Goal: Task Accomplishment & Management: Manage account settings

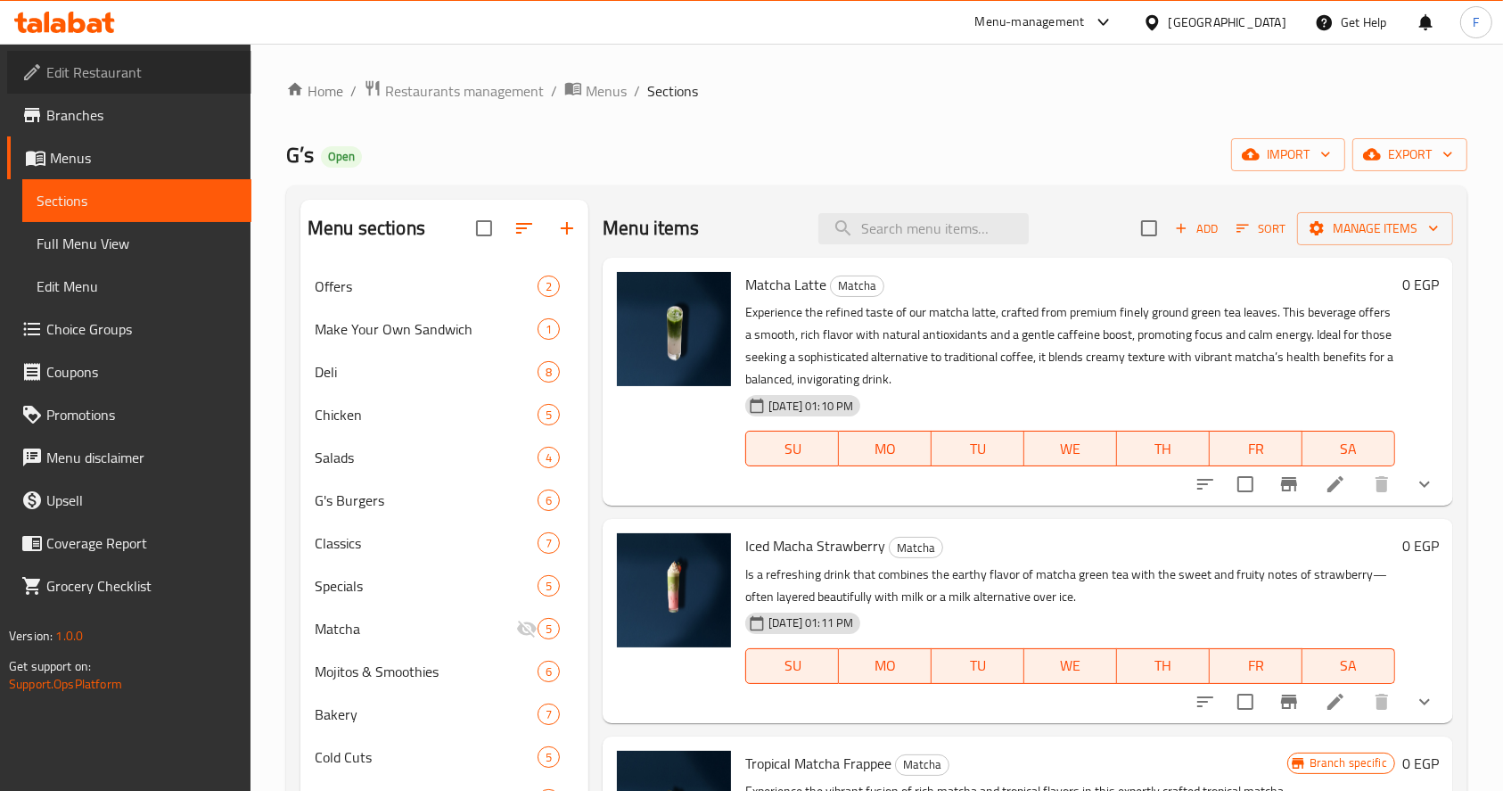
click at [114, 76] on span "Edit Restaurant" at bounding box center [141, 72] width 191 height 21
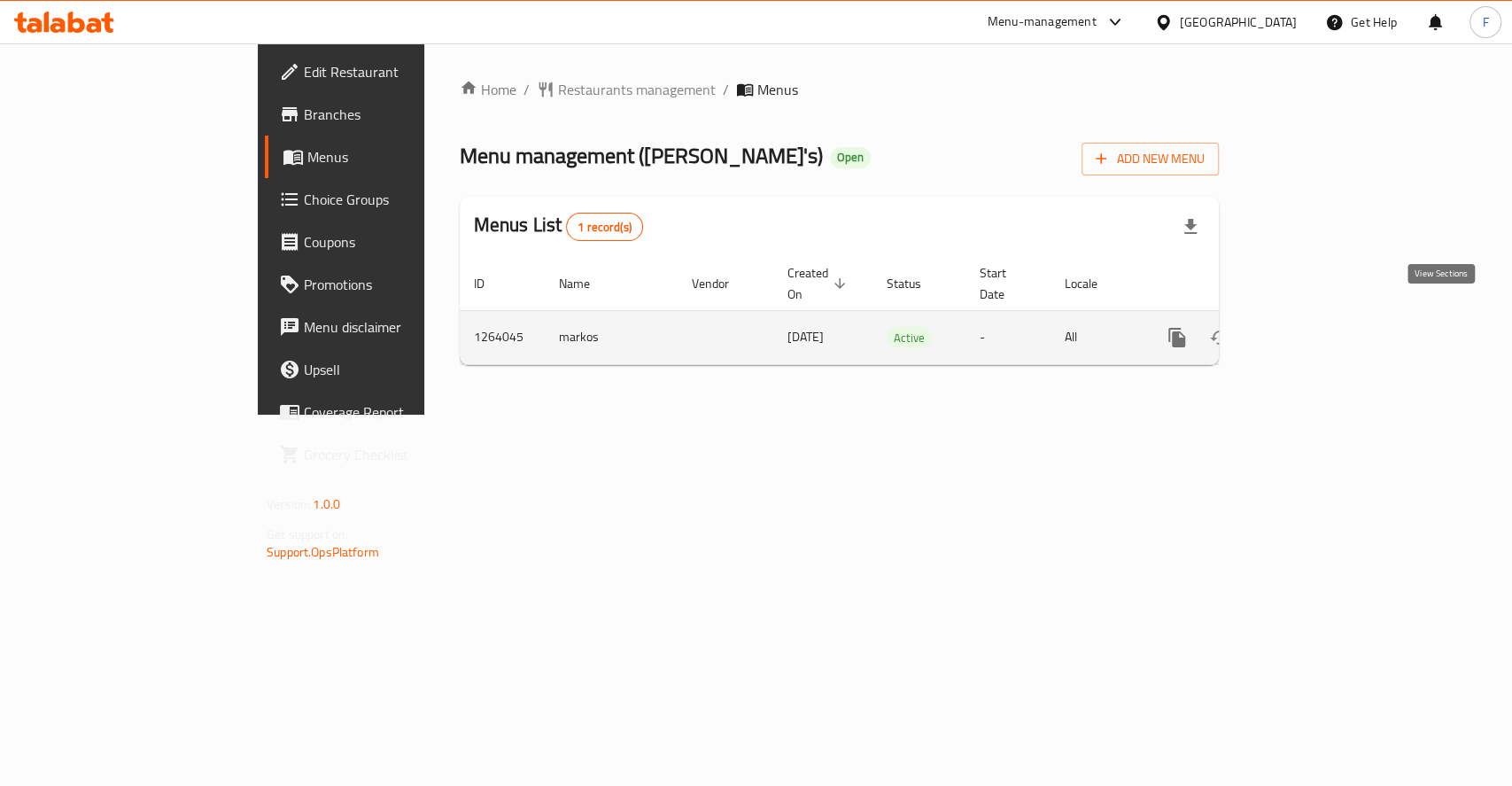
click at [1315, 327] on icon "enhanced table" at bounding box center [1304, 337] width 21 height 21
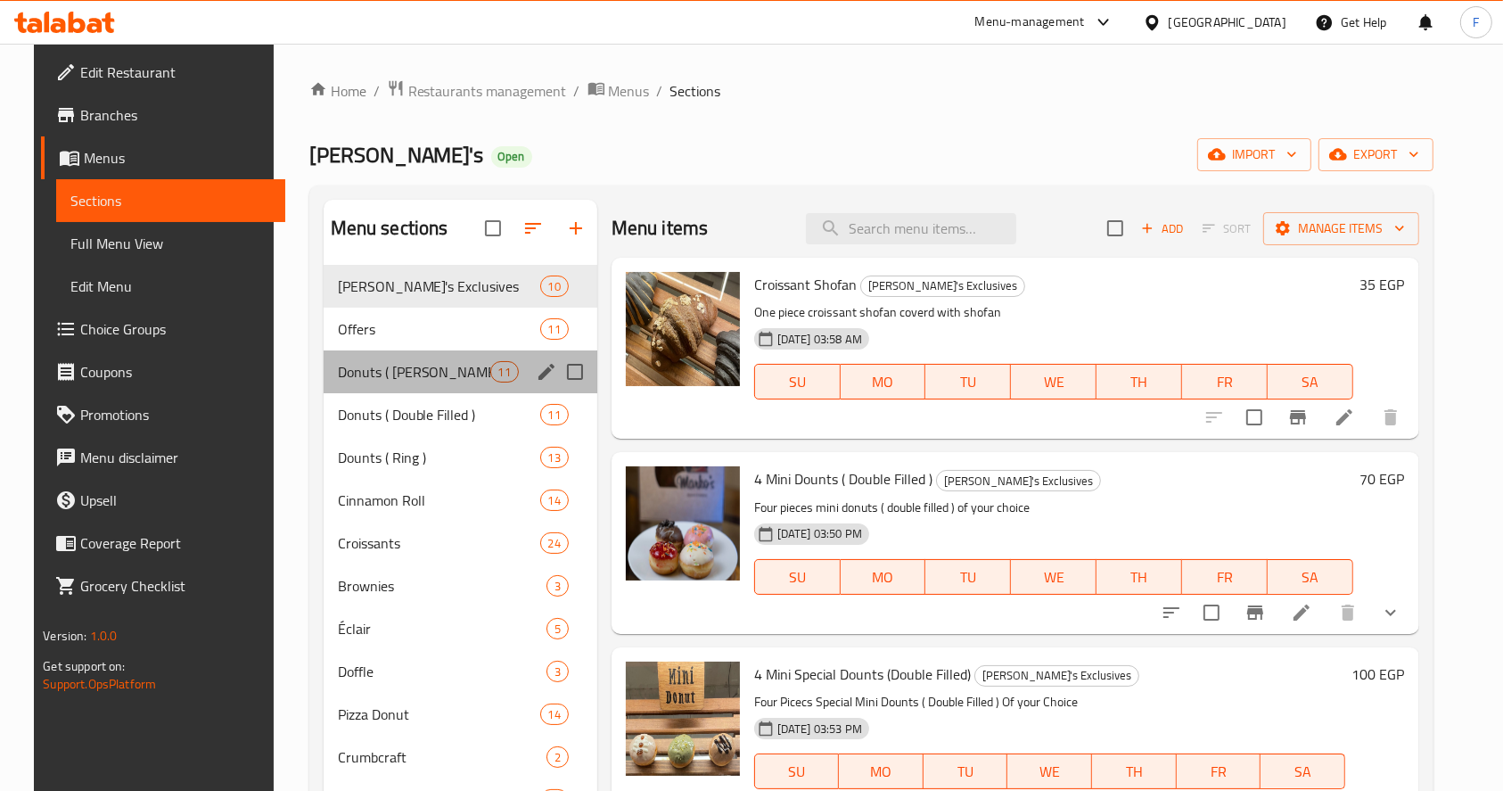
click at [377, 386] on div "Donuts ( [PERSON_NAME]'s Cream ) 11" at bounding box center [461, 371] width 274 height 43
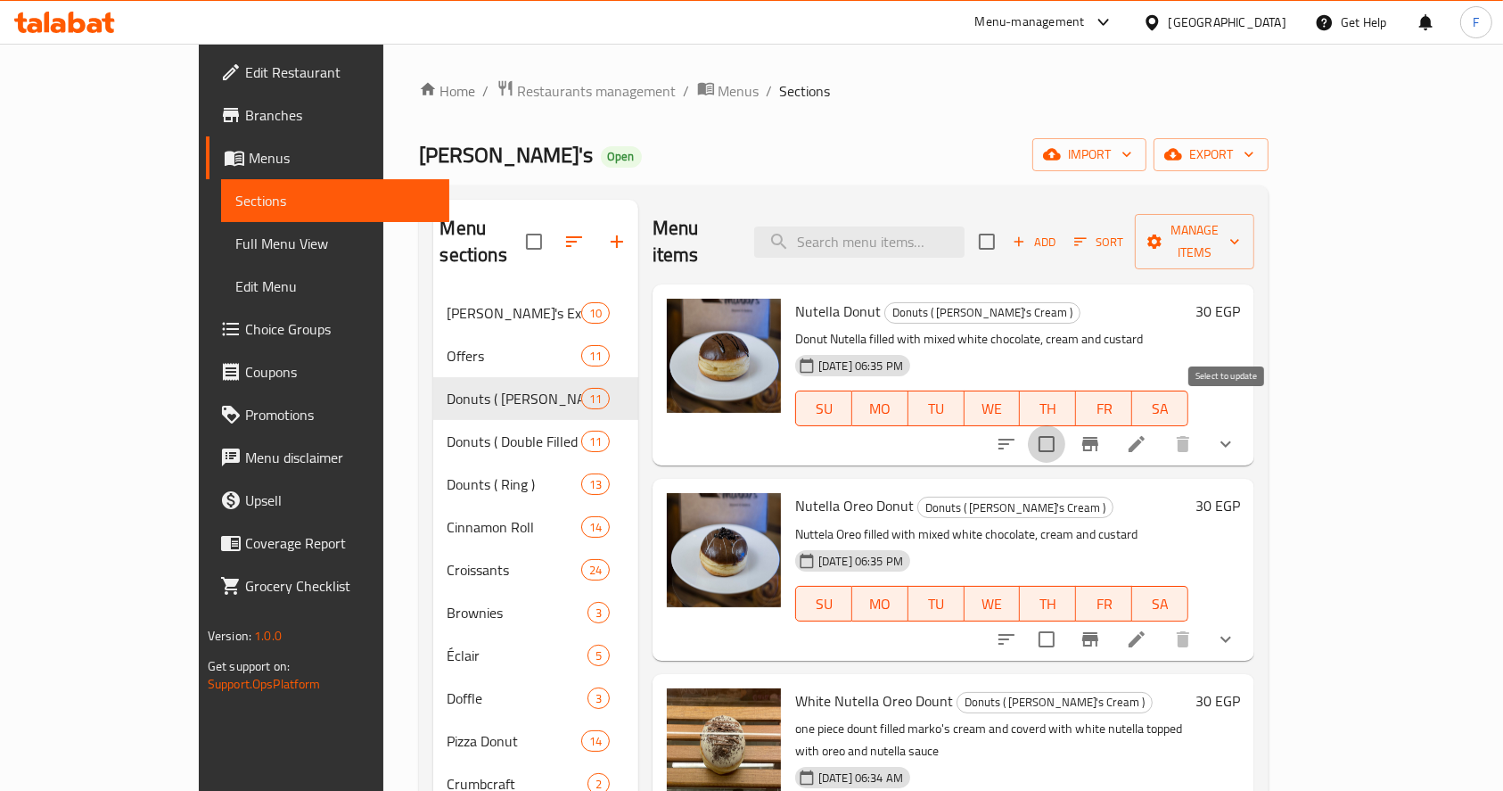
click at [1065, 425] on input "checkbox" at bounding box center [1046, 443] width 37 height 37
click at [1240, 235] on span "Manage items" at bounding box center [1194, 241] width 91 height 45
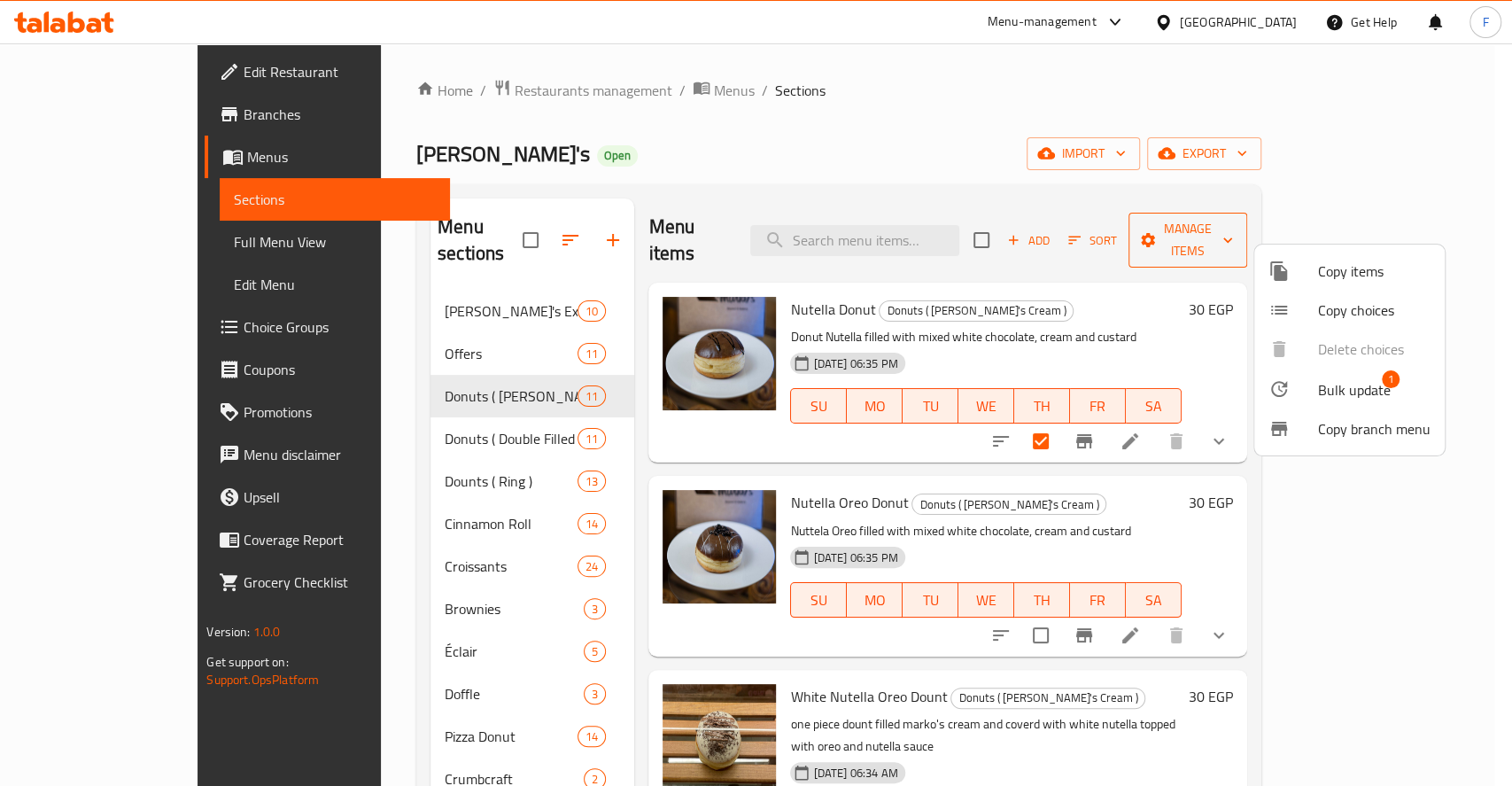
click at [1313, 234] on div at bounding box center [756, 393] width 1512 height 786
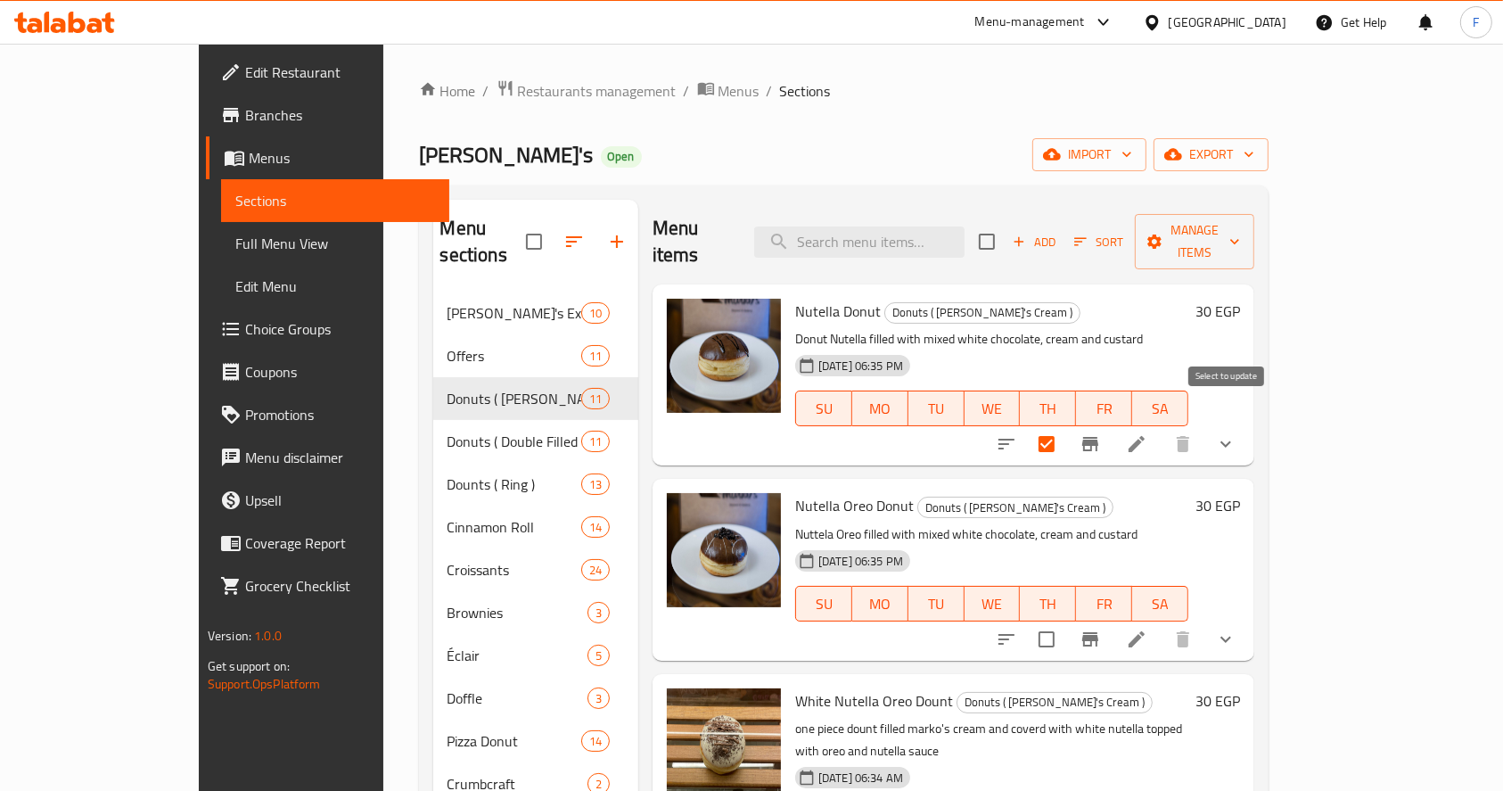
click at [1065, 425] on input "checkbox" at bounding box center [1046, 443] width 37 height 37
checkbox input "true"
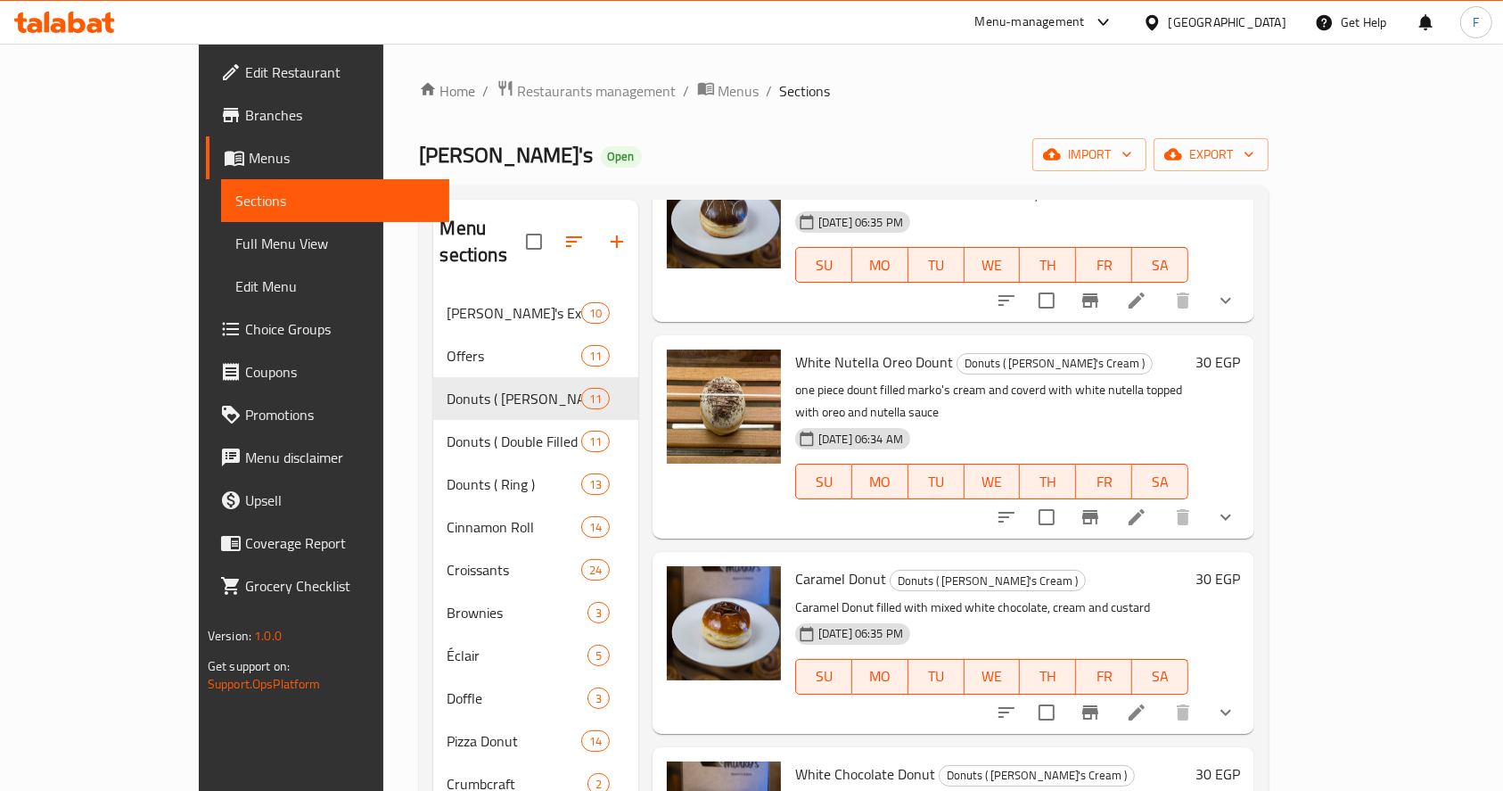
scroll to position [370, 0]
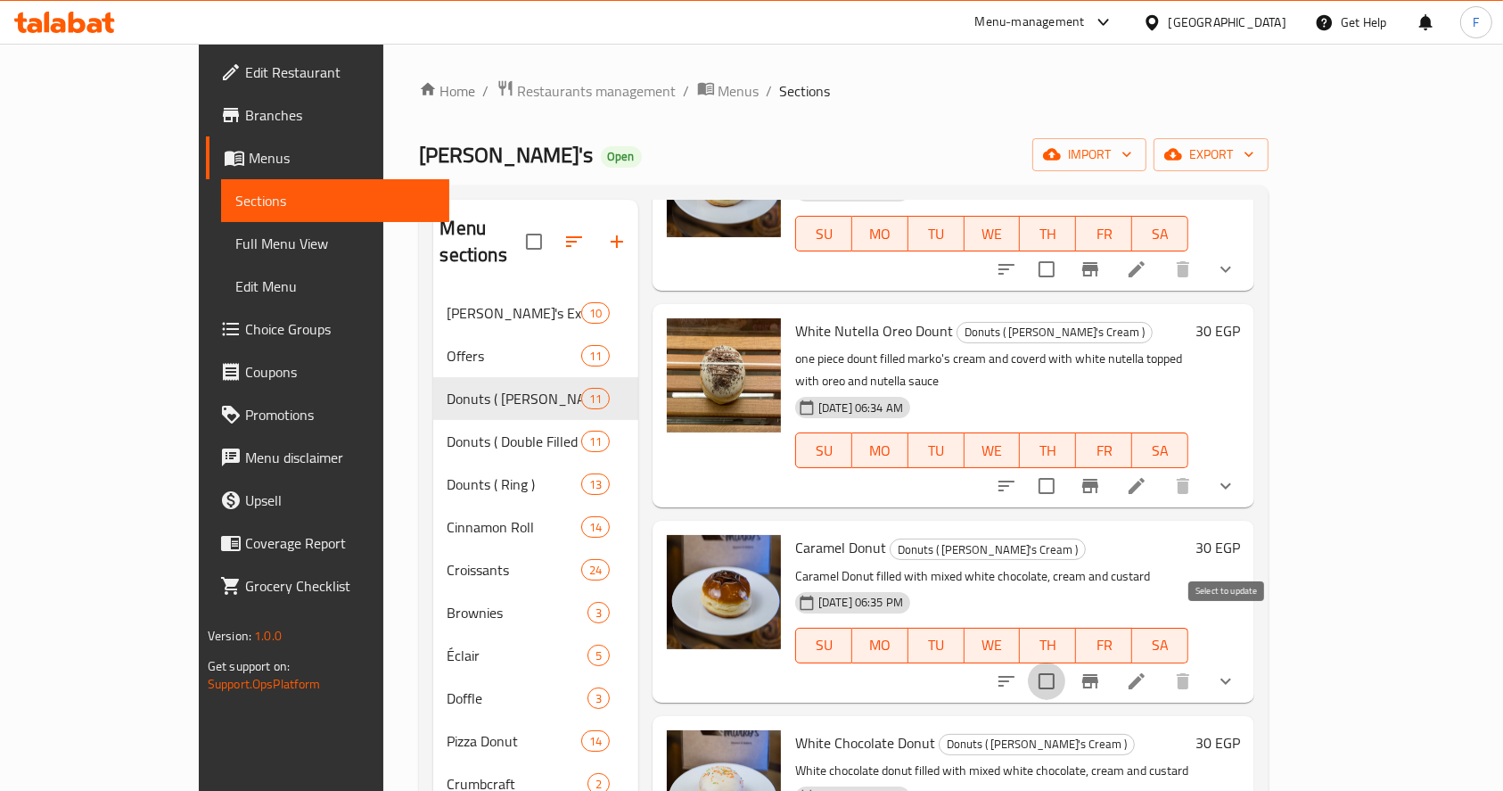
click at [1065, 662] on input "checkbox" at bounding box center [1046, 680] width 37 height 37
checkbox input "true"
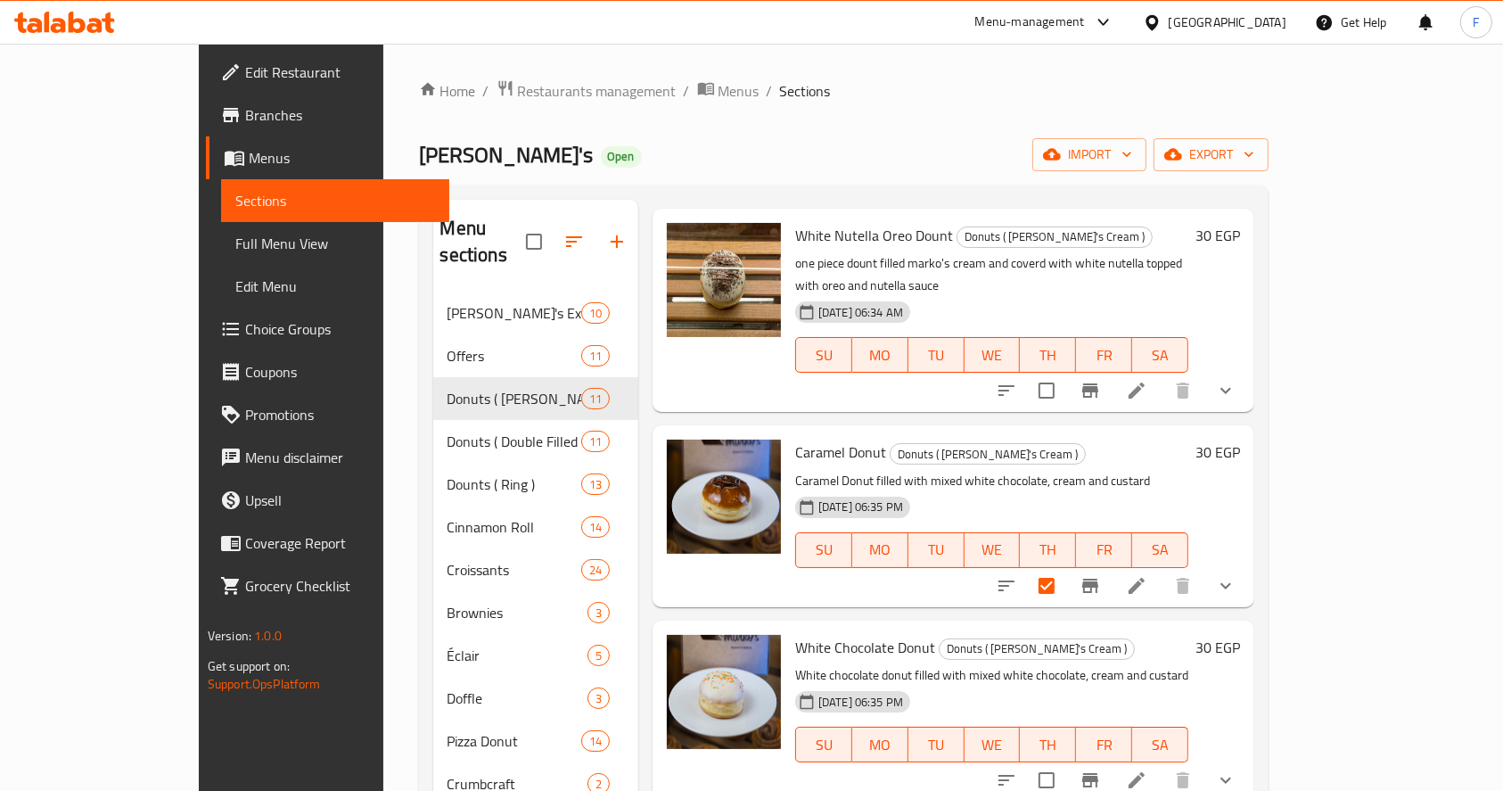
scroll to position [472, 0]
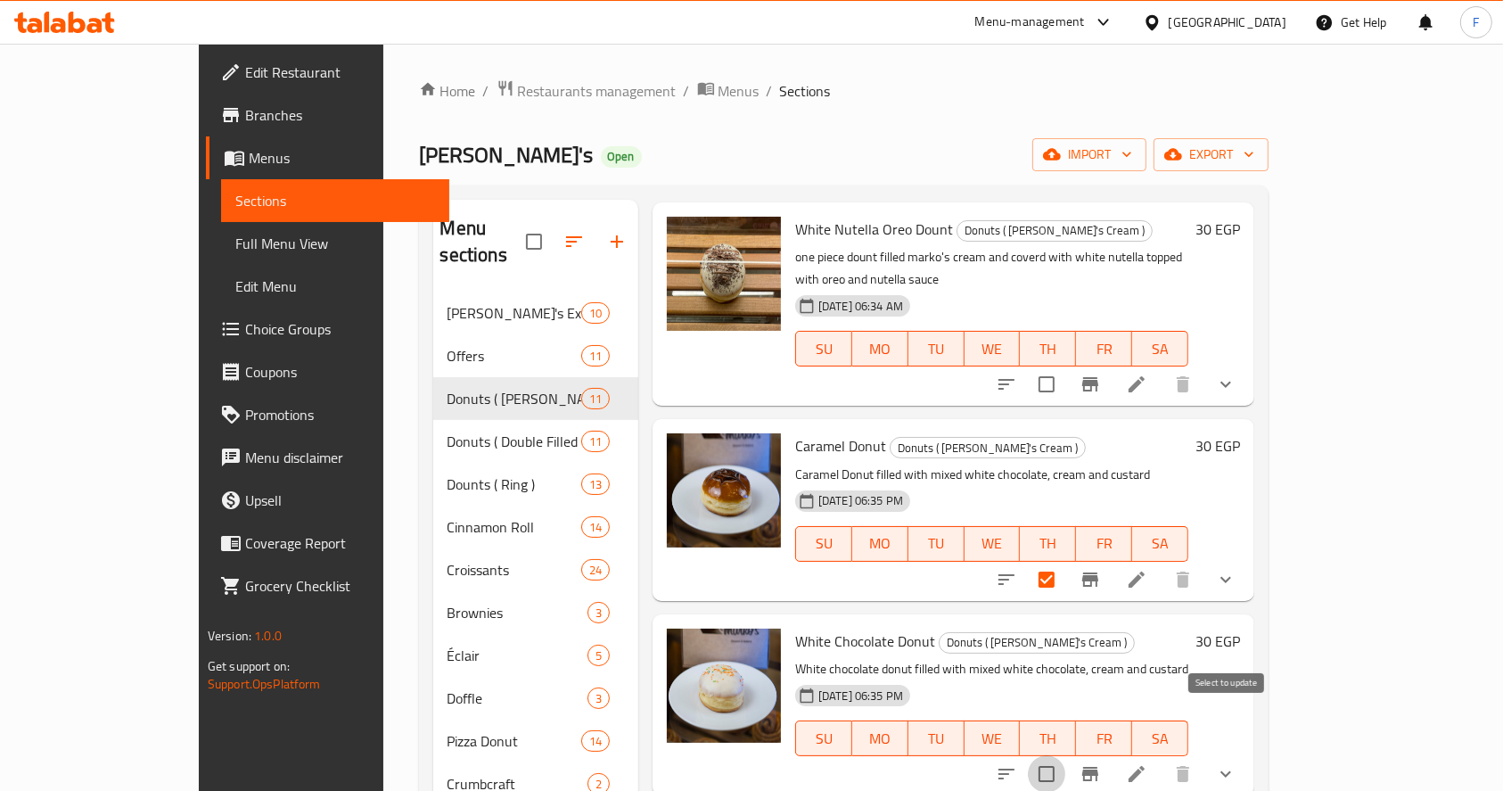
click at [1065, 755] on input "checkbox" at bounding box center [1046, 773] width 37 height 37
checkbox input "true"
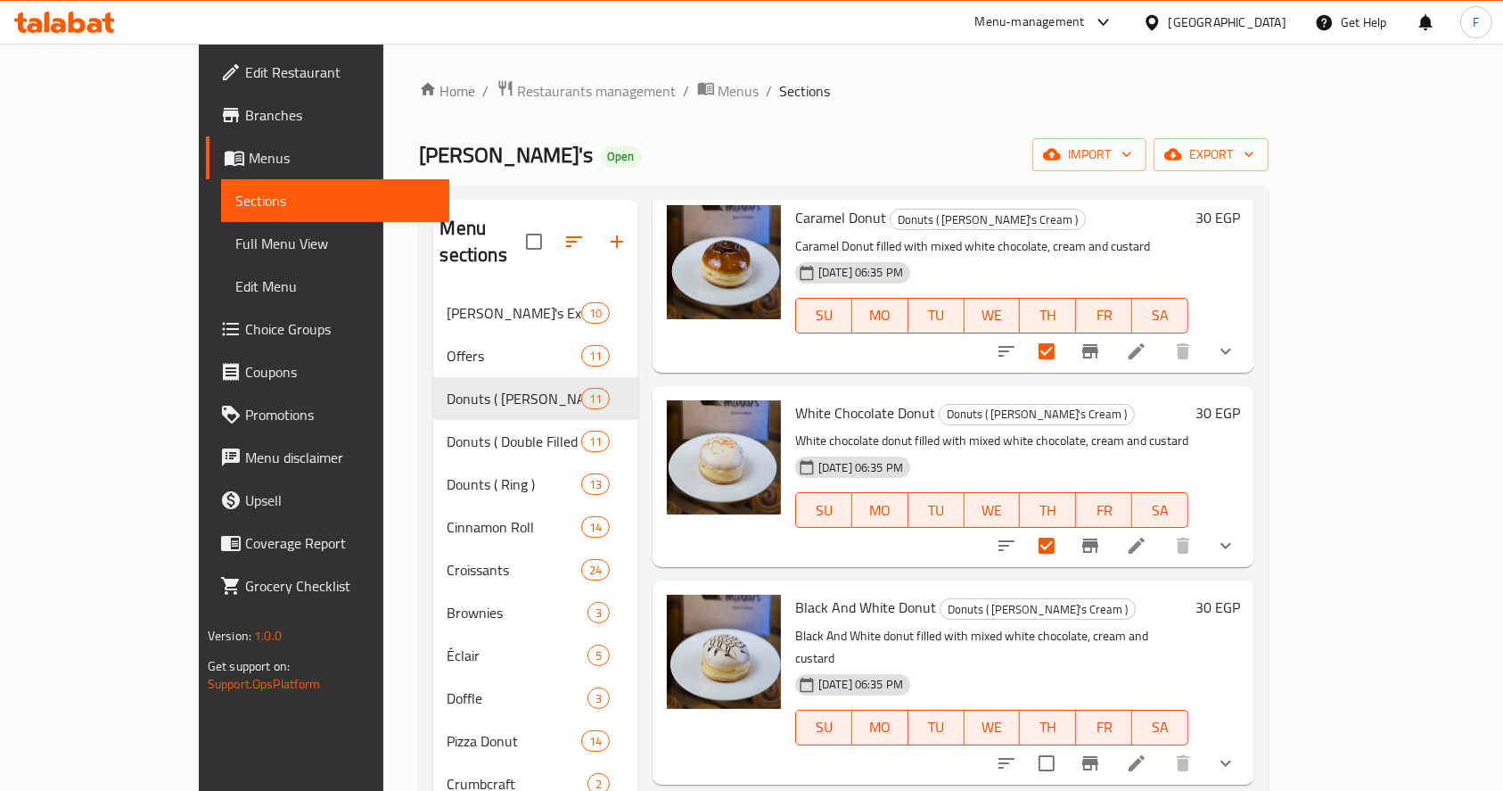
scroll to position [701, 0]
click at [1065, 744] on input "checkbox" at bounding box center [1046, 762] width 37 height 37
checkbox input "true"
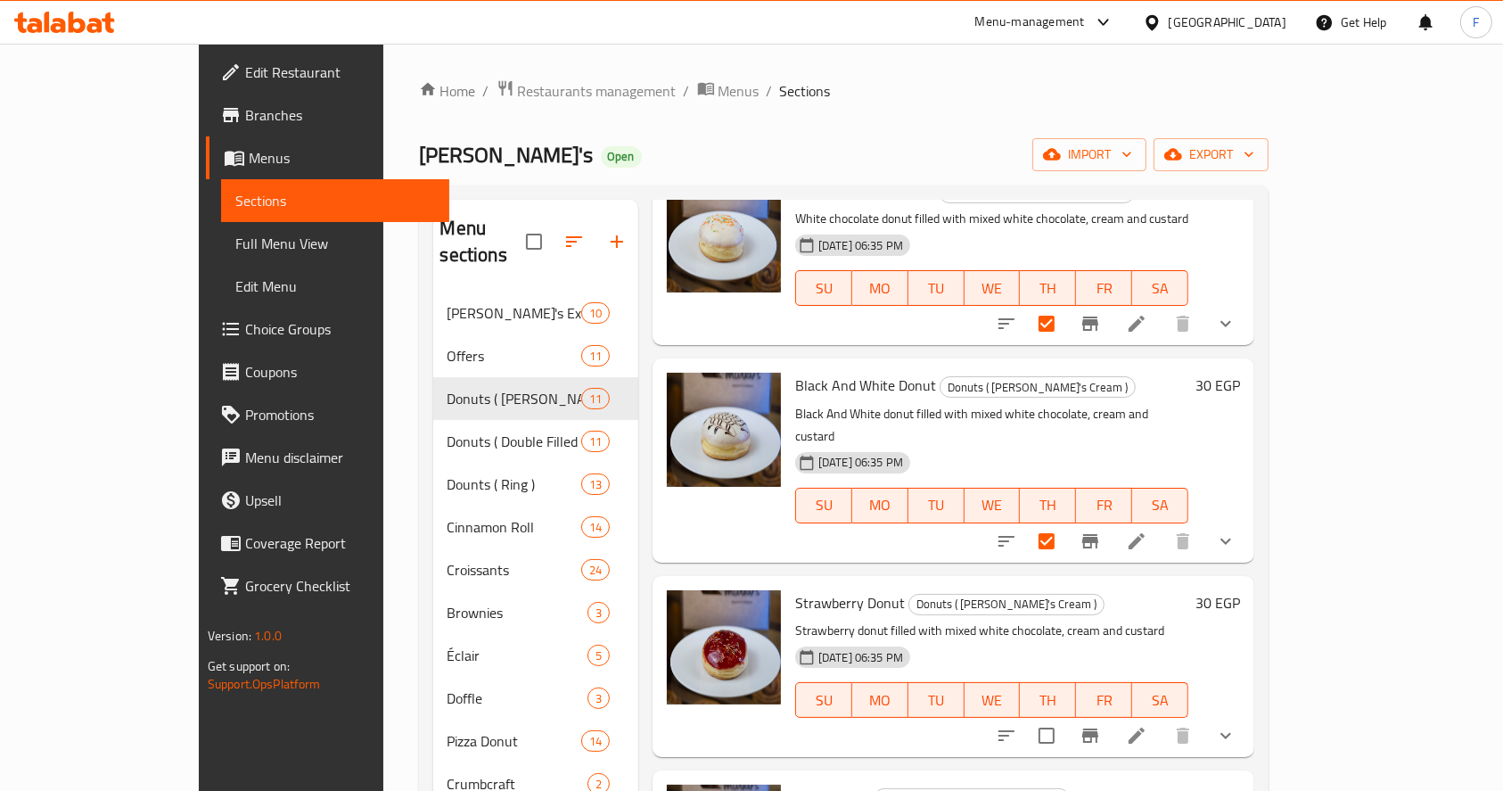
scroll to position [924, 0]
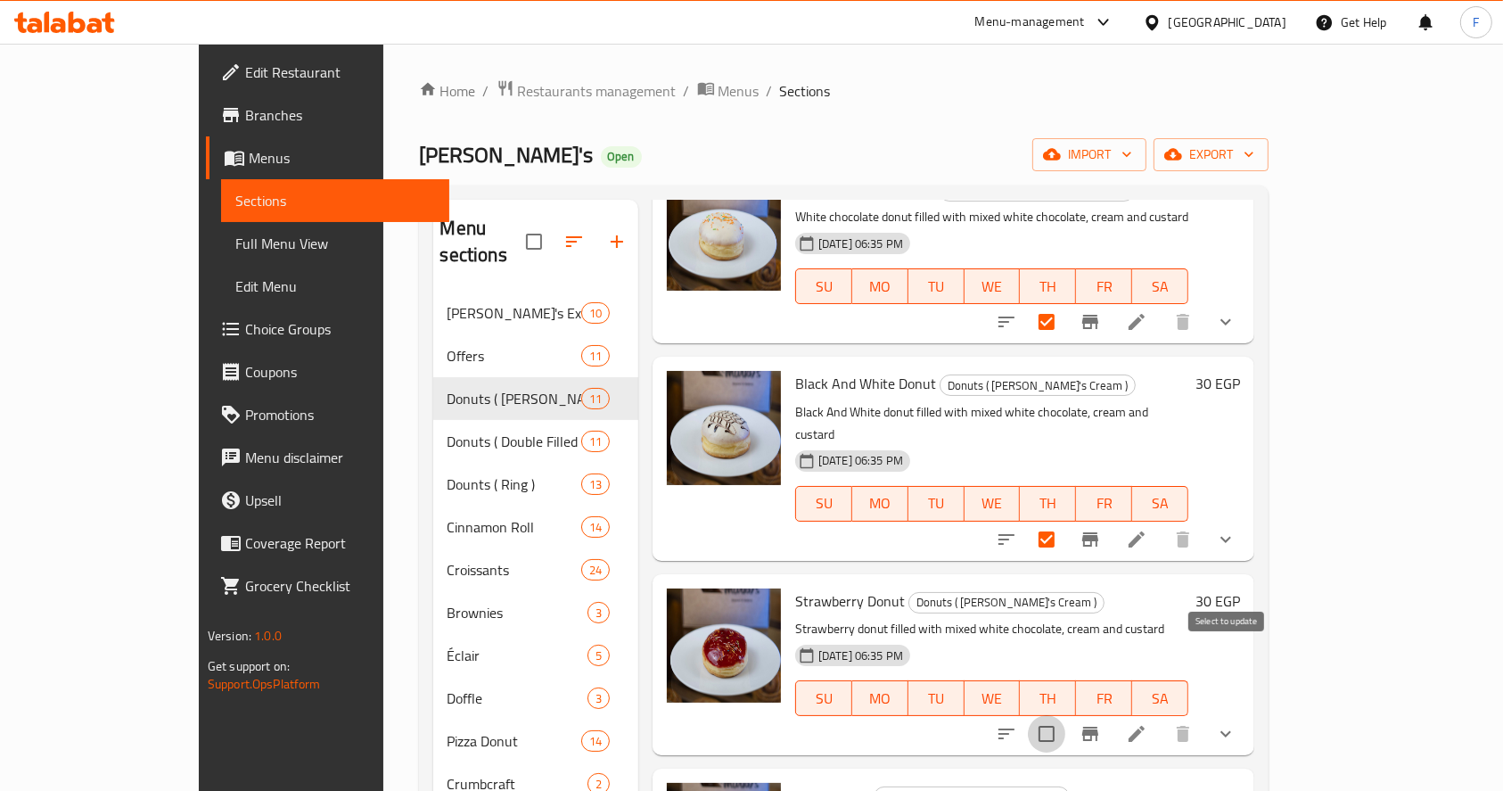
click at [1065, 715] on input "checkbox" at bounding box center [1046, 733] width 37 height 37
checkbox input "true"
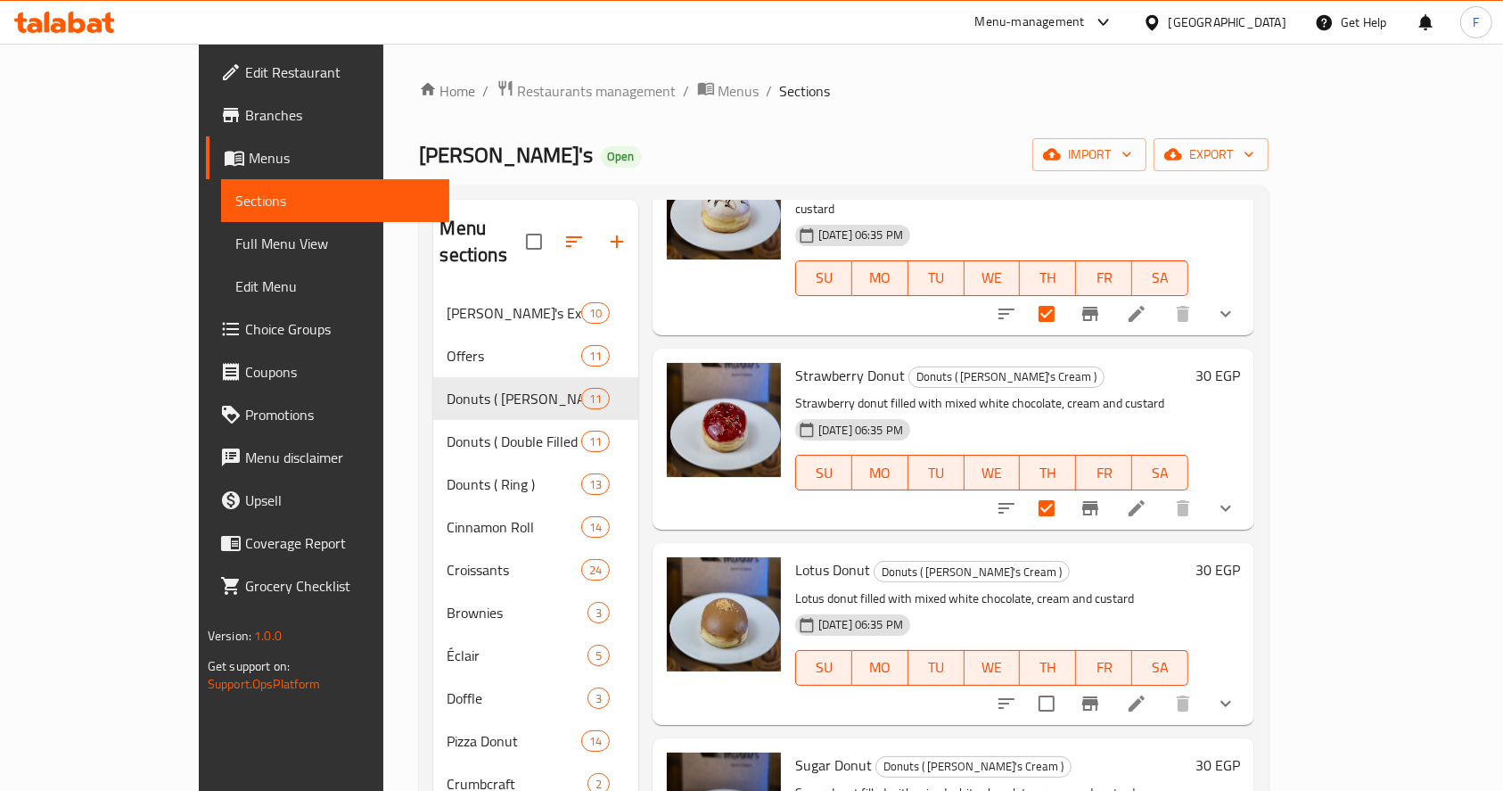
scroll to position [1164, 0]
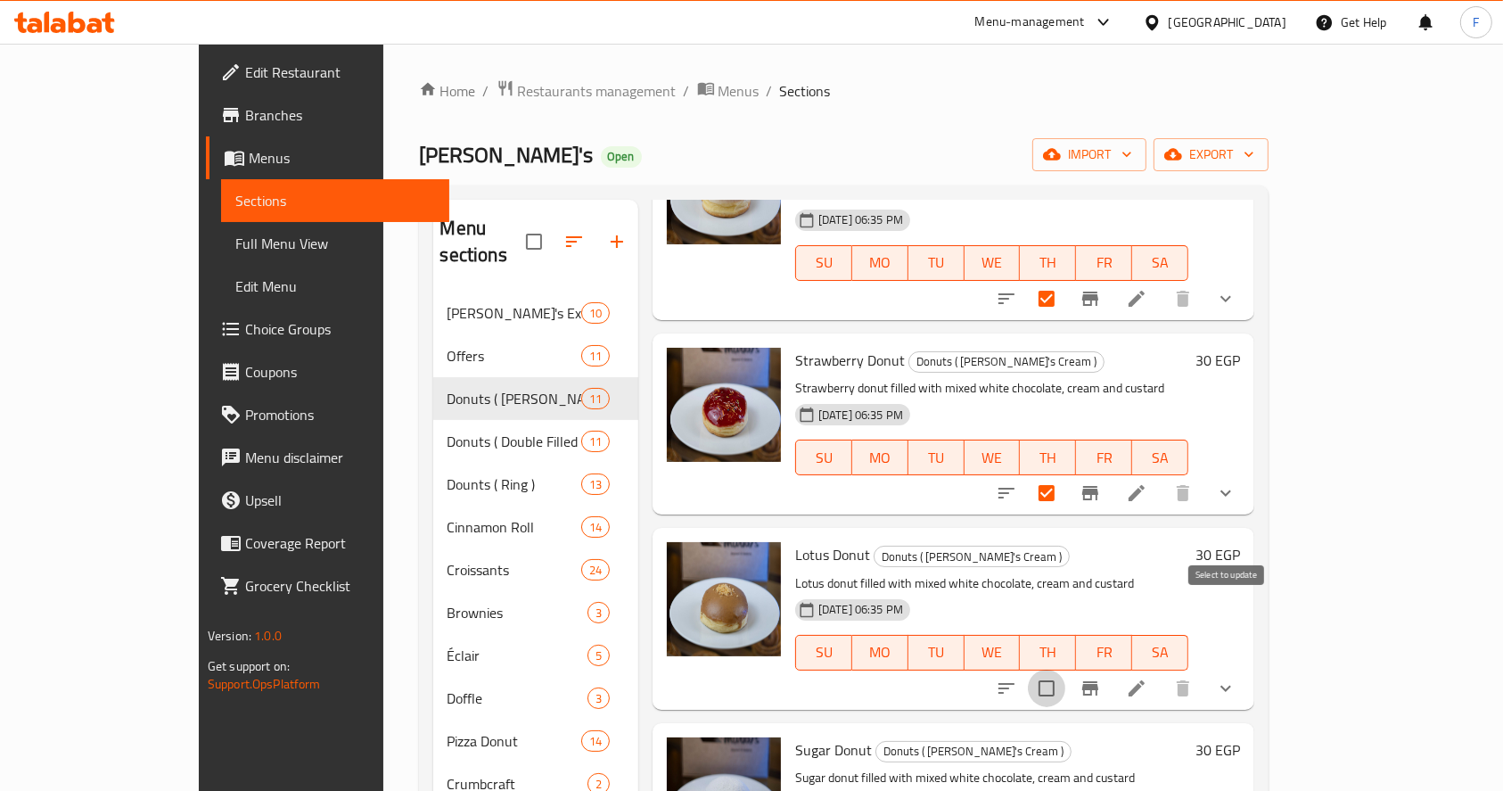
click at [1065, 670] on input "checkbox" at bounding box center [1046, 688] width 37 height 37
checkbox input "true"
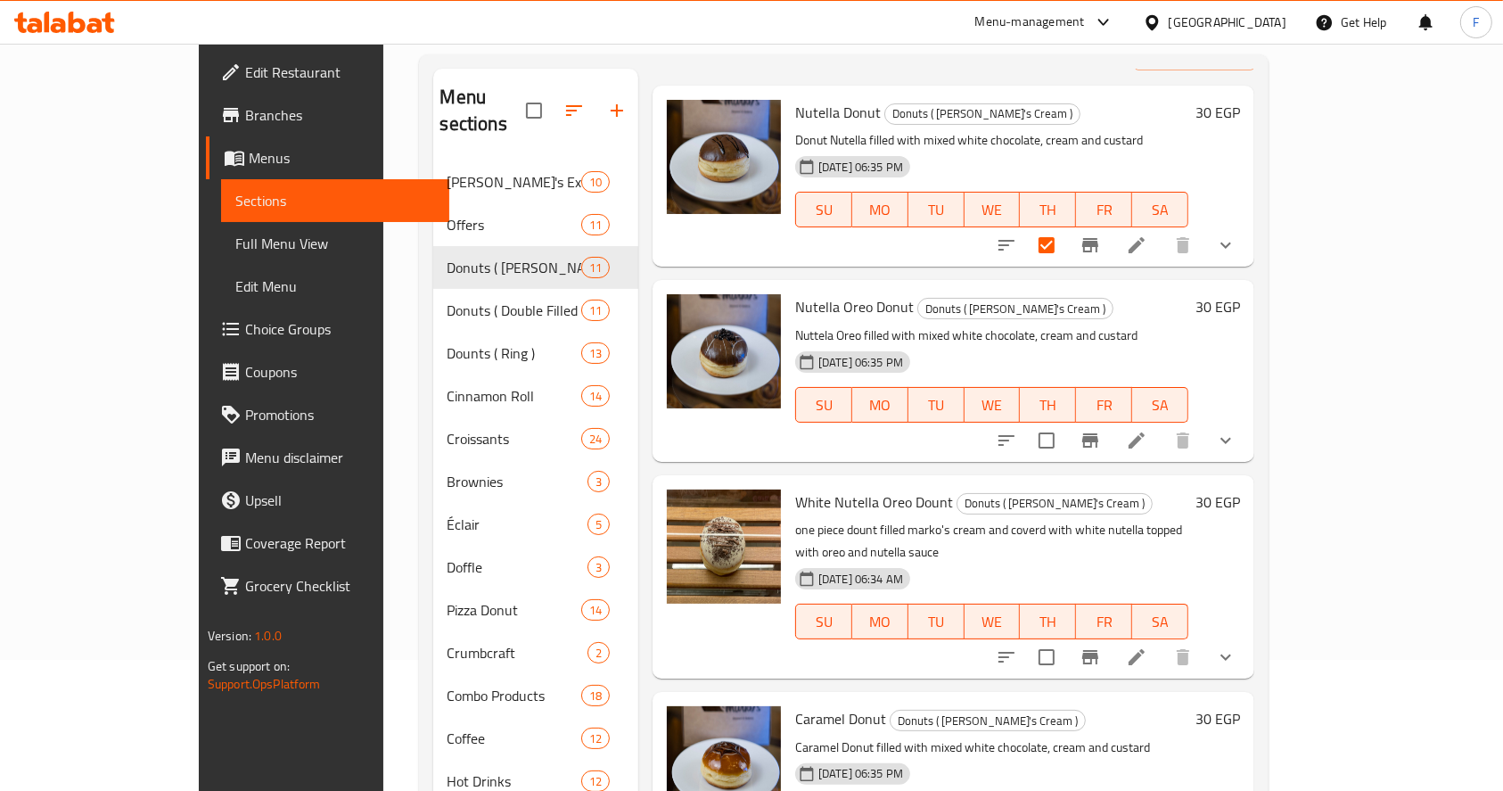
scroll to position [0, 0]
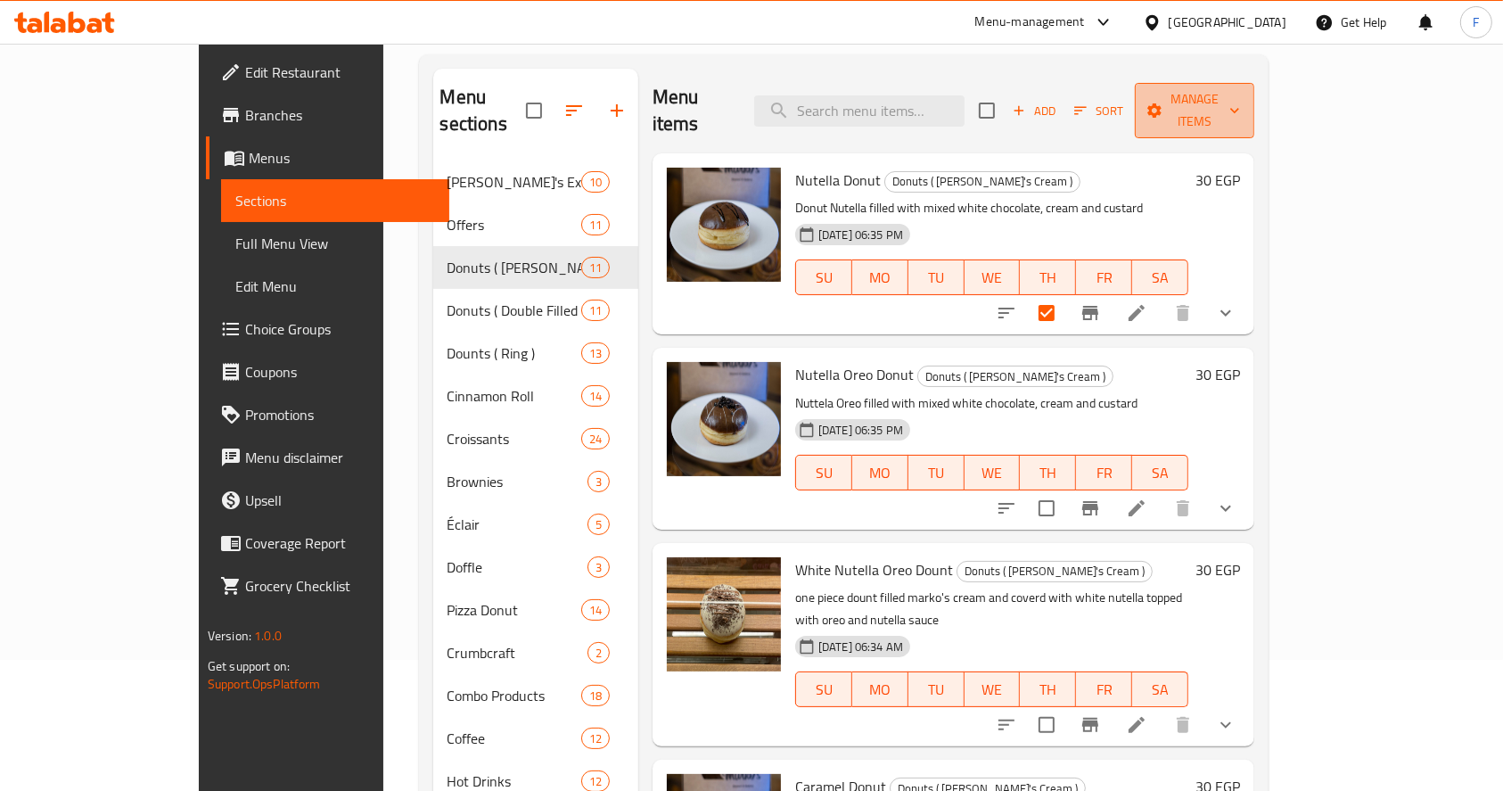
click at [1240, 103] on span "Manage items" at bounding box center [1194, 110] width 91 height 45
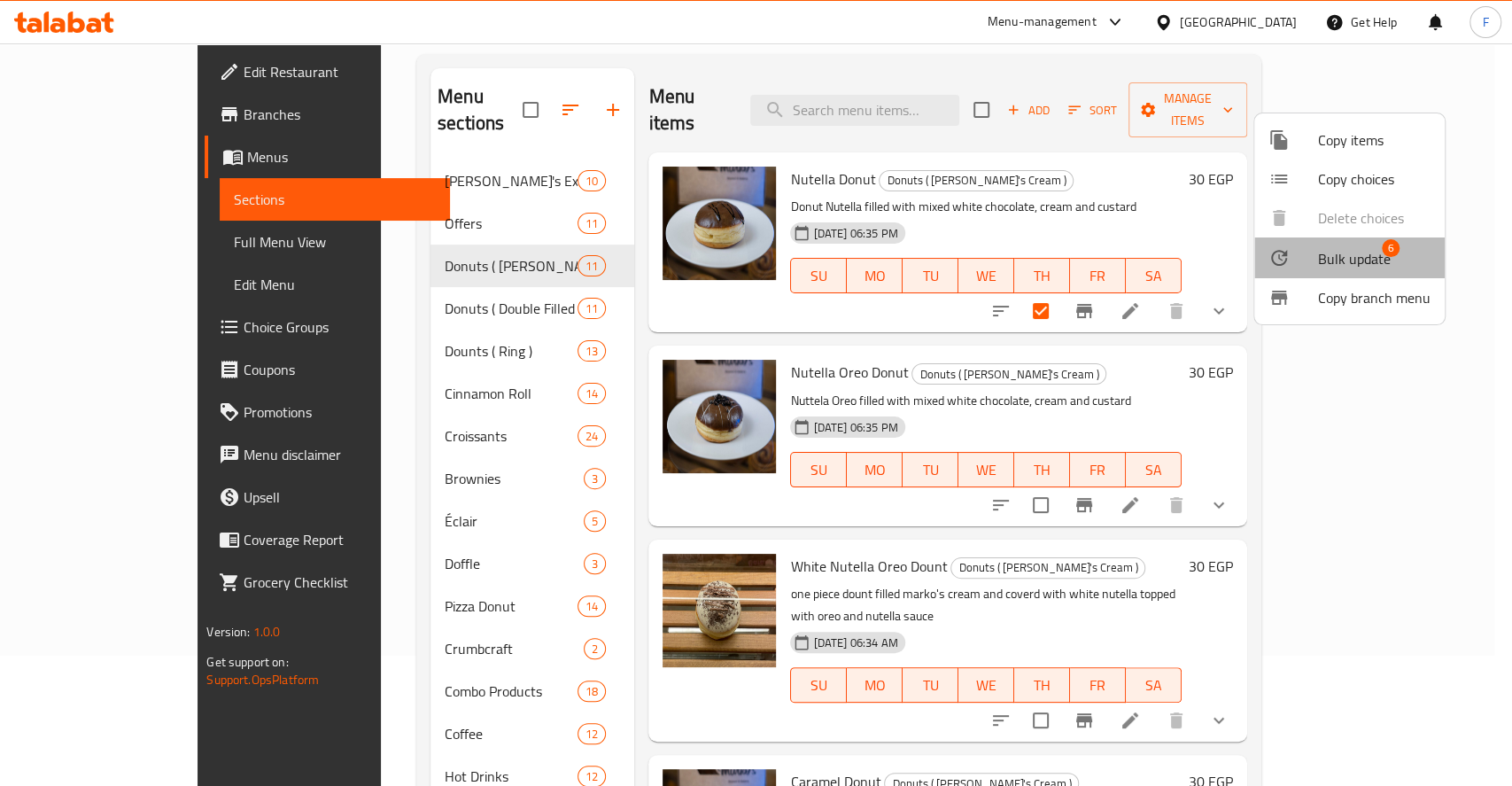
click at [1351, 249] on span "Bulk update" at bounding box center [1354, 258] width 73 height 21
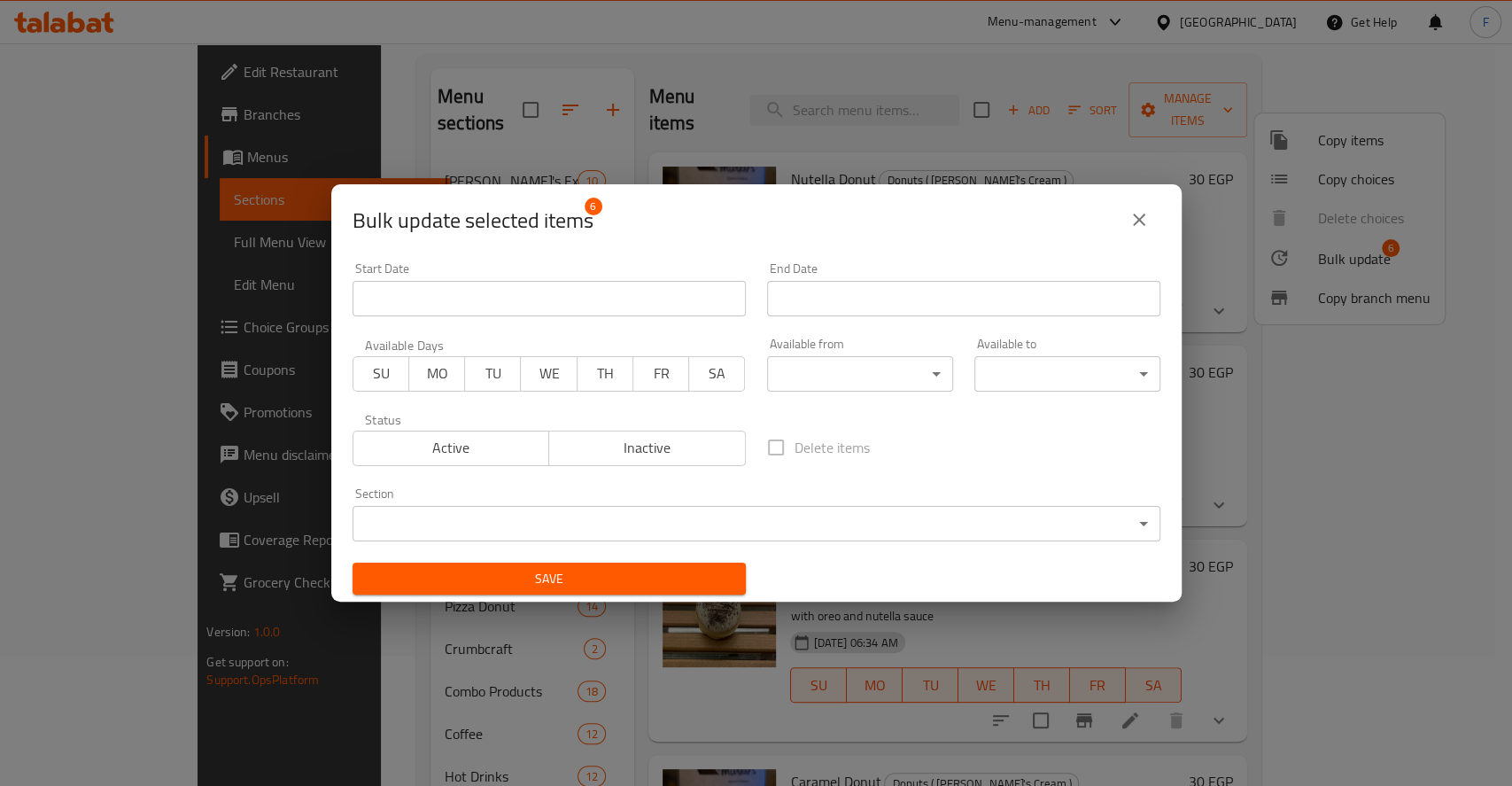
click at [1139, 218] on icon "close" at bounding box center [1138, 220] width 12 height 12
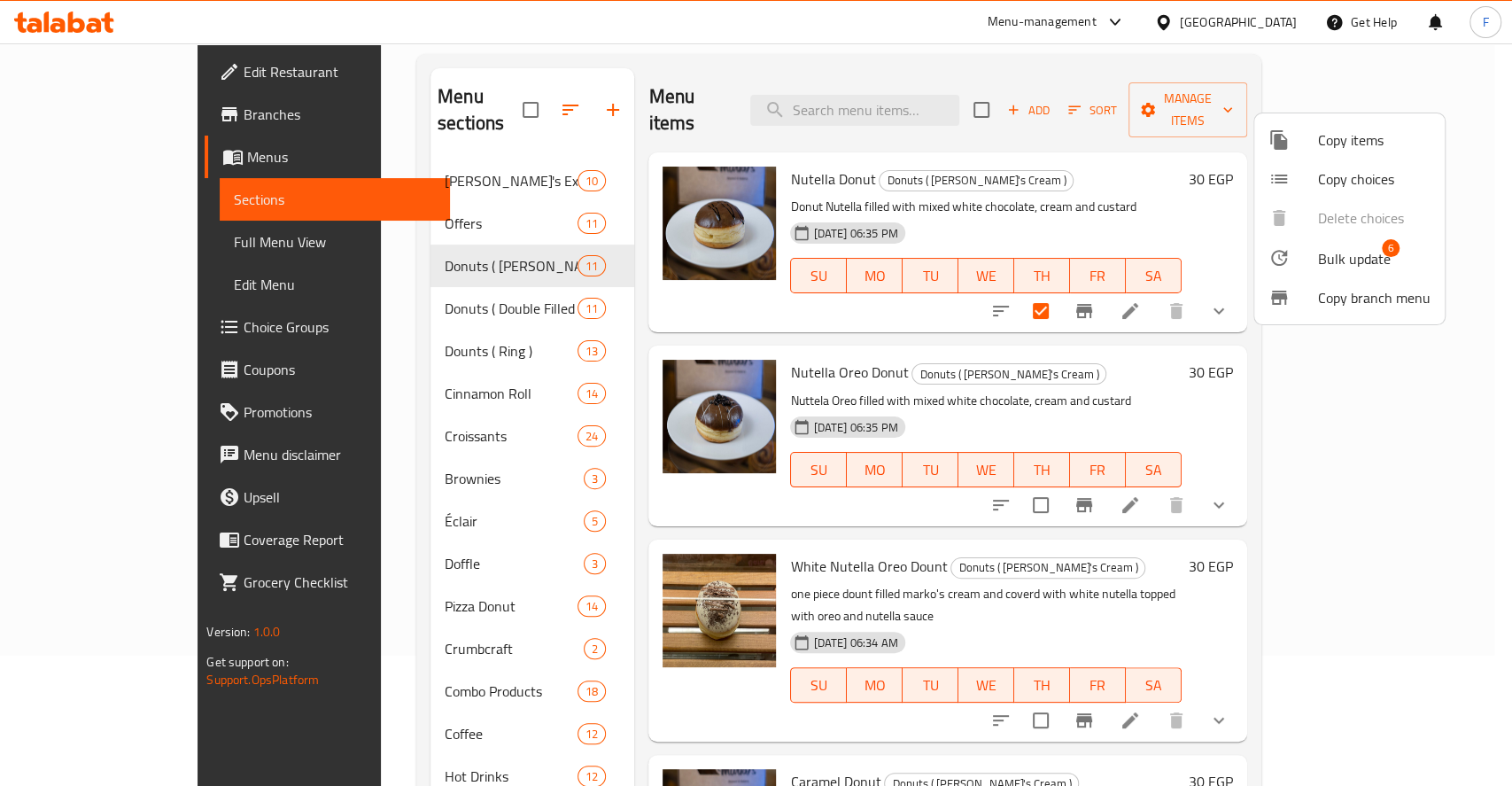
click at [1385, 75] on div at bounding box center [756, 393] width 1512 height 786
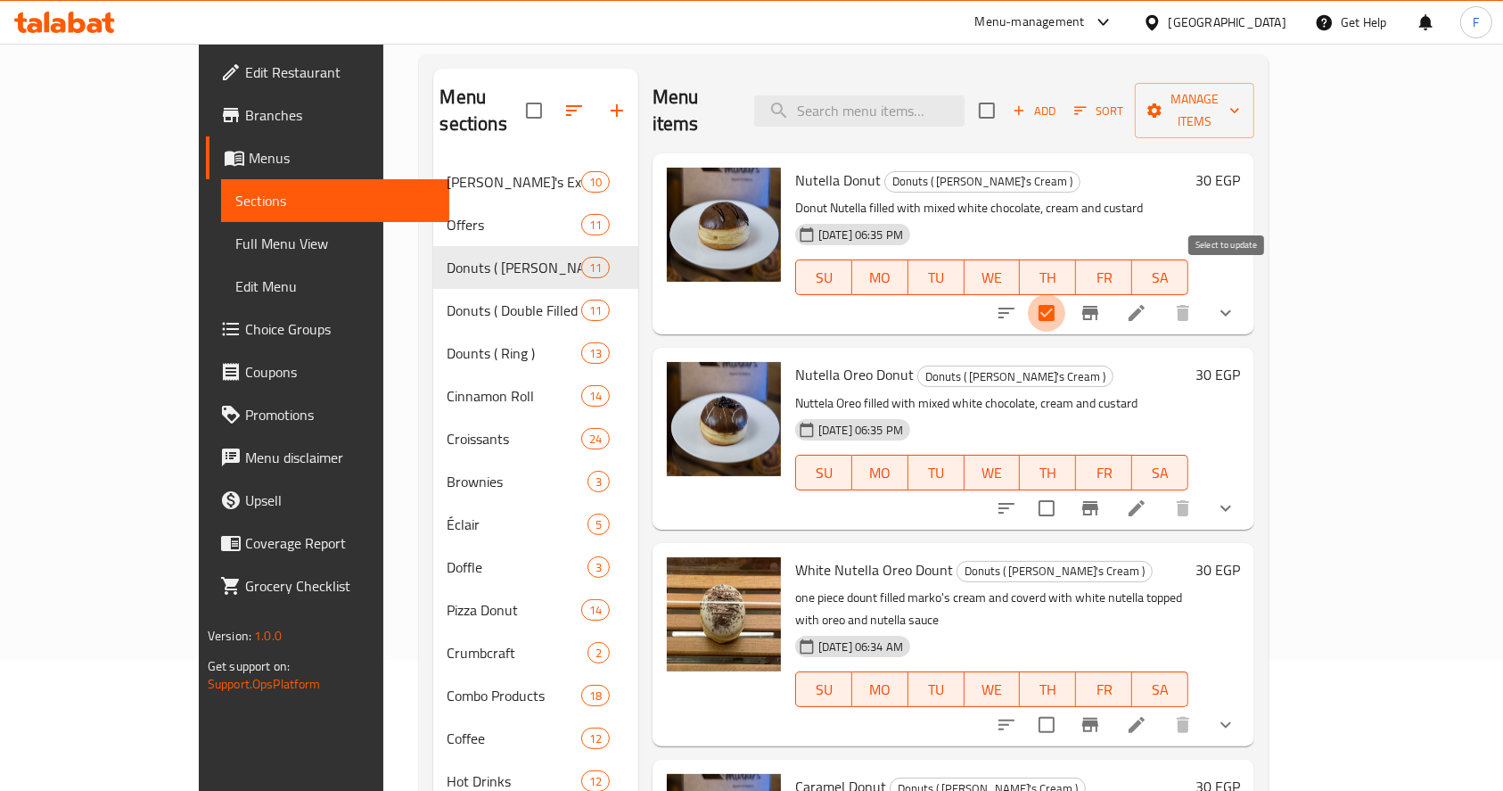
click at [1065, 294] on input "checkbox" at bounding box center [1046, 312] width 37 height 37
checkbox input "false"
click at [1101, 302] on icon "Branch-specific-item" at bounding box center [1090, 312] width 21 height 21
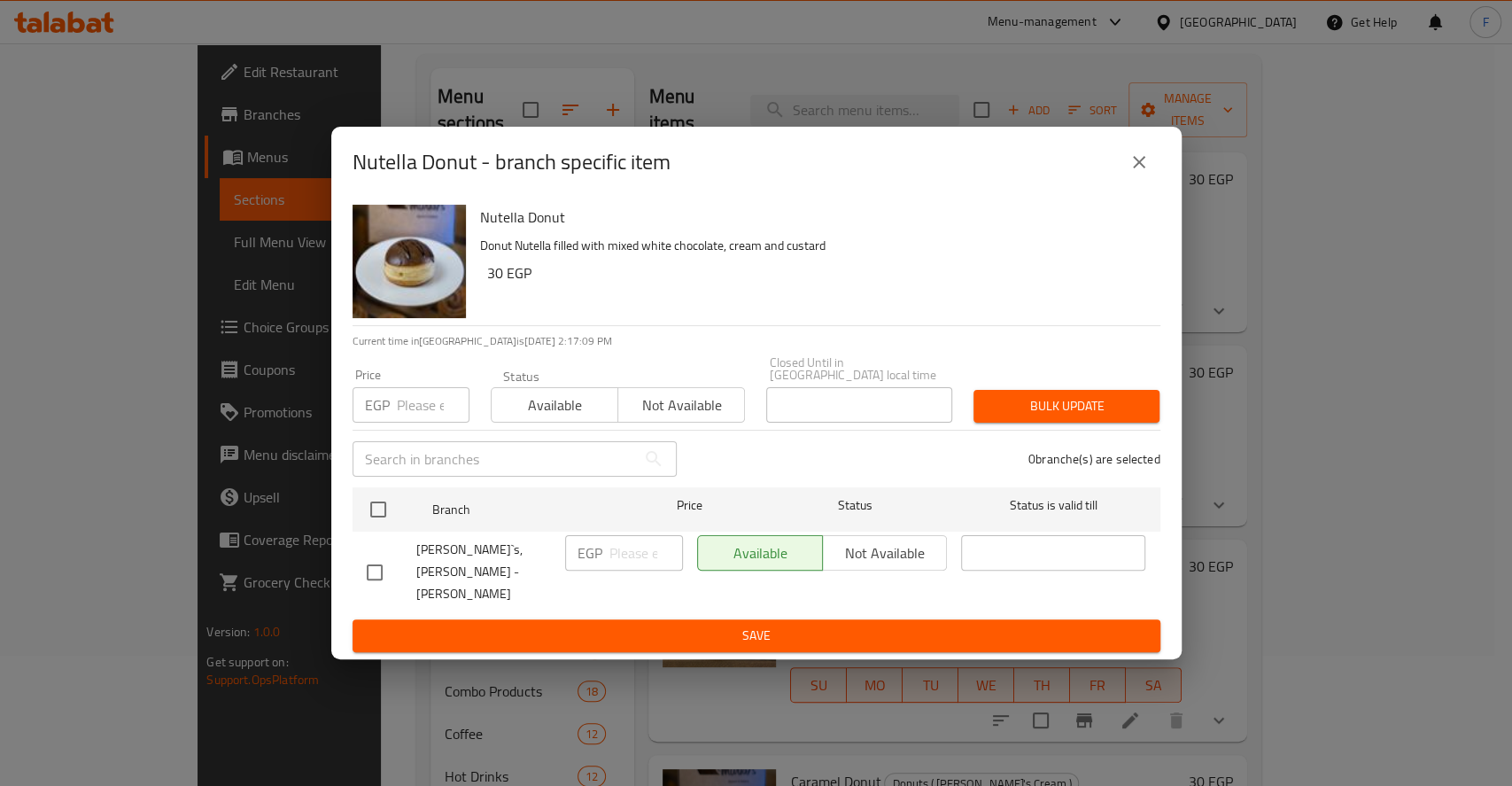
click at [431, 409] on input "number" at bounding box center [432, 405] width 73 height 36
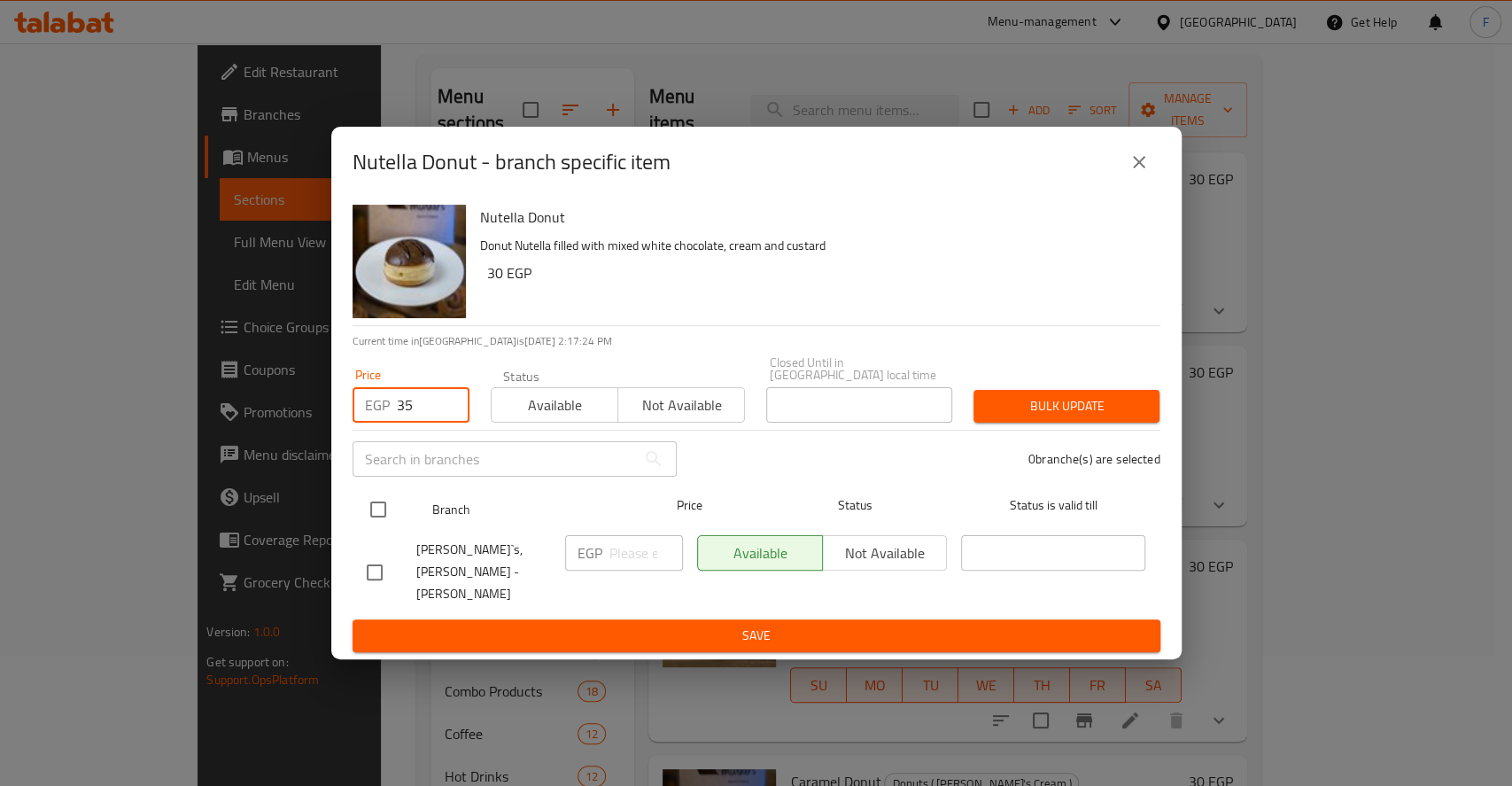
type input "35"
click at [388, 511] on input "checkbox" at bounding box center [378, 509] width 37 height 37
checkbox input "true"
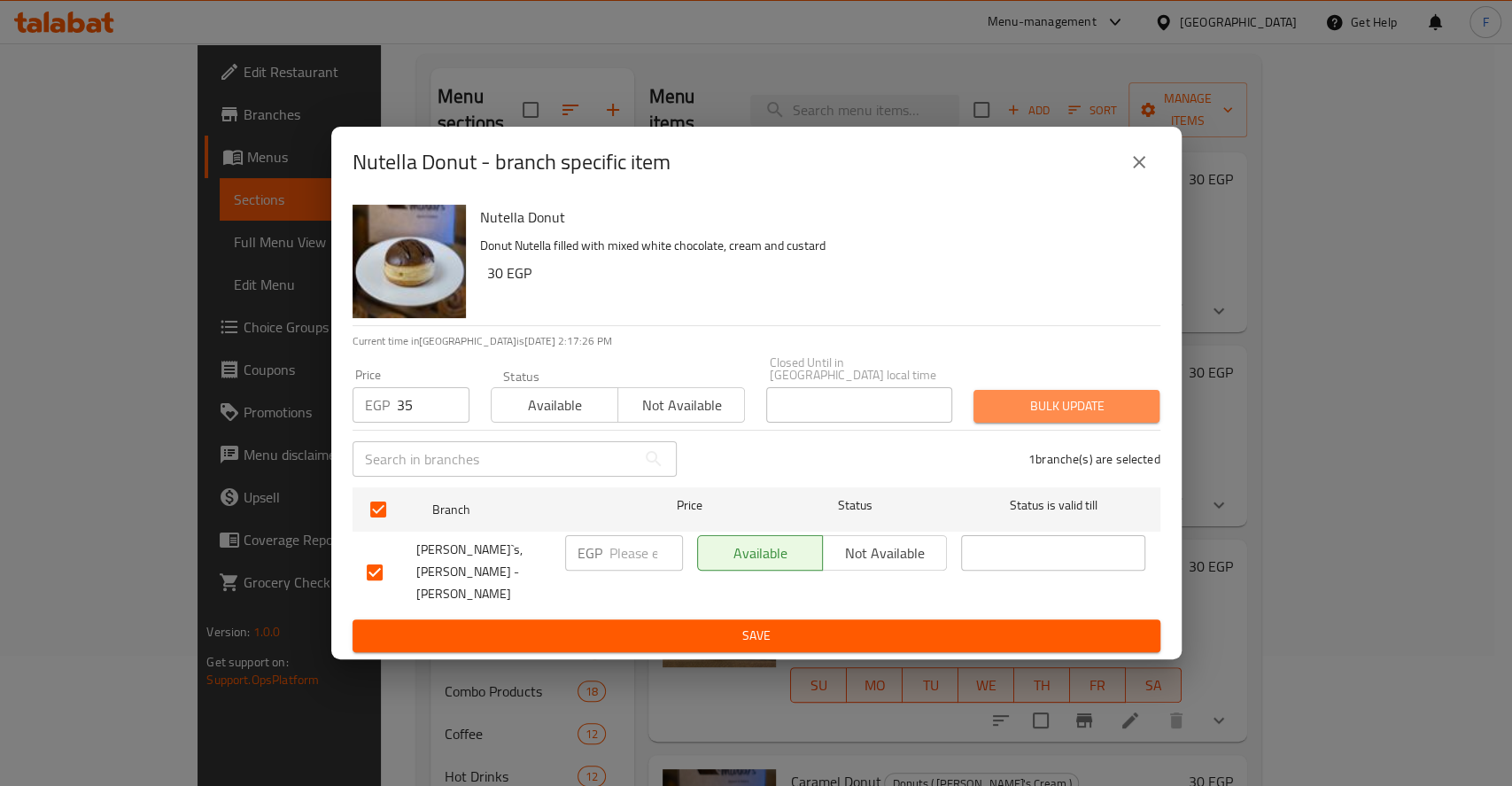
click at [1025, 417] on span "Bulk update" at bounding box center [1066, 406] width 158 height 22
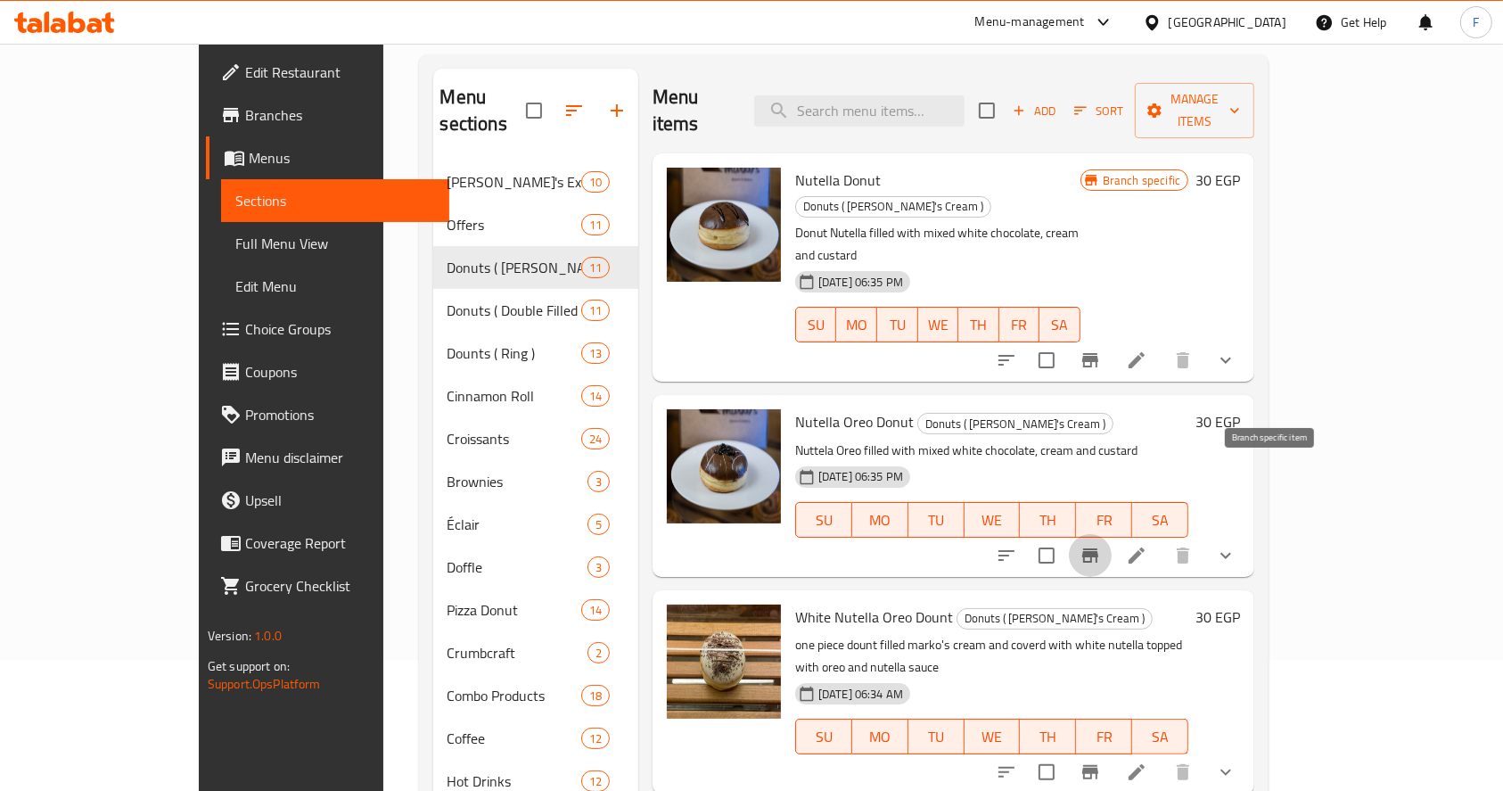
click at [1098, 548] on icon "Branch-specific-item" at bounding box center [1090, 555] width 16 height 14
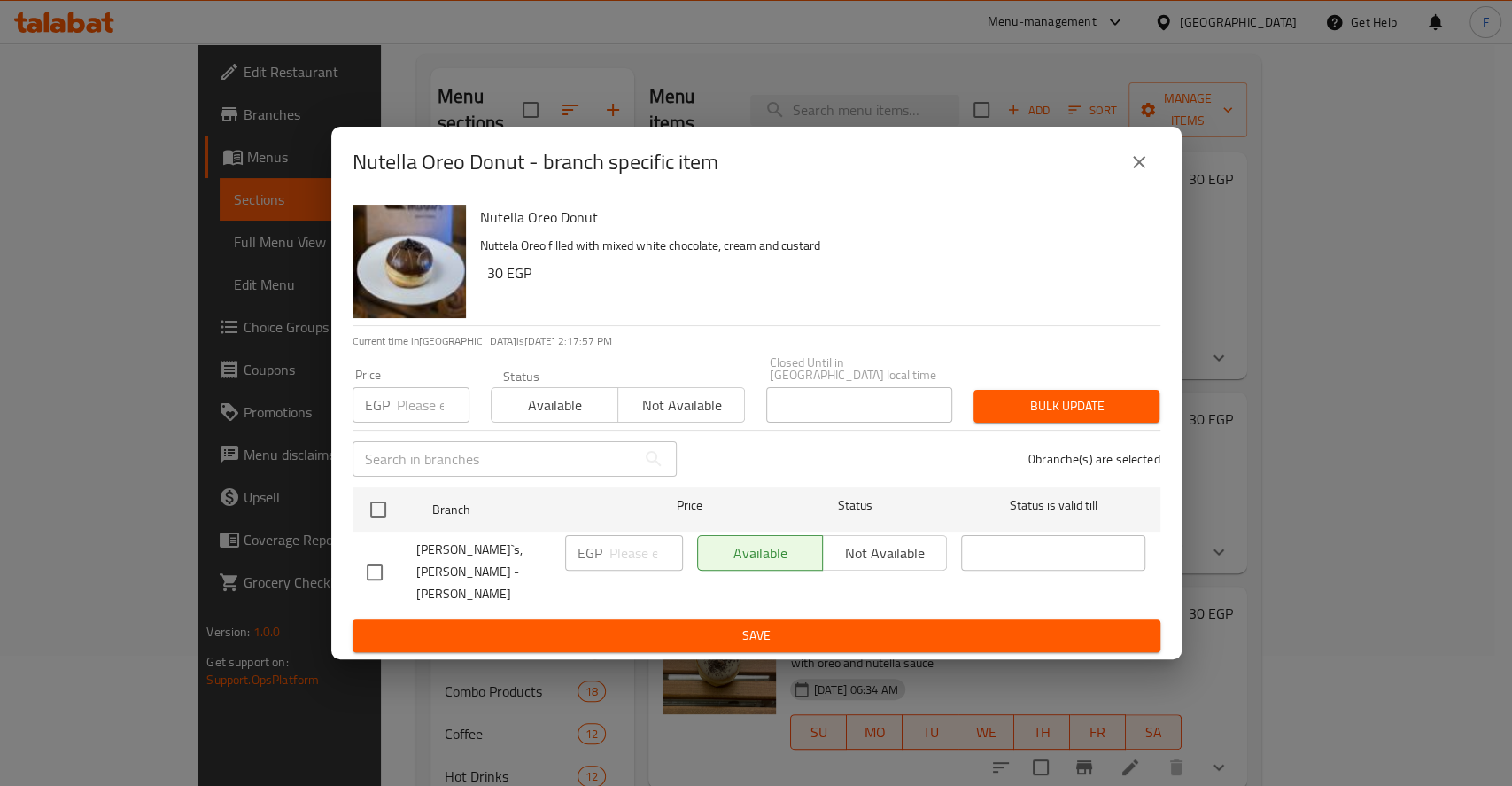
click at [429, 405] on input "number" at bounding box center [432, 405] width 73 height 36
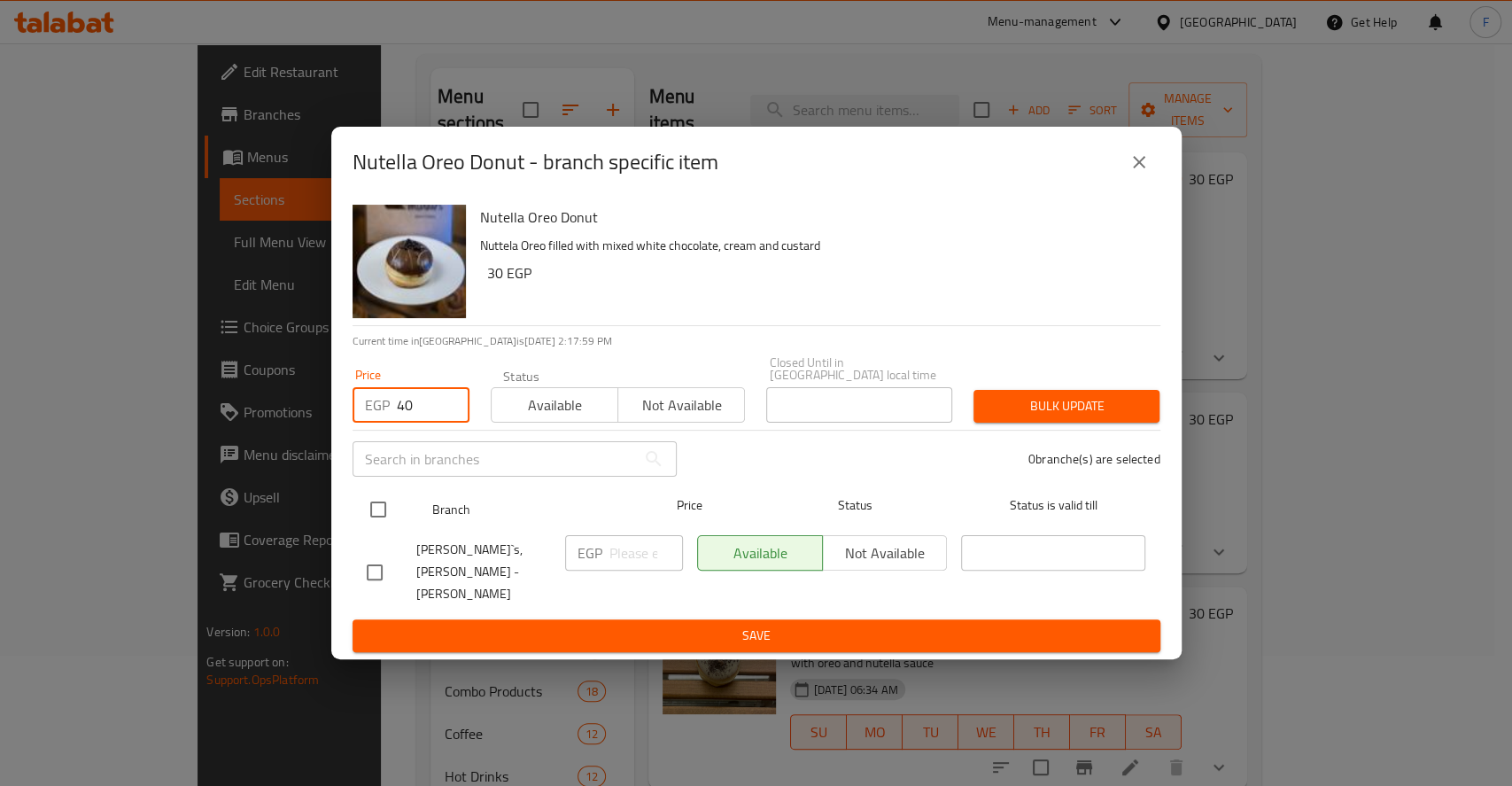
type input "40"
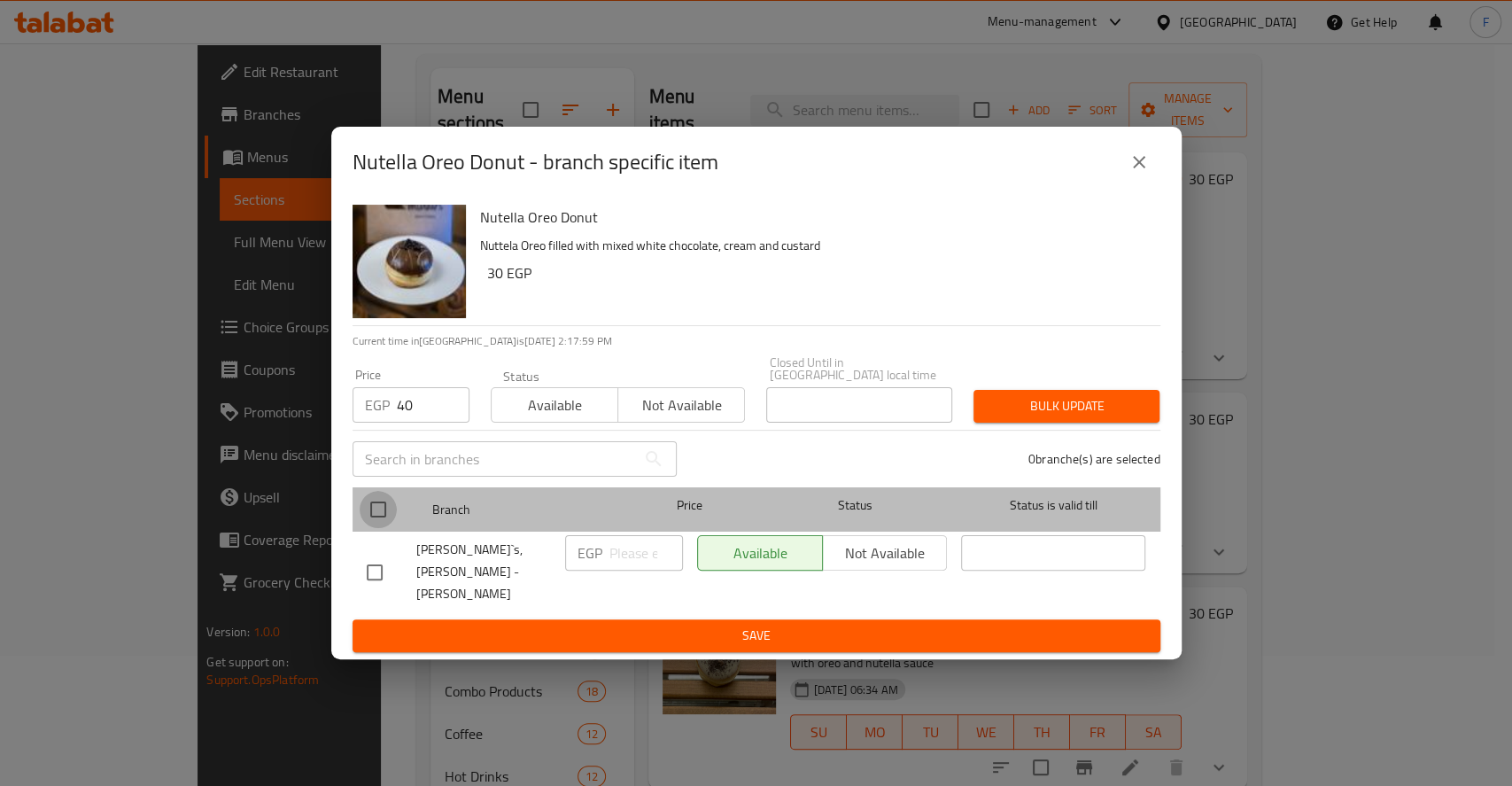
click at [367, 521] on input "checkbox" at bounding box center [378, 509] width 37 height 37
checkbox input "true"
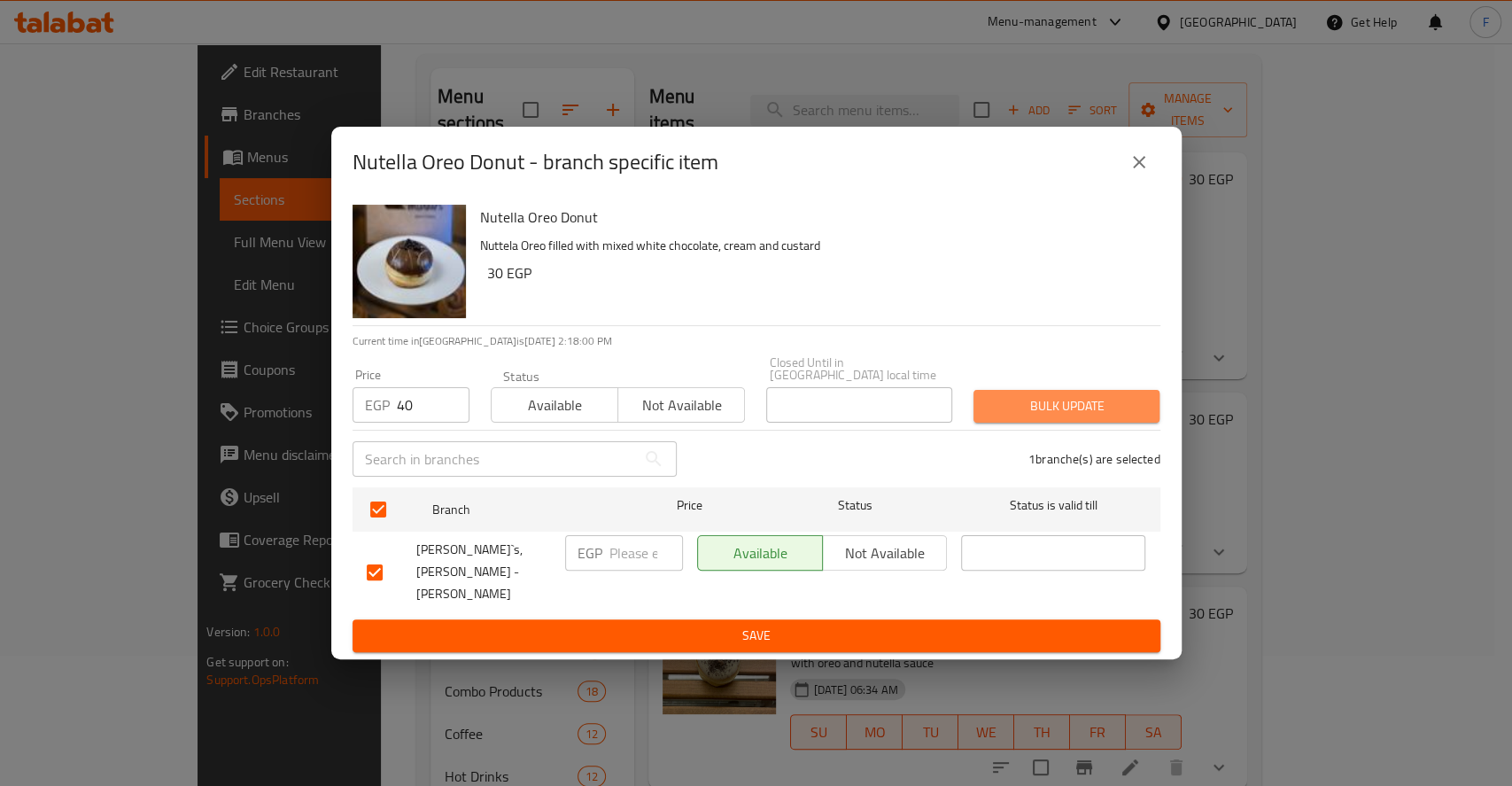
click at [1038, 404] on span "Bulk update" at bounding box center [1066, 406] width 158 height 22
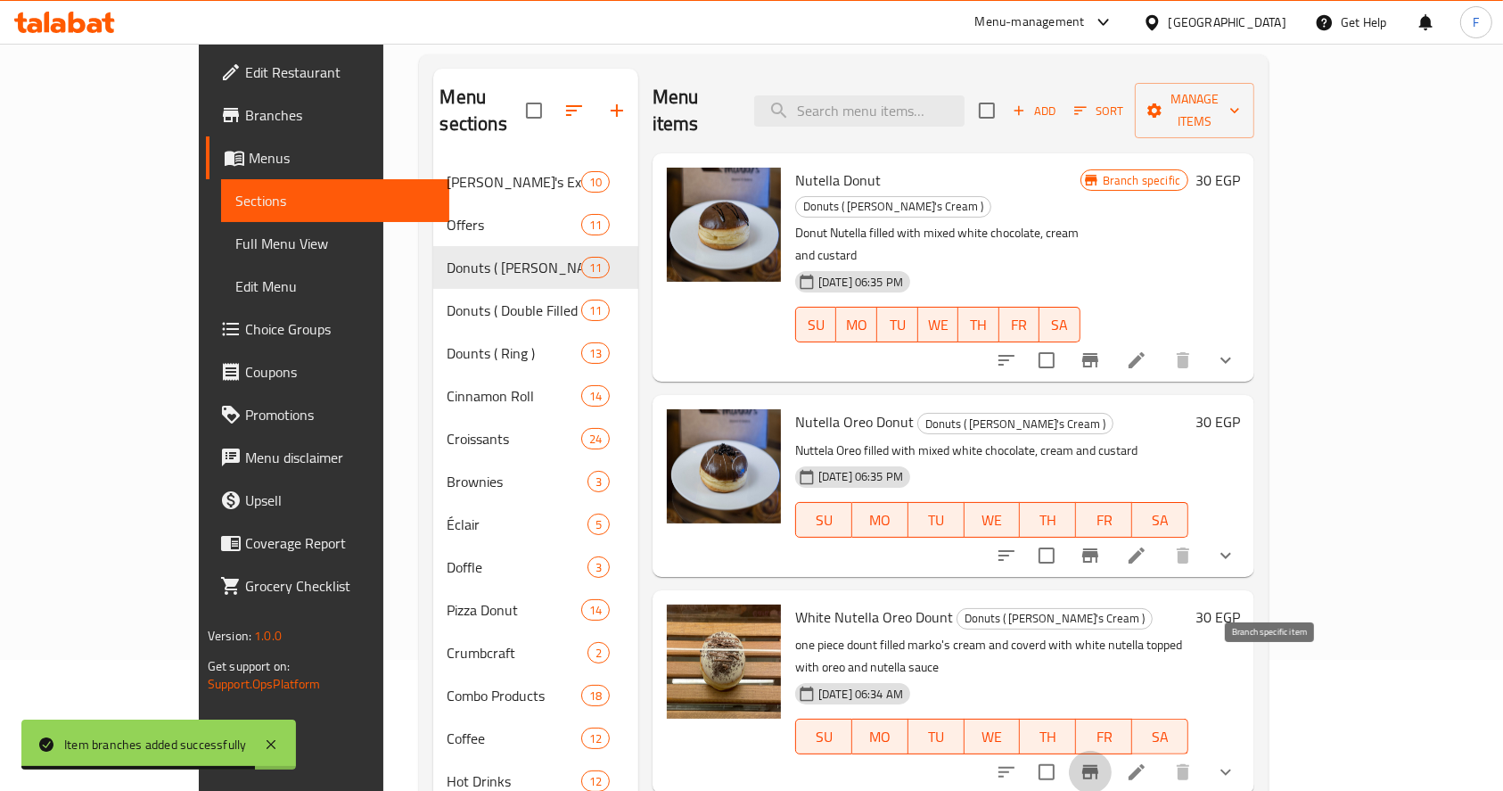
click at [1098, 765] on icon "Branch-specific-item" at bounding box center [1090, 772] width 16 height 14
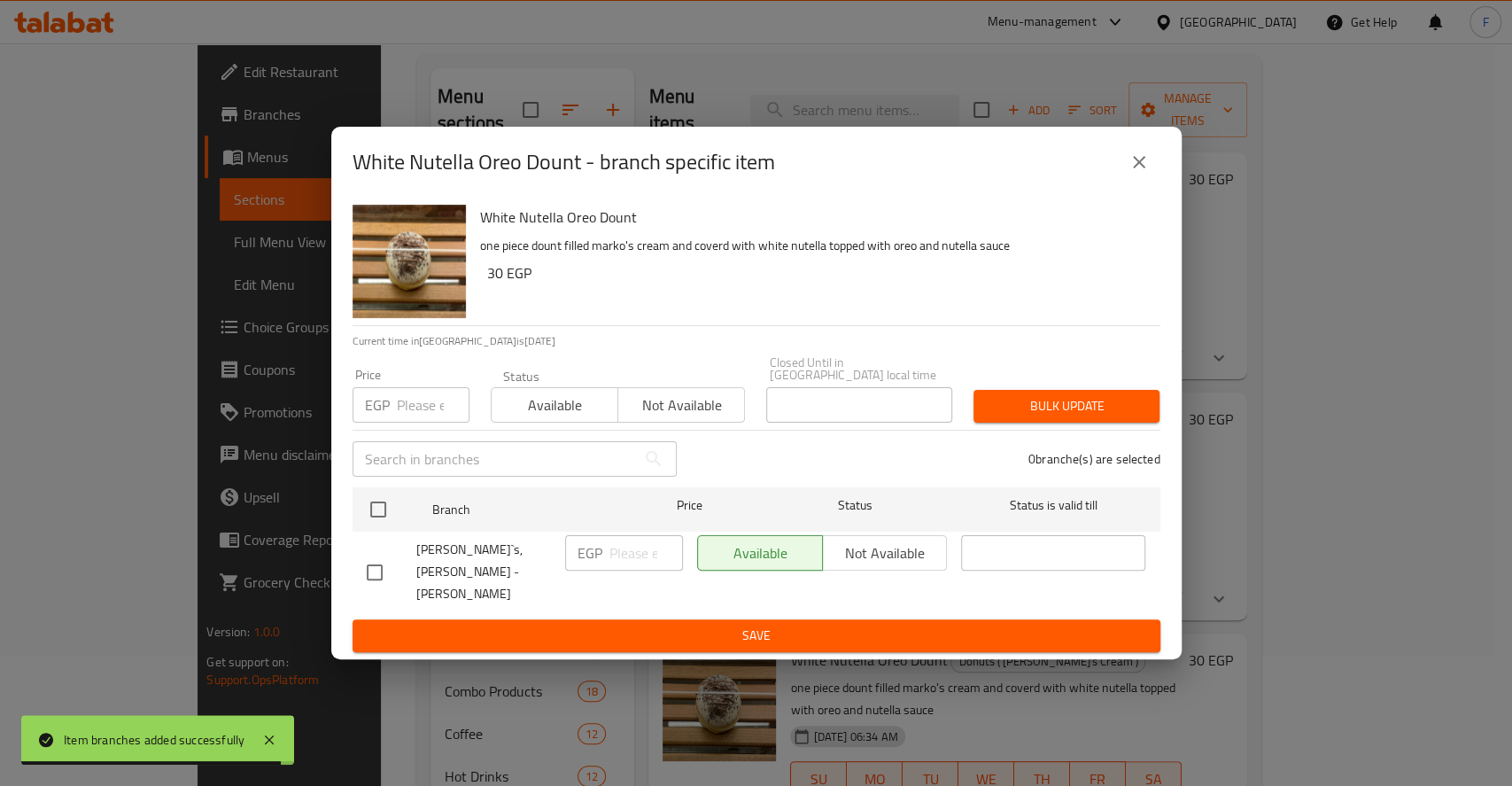
click at [436, 420] on input "number" at bounding box center [432, 405] width 73 height 36
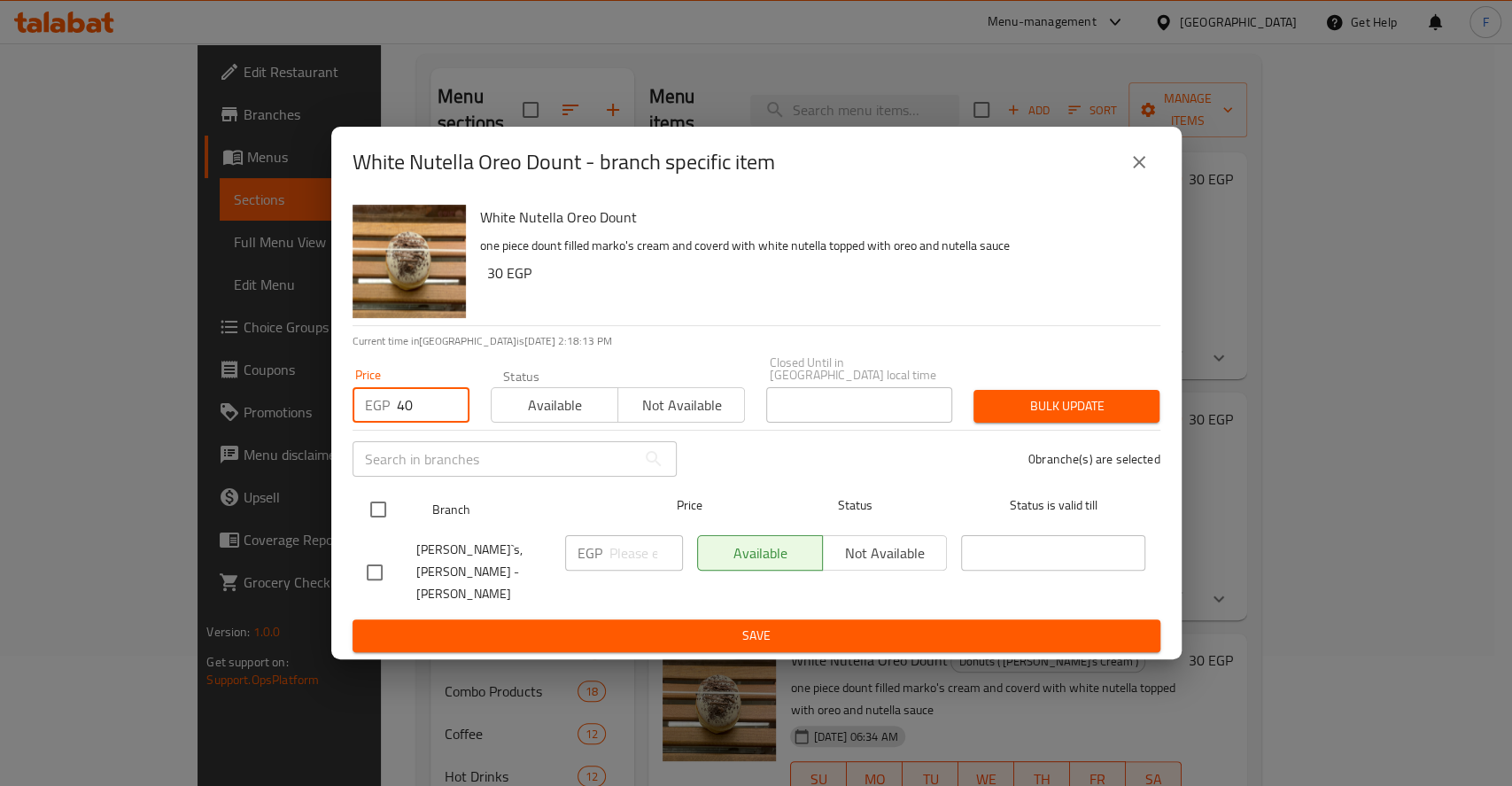
type input "40"
click at [386, 515] on input "checkbox" at bounding box center [378, 509] width 37 height 37
checkbox input "true"
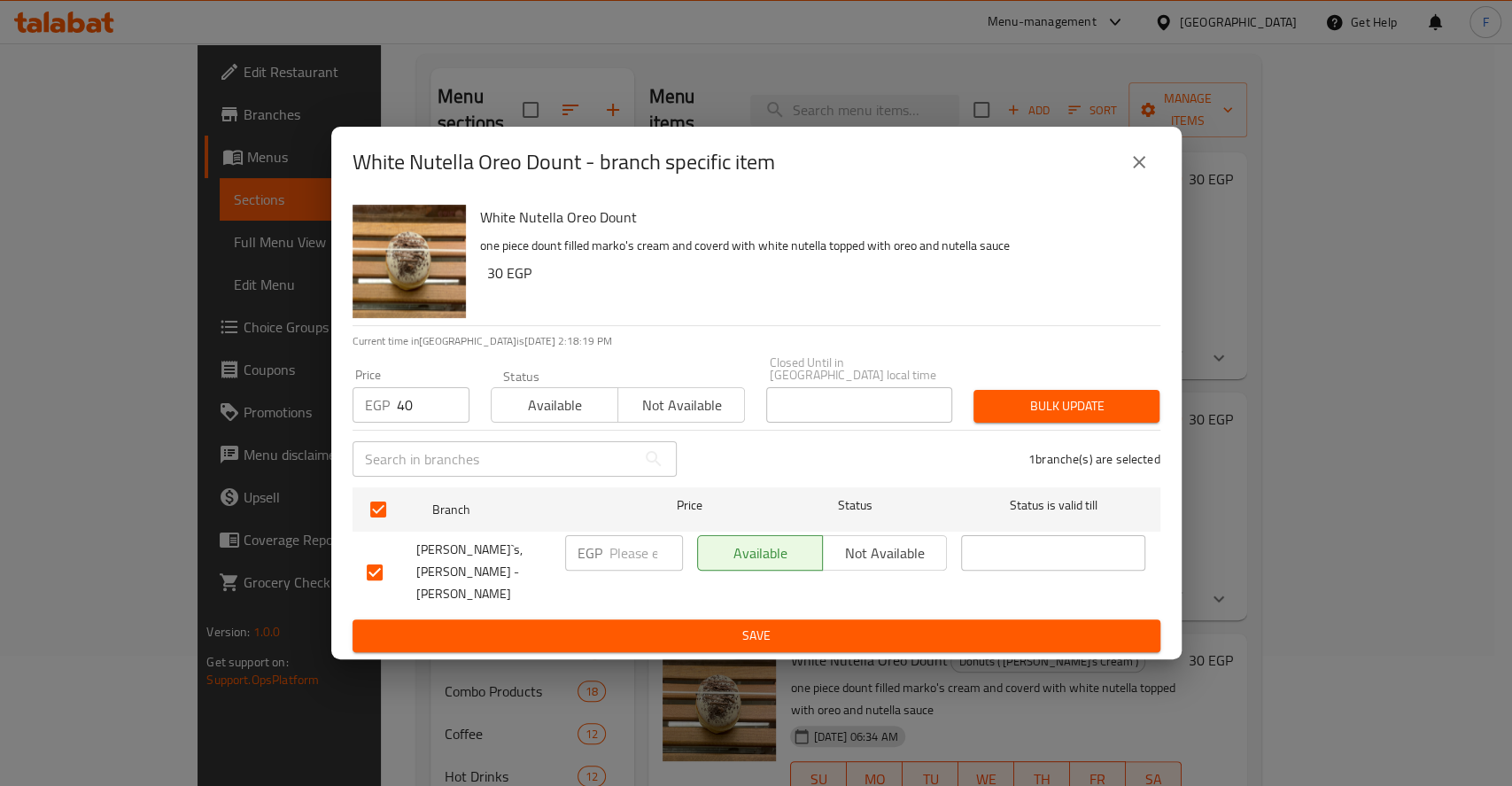
drag, startPoint x: 1075, startPoint y: 400, endPoint x: 938, endPoint y: 363, distance: 141.9
click at [938, 363] on div "Price EGP 40 Price Status Available Not available Closed Until in [GEOGRAPHIC_D…" at bounding box center [756, 390] width 830 height 87
click at [573, 410] on span "Available" at bounding box center [554, 405] width 112 height 26
click at [1049, 411] on span "Bulk update" at bounding box center [1066, 406] width 158 height 22
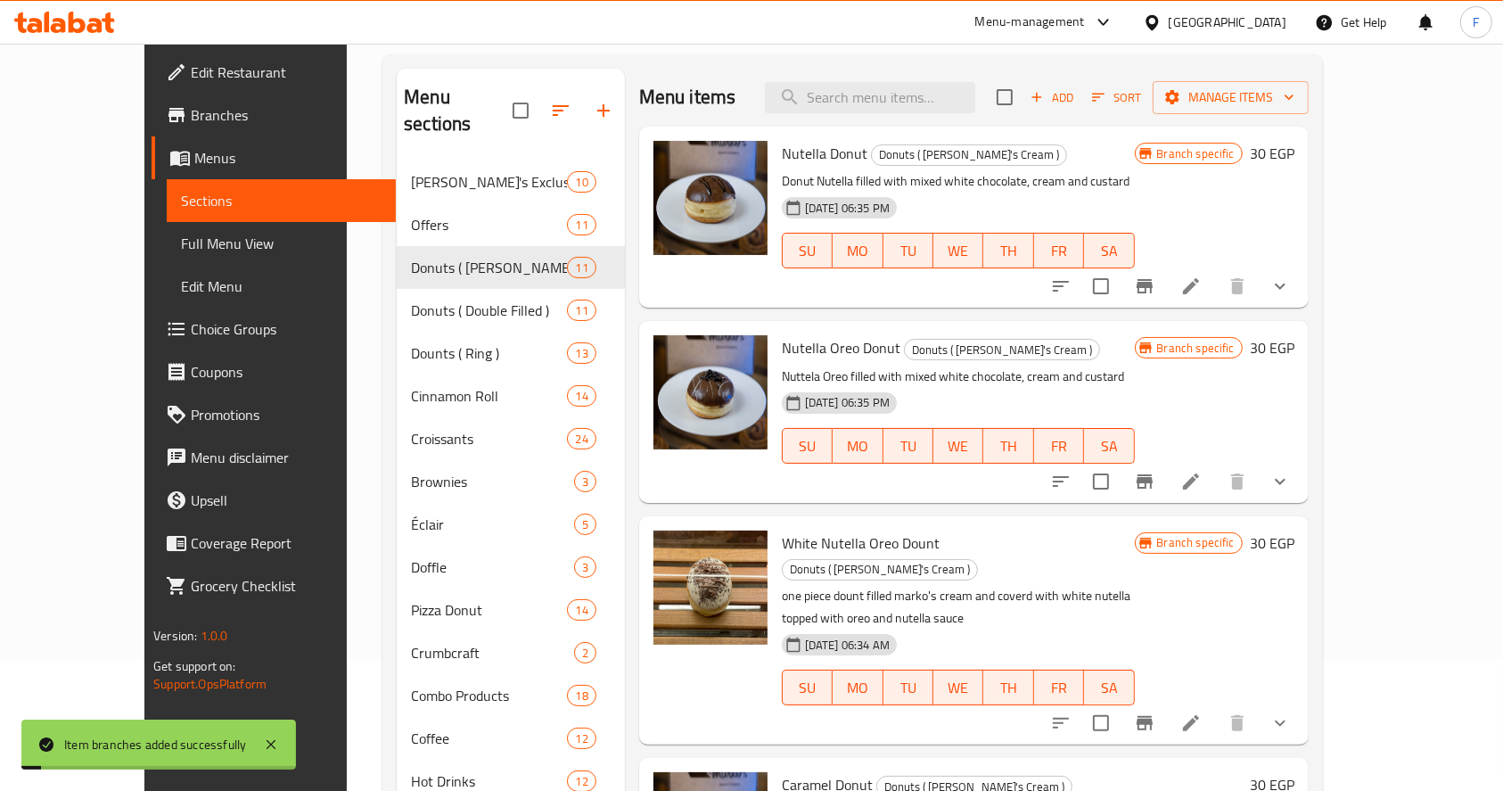
click at [1155, 288] on icon "Branch-specific-item" at bounding box center [1144, 285] width 21 height 21
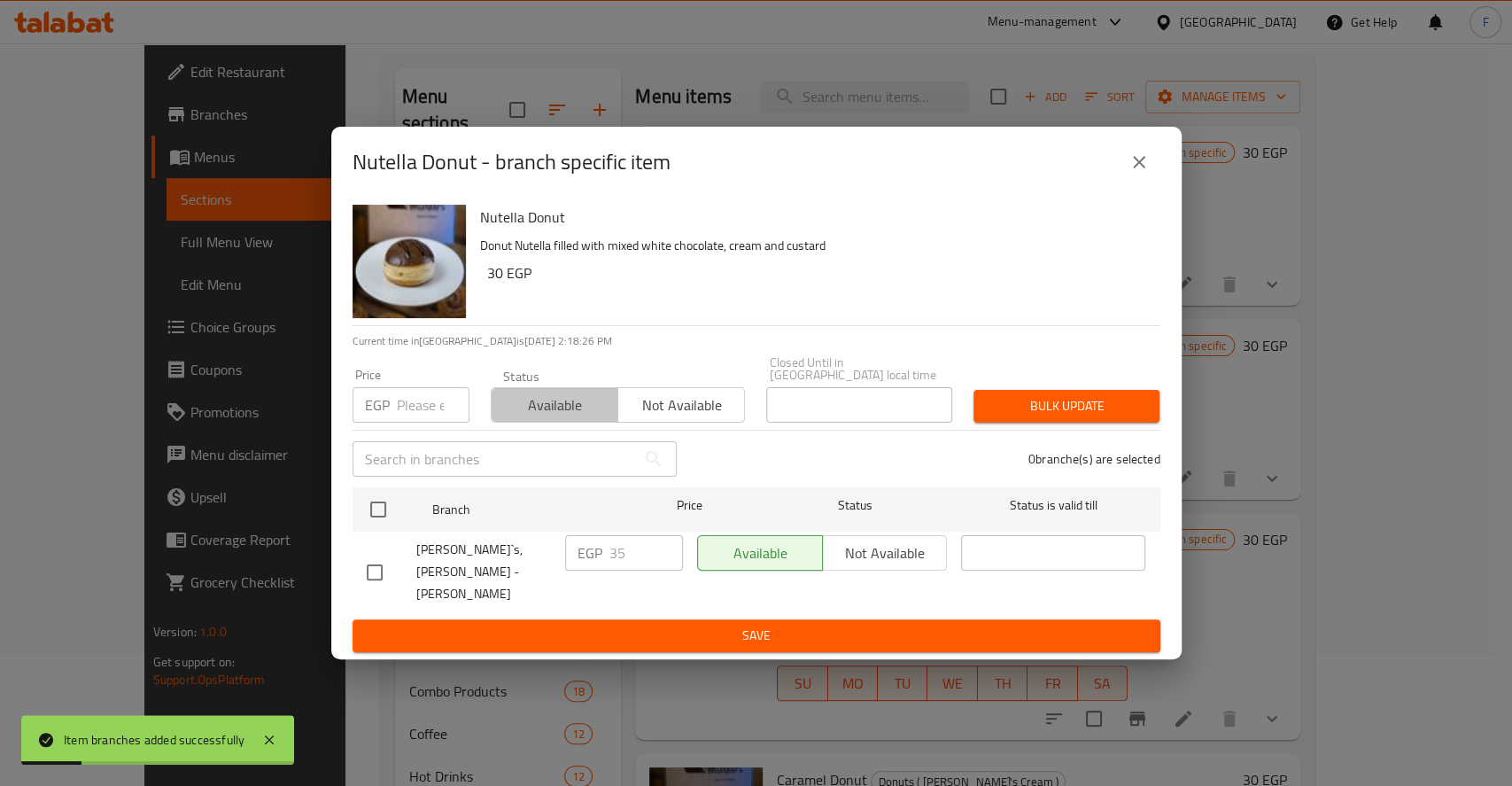
click at [551, 405] on span "Available" at bounding box center [554, 405] width 112 height 26
type input "-1"
click at [452, 415] on input "-1" at bounding box center [432, 405] width 73 height 36
type input "35"
click at [1058, 414] on span "Bulk update" at bounding box center [1066, 406] width 158 height 22
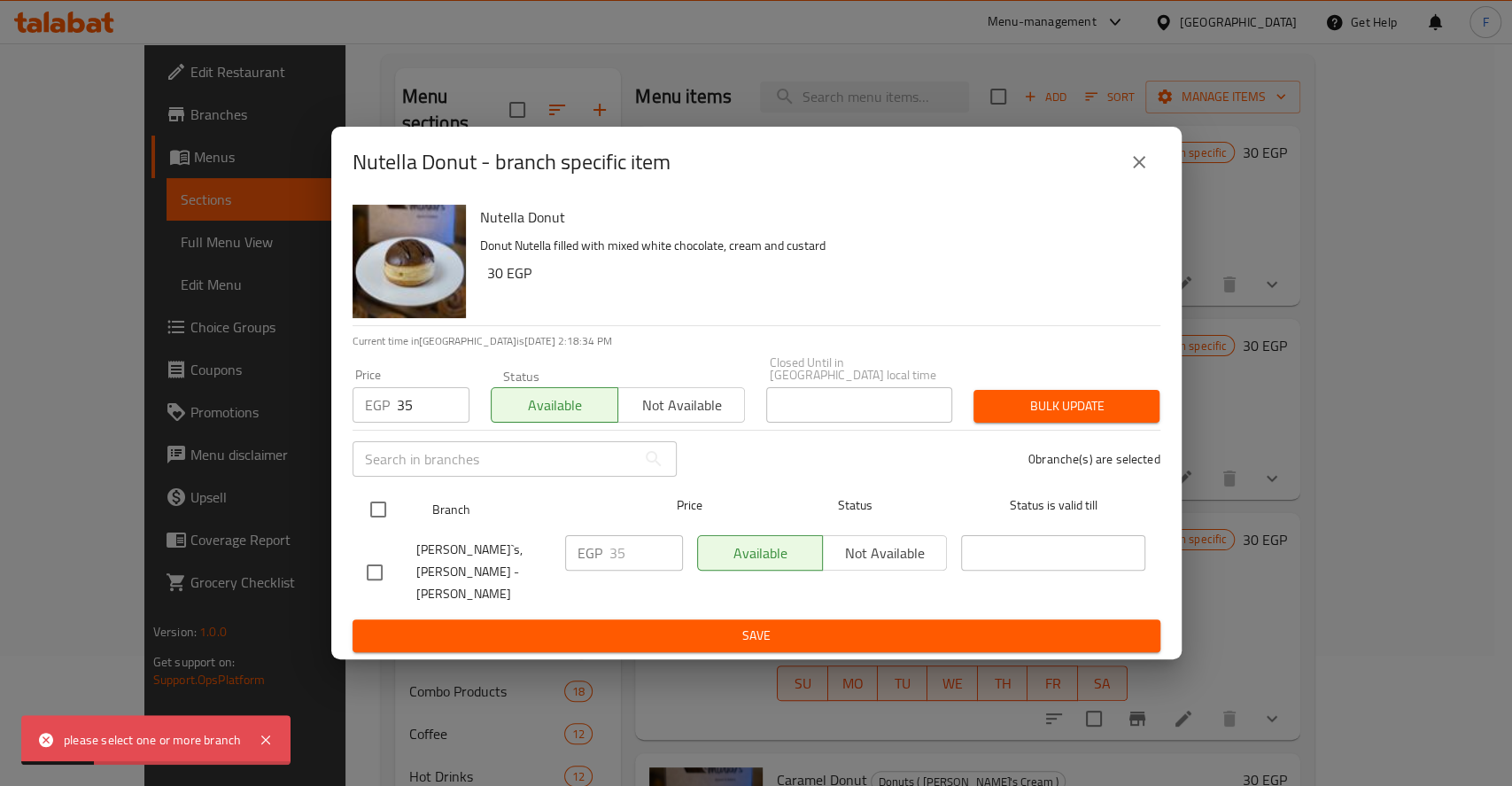
click at [368, 514] on input "checkbox" at bounding box center [378, 509] width 37 height 37
checkbox input "true"
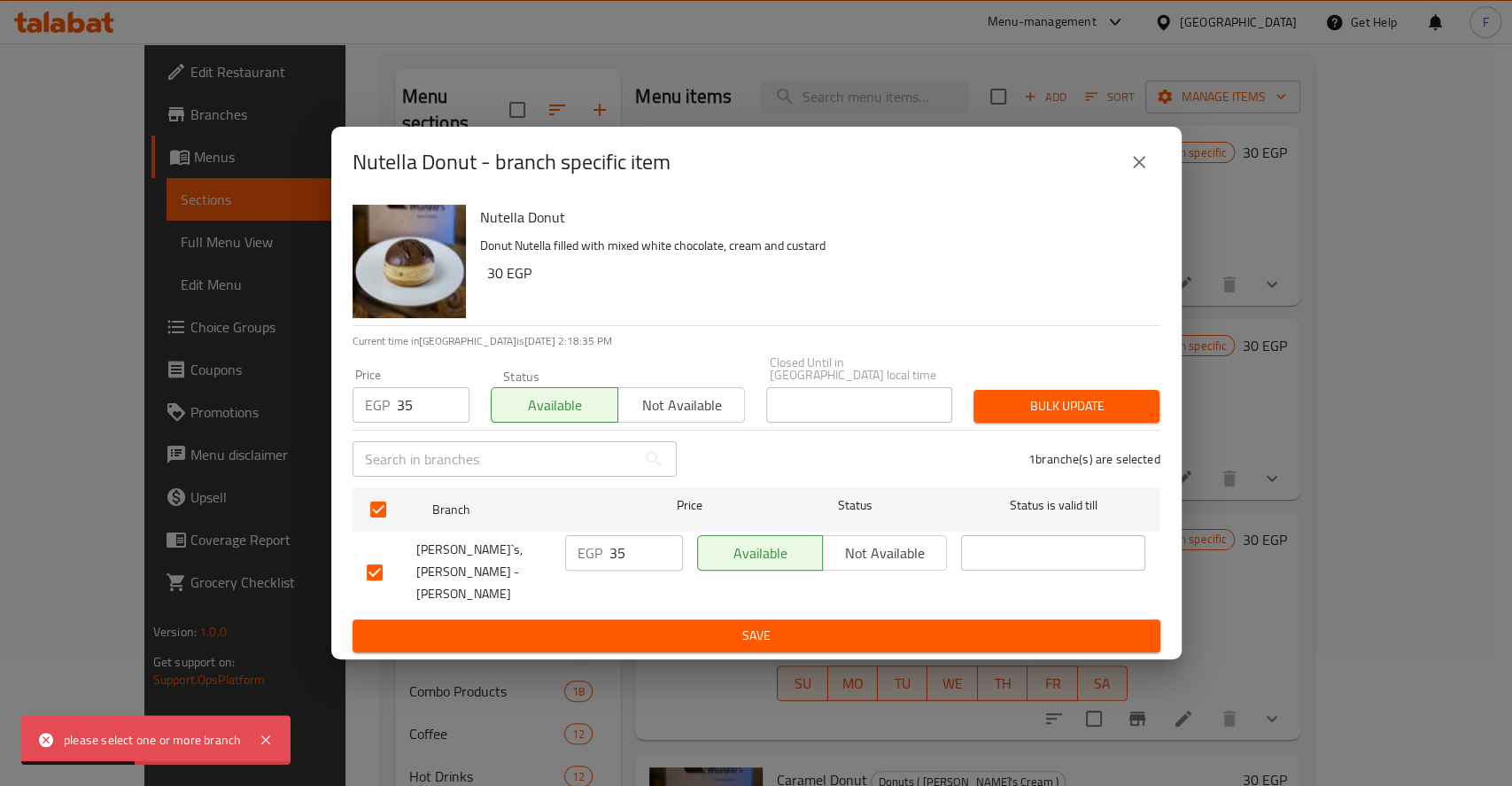
click at [1051, 397] on button "Bulk update" at bounding box center [1066, 405] width 186 height 33
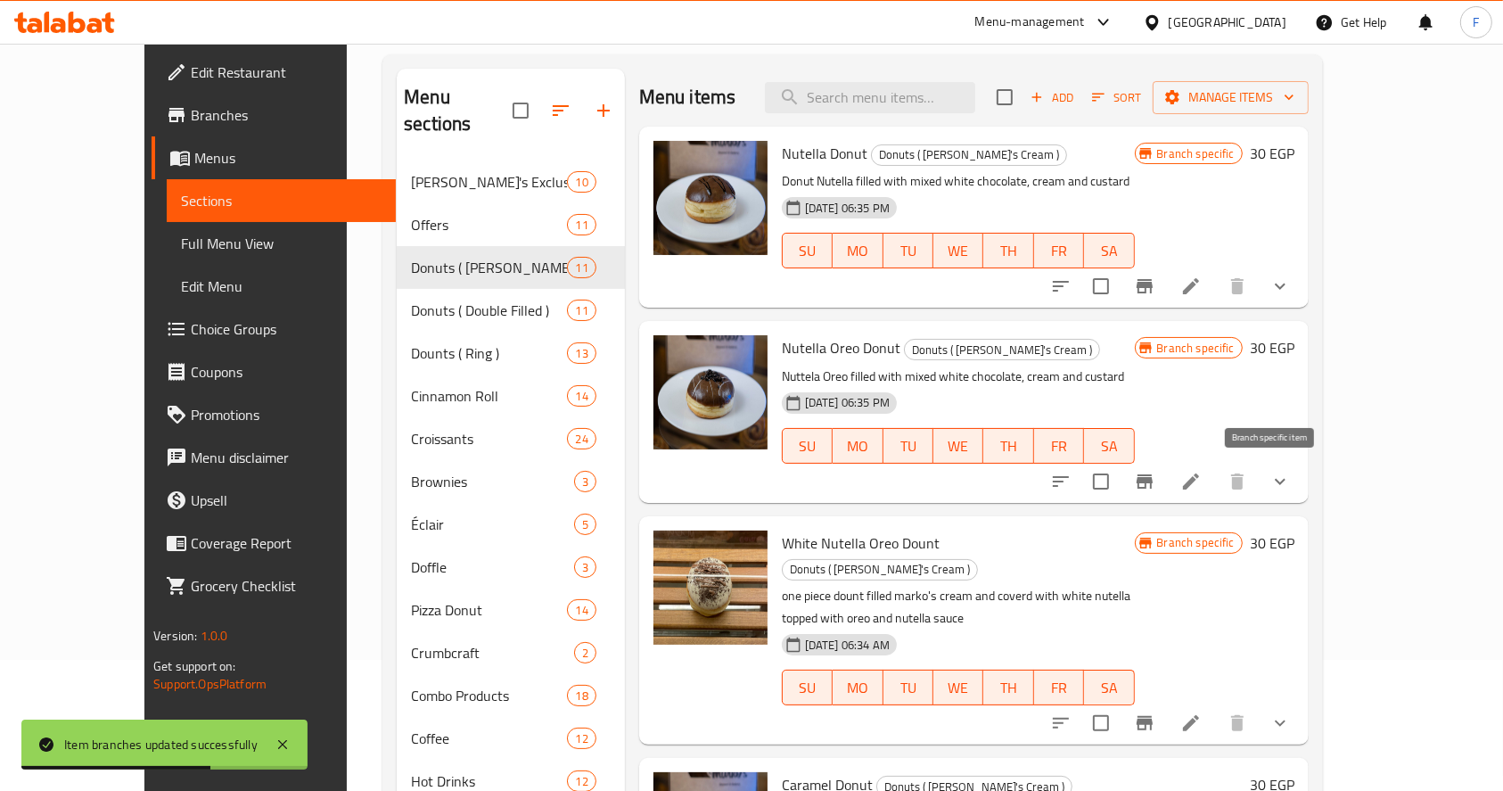
click at [1153, 481] on icon "Branch-specific-item" at bounding box center [1145, 481] width 16 height 14
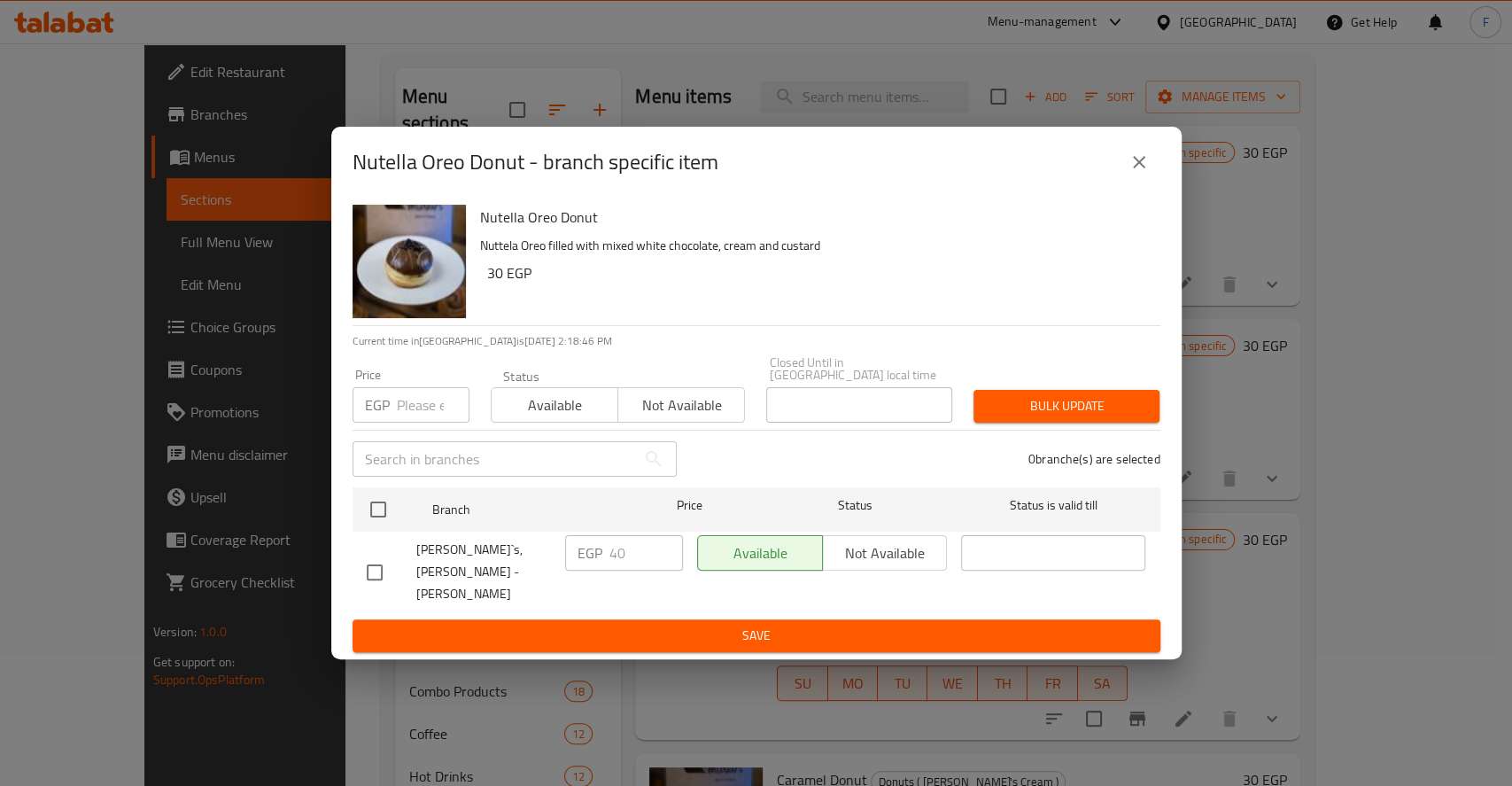
click at [429, 413] on input "number" at bounding box center [432, 405] width 73 height 36
type input "40"
click at [519, 406] on span "Available" at bounding box center [554, 405] width 112 height 26
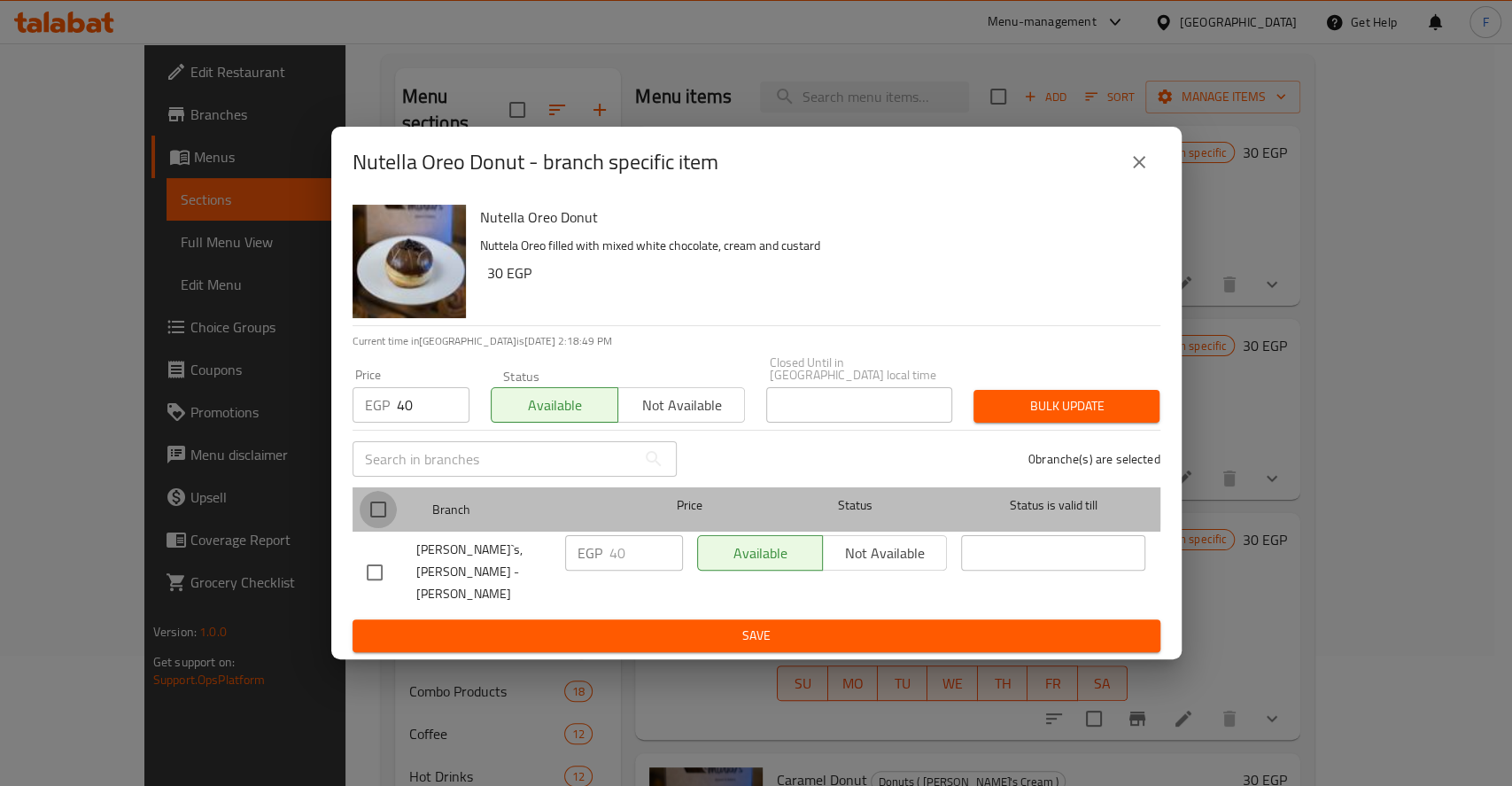
click at [387, 507] on input "checkbox" at bounding box center [378, 509] width 37 height 37
checkbox input "true"
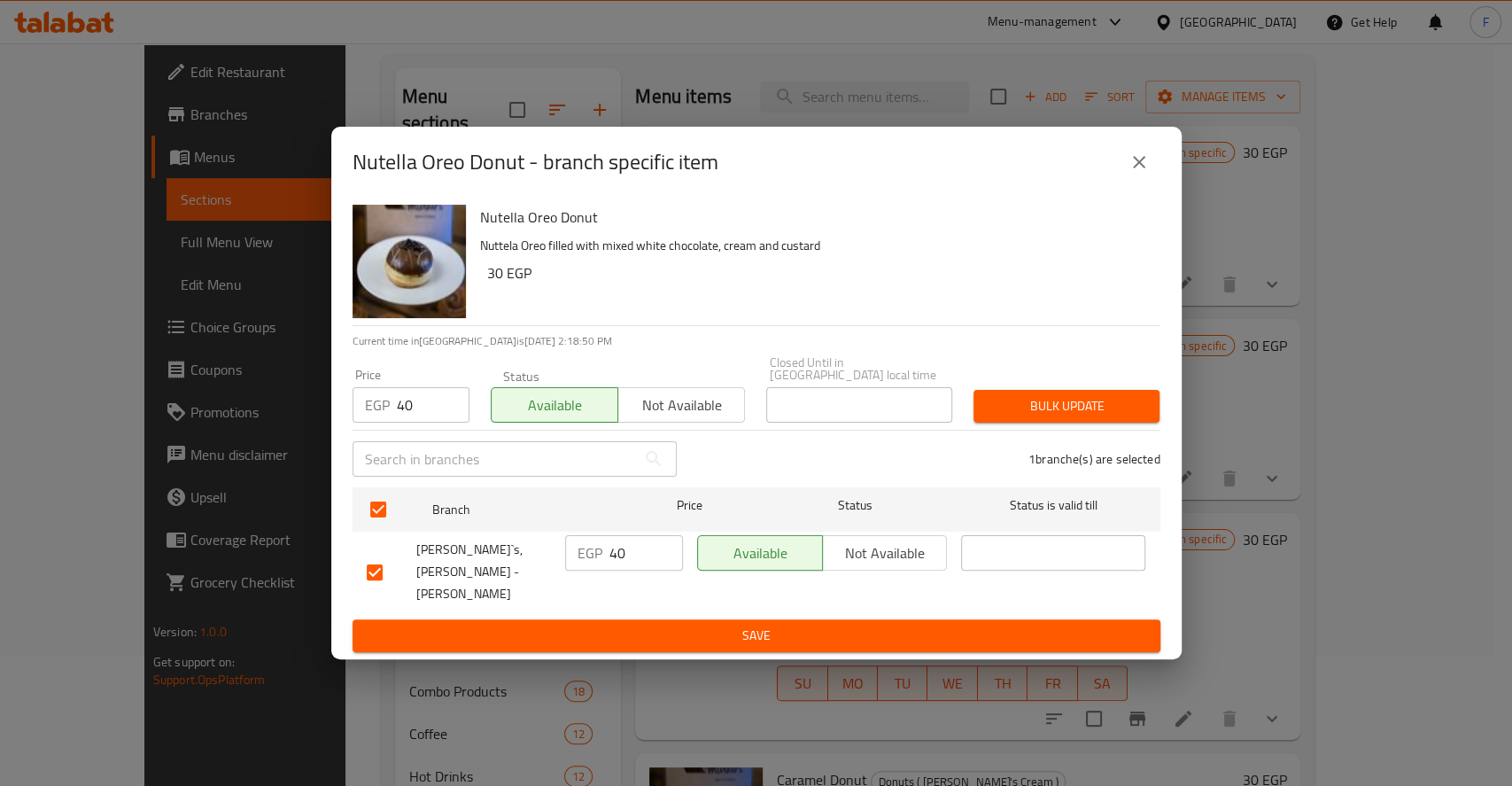
click at [1030, 402] on span "Bulk update" at bounding box center [1066, 406] width 158 height 22
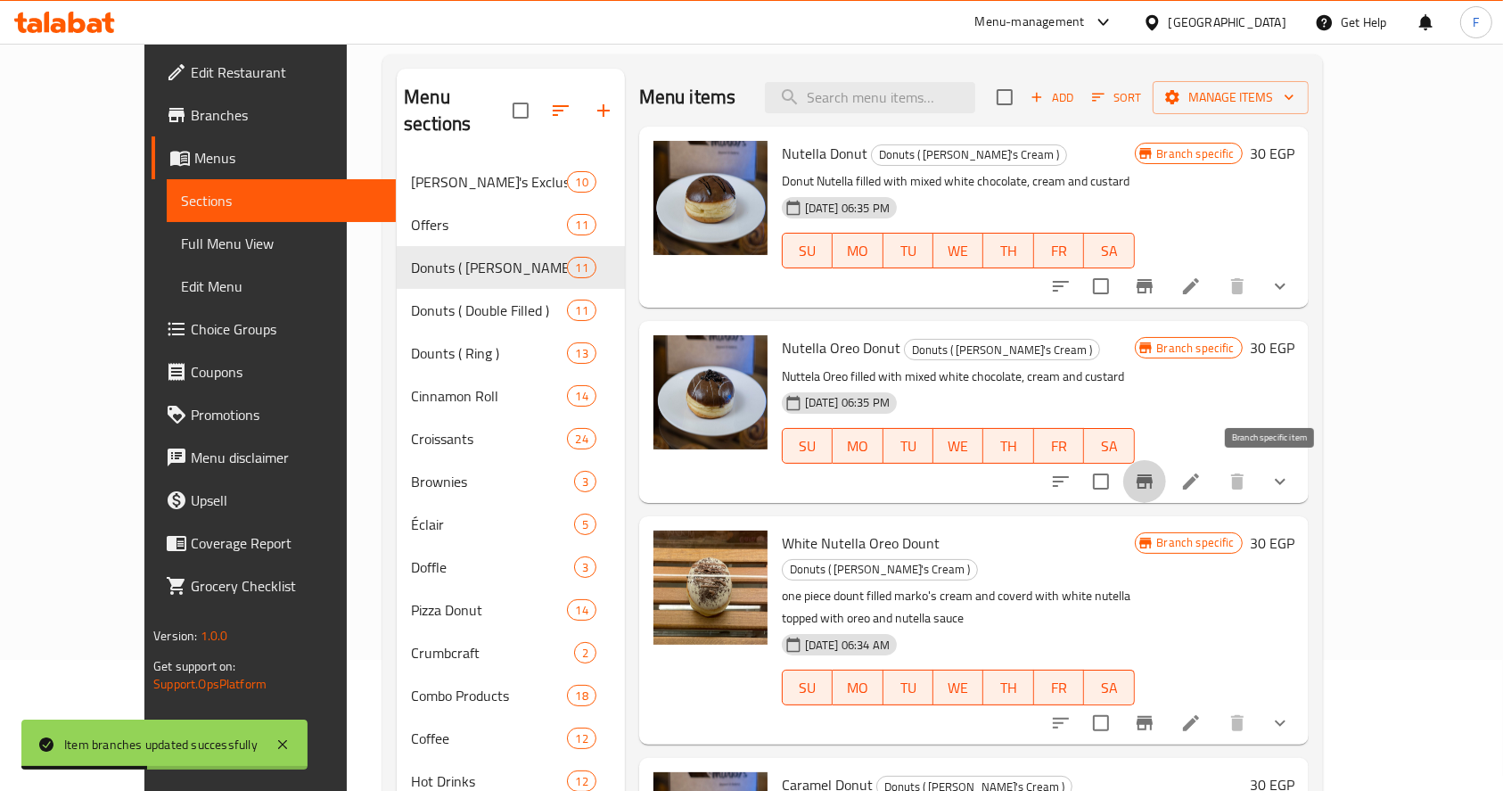
click at [1166, 468] on button "Branch-specific-item" at bounding box center [1144, 481] width 43 height 43
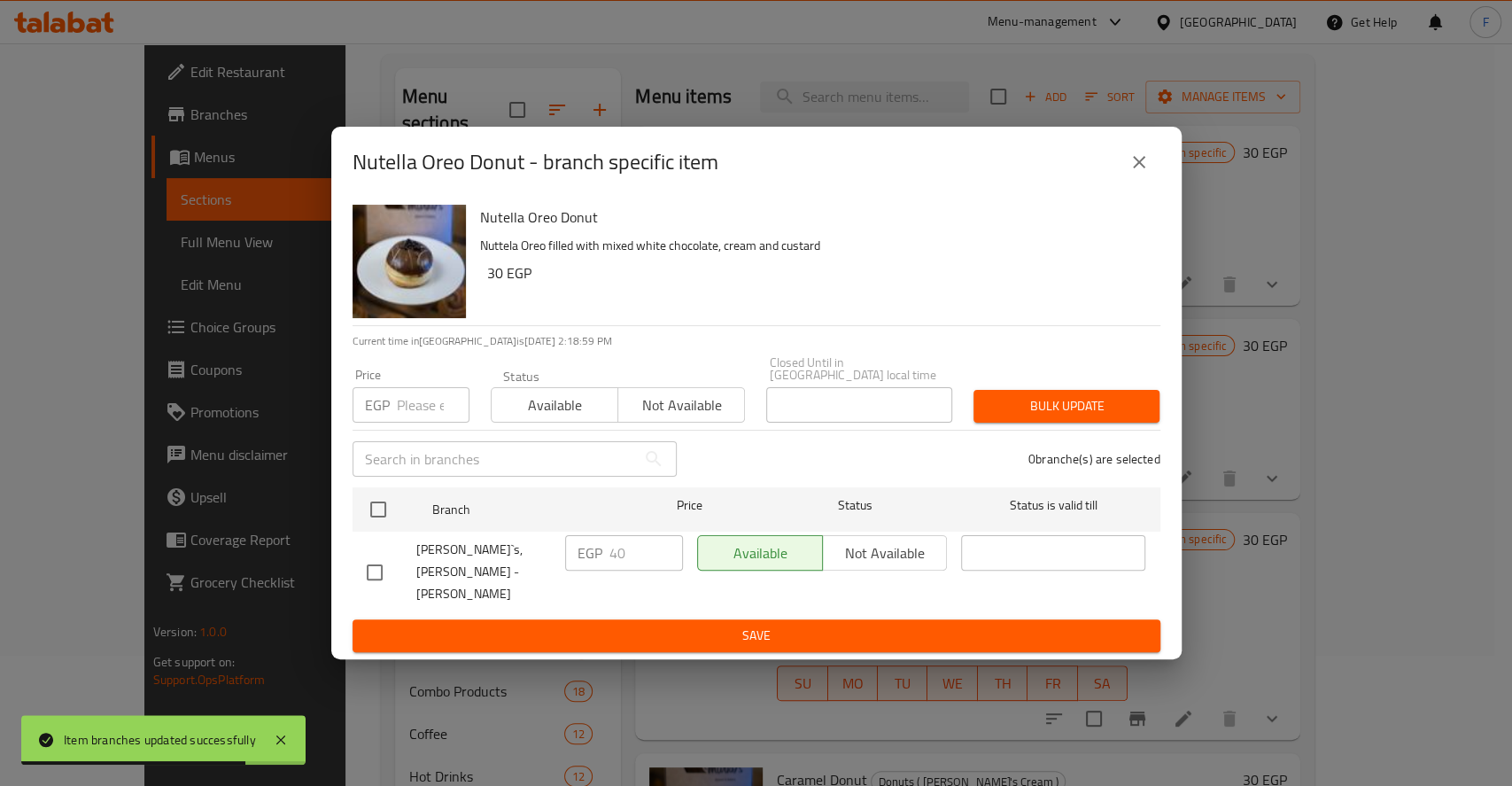
click at [1124, 180] on button "close" at bounding box center [1138, 162] width 43 height 43
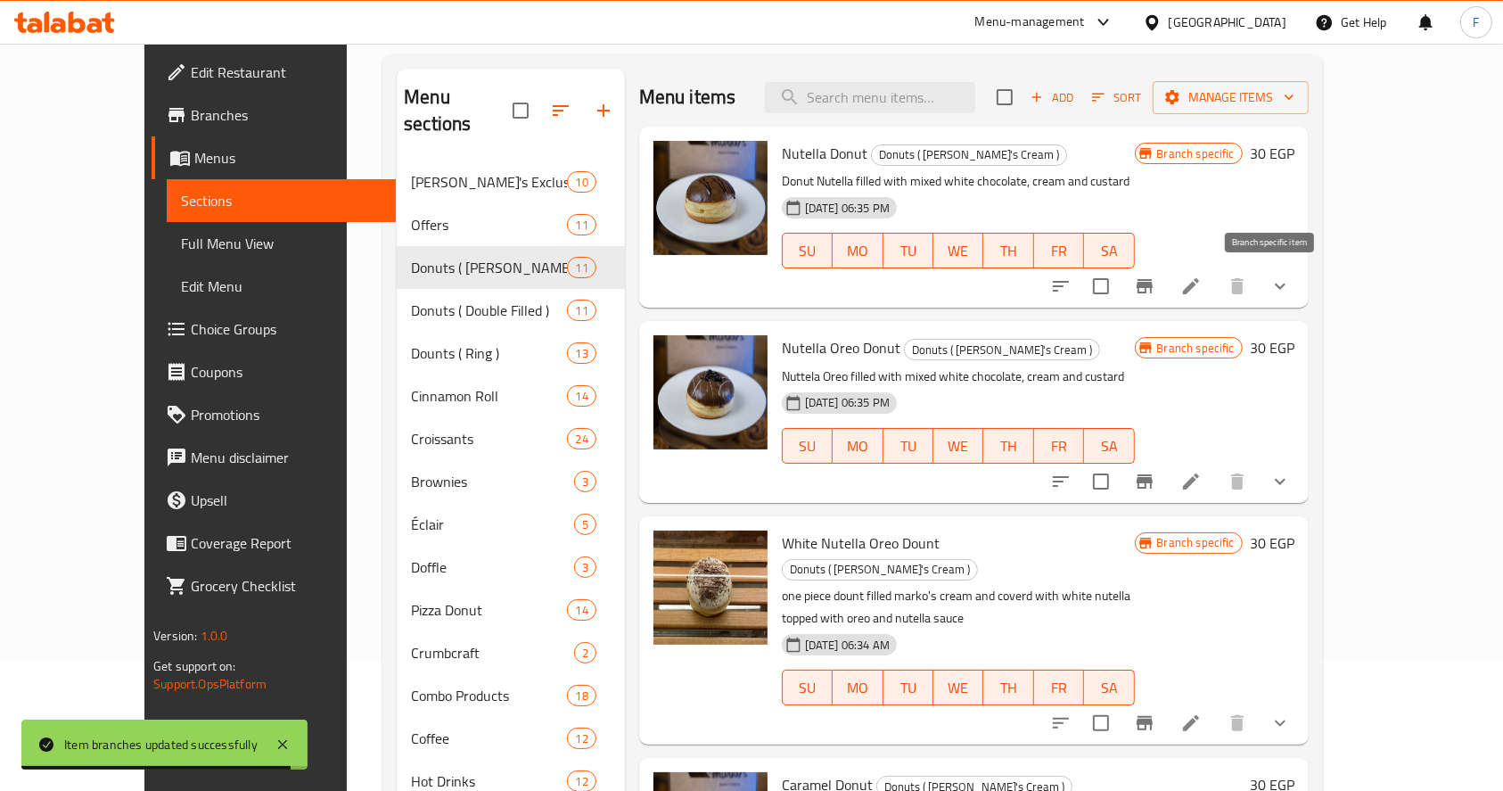
click at [1153, 279] on icon "Branch-specific-item" at bounding box center [1145, 286] width 16 height 14
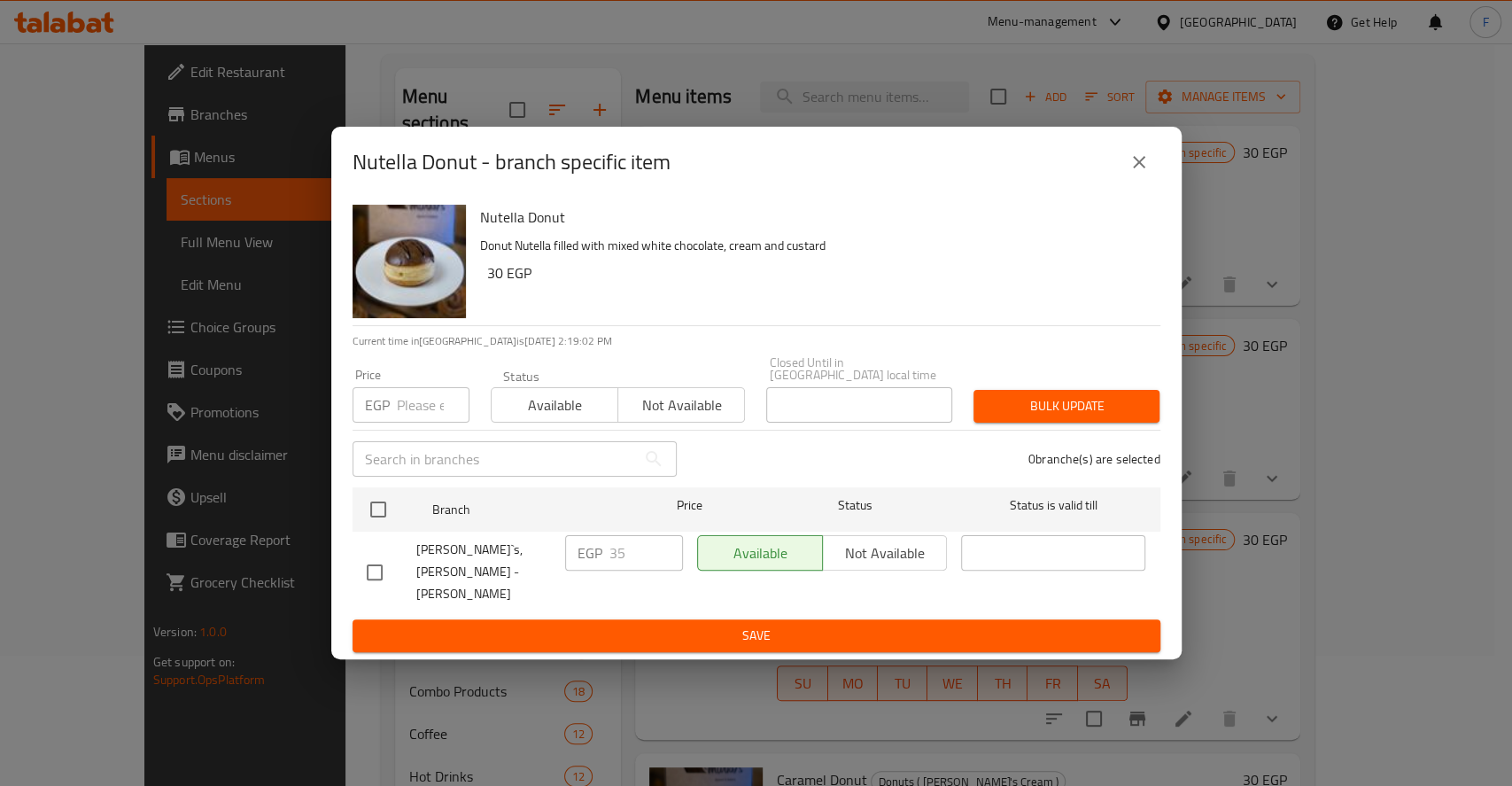
click at [1146, 173] on icon "close" at bounding box center [1138, 161] width 21 height 21
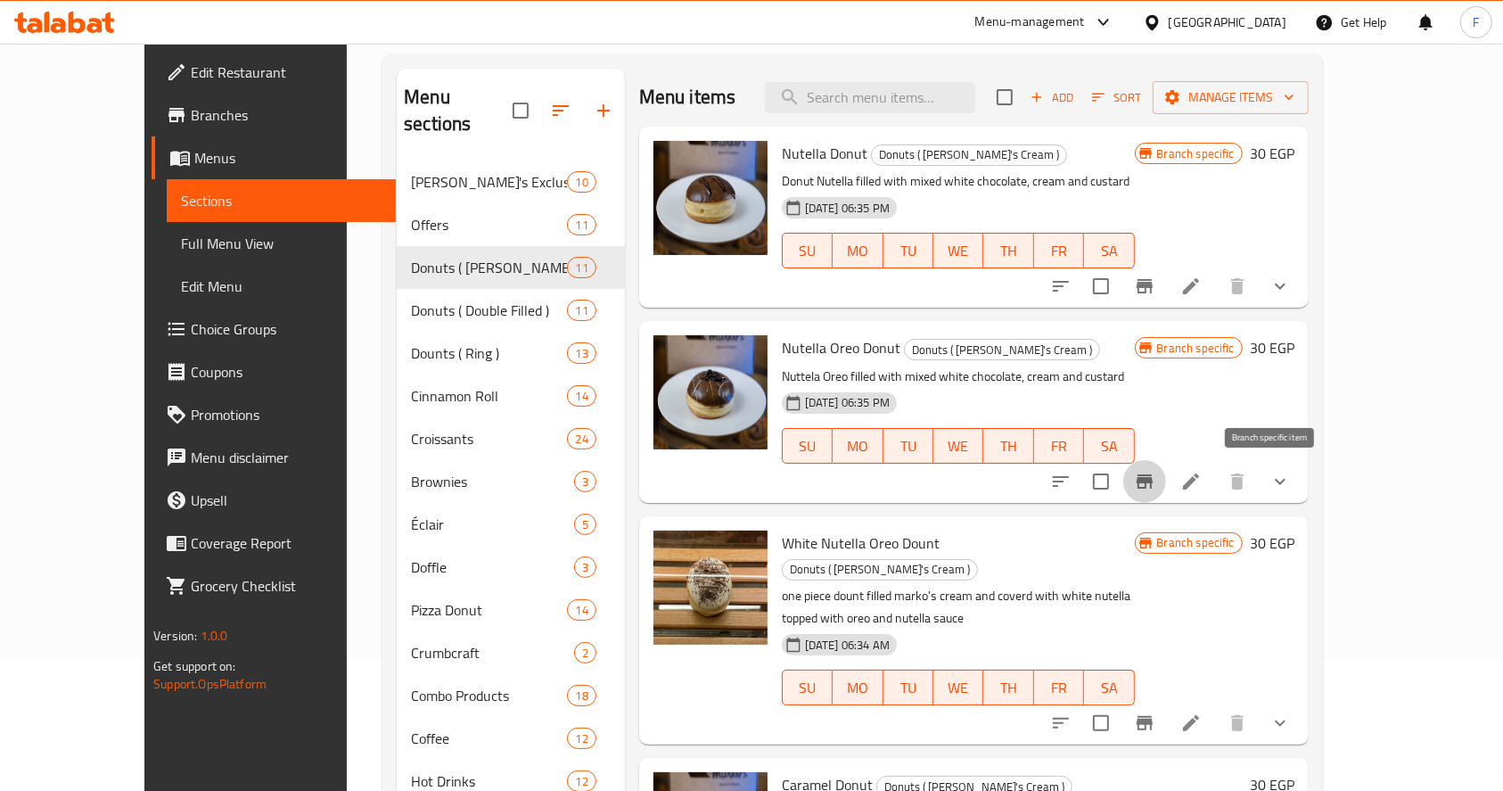
click at [1153, 476] on icon "Branch-specific-item" at bounding box center [1145, 481] width 16 height 14
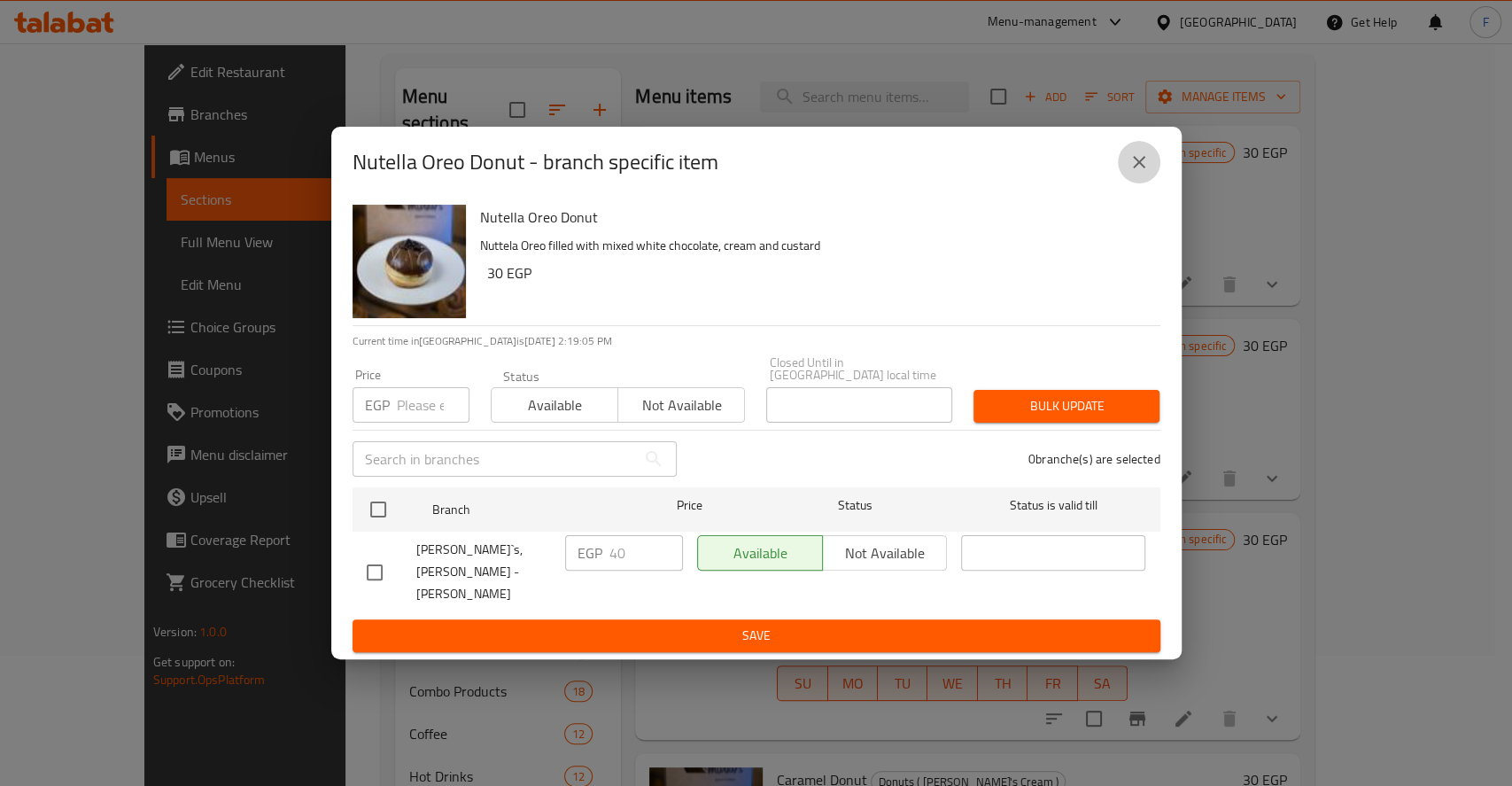
click at [1133, 184] on button "close" at bounding box center [1138, 162] width 43 height 43
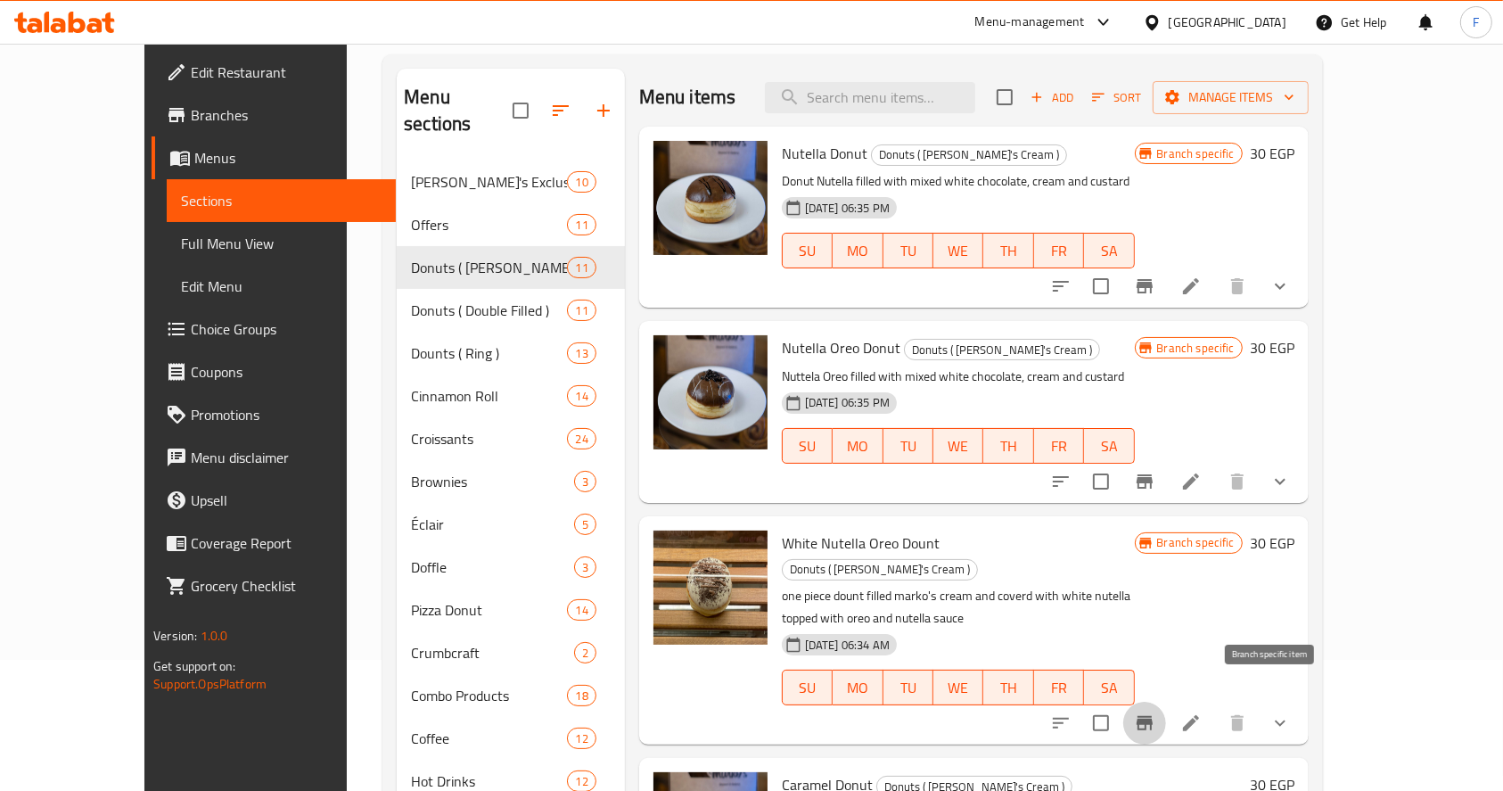
click at [1166, 702] on button "Branch-specific-item" at bounding box center [1144, 723] width 43 height 43
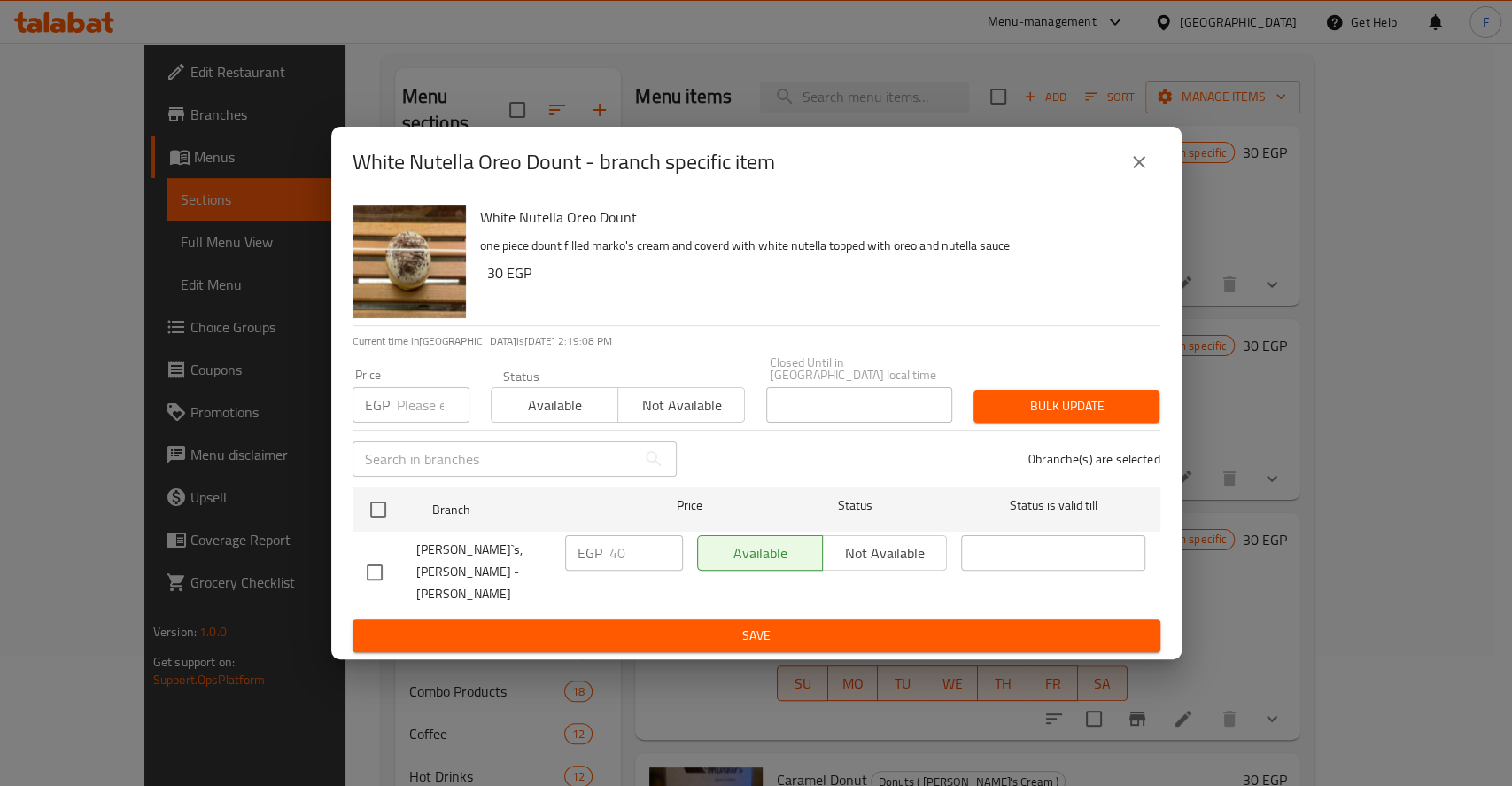
click at [1131, 173] on icon "close" at bounding box center [1138, 161] width 21 height 21
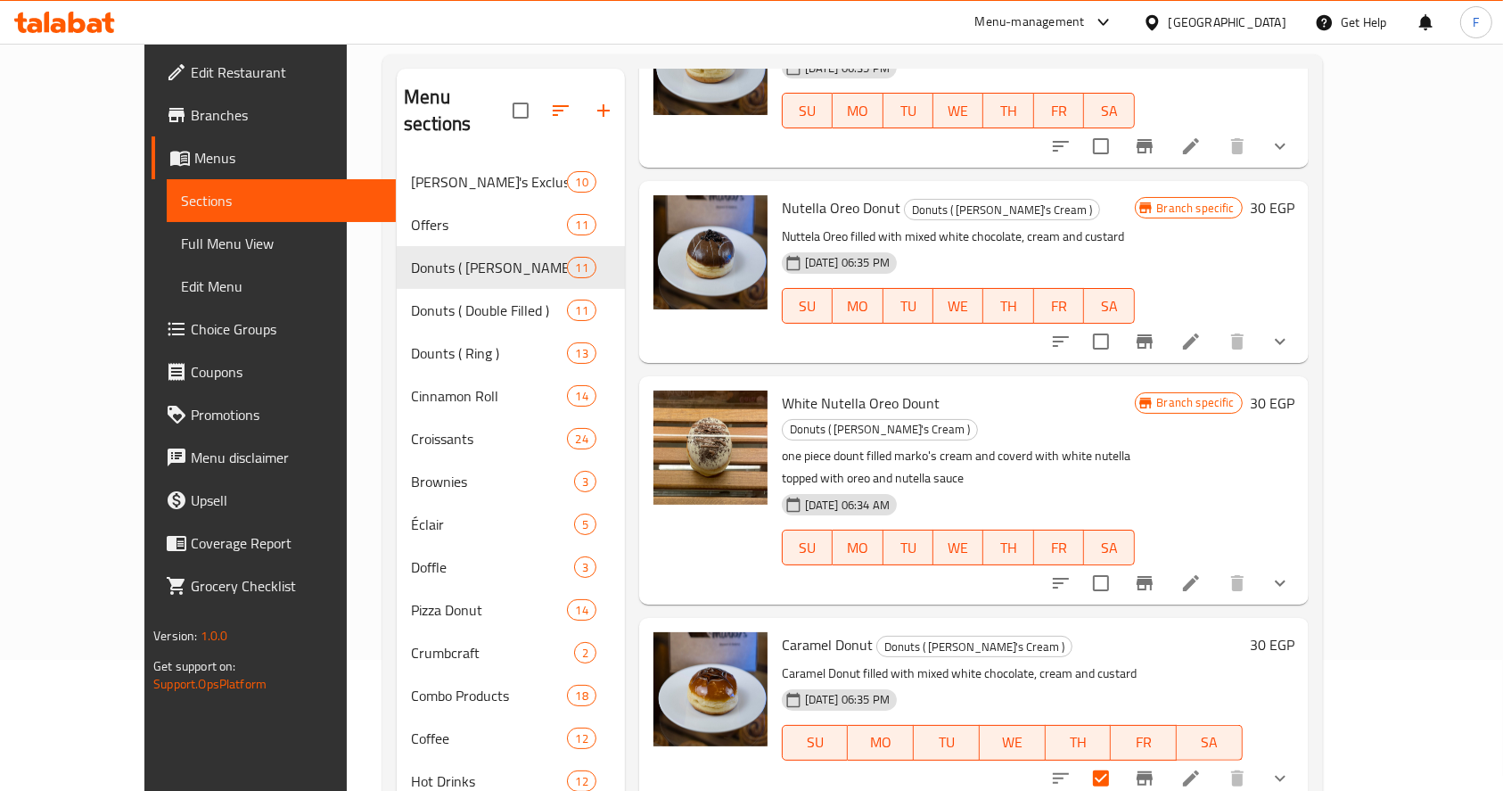
scroll to position [180, 0]
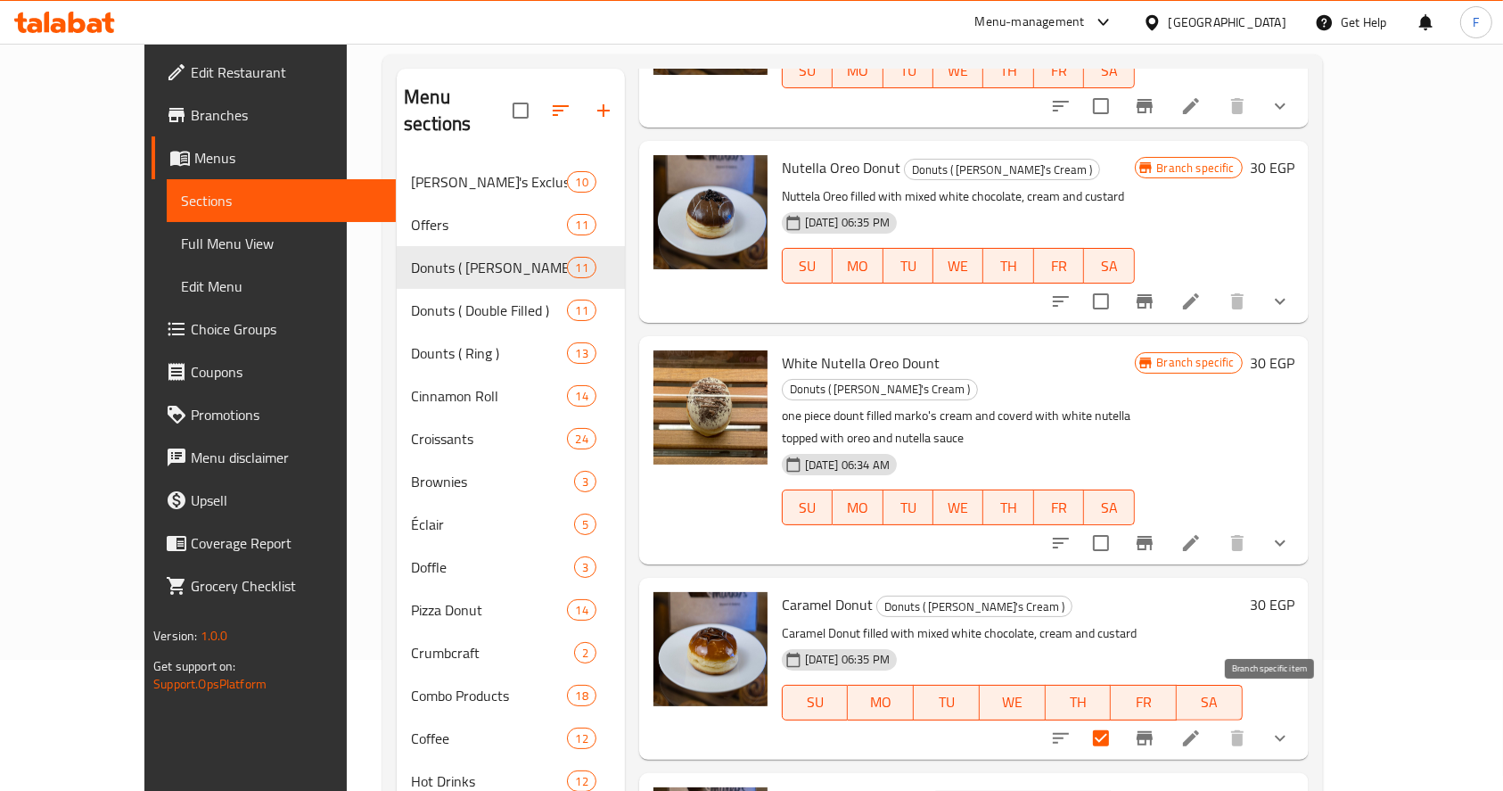
click at [1153, 731] on icon "Branch-specific-item" at bounding box center [1145, 738] width 16 height 14
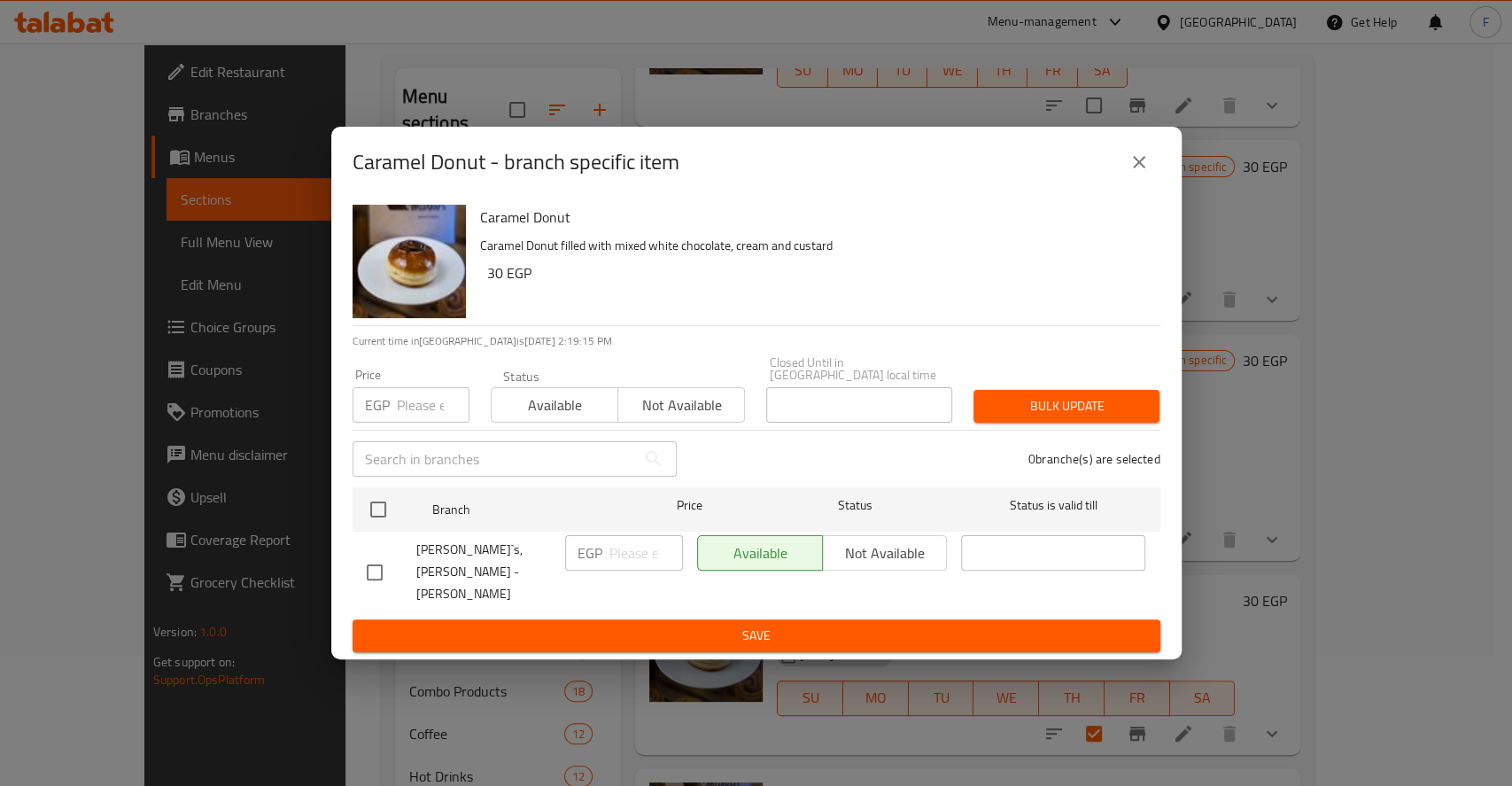
click at [426, 428] on div "Price EGP Price" at bounding box center [410, 395] width 138 height 76
click at [426, 429] on div "Price EGP Price" at bounding box center [410, 395] width 138 height 76
click at [422, 414] on input "number" at bounding box center [432, 405] width 73 height 36
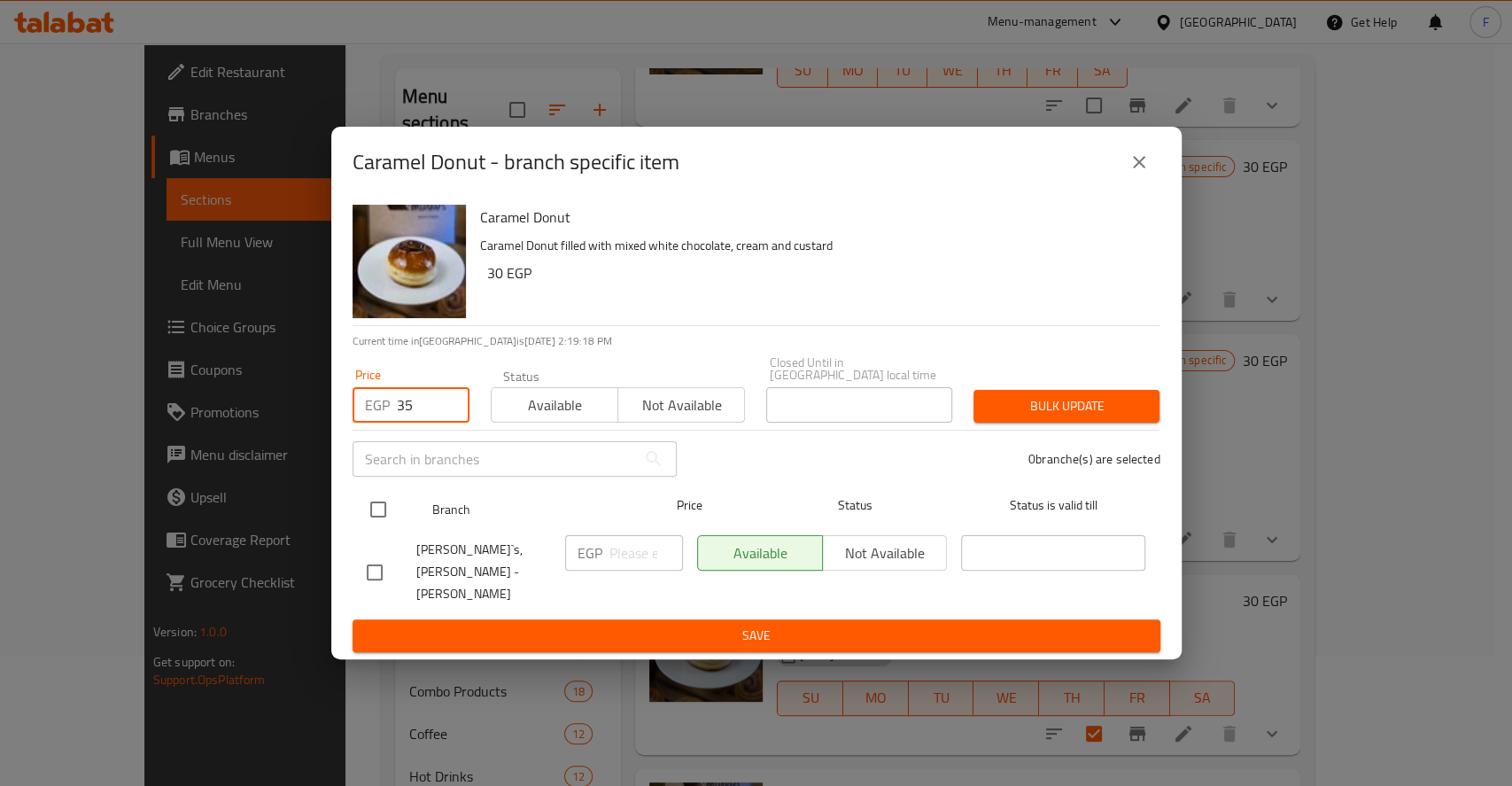
type input "35"
click at [381, 517] on input "checkbox" at bounding box center [378, 509] width 37 height 37
checkbox input "true"
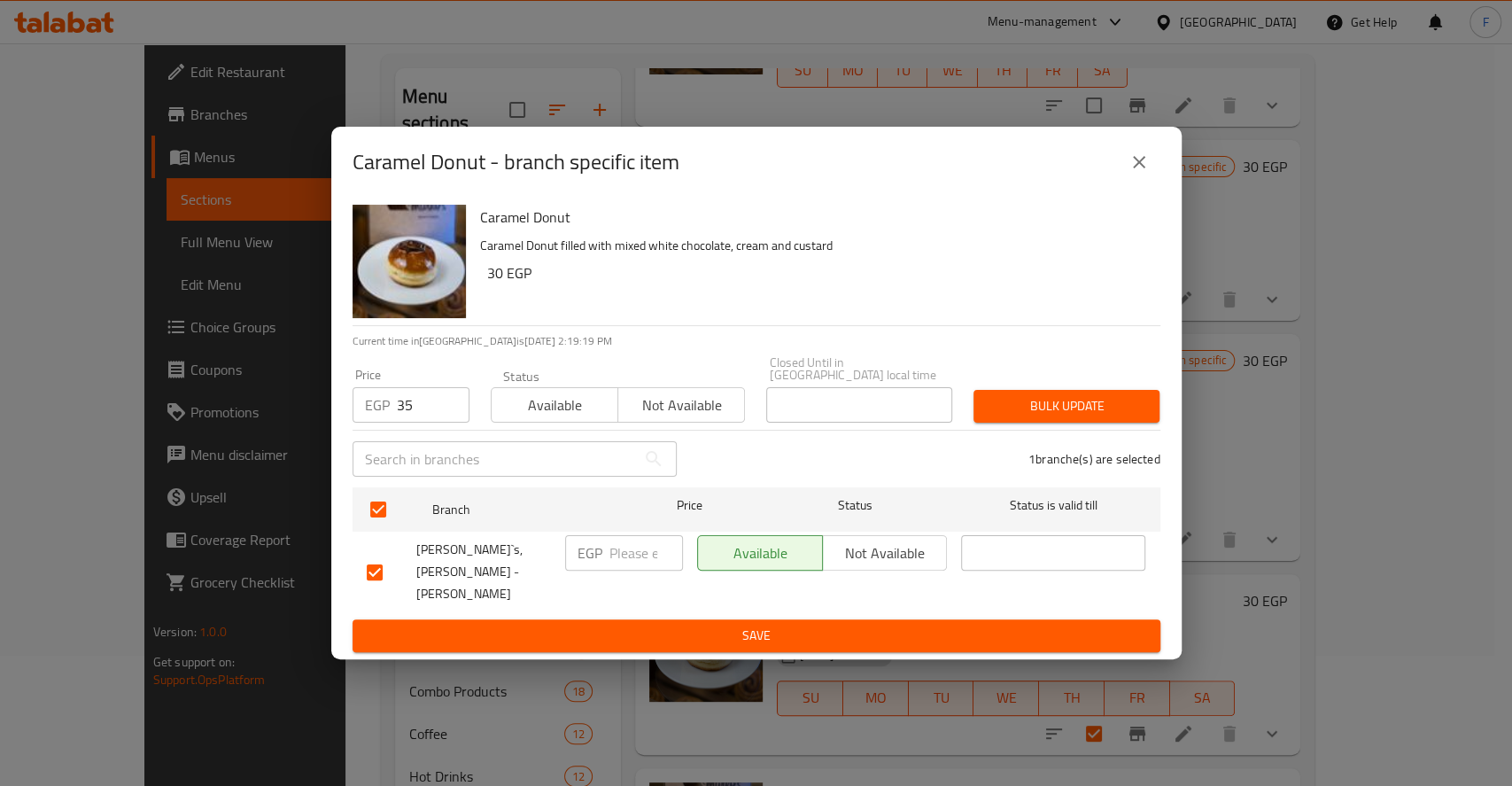
click at [1034, 396] on button "Bulk update" at bounding box center [1066, 405] width 186 height 33
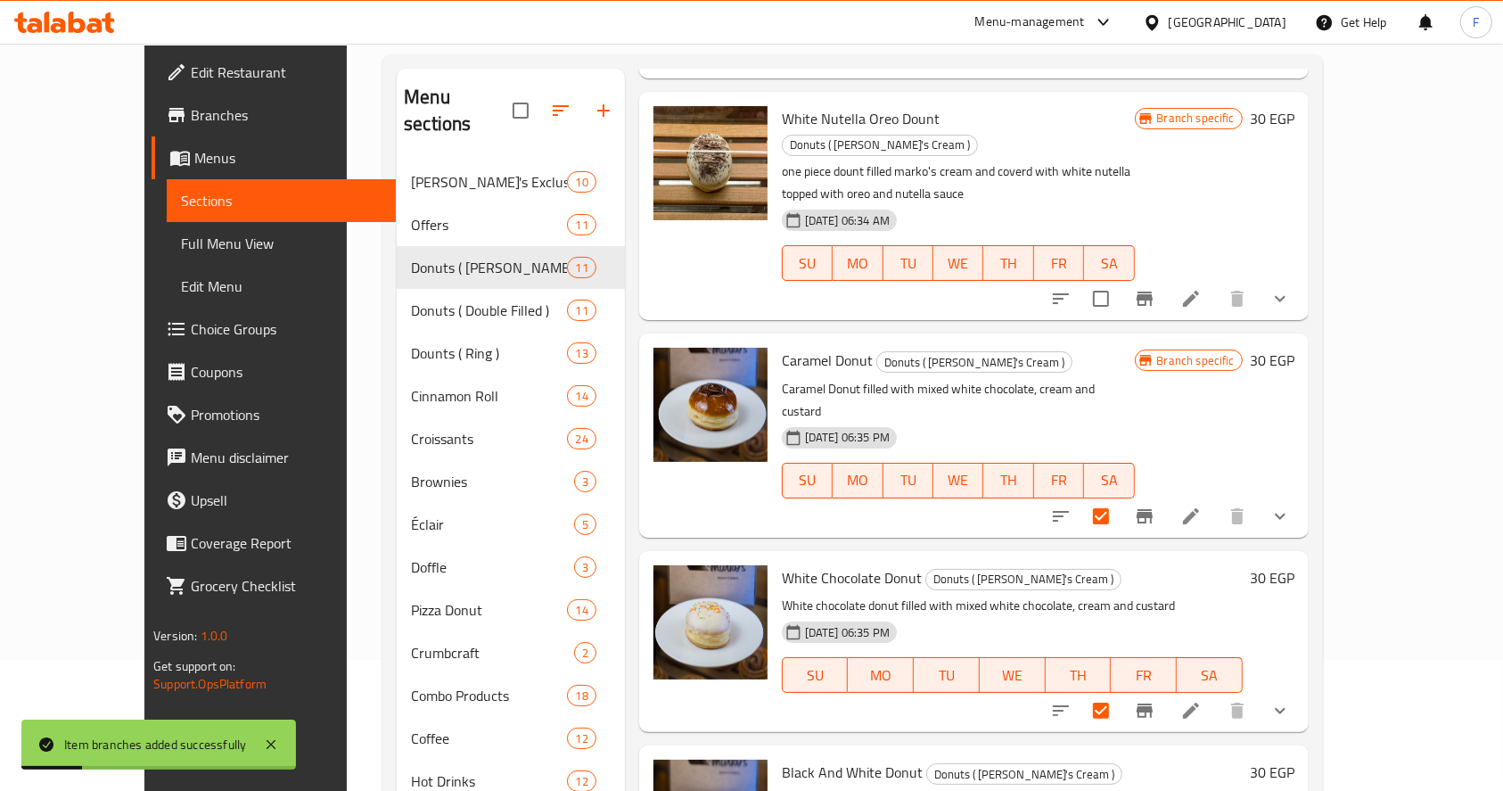
scroll to position [424, 0]
click at [1155, 700] on icon "Branch-specific-item" at bounding box center [1144, 710] width 21 height 21
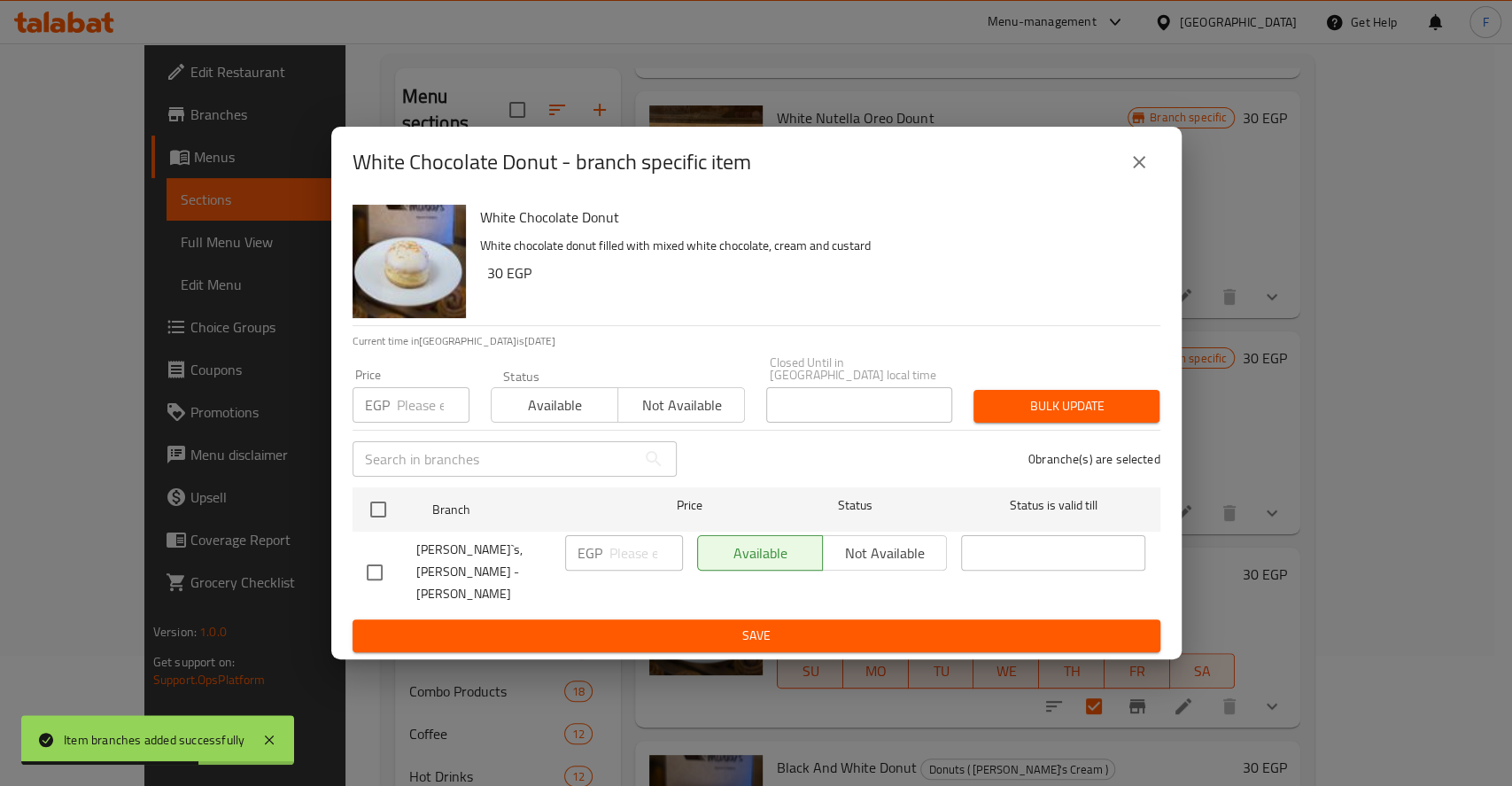
click at [430, 407] on input "number" at bounding box center [432, 405] width 73 height 36
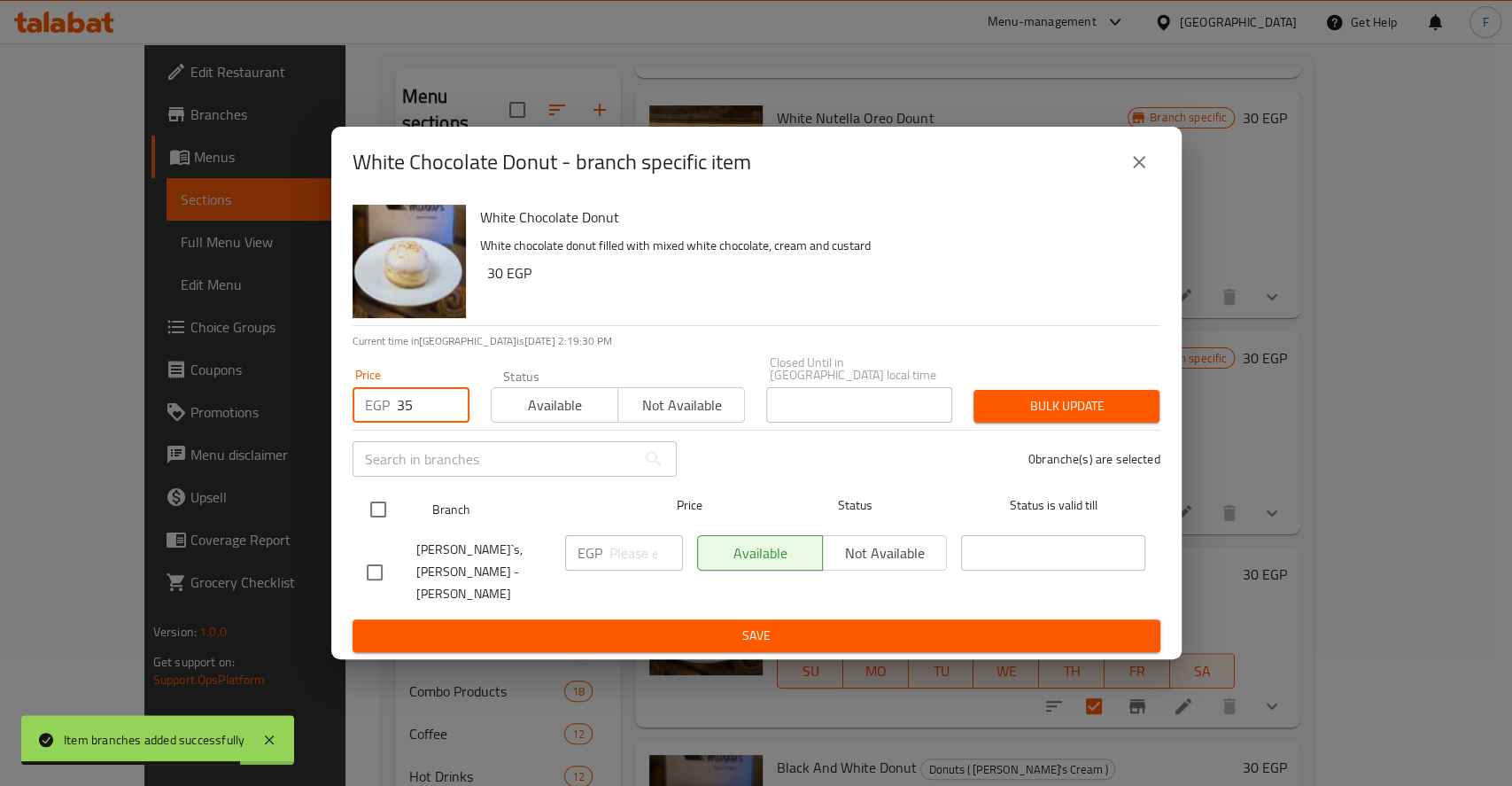
type input "35"
click at [374, 516] on input "checkbox" at bounding box center [378, 509] width 37 height 37
checkbox input "true"
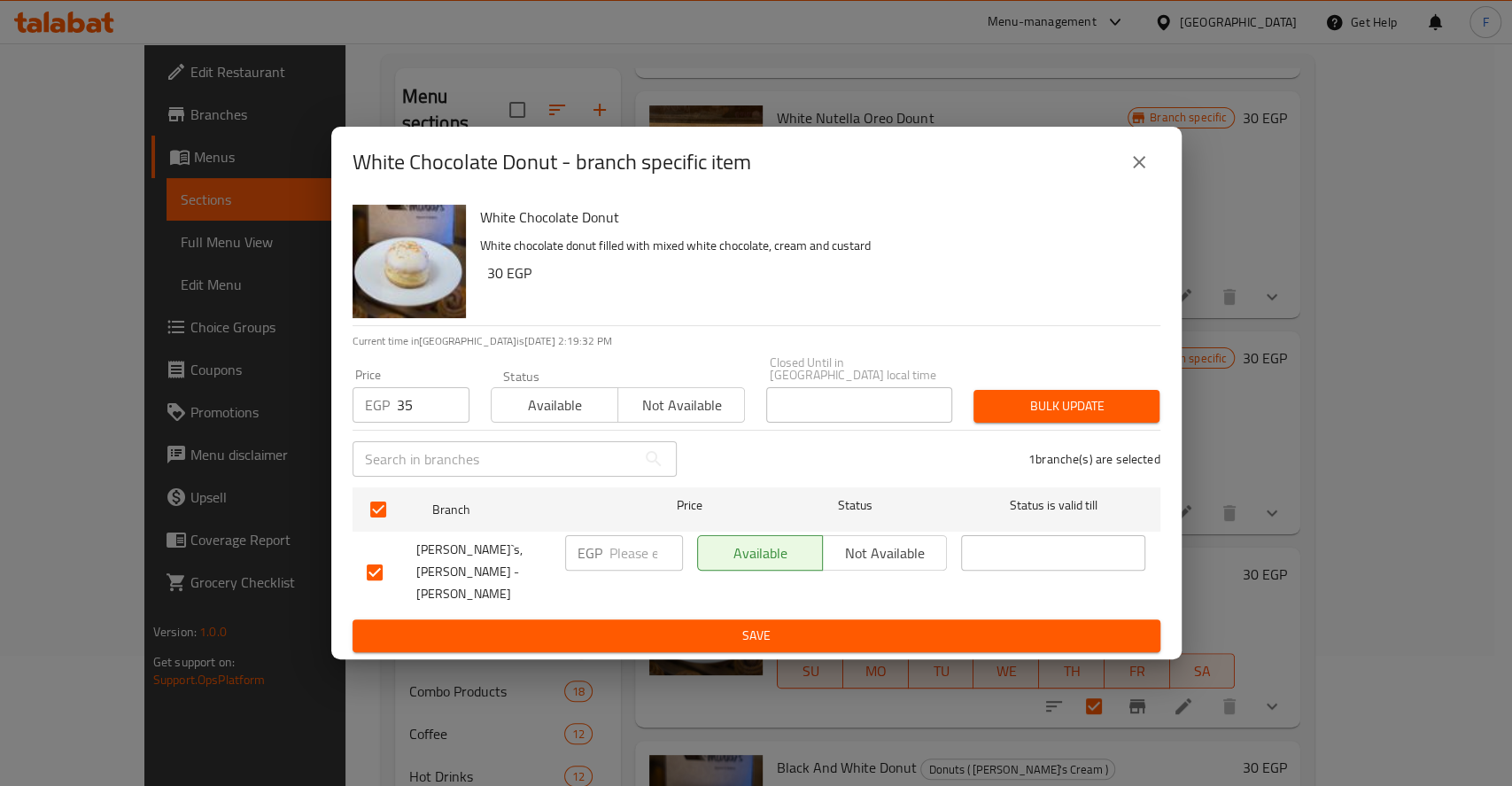
click at [1030, 422] on button "Bulk update" at bounding box center [1066, 405] width 186 height 33
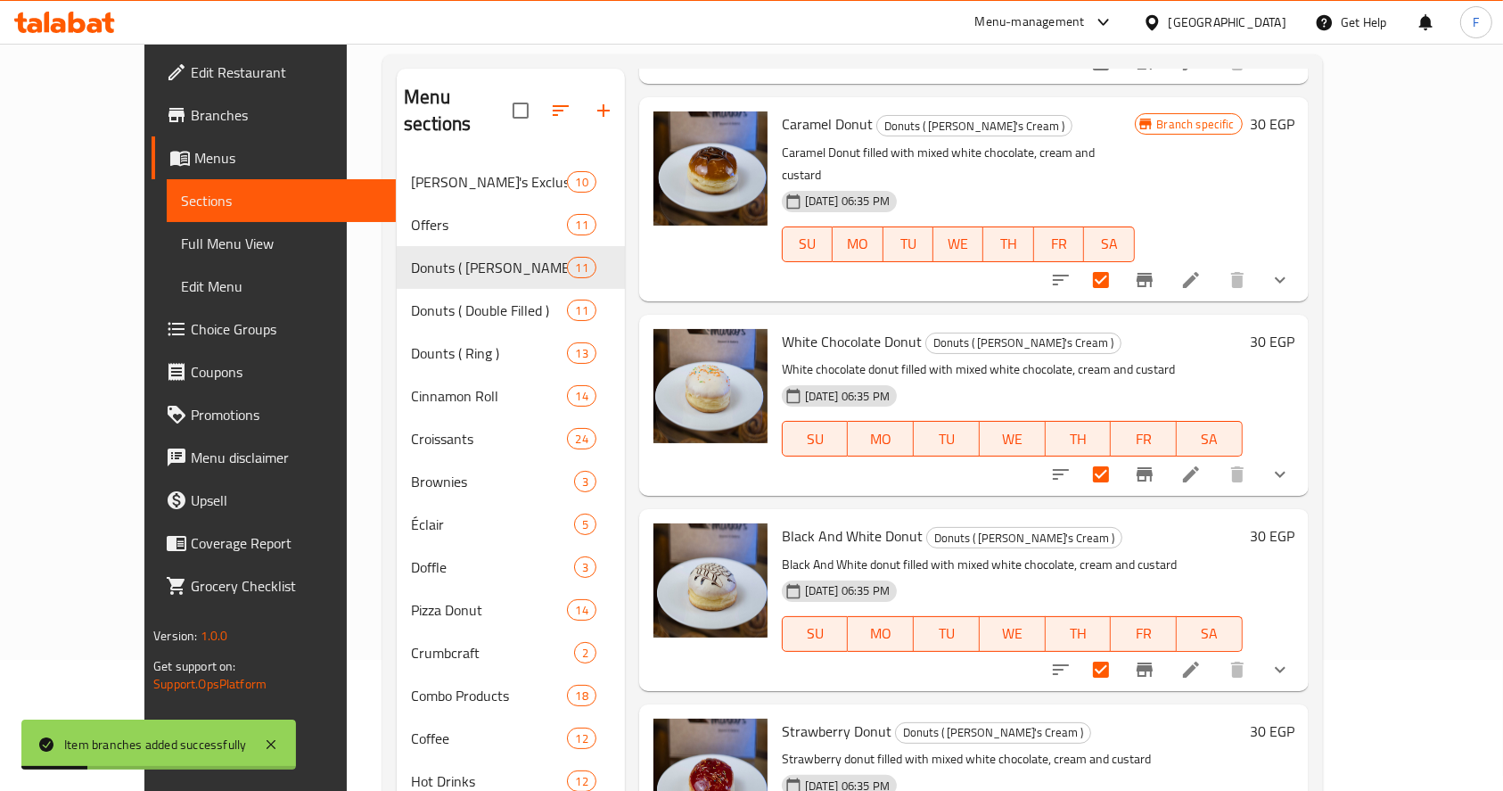
scroll to position [662, 0]
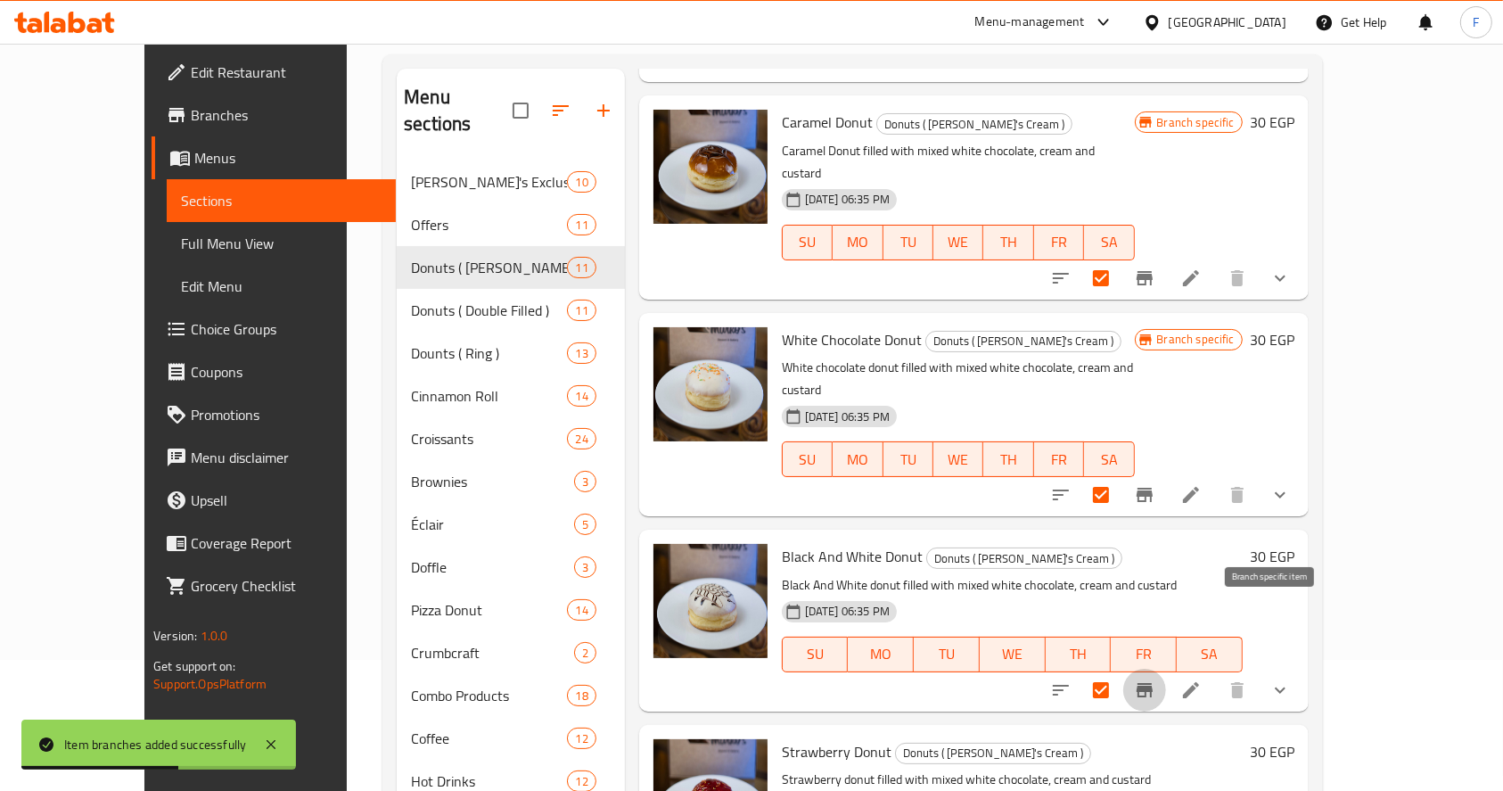
click at [1155, 679] on icon "Branch-specific-item" at bounding box center [1144, 689] width 21 height 21
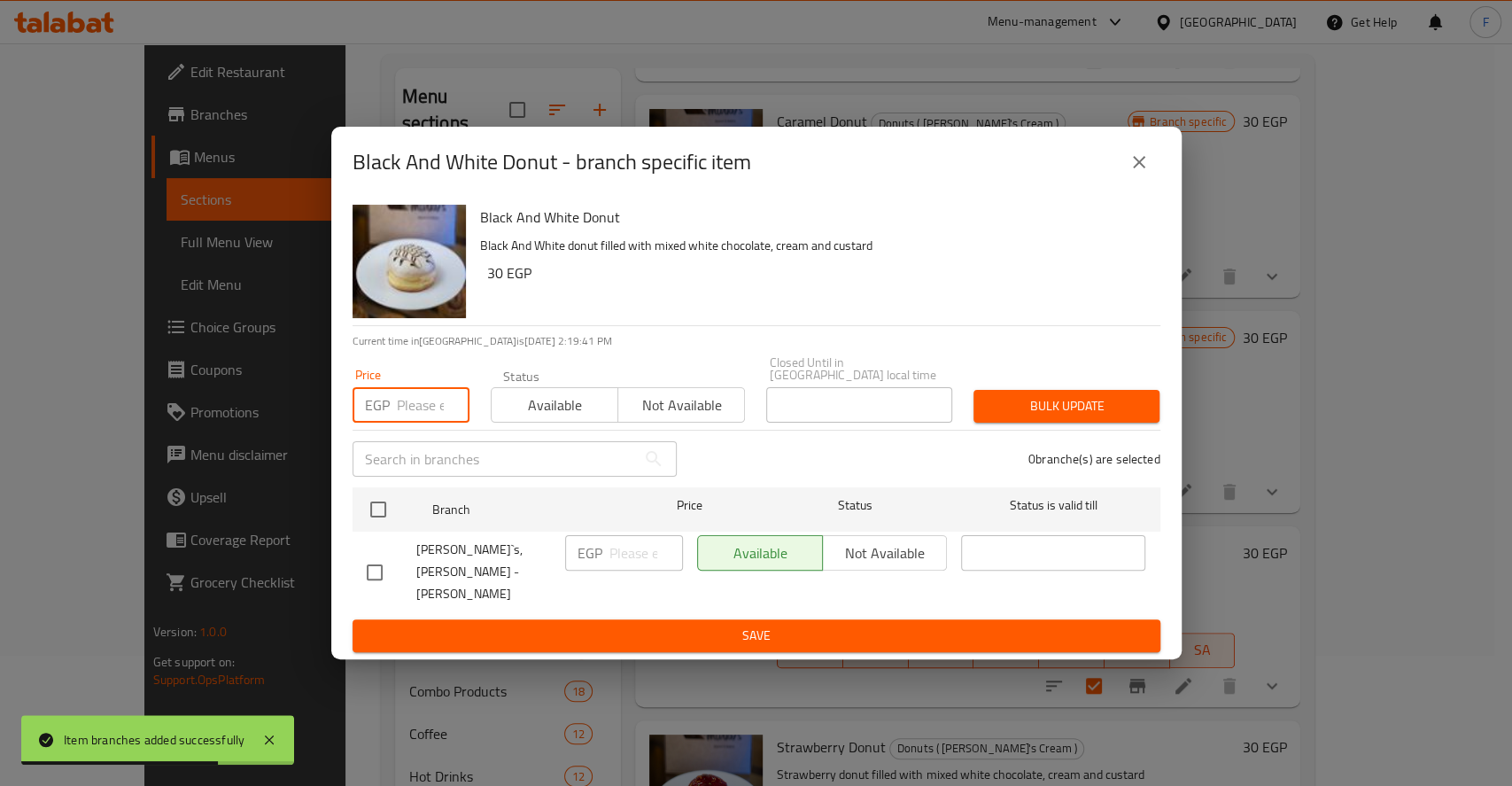
click at [428, 421] on input "number" at bounding box center [432, 405] width 73 height 36
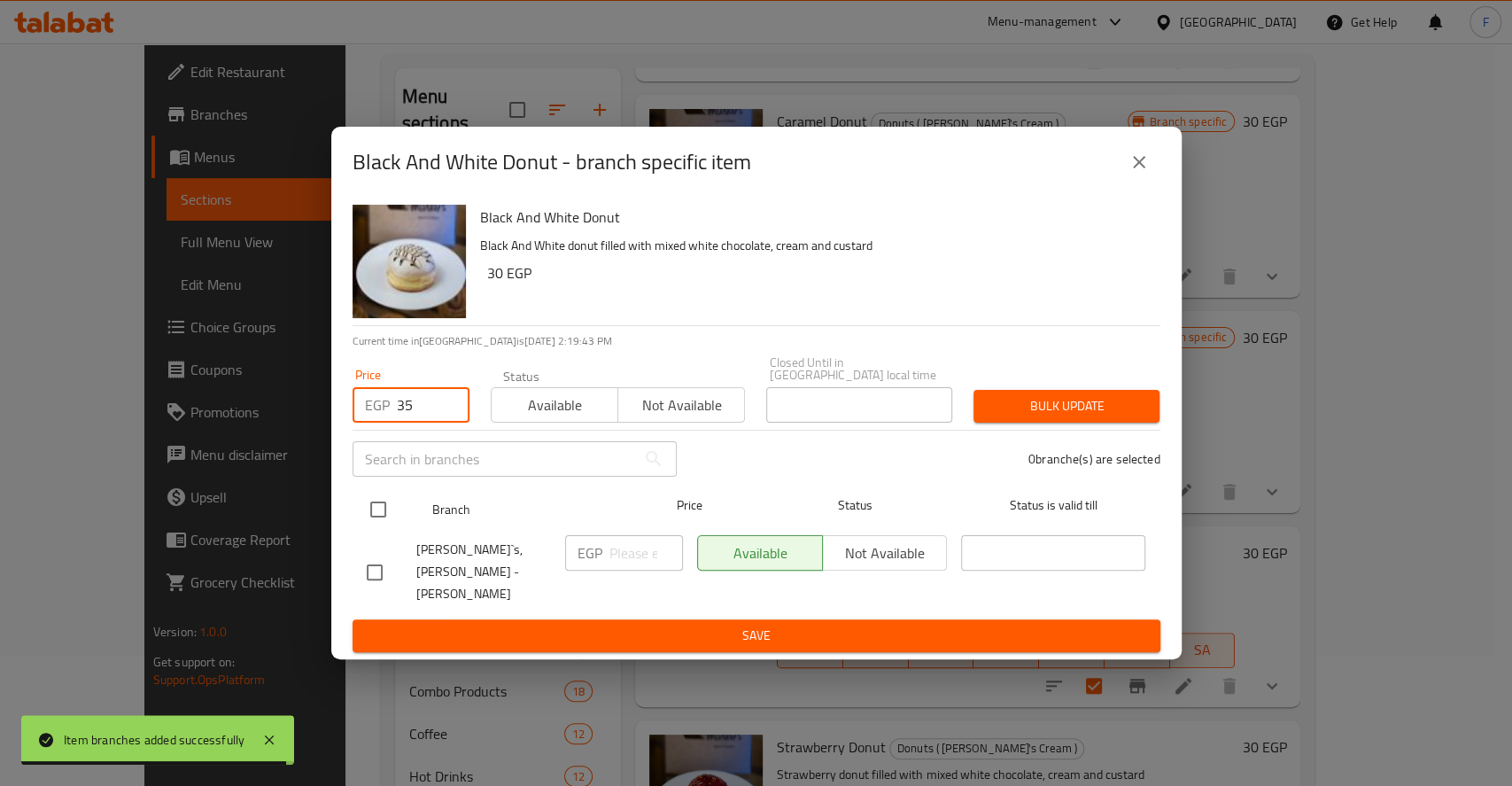
type input "35"
click at [370, 509] on input "checkbox" at bounding box center [378, 509] width 37 height 37
checkbox input "true"
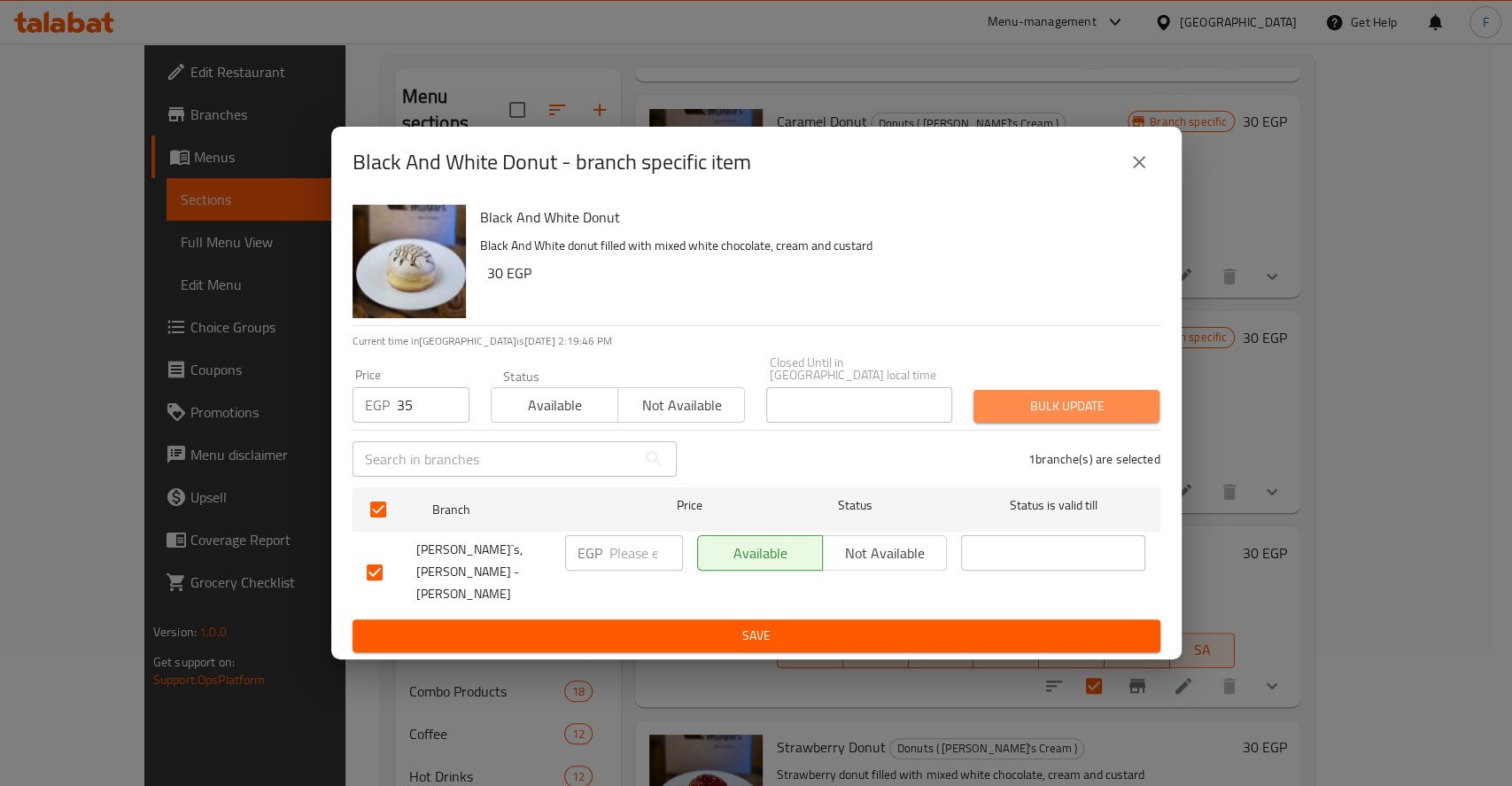
click at [1009, 422] on button "Bulk update" at bounding box center [1066, 405] width 186 height 33
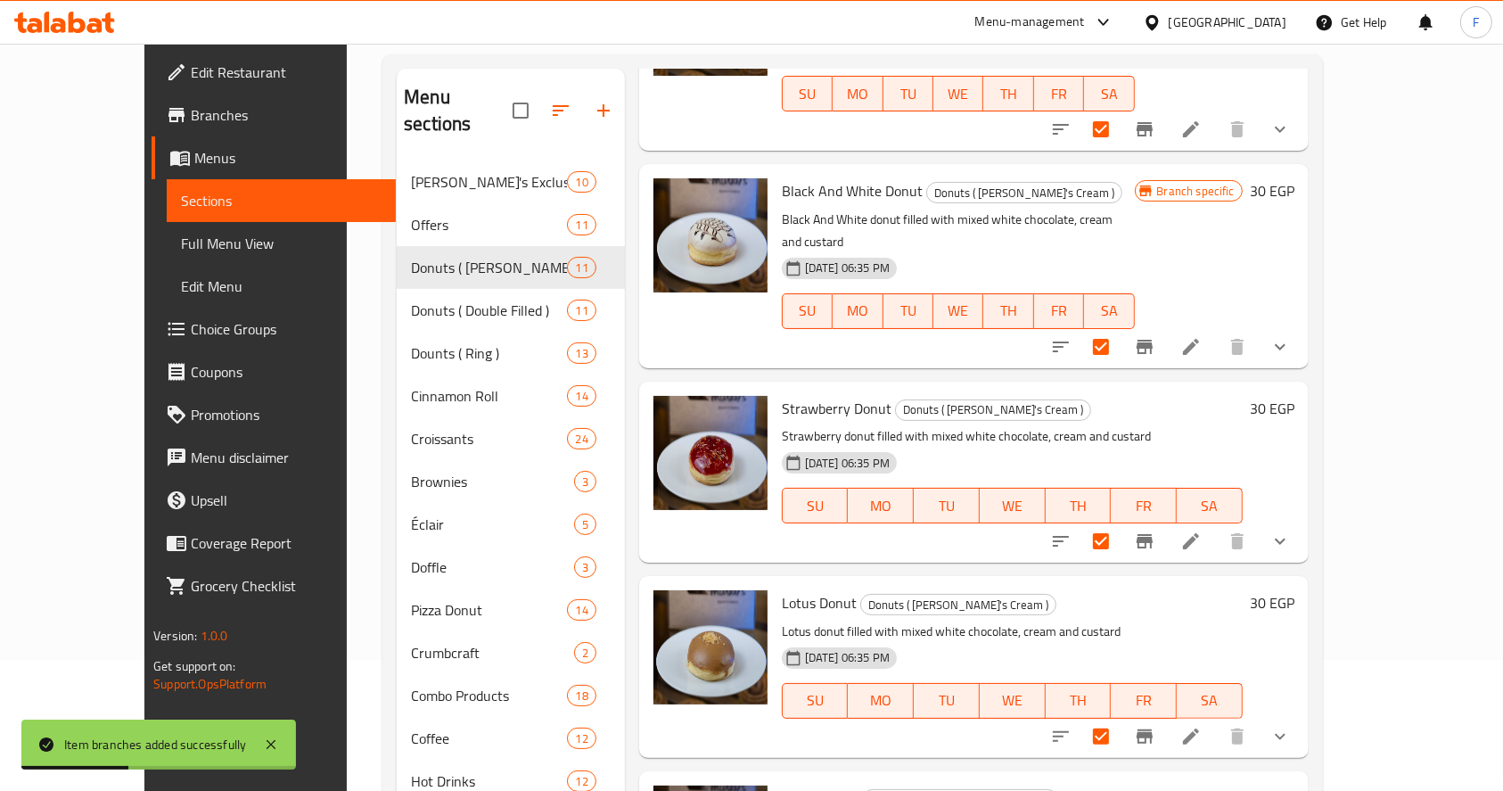
scroll to position [1027, 0]
click at [1120, 523] on input "checkbox" at bounding box center [1100, 541] width 37 height 37
checkbox input "false"
click at [1120, 719] on input "checkbox" at bounding box center [1100, 737] width 37 height 37
checkbox input "false"
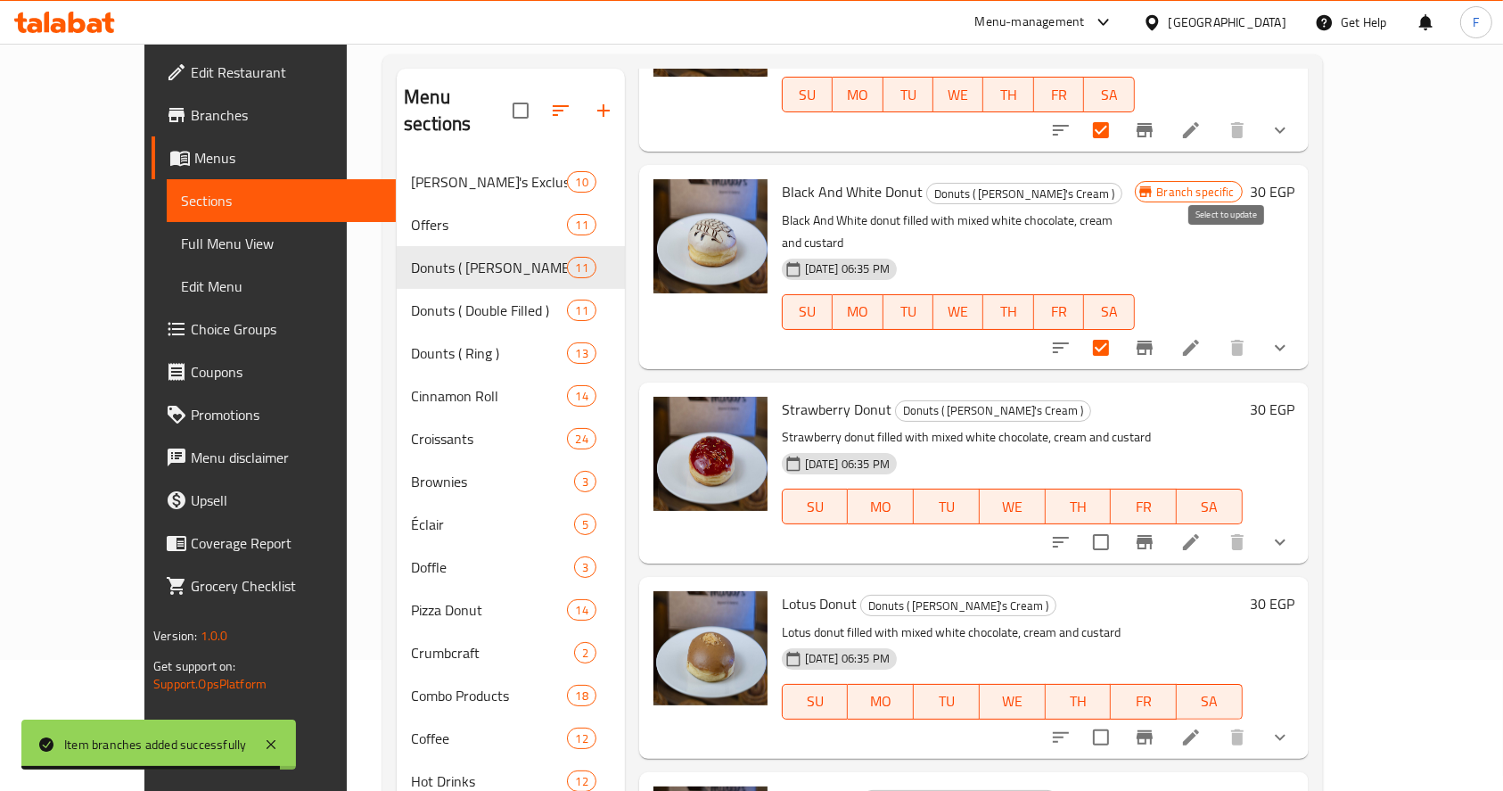
click at [1120, 329] on input "checkbox" at bounding box center [1100, 347] width 37 height 37
checkbox input "false"
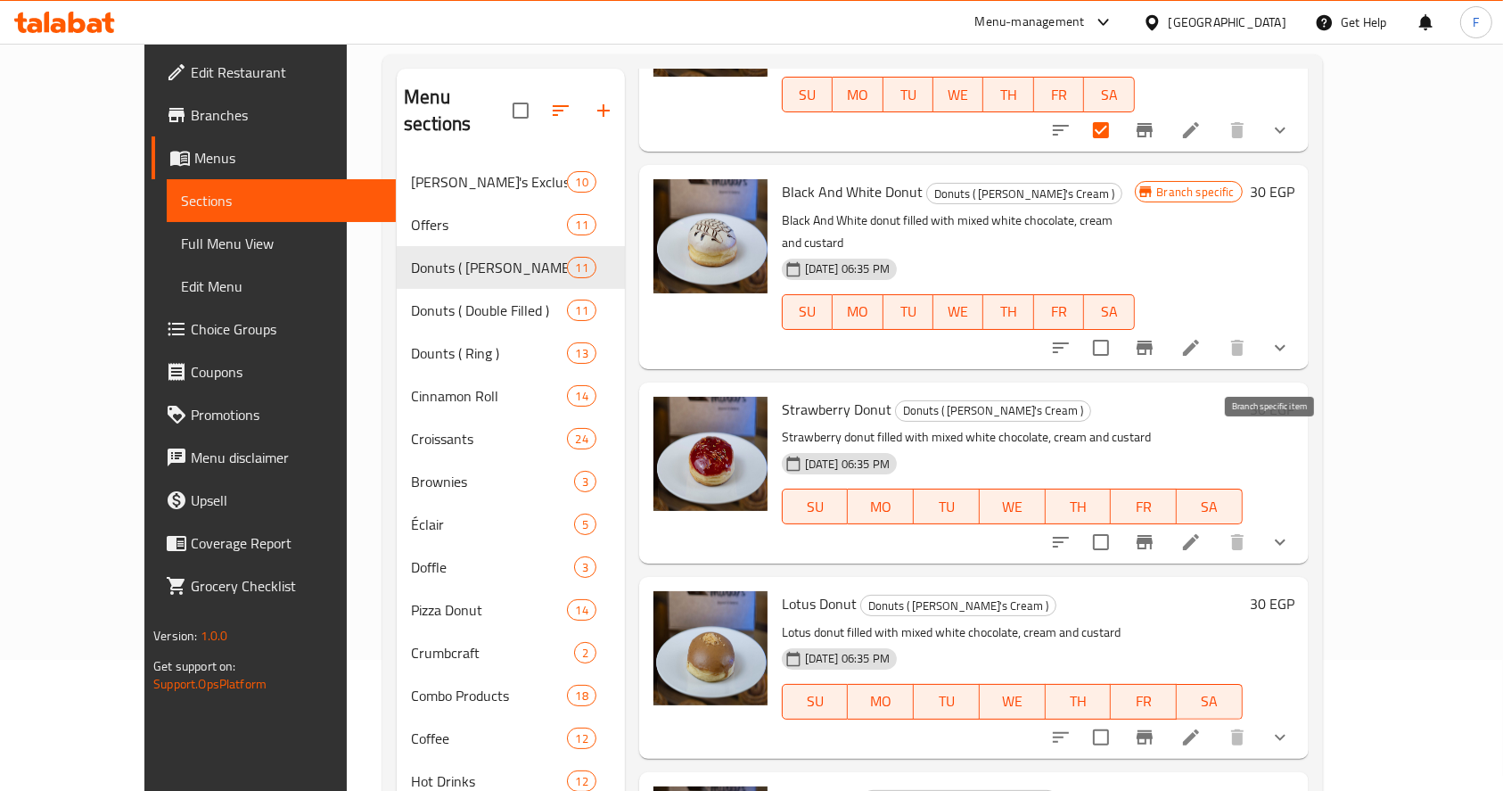
click at [1153, 535] on icon "Branch-specific-item" at bounding box center [1145, 542] width 16 height 14
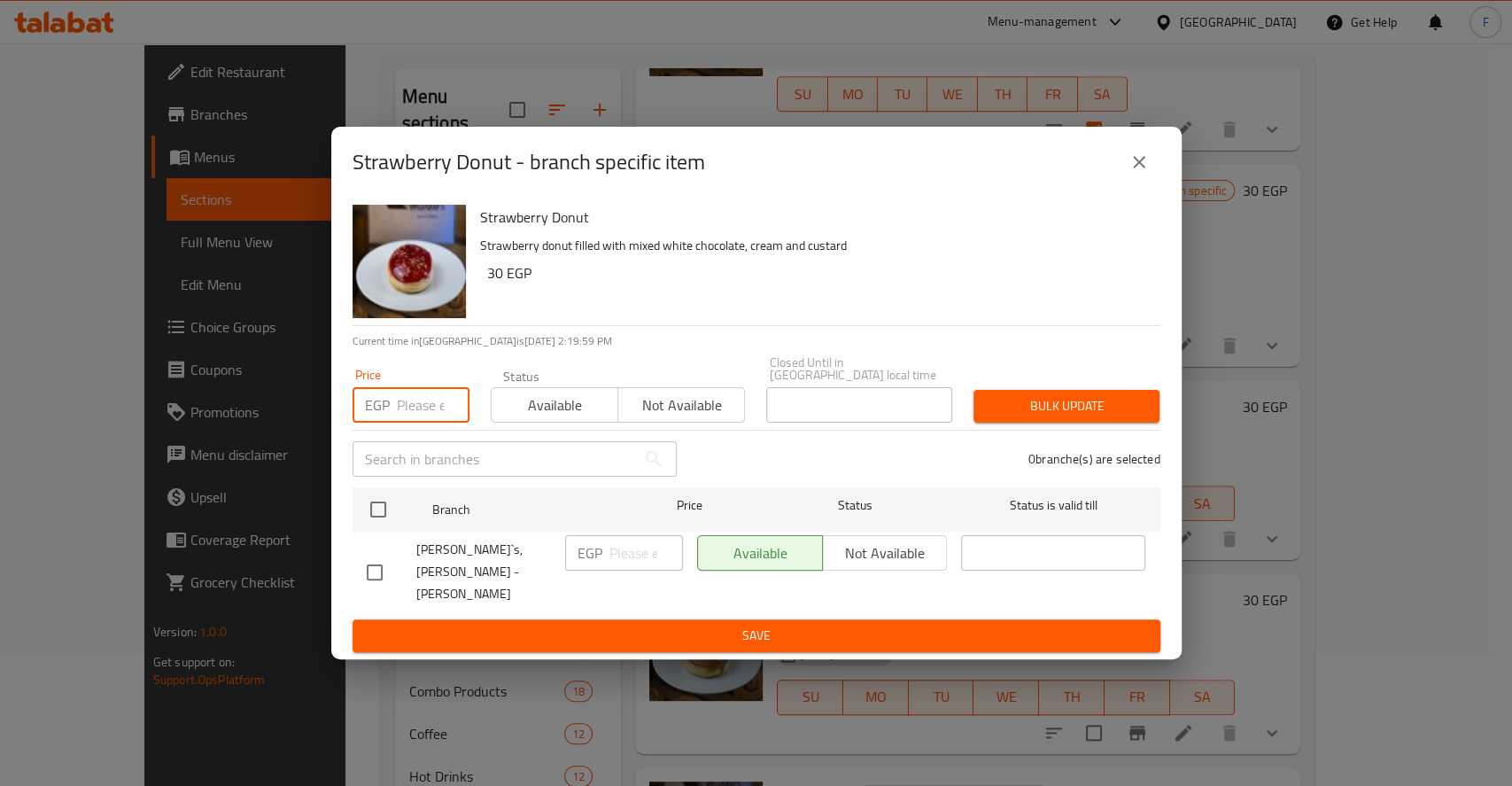
click at [404, 404] on input "number" at bounding box center [432, 405] width 73 height 36
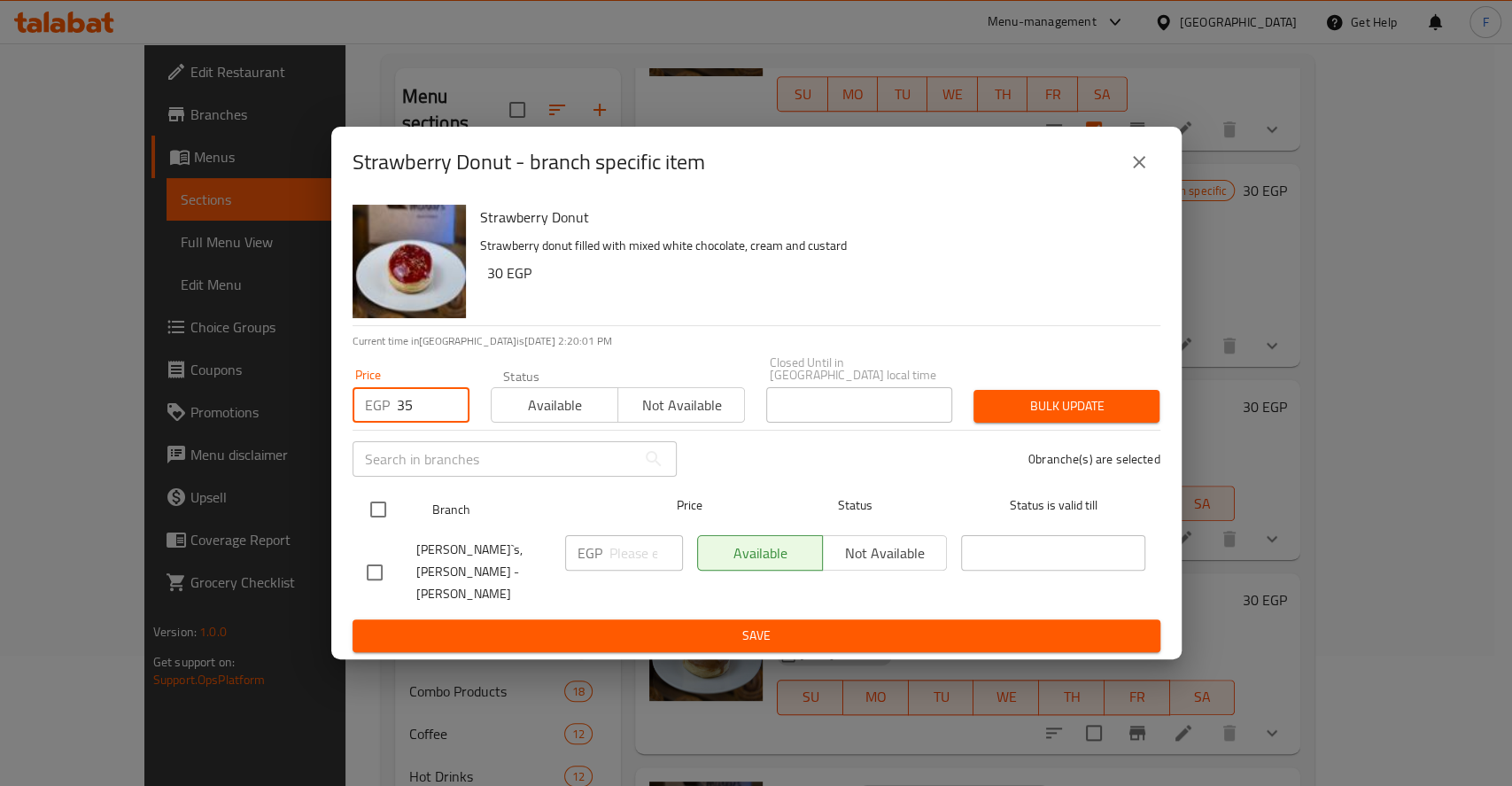
type input "35"
click at [377, 519] on input "checkbox" at bounding box center [378, 509] width 37 height 37
checkbox input "true"
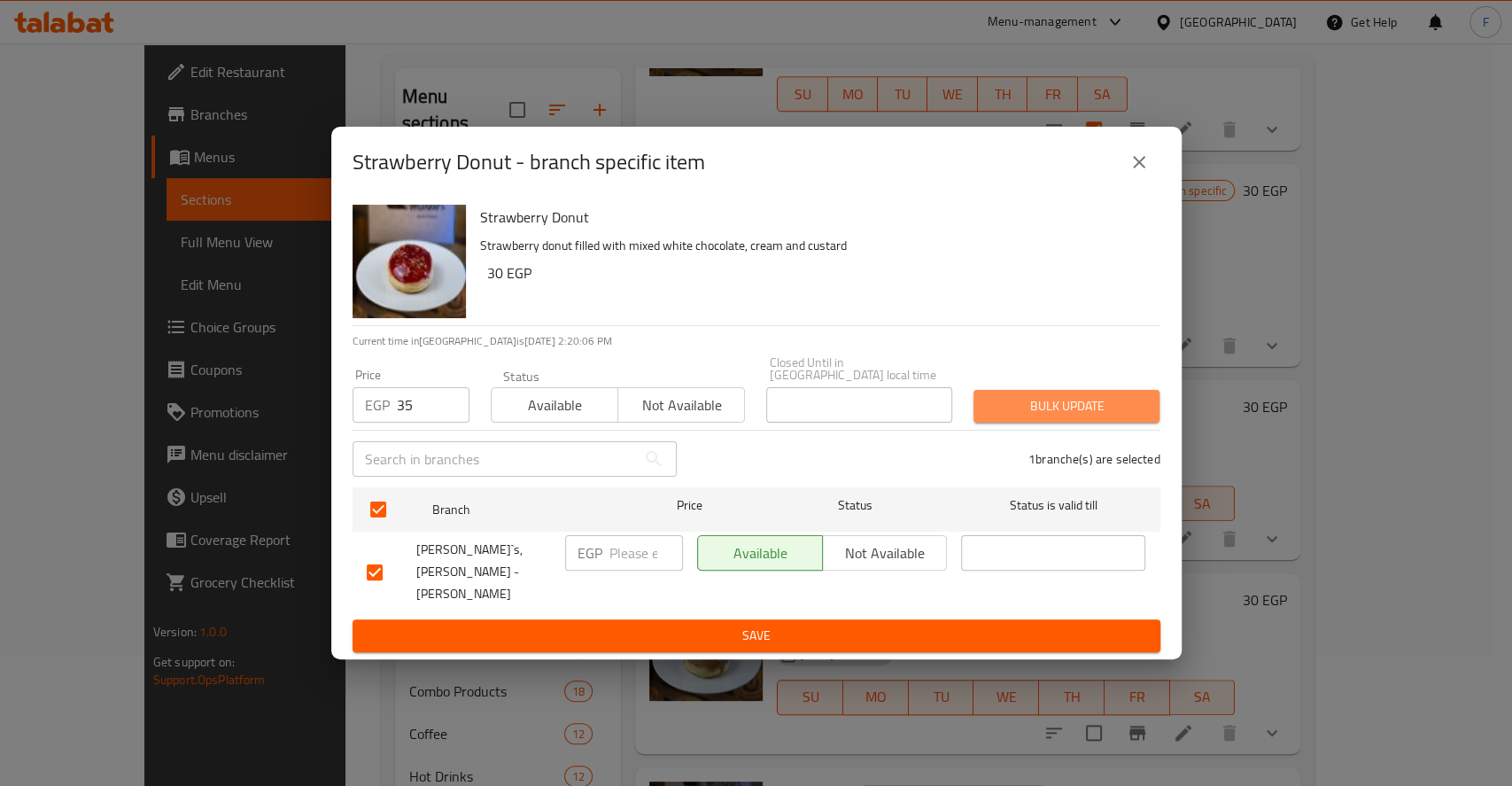
click at [1041, 417] on span "Bulk update" at bounding box center [1066, 406] width 158 height 22
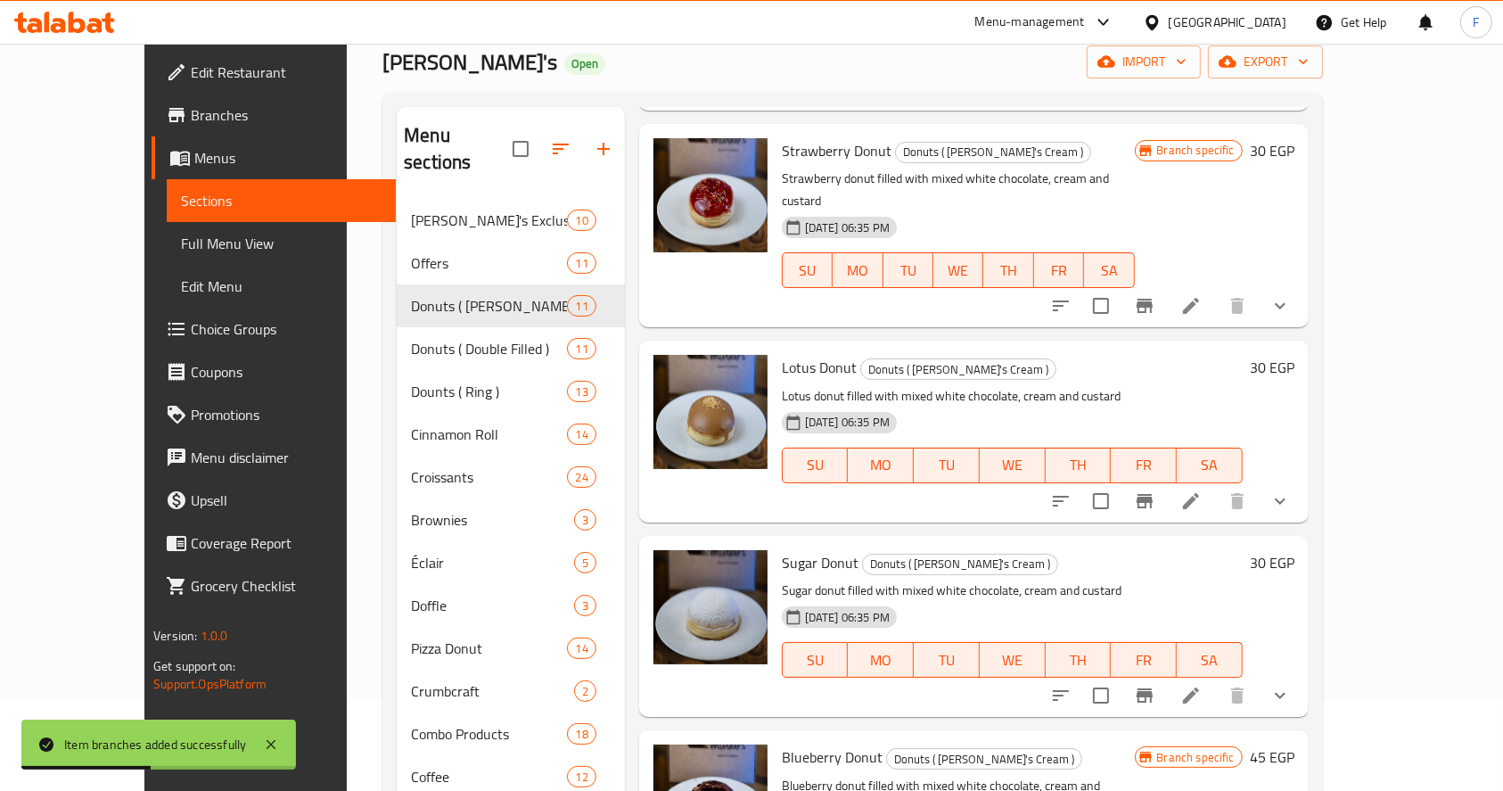
scroll to position [57, 0]
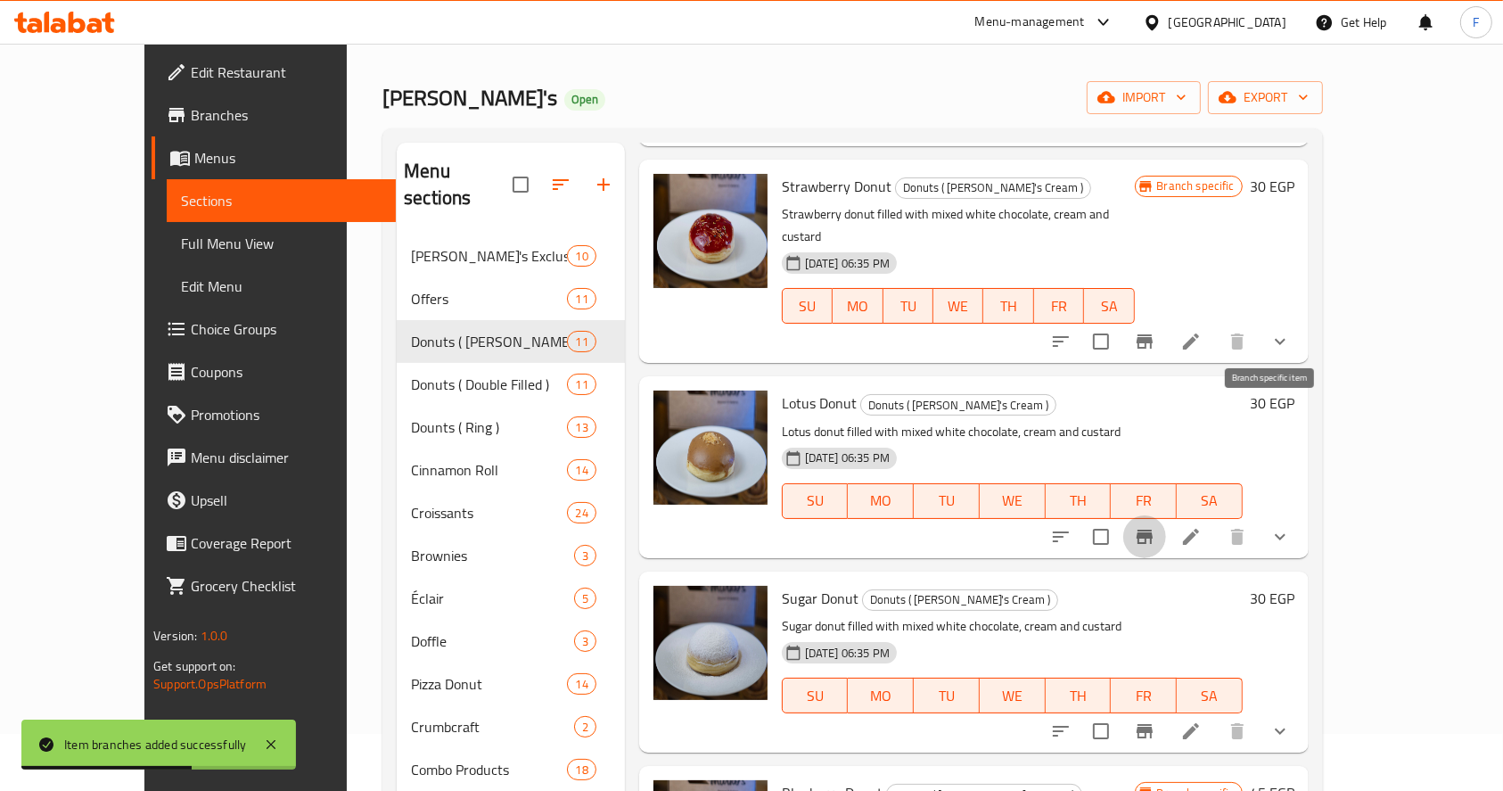
click at [1153, 530] on icon "Branch-specific-item" at bounding box center [1145, 537] width 16 height 14
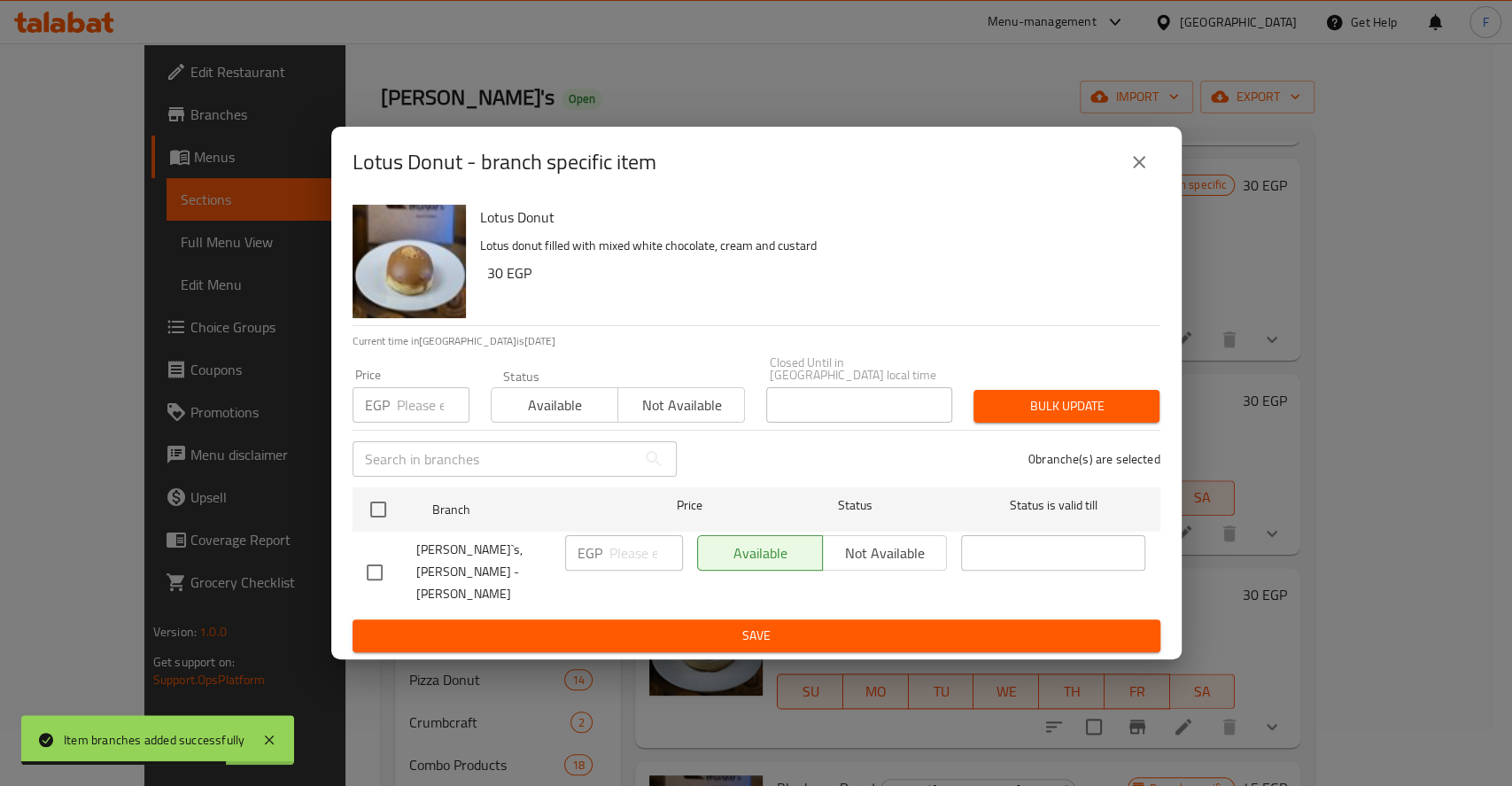
click at [437, 416] on input "number" at bounding box center [432, 405] width 73 height 36
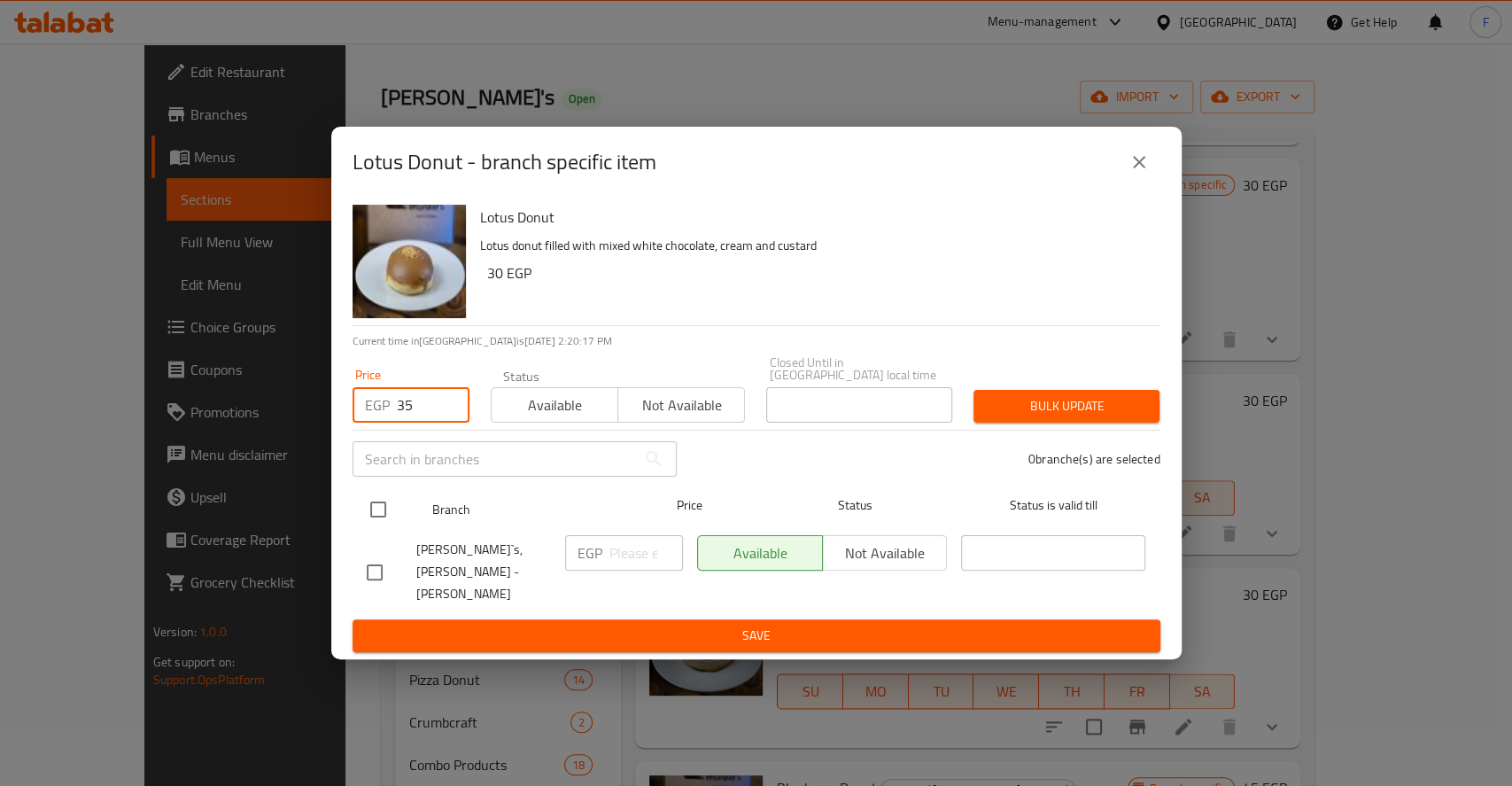
type input "35"
click at [380, 527] on input "checkbox" at bounding box center [378, 509] width 37 height 37
checkbox input "true"
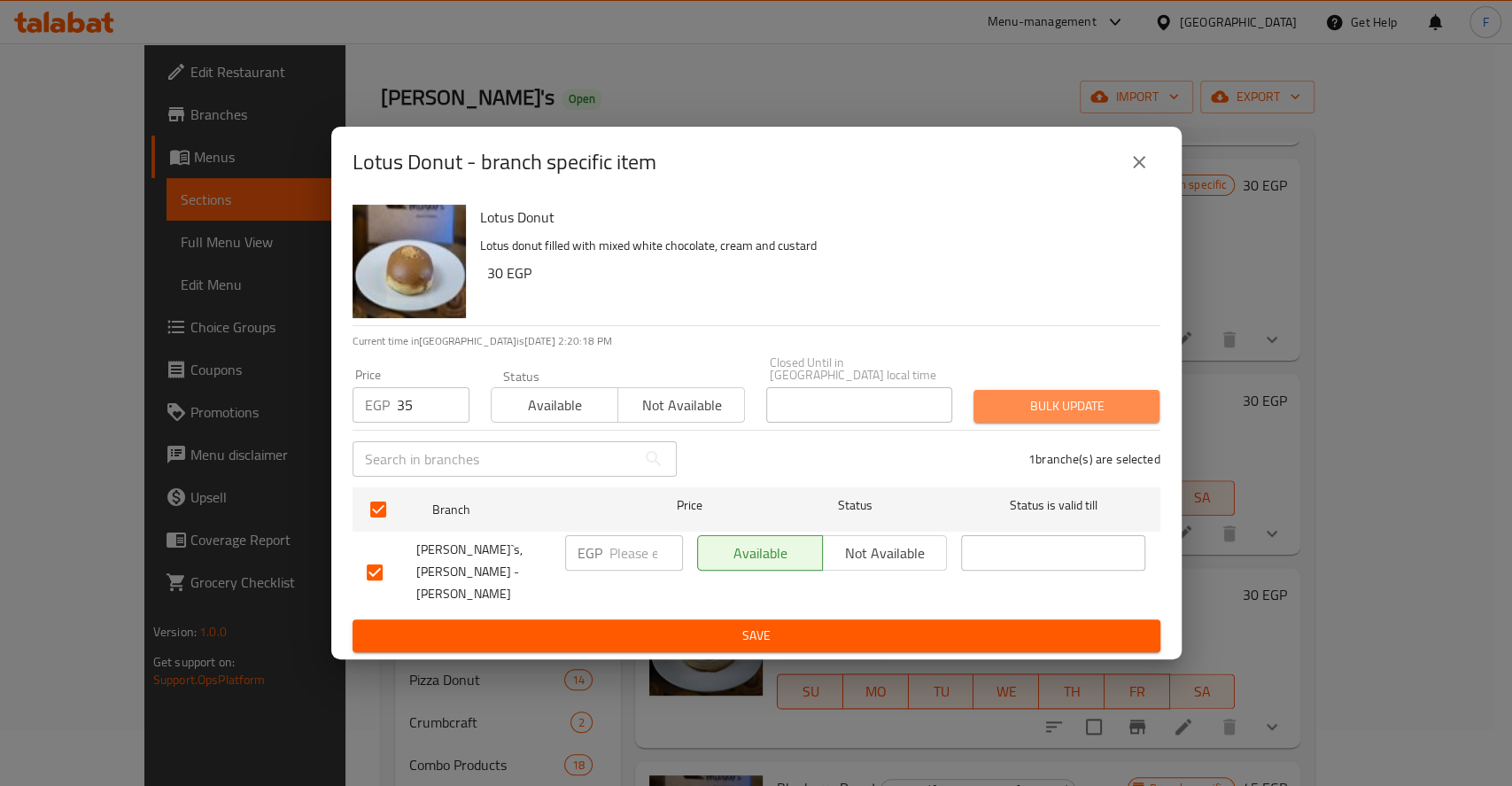
click at [1032, 414] on span "Bulk update" at bounding box center [1066, 406] width 158 height 22
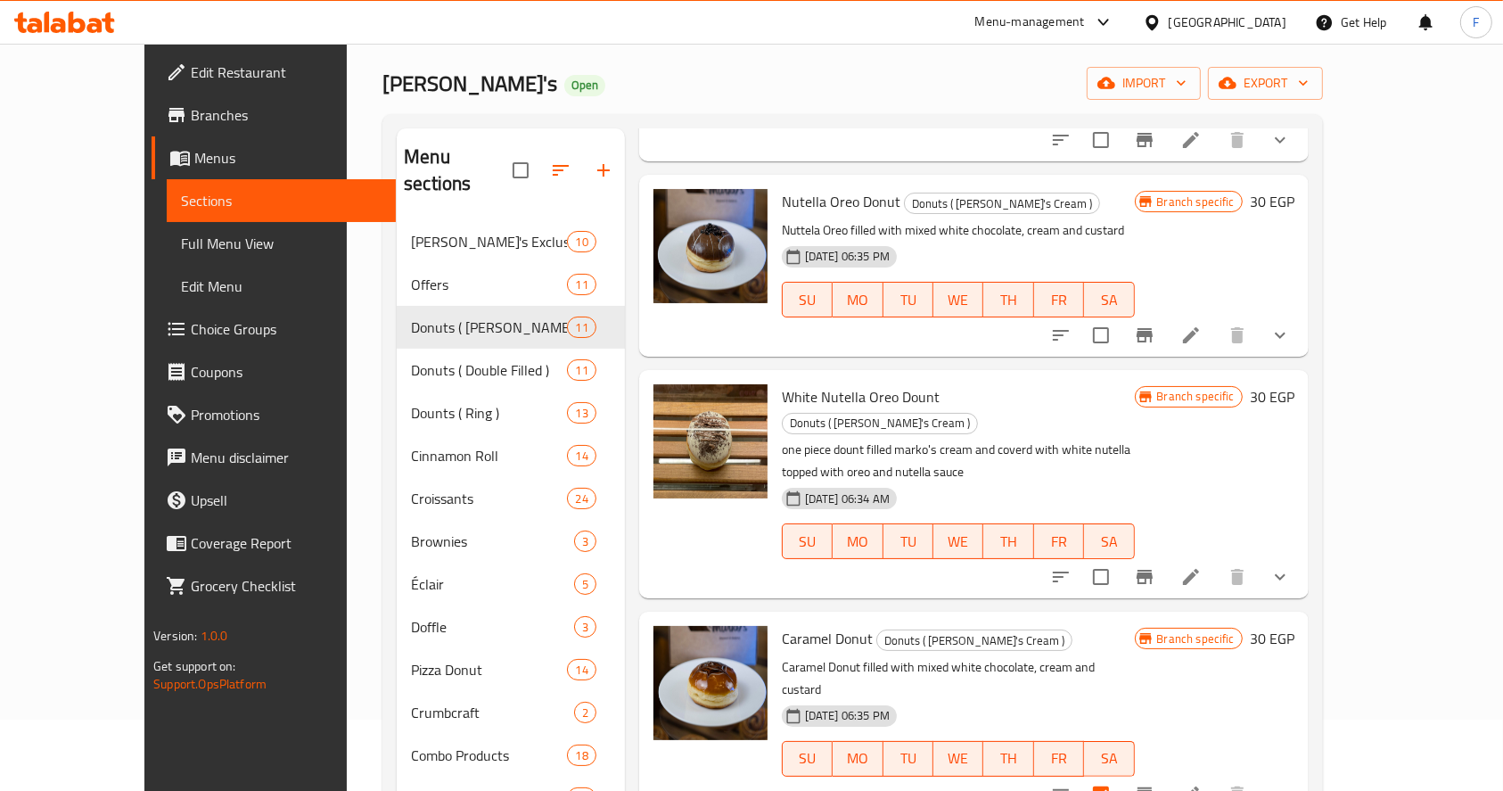
scroll to position [204, 0]
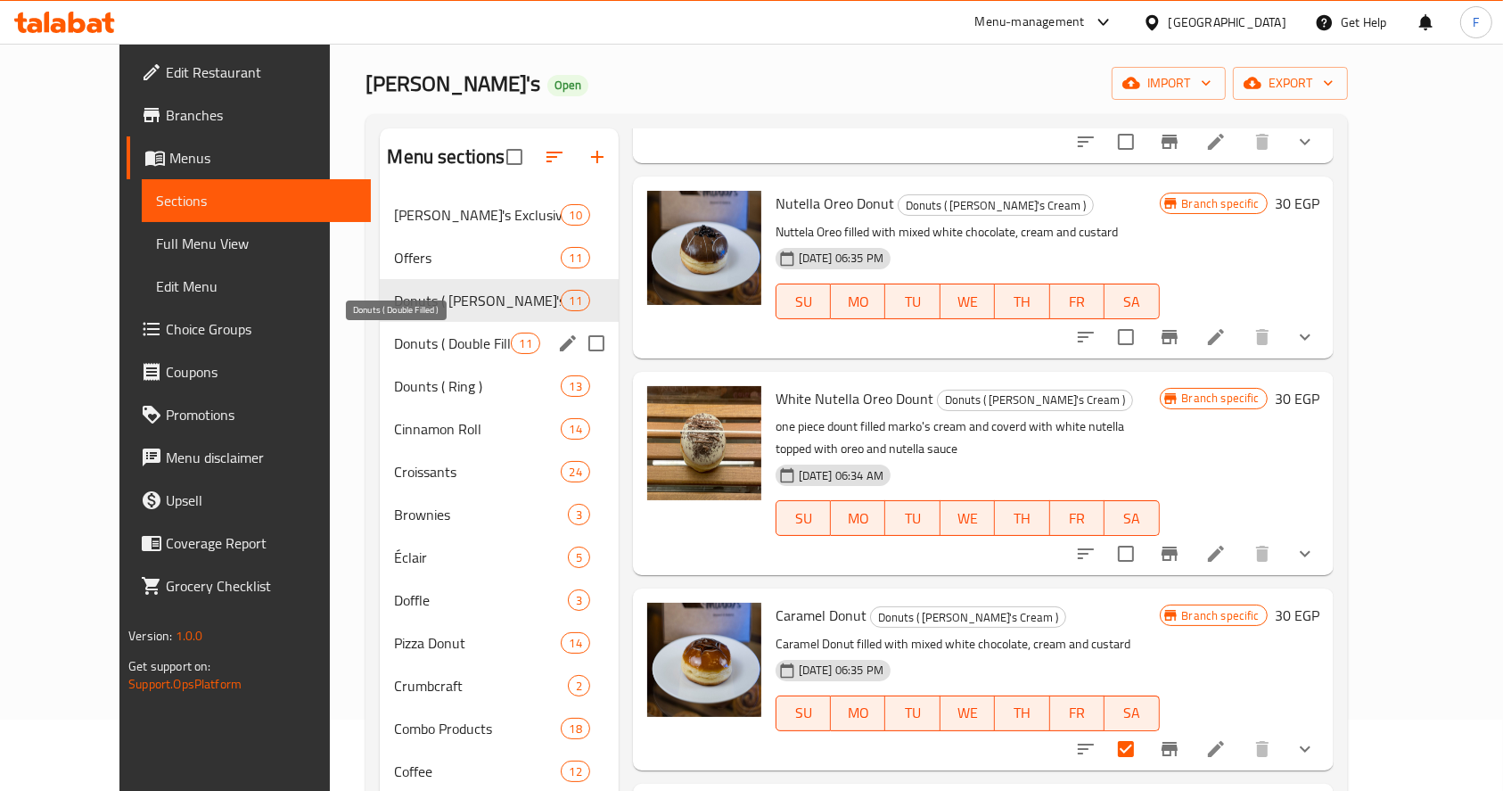
click at [414, 348] on span "Donuts ( Double Filled )" at bounding box center [452, 343] width 117 height 21
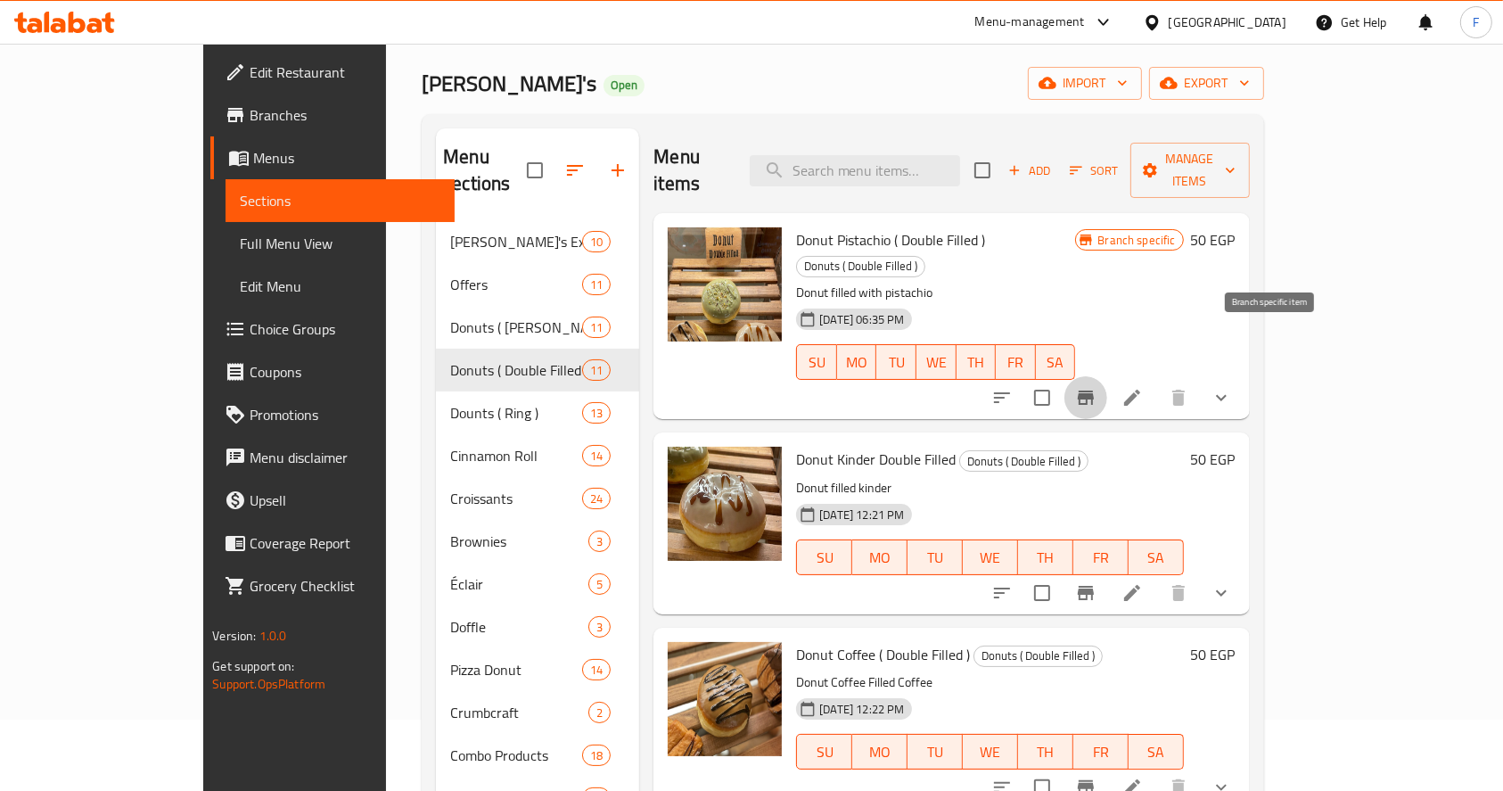
click at [1094, 391] on icon "Branch-specific-item" at bounding box center [1086, 398] width 16 height 14
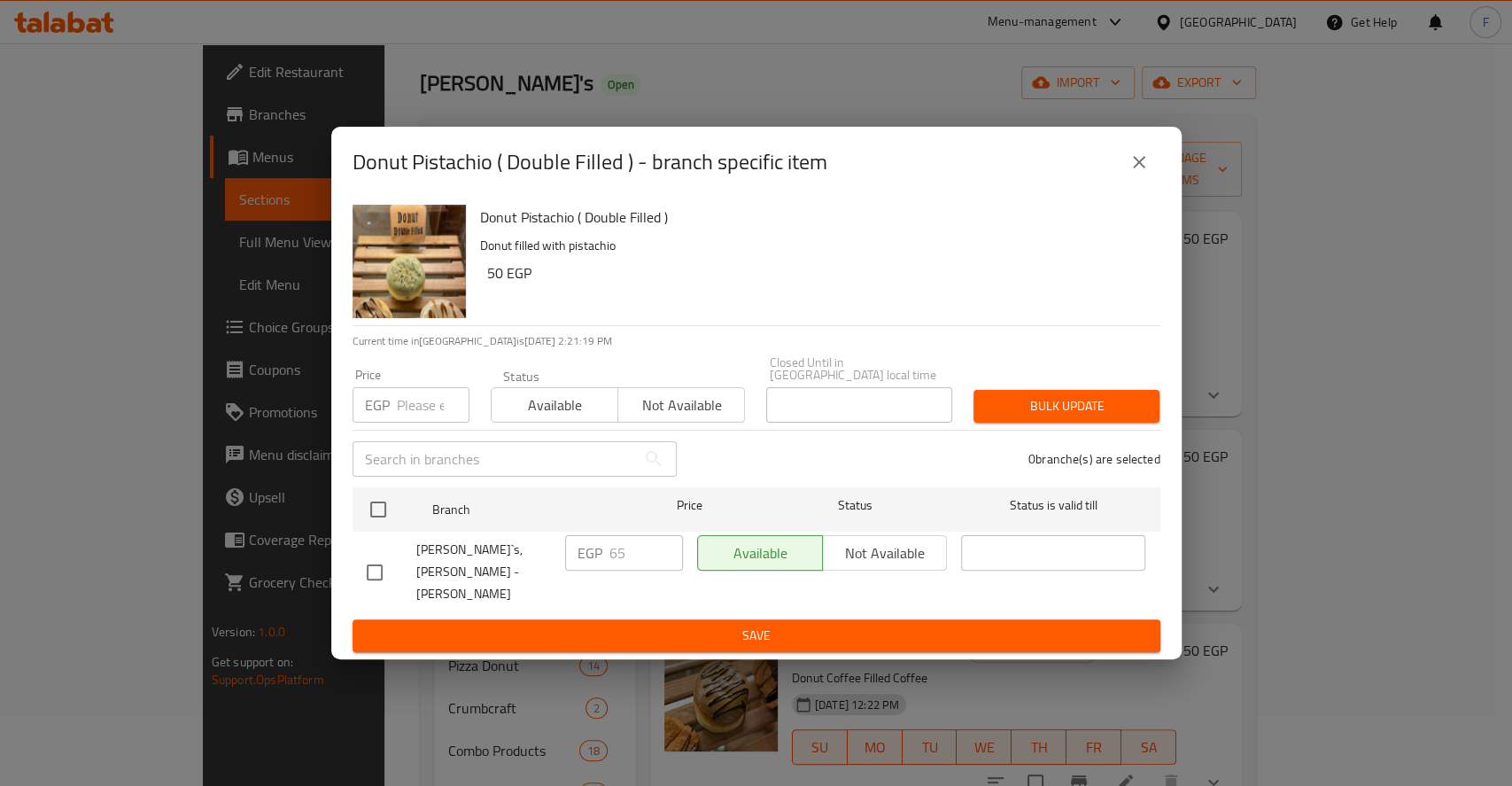
click at [411, 409] on input "number" at bounding box center [432, 405] width 73 height 36
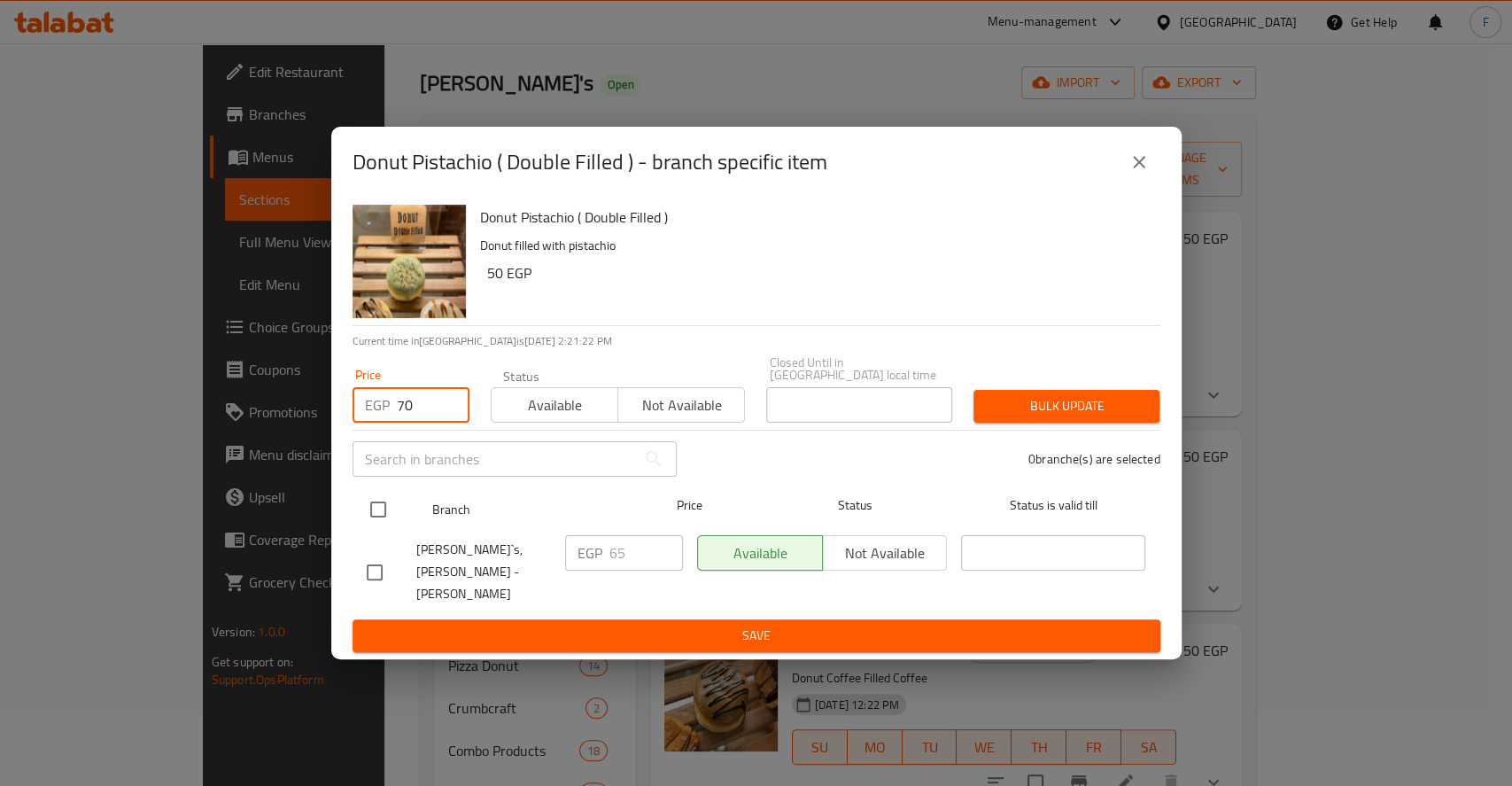
type input "70"
click at [379, 516] on input "checkbox" at bounding box center [378, 509] width 37 height 37
checkbox input "true"
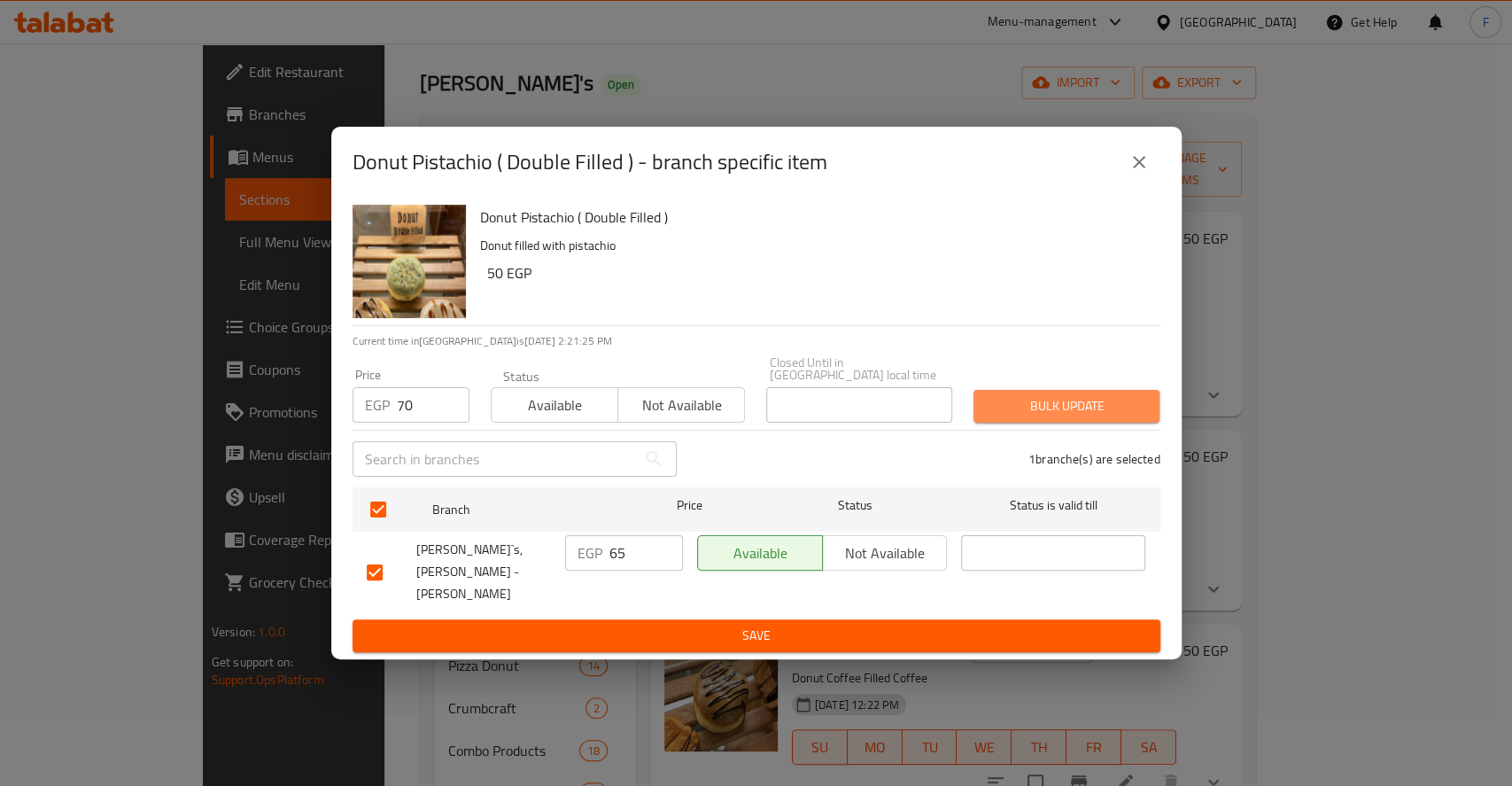
click at [1071, 414] on span "Bulk update" at bounding box center [1066, 406] width 158 height 22
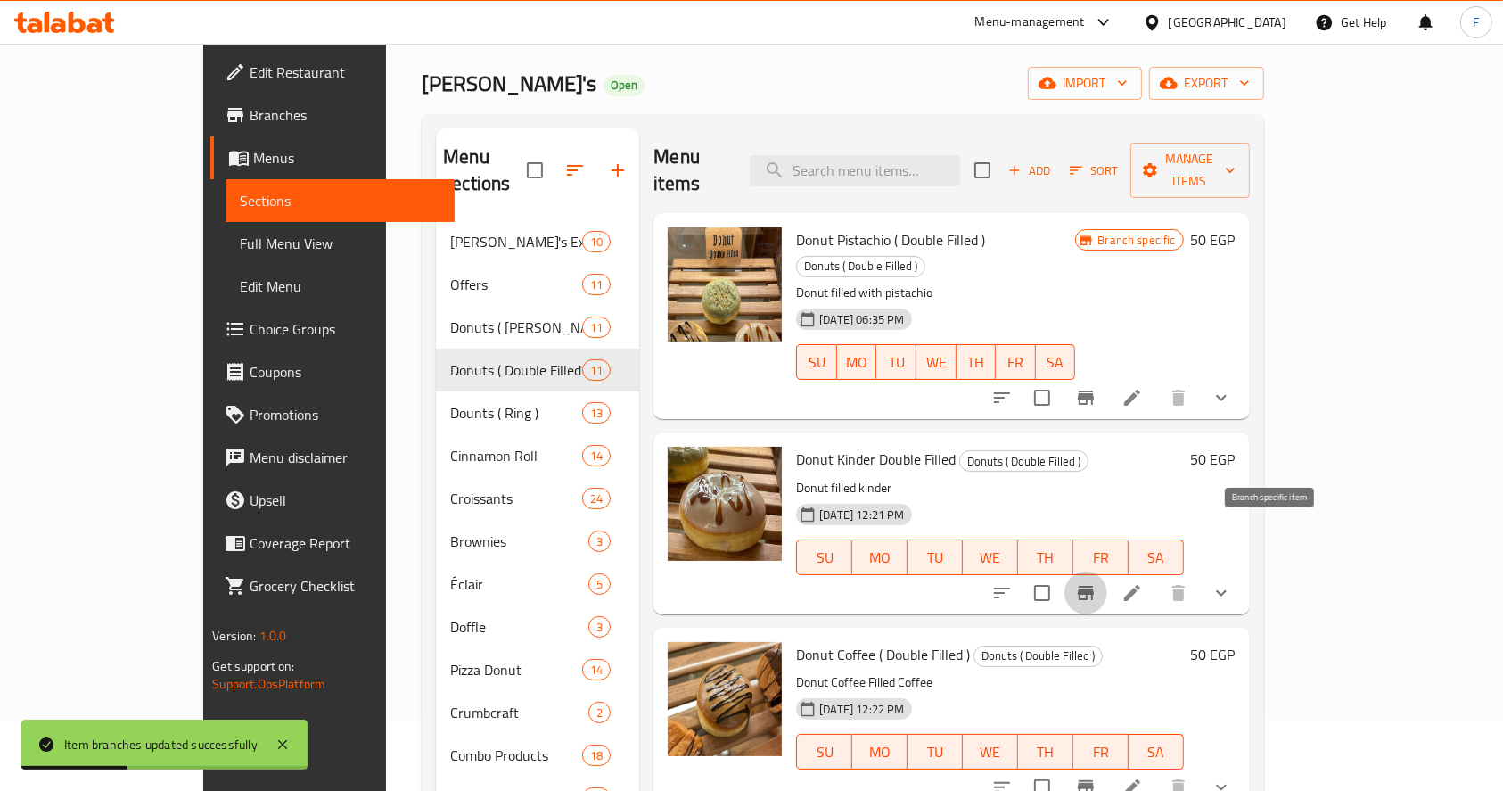
click at [1097, 582] on icon "Branch-specific-item" at bounding box center [1085, 592] width 21 height 21
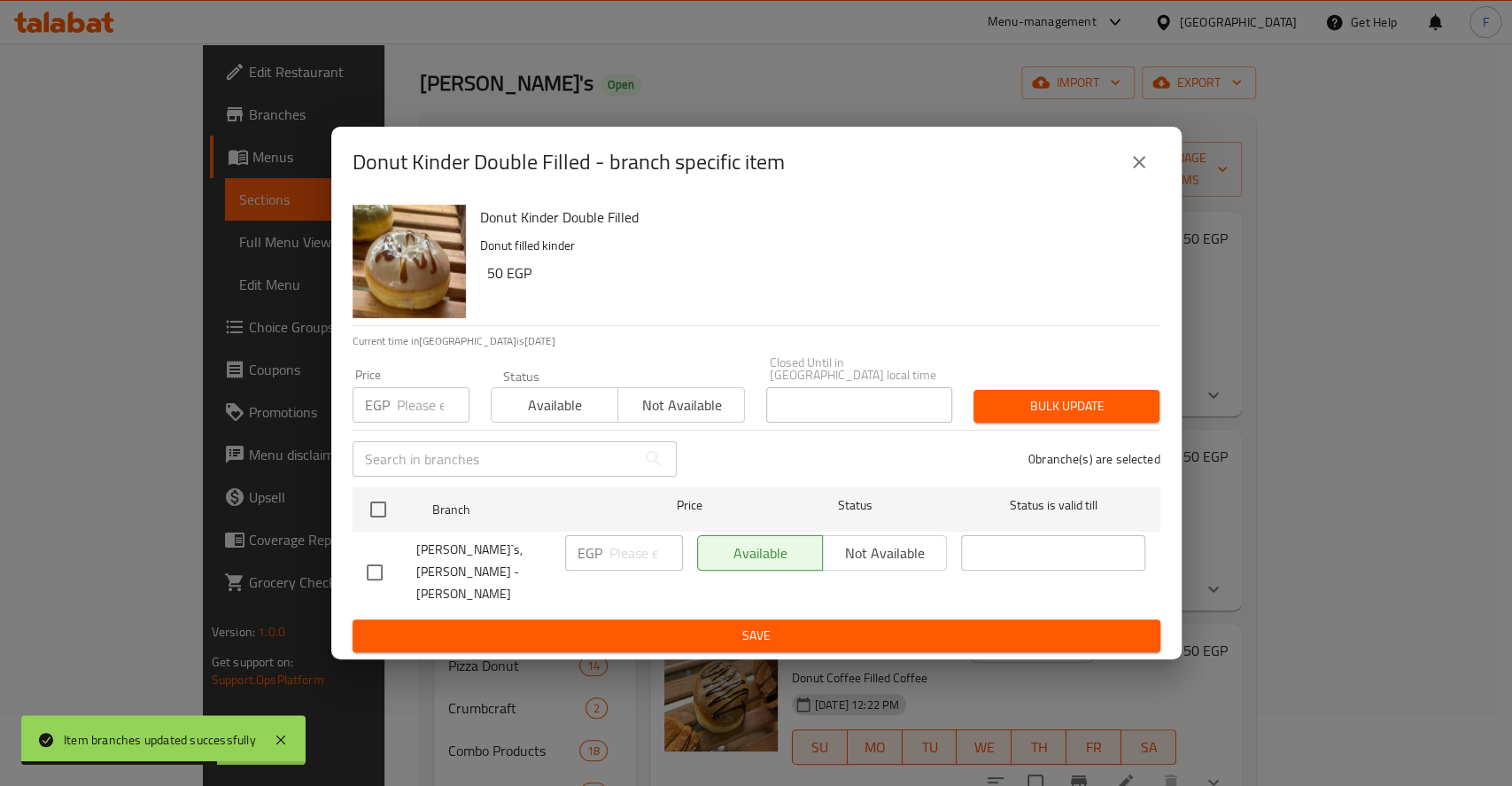
click at [424, 404] on input "number" at bounding box center [432, 405] width 73 height 36
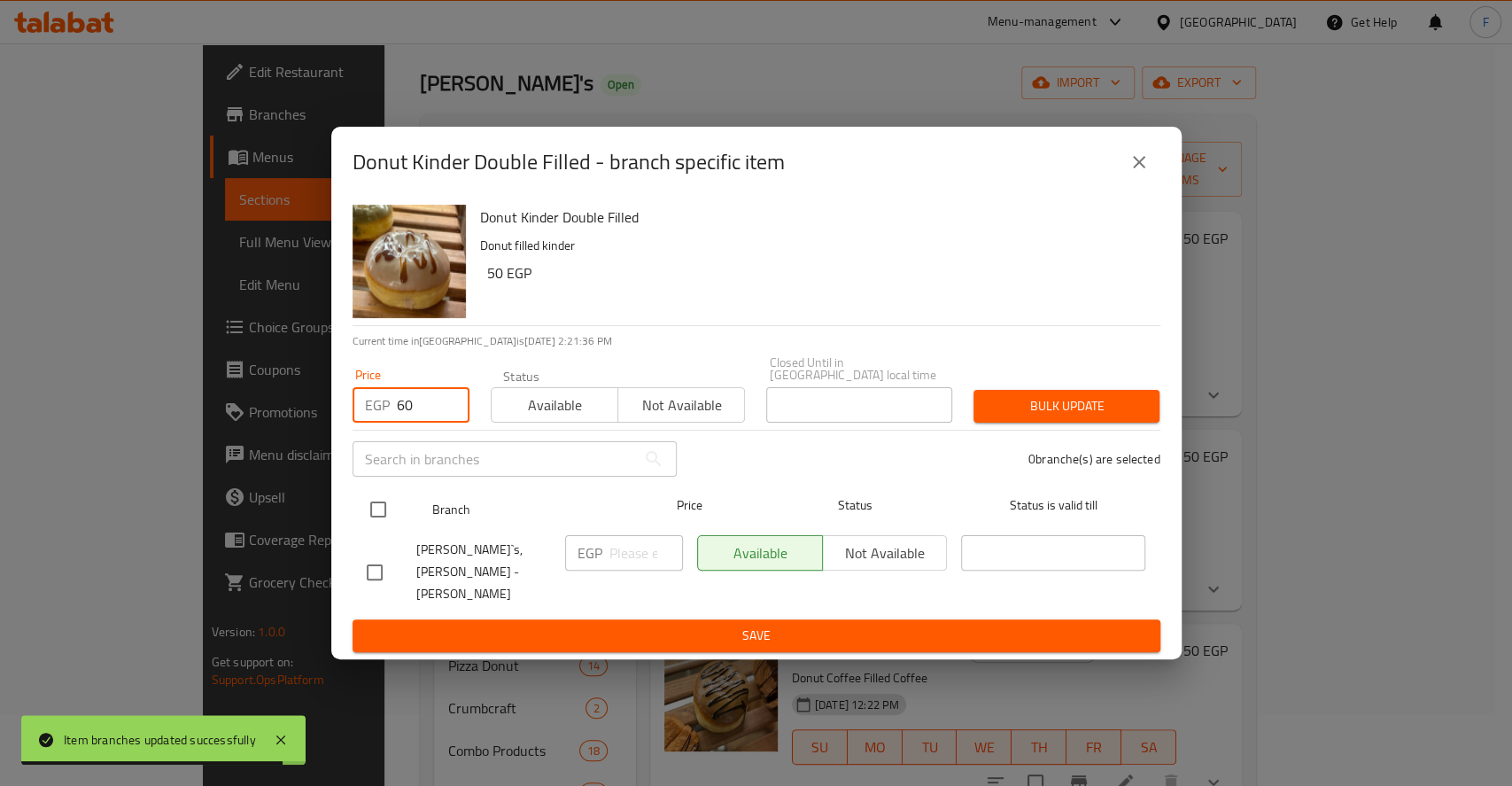
type input "60"
click at [392, 509] on input "checkbox" at bounding box center [378, 509] width 37 height 37
checkbox input "true"
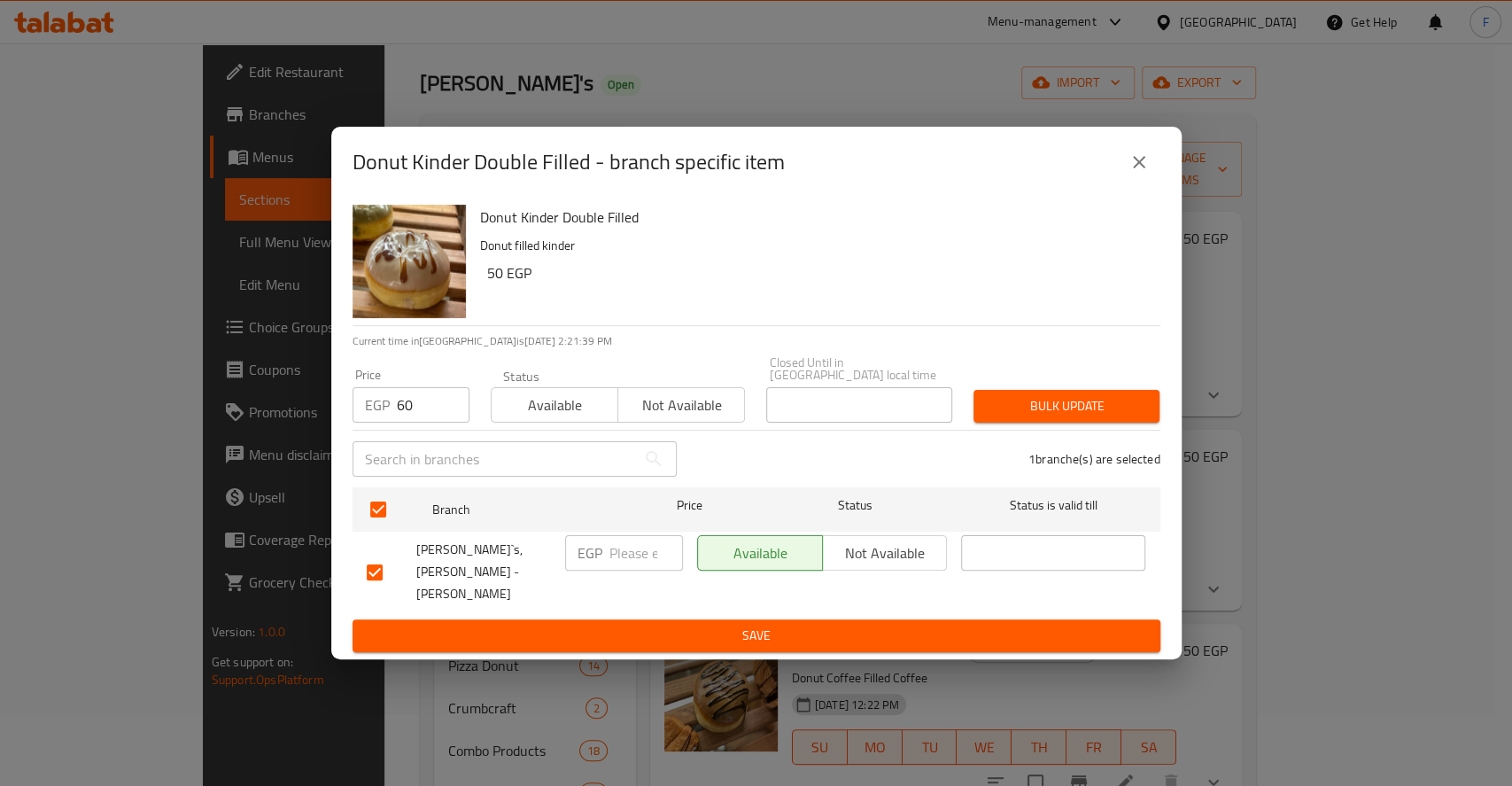
click at [1010, 417] on span "Bulk update" at bounding box center [1066, 406] width 158 height 22
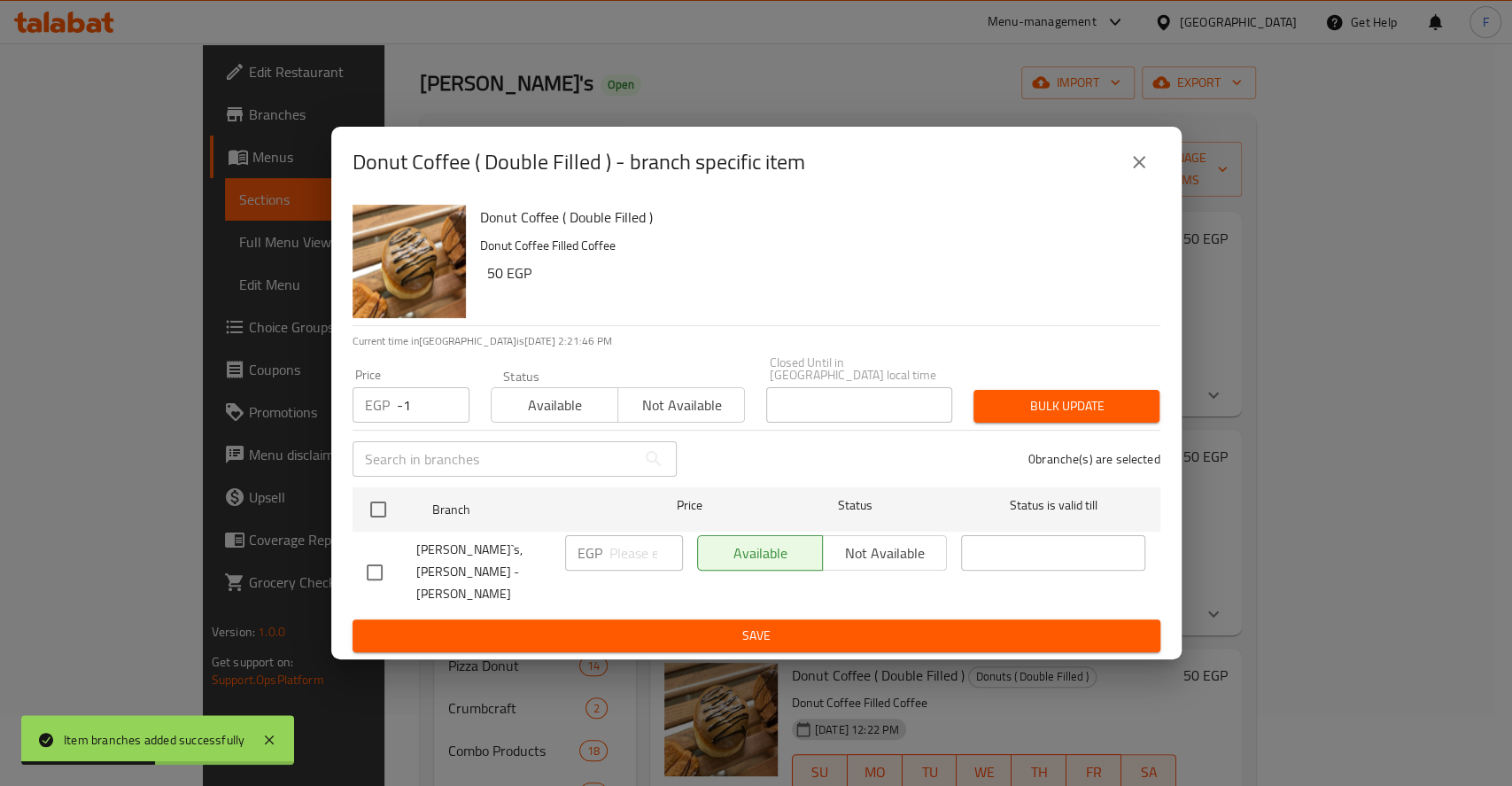
type input "-1"
click at [444, 415] on input "-1" at bounding box center [432, 405] width 73 height 36
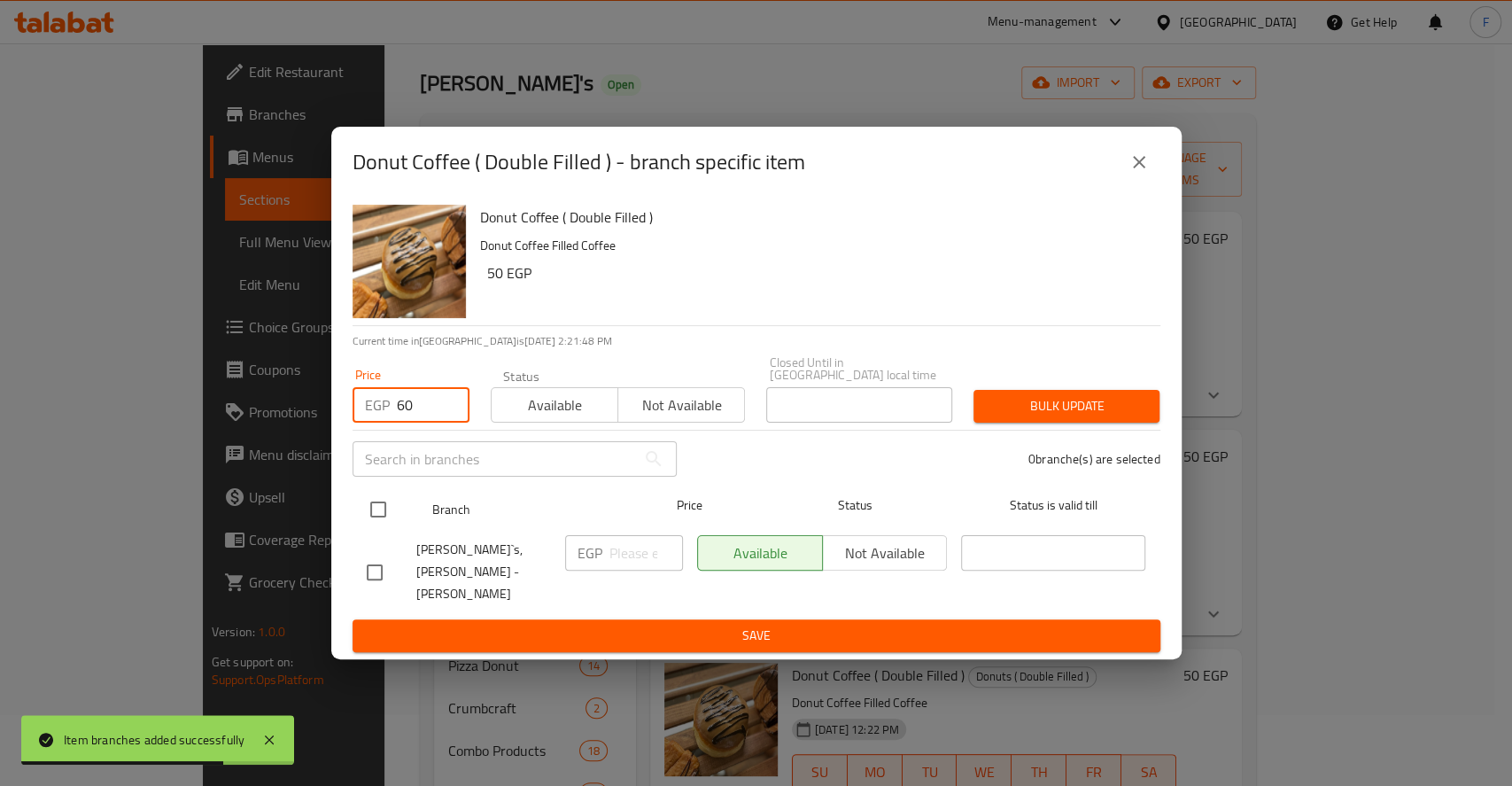
type input "60"
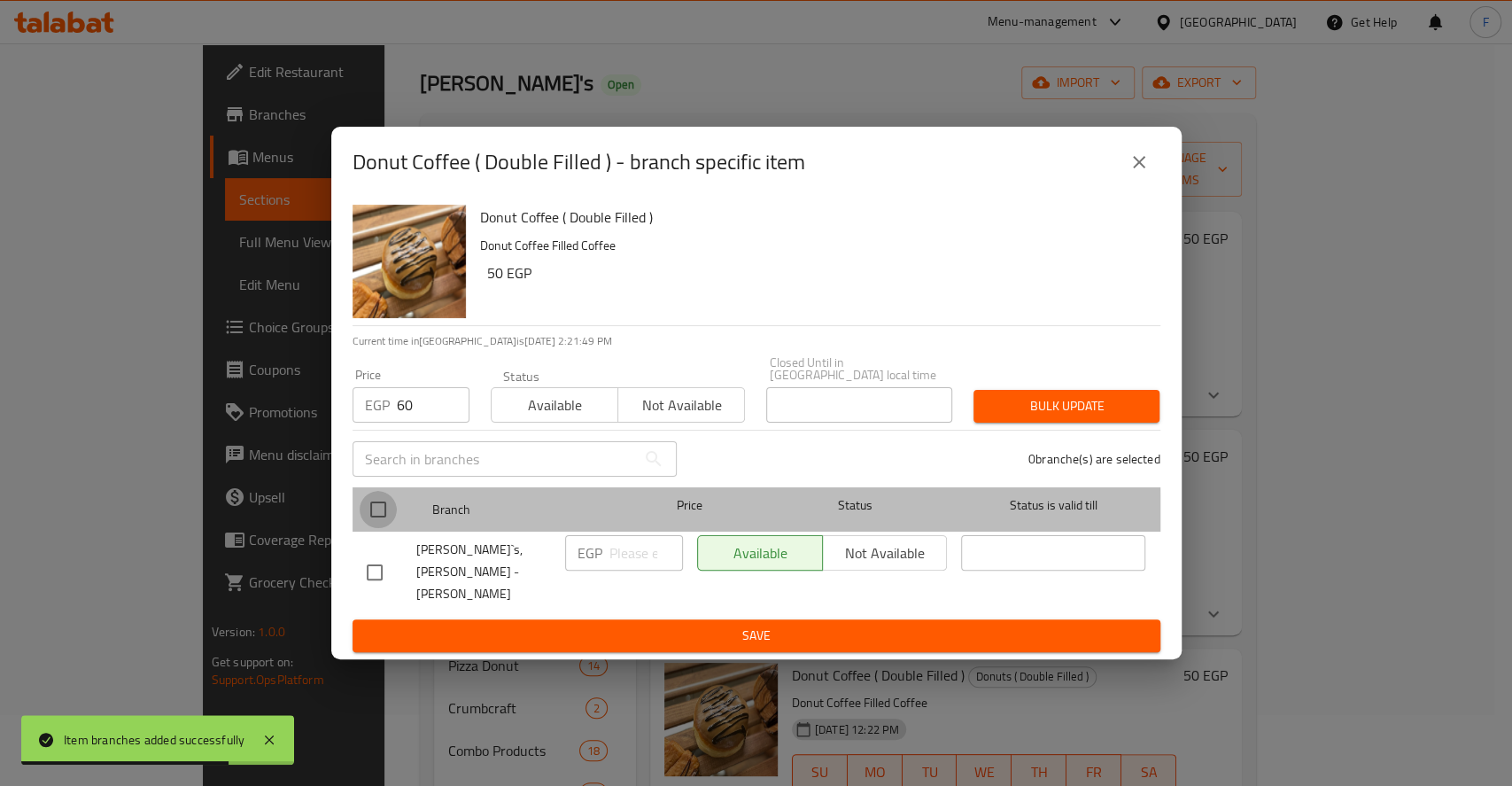
click at [376, 520] on input "checkbox" at bounding box center [378, 509] width 37 height 37
checkbox input "true"
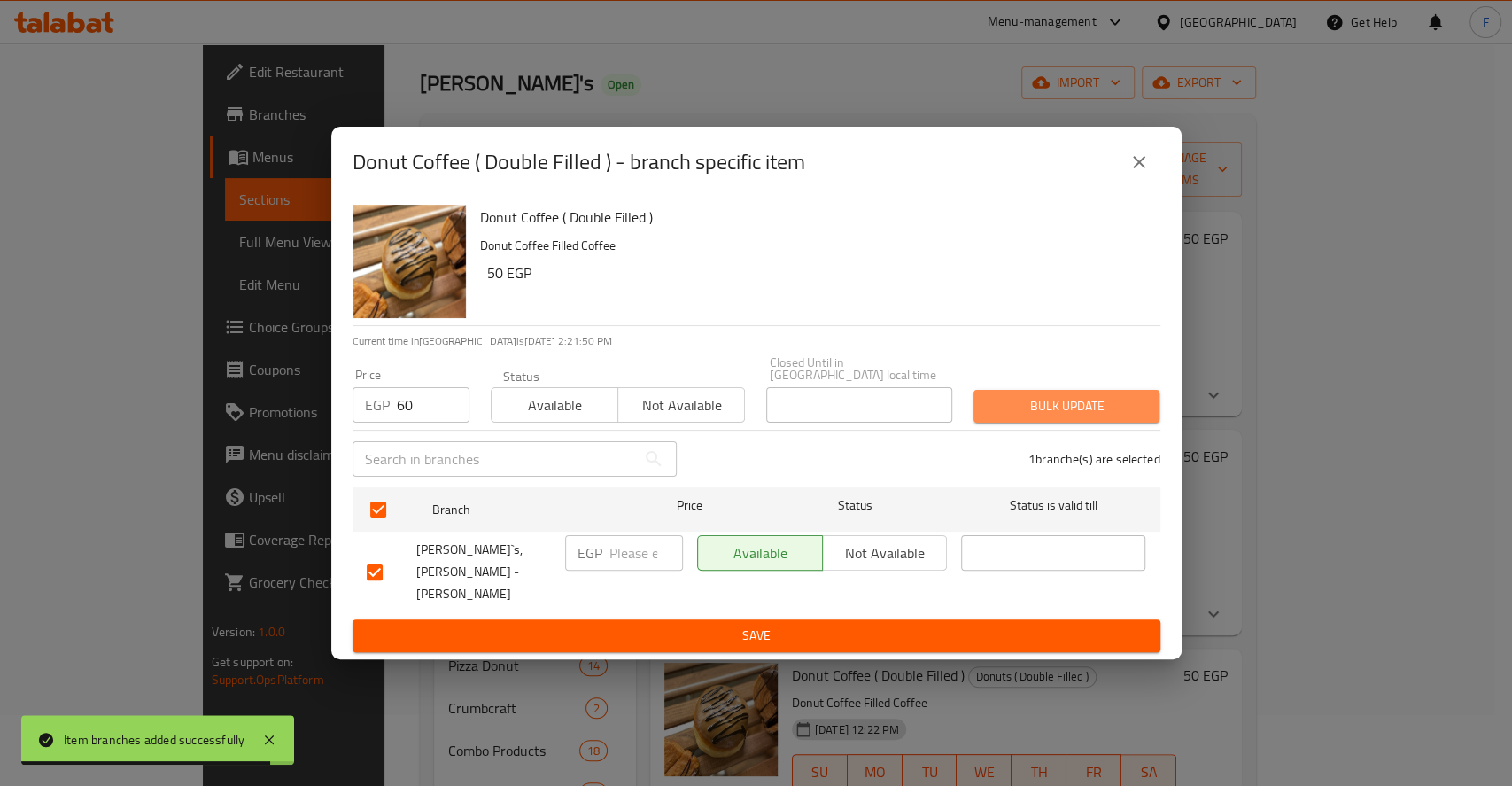
click at [1034, 412] on span "Bulk update" at bounding box center [1066, 406] width 158 height 22
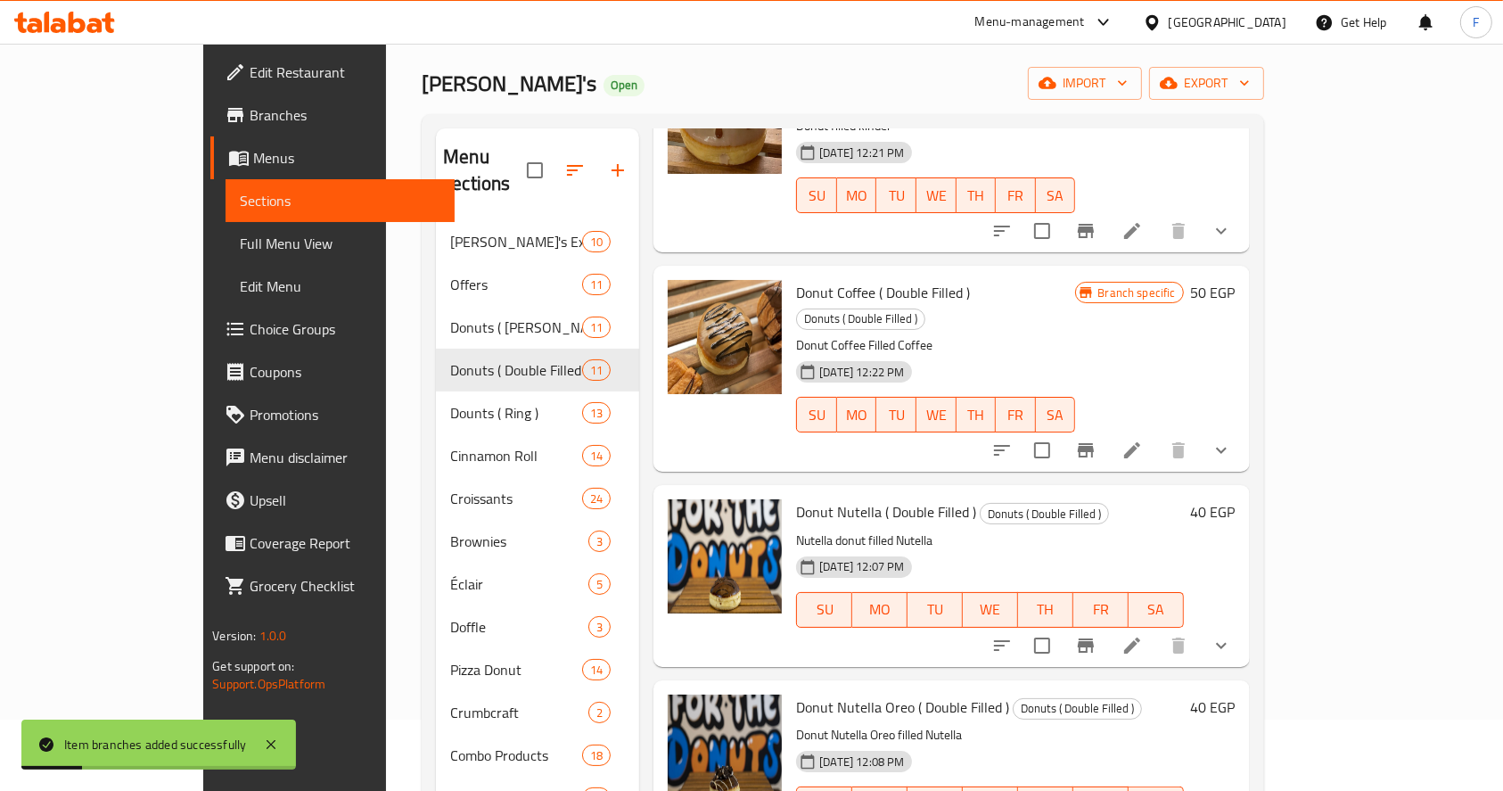
scroll to position [389, 0]
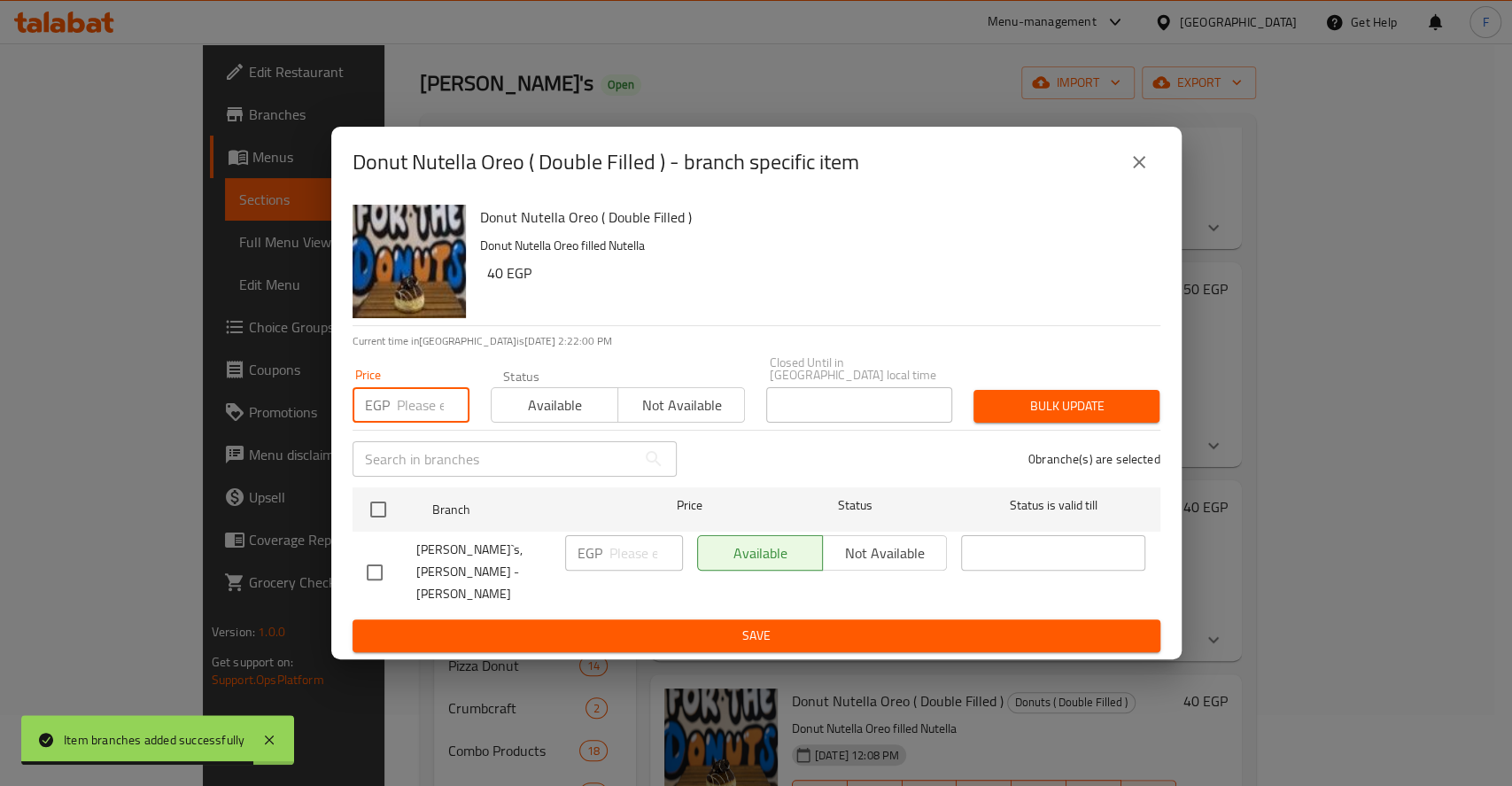
click at [438, 403] on input "number" at bounding box center [432, 405] width 73 height 36
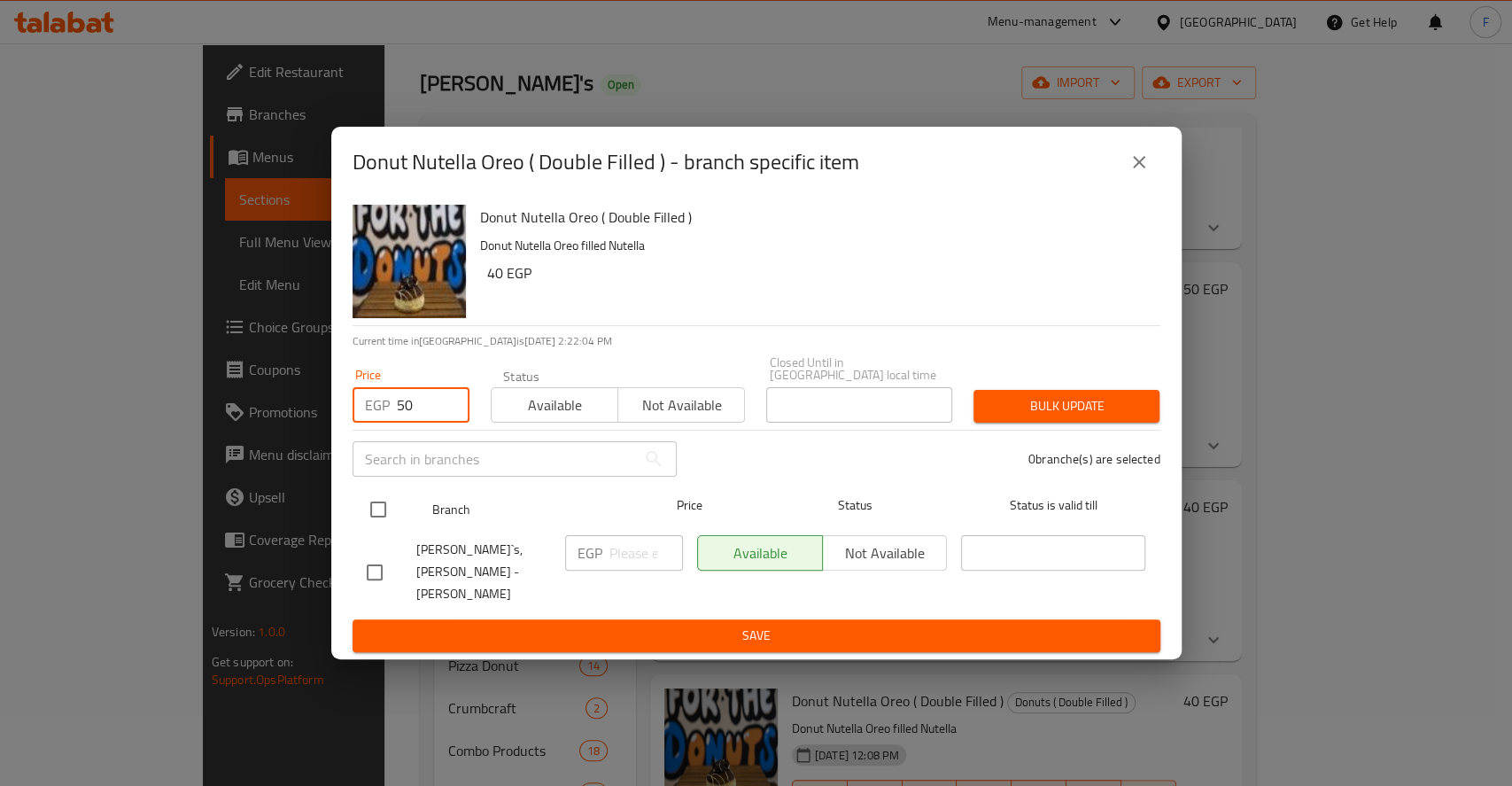
type input "50"
click at [374, 515] on input "checkbox" at bounding box center [378, 509] width 37 height 37
checkbox input "true"
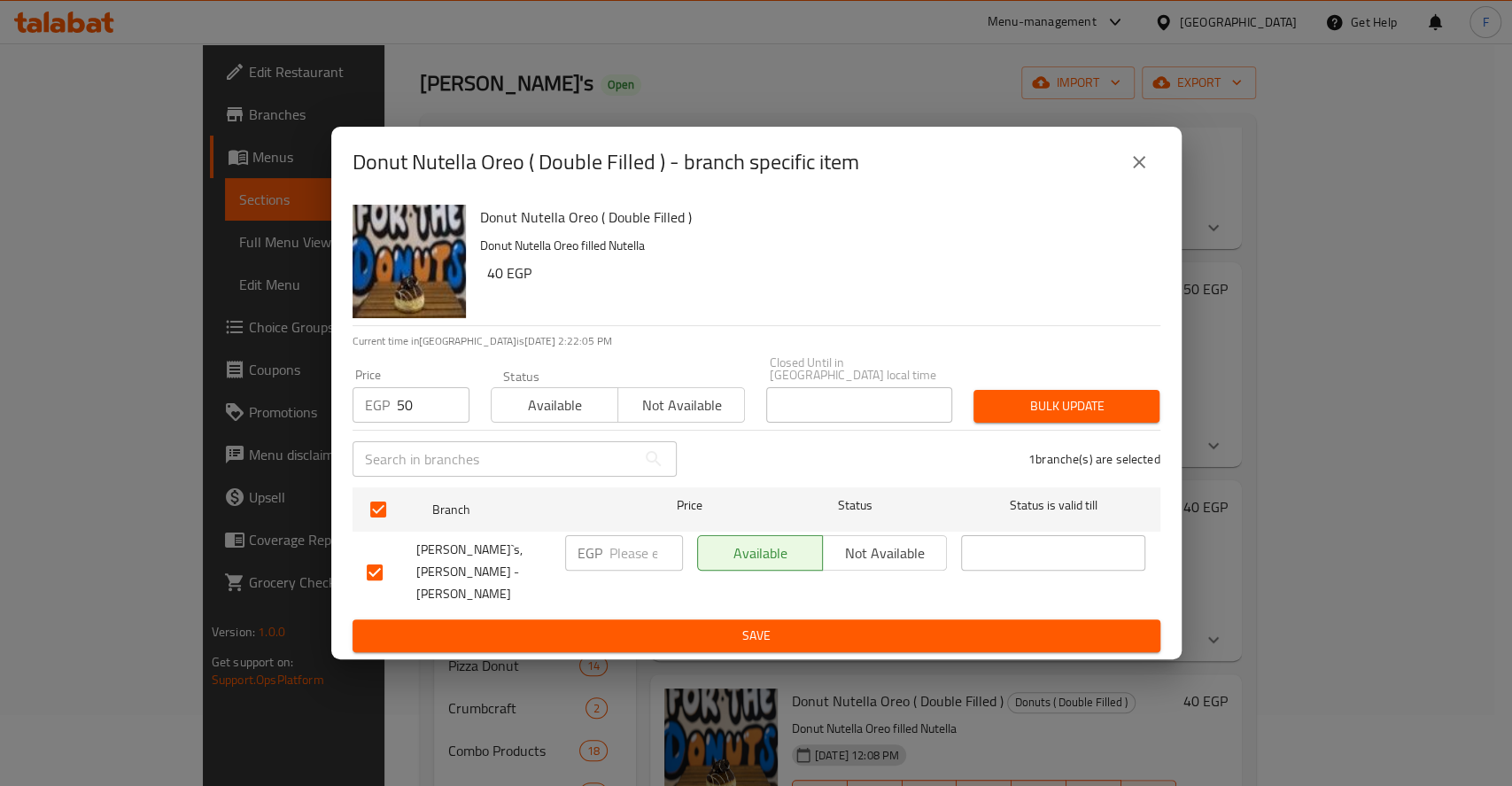
click at [1034, 417] on span "Bulk update" at bounding box center [1066, 406] width 158 height 22
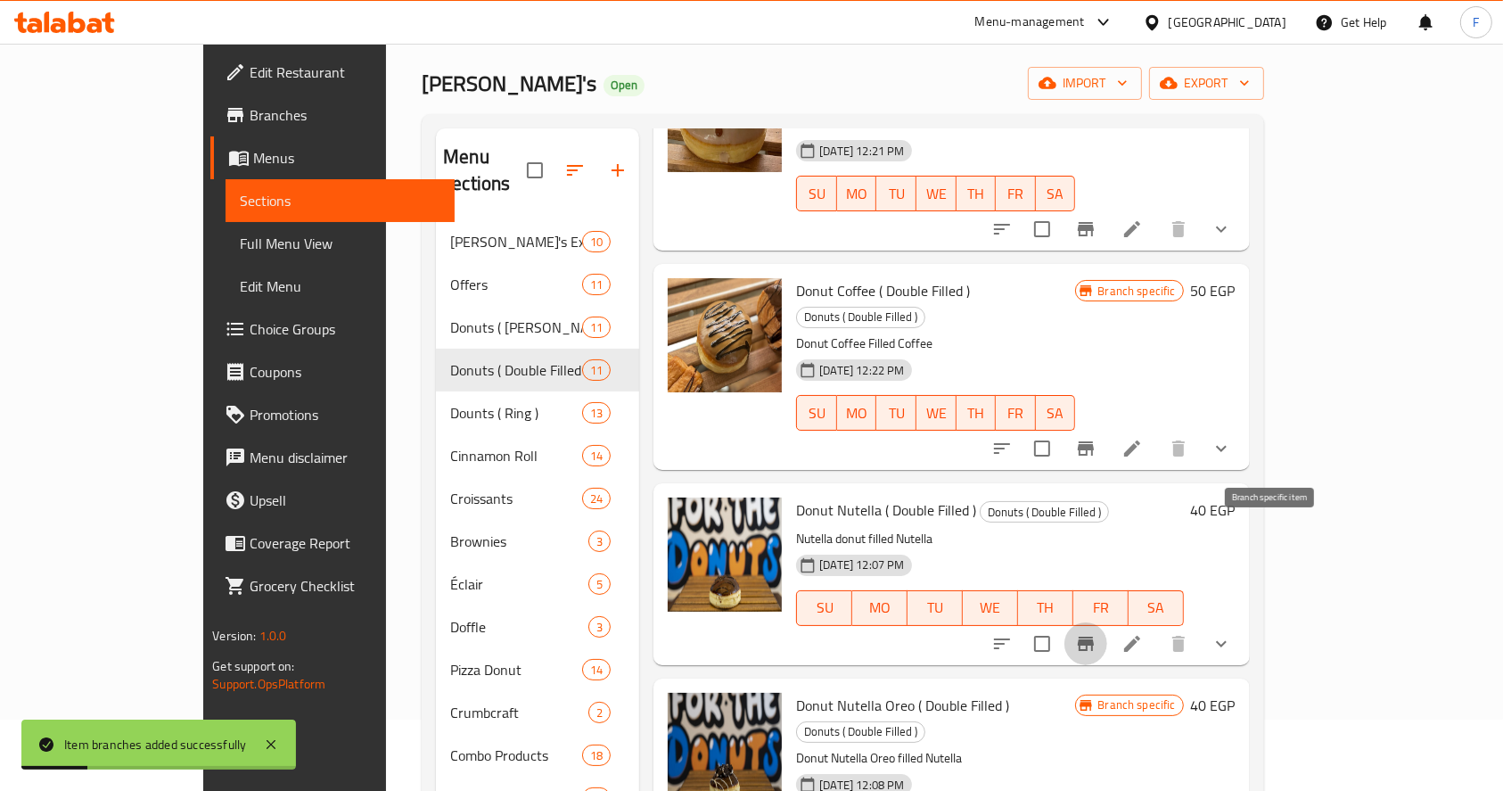
click at [1094, 637] on icon "Branch-specific-item" at bounding box center [1086, 644] width 16 height 14
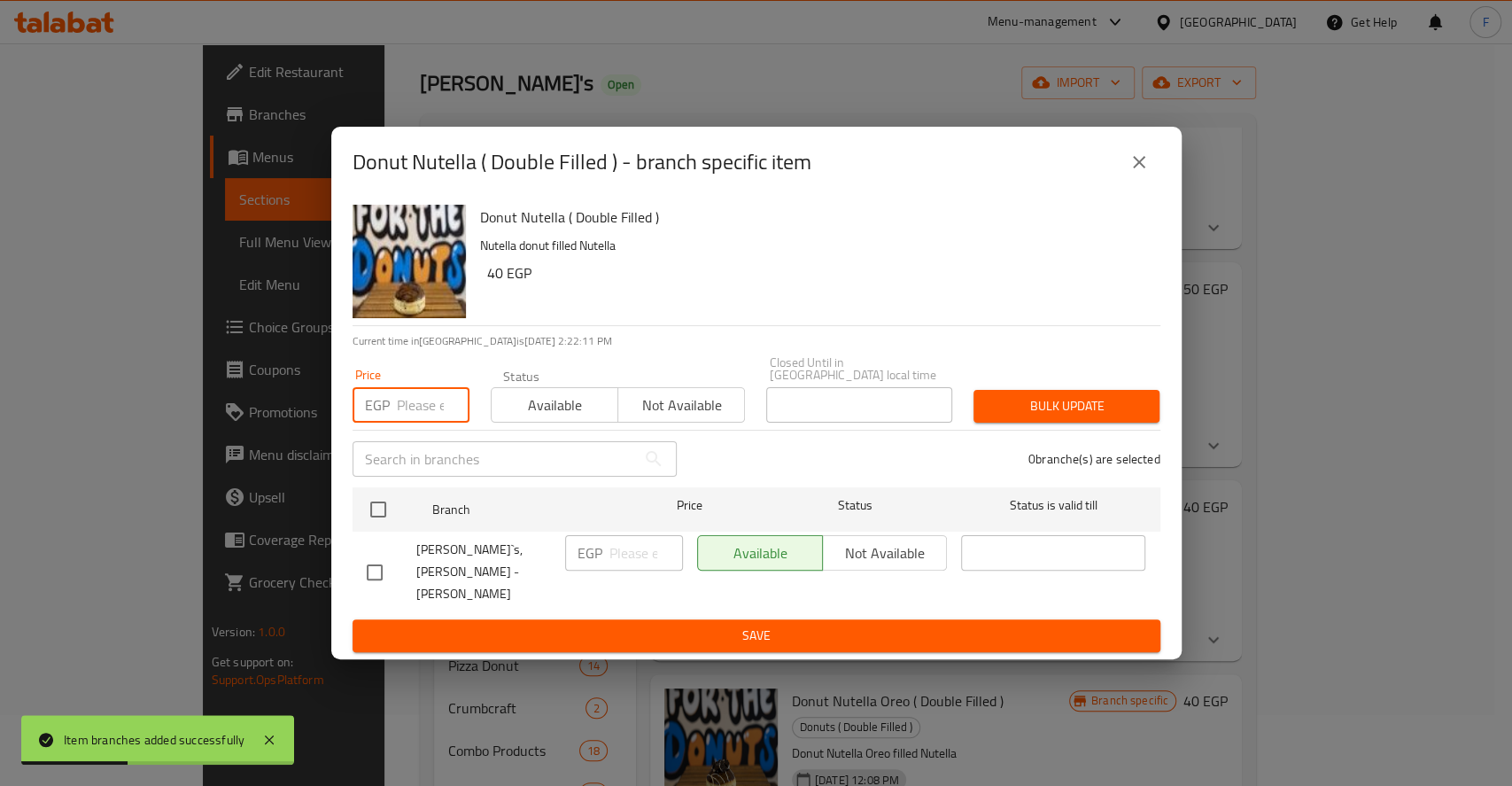
click at [420, 407] on input "number" at bounding box center [432, 405] width 73 height 36
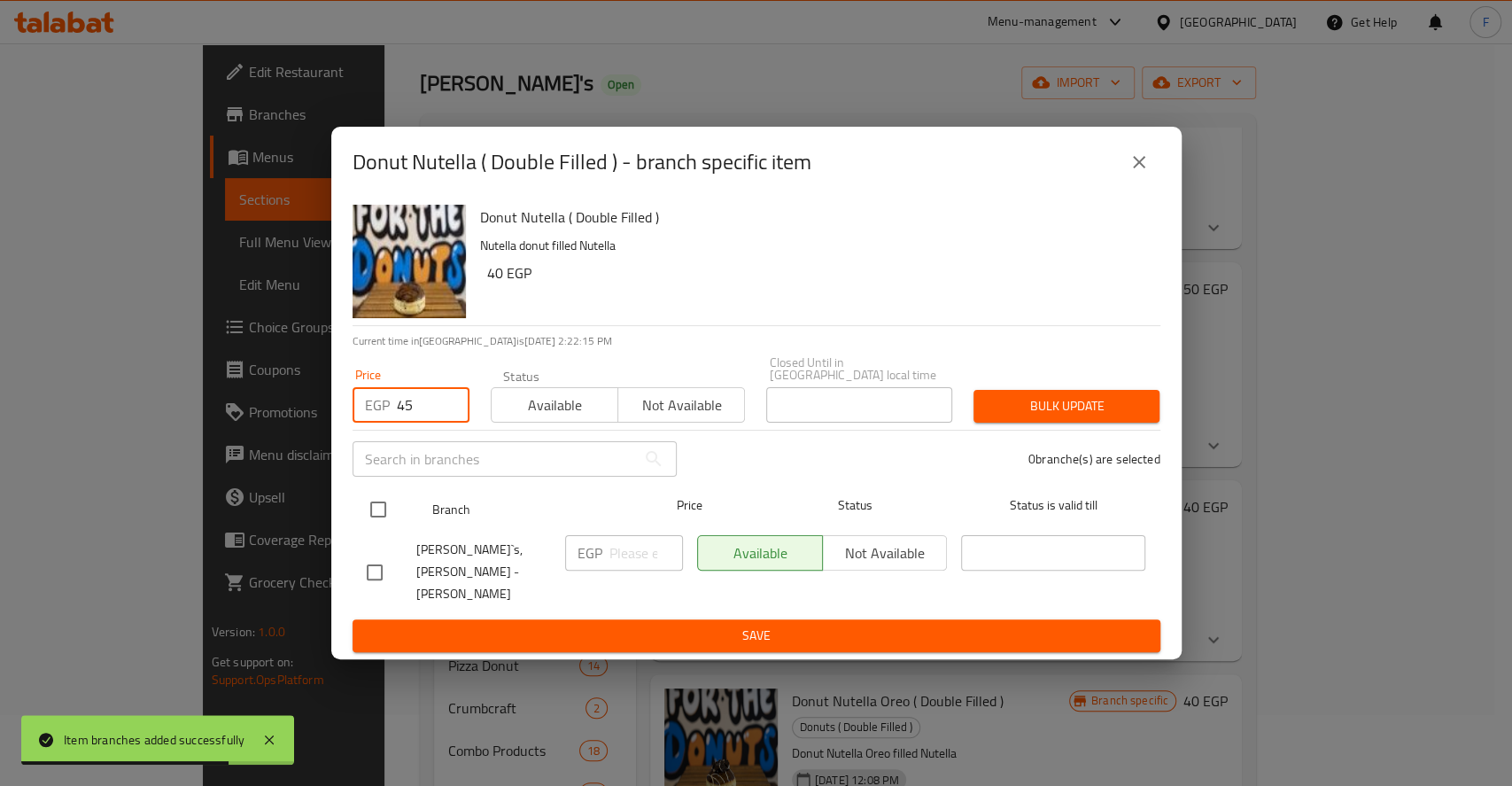
type input "45"
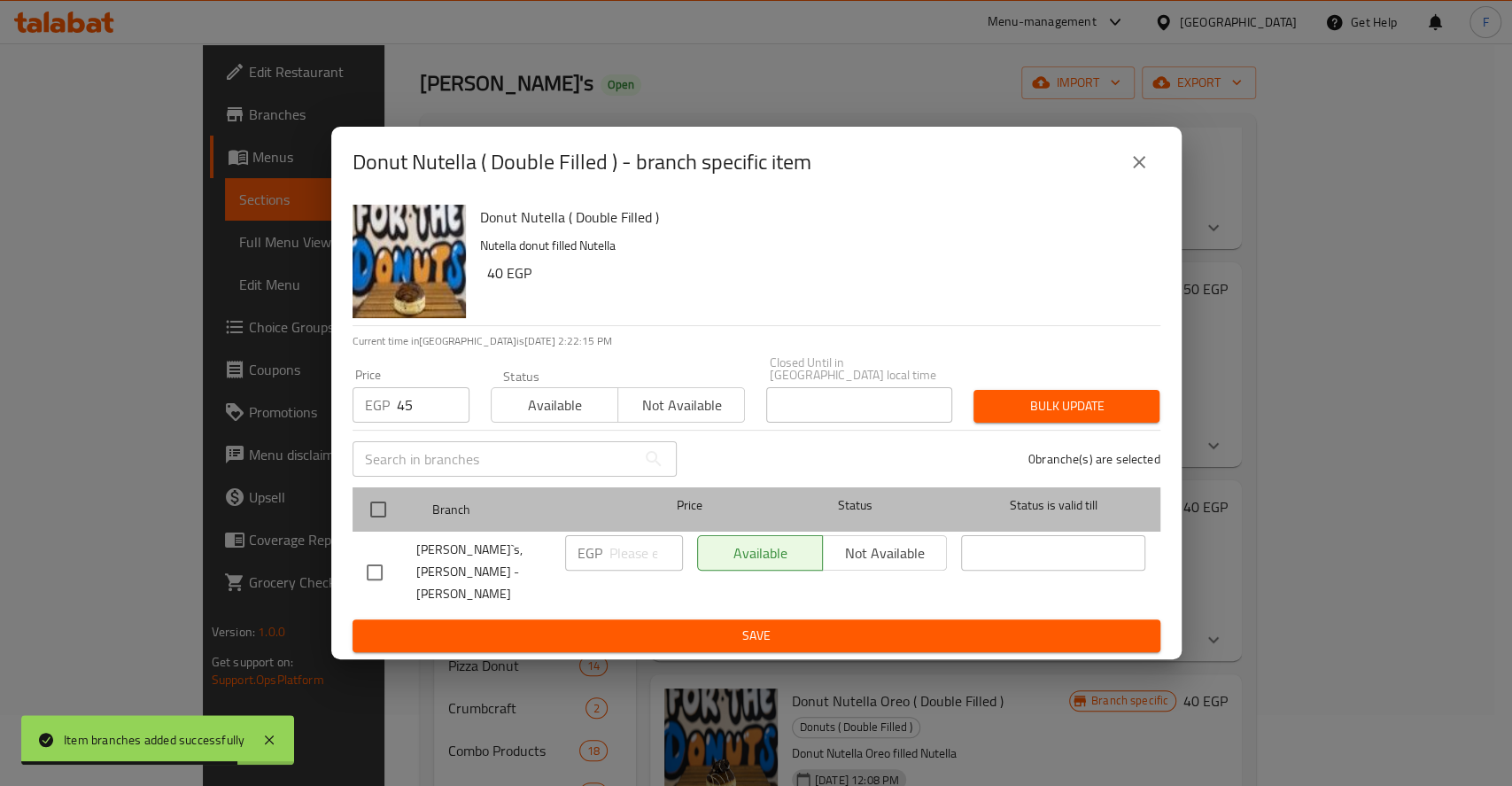
click at [358, 520] on div "Branch Price Status Status is valid till" at bounding box center [756, 509] width 808 height 45
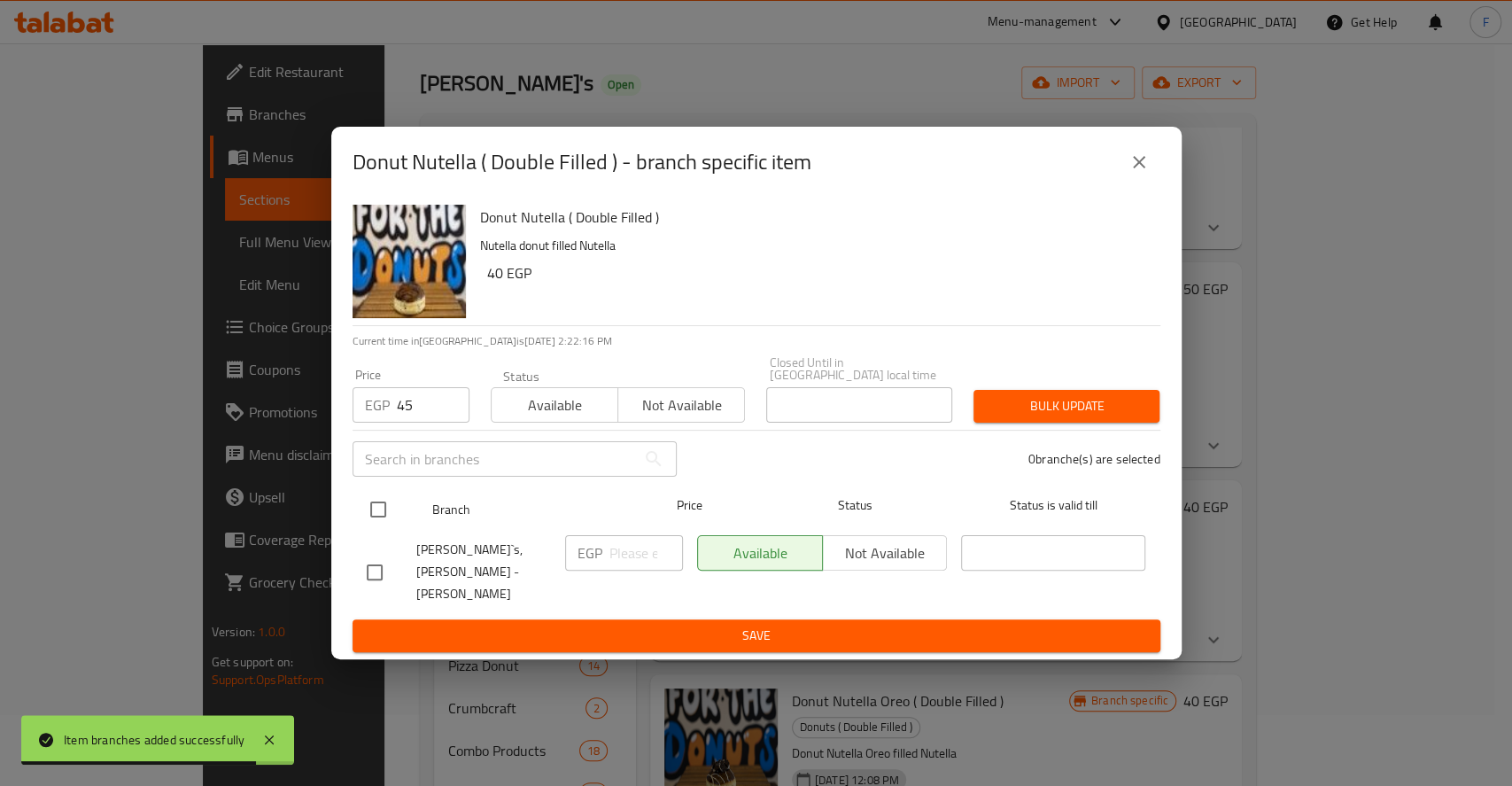
click at [387, 512] on input "checkbox" at bounding box center [378, 509] width 37 height 37
checkbox input "true"
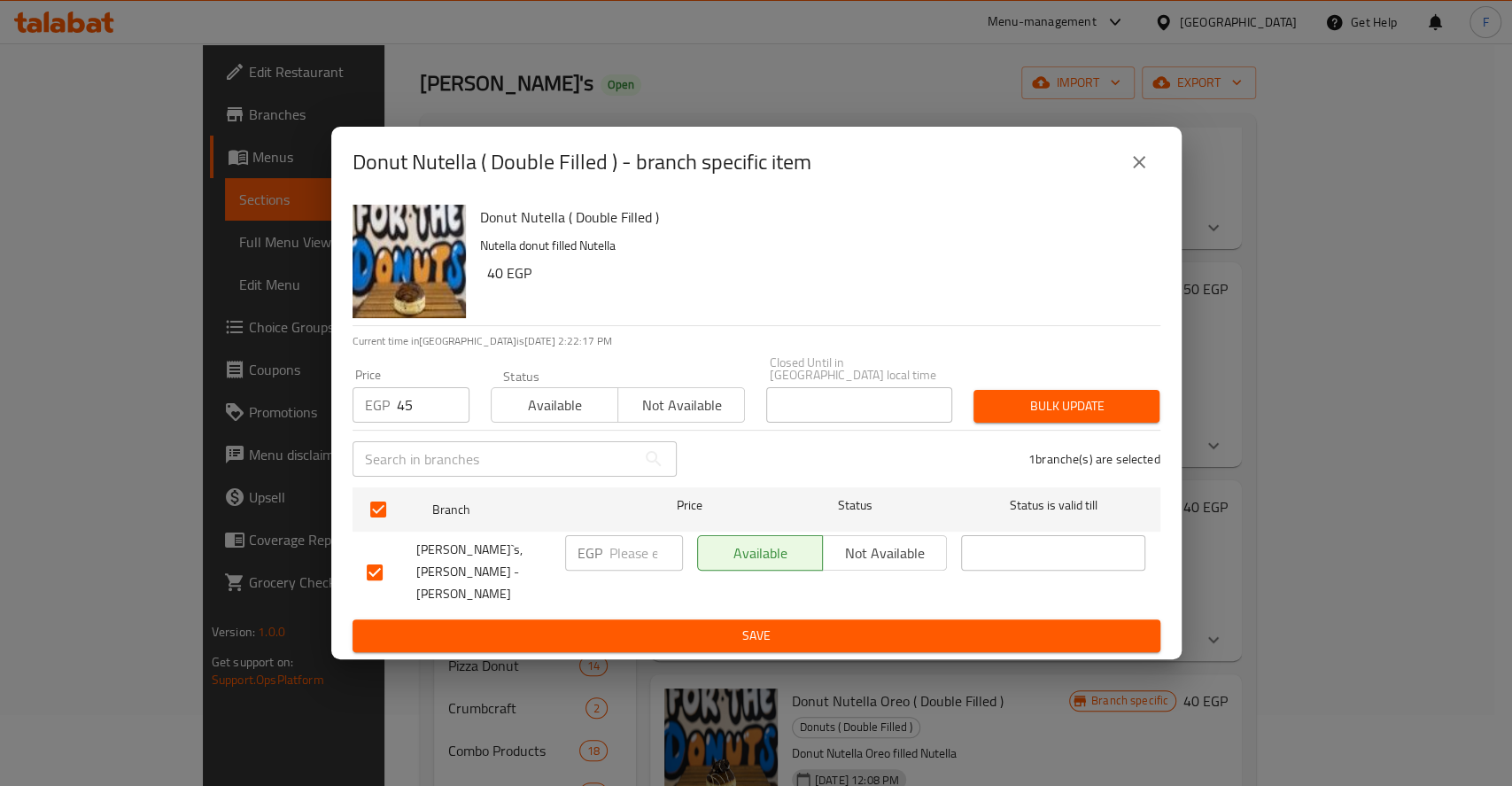
click at [991, 416] on span "Bulk update" at bounding box center [1066, 406] width 158 height 22
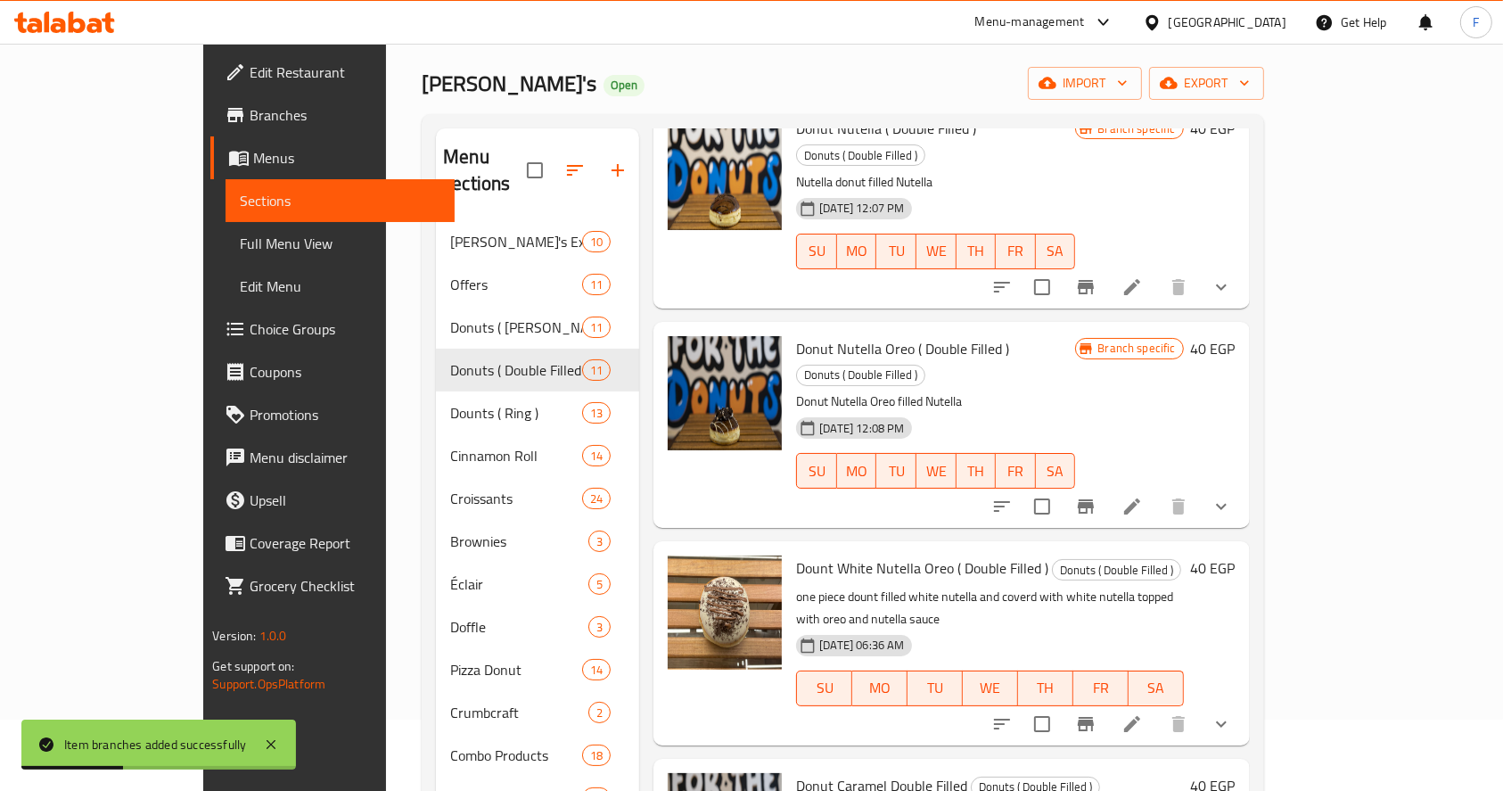
scroll to position [785, 0]
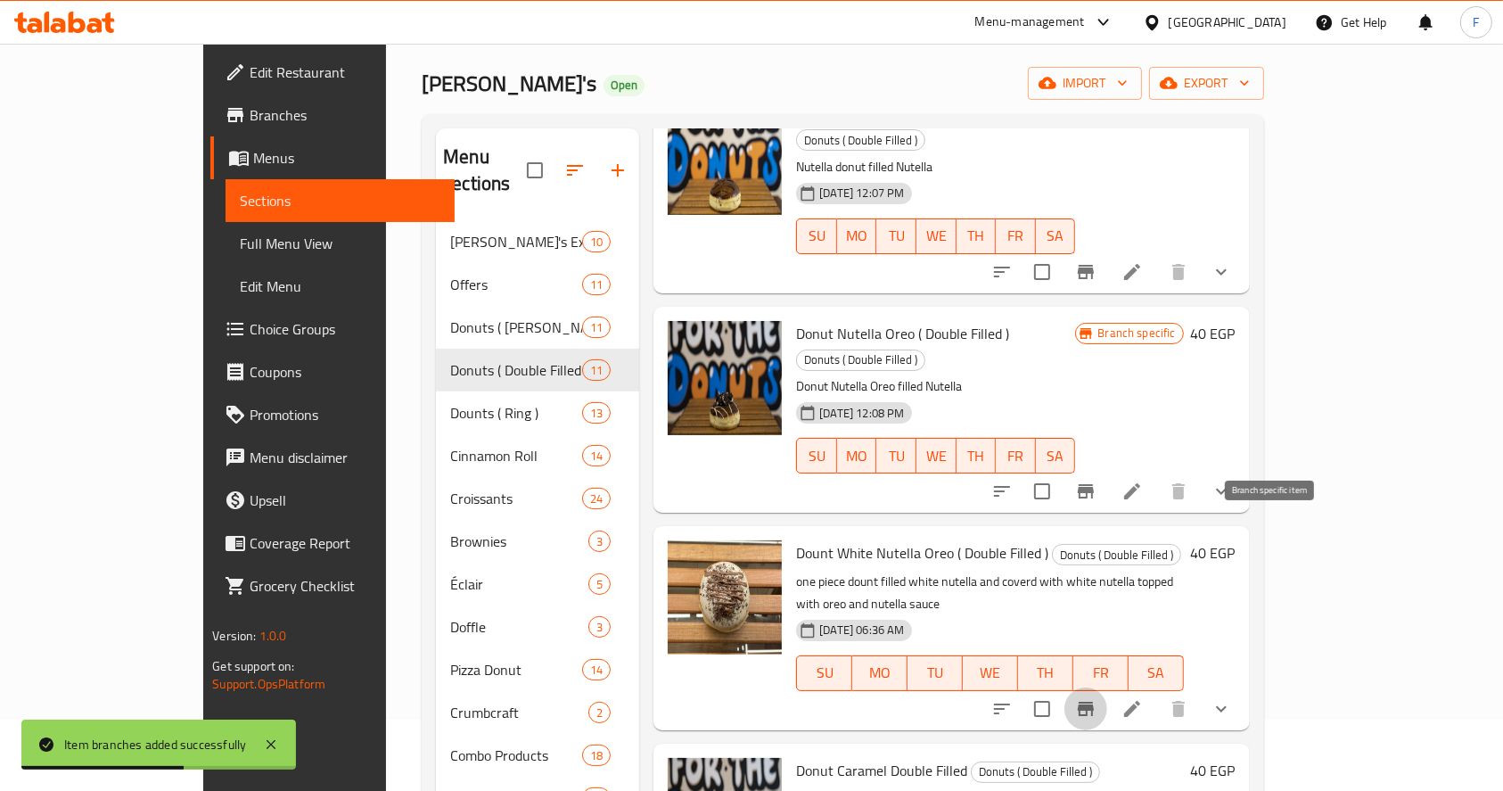
click at [1097, 698] on icon "Branch-specific-item" at bounding box center [1085, 708] width 21 height 21
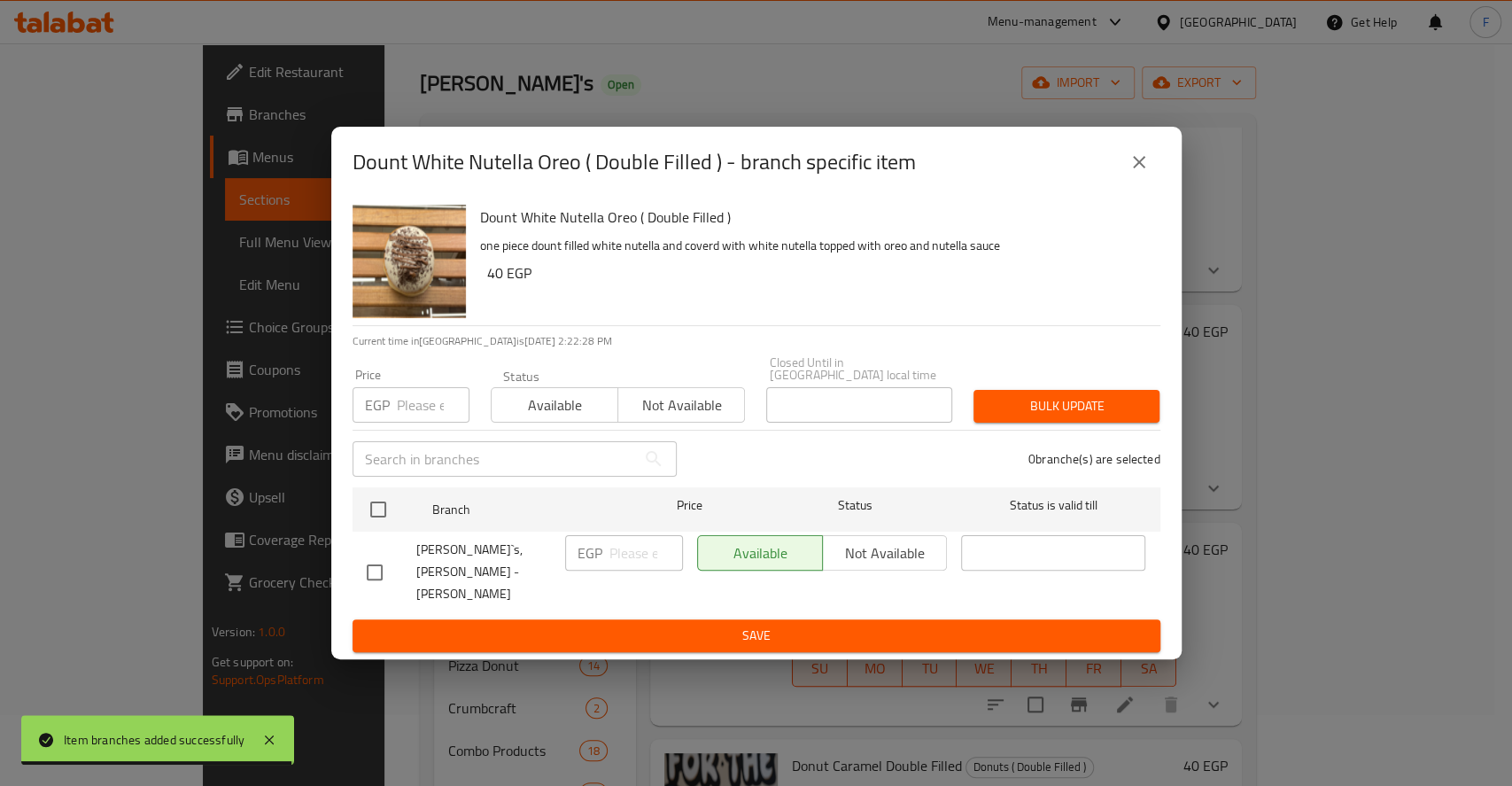
click at [388, 405] on p "EGP" at bounding box center [377, 404] width 25 height 21
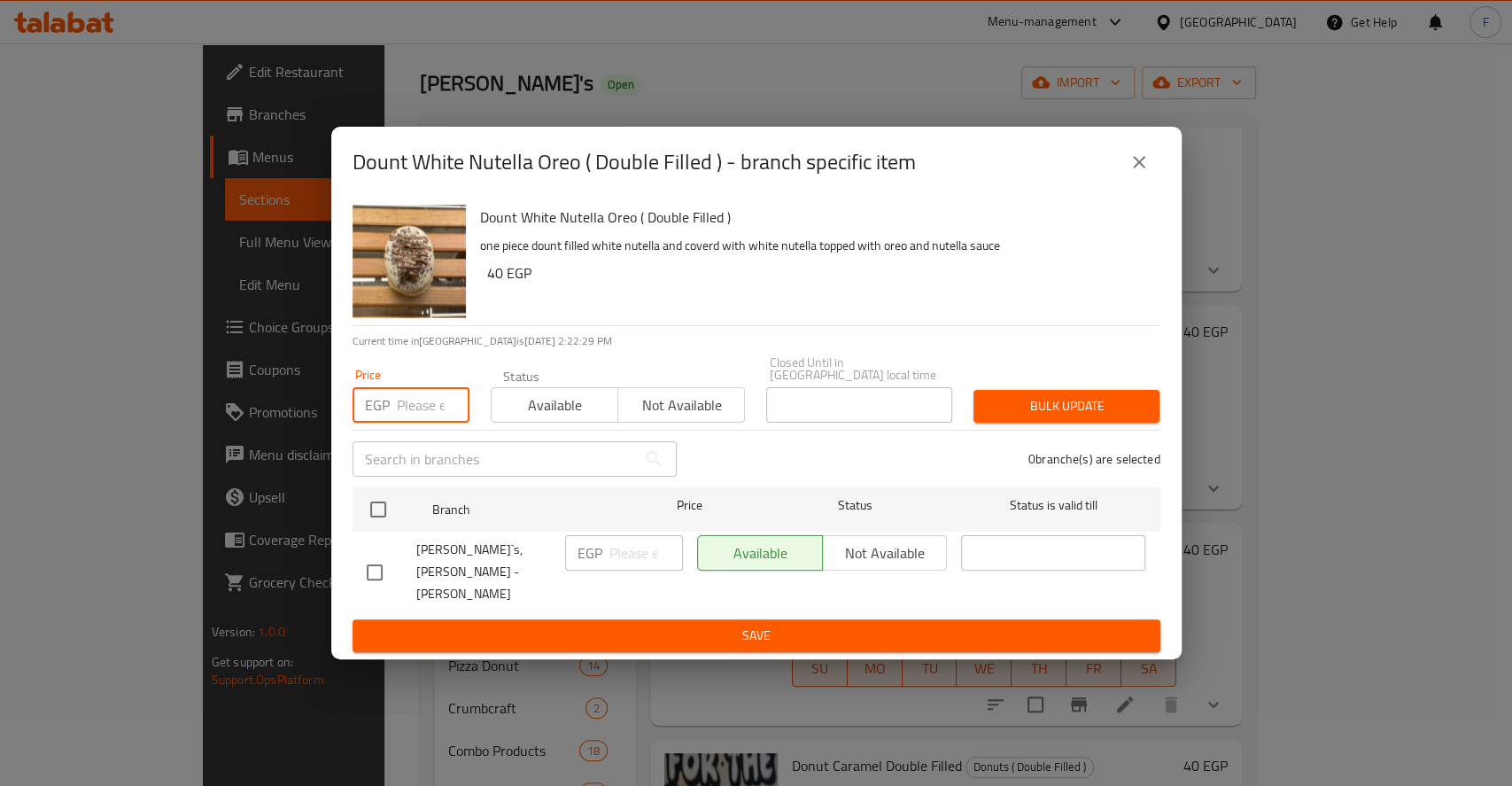
click at [418, 412] on input "number" at bounding box center [432, 405] width 73 height 36
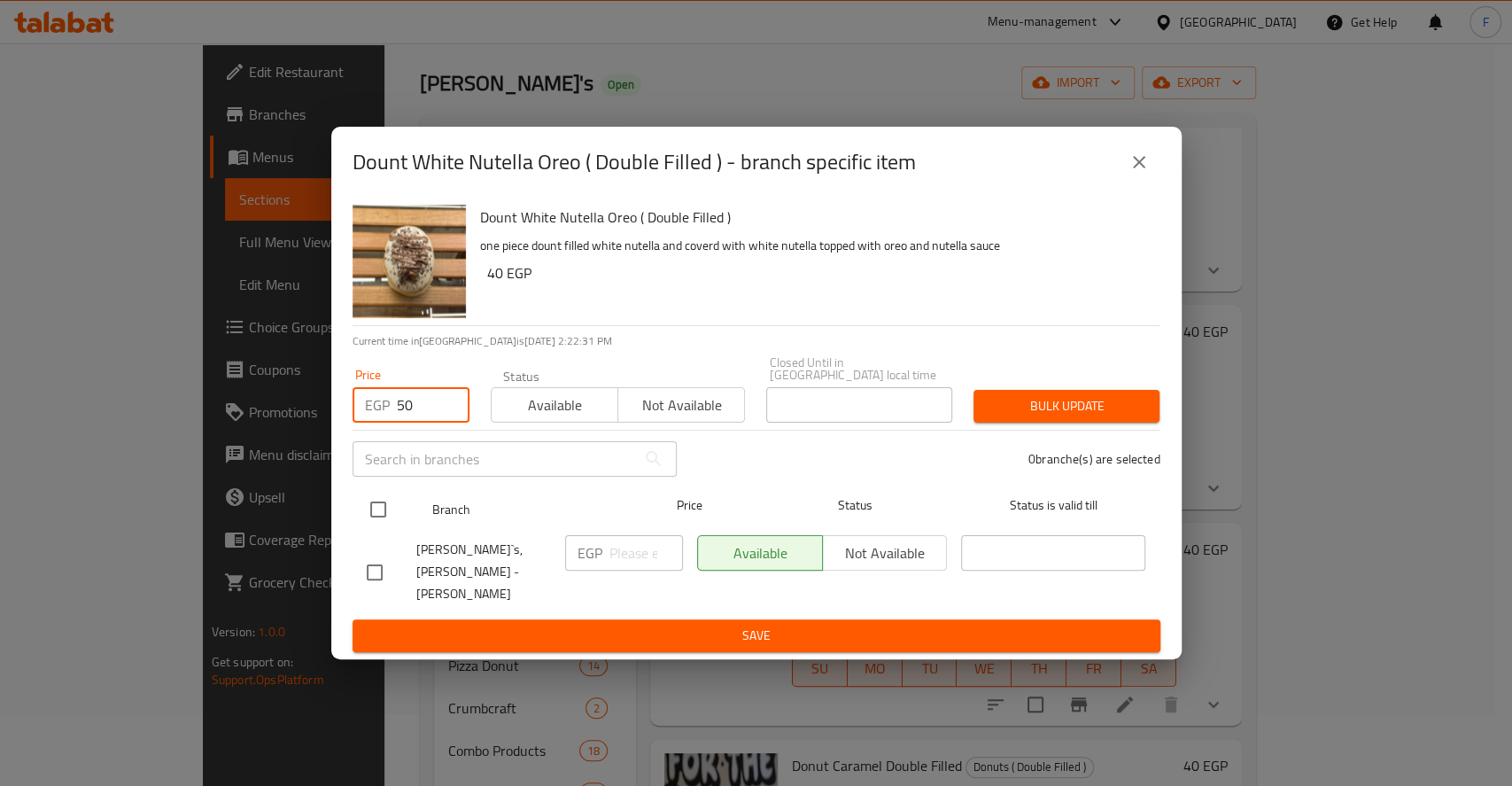
type input "50"
click at [382, 509] on input "checkbox" at bounding box center [378, 509] width 37 height 37
checkbox input "true"
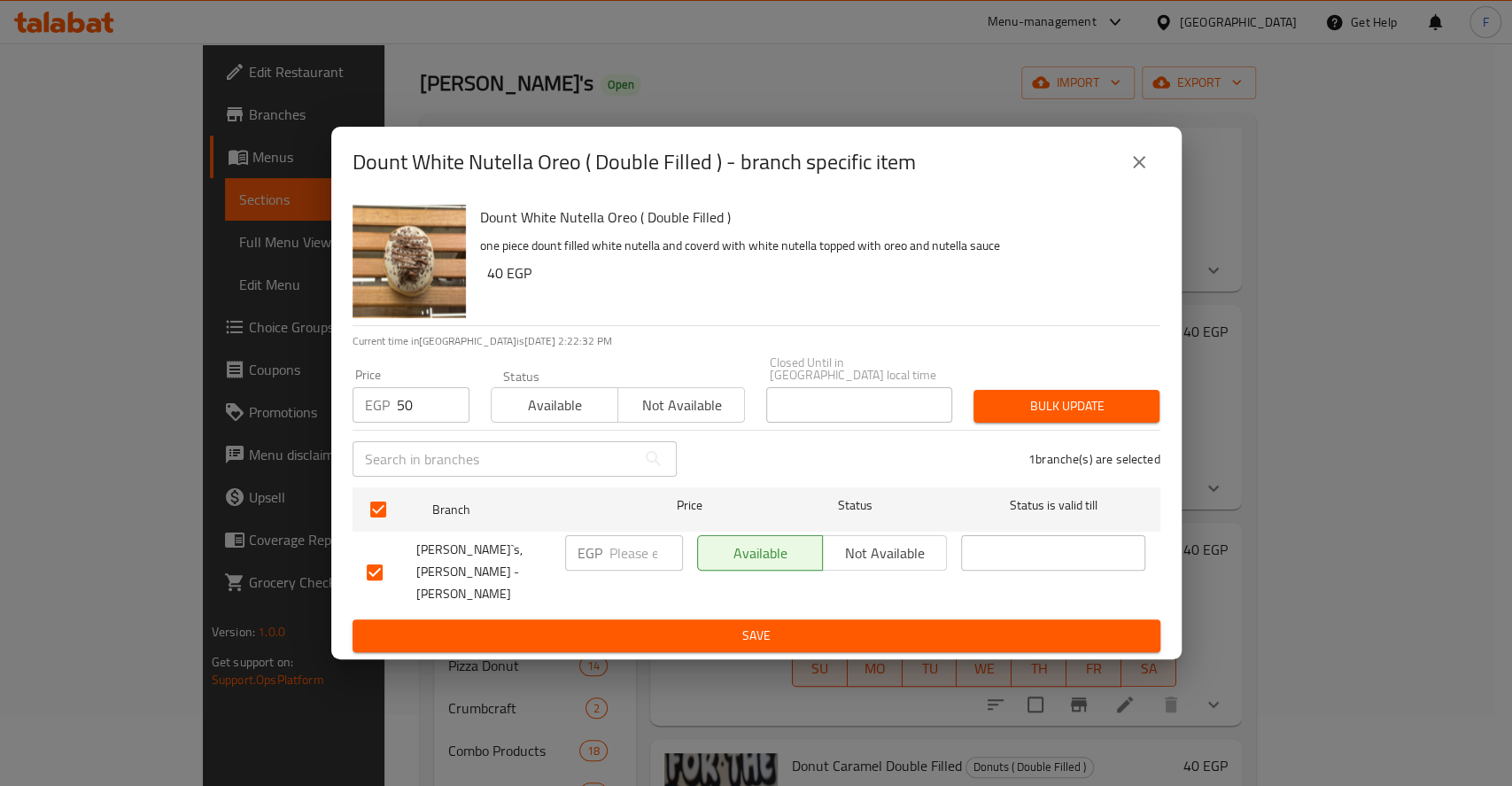
click at [1047, 412] on span "Bulk update" at bounding box center [1066, 406] width 158 height 22
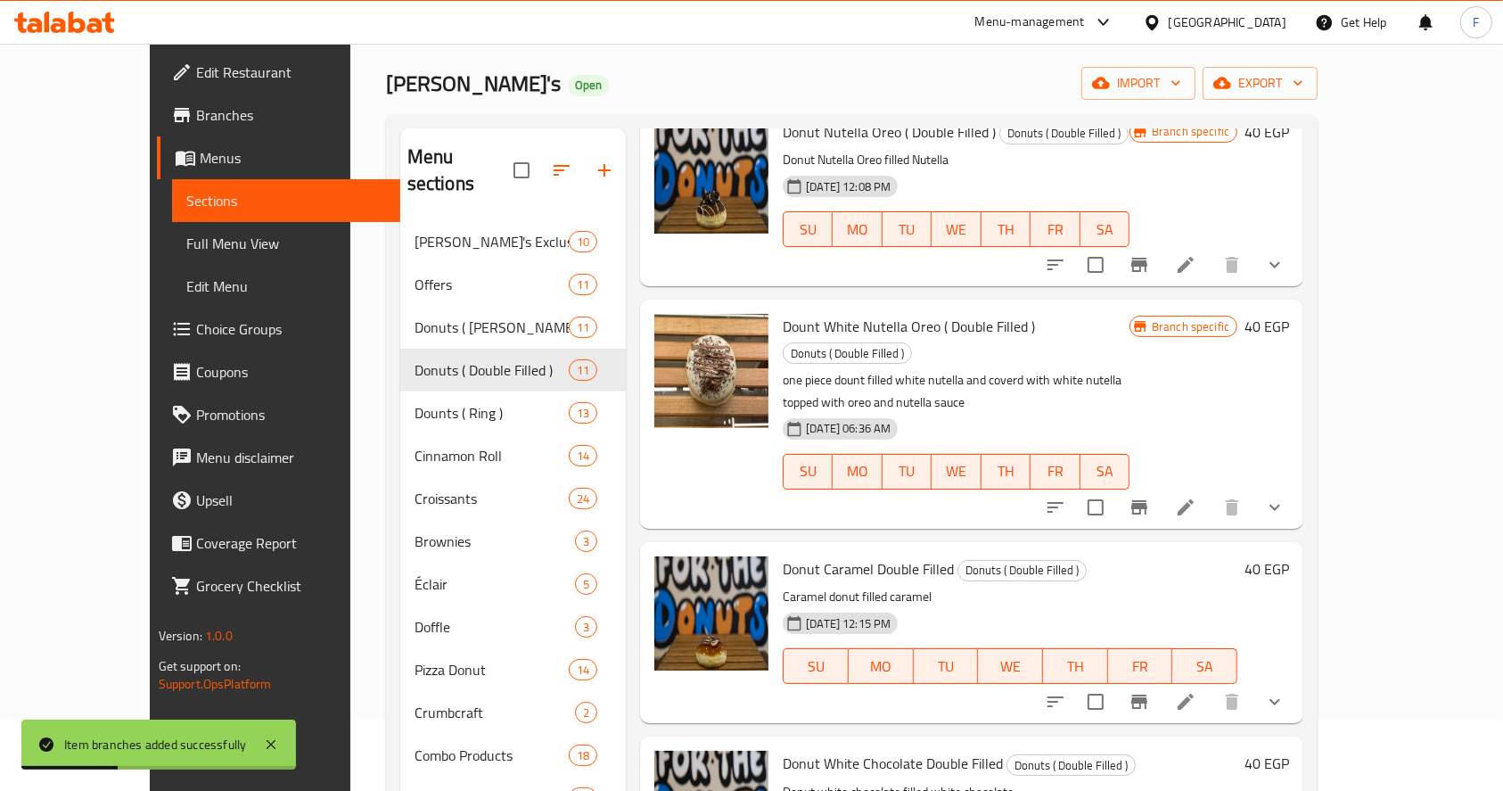
scroll to position [863, 0]
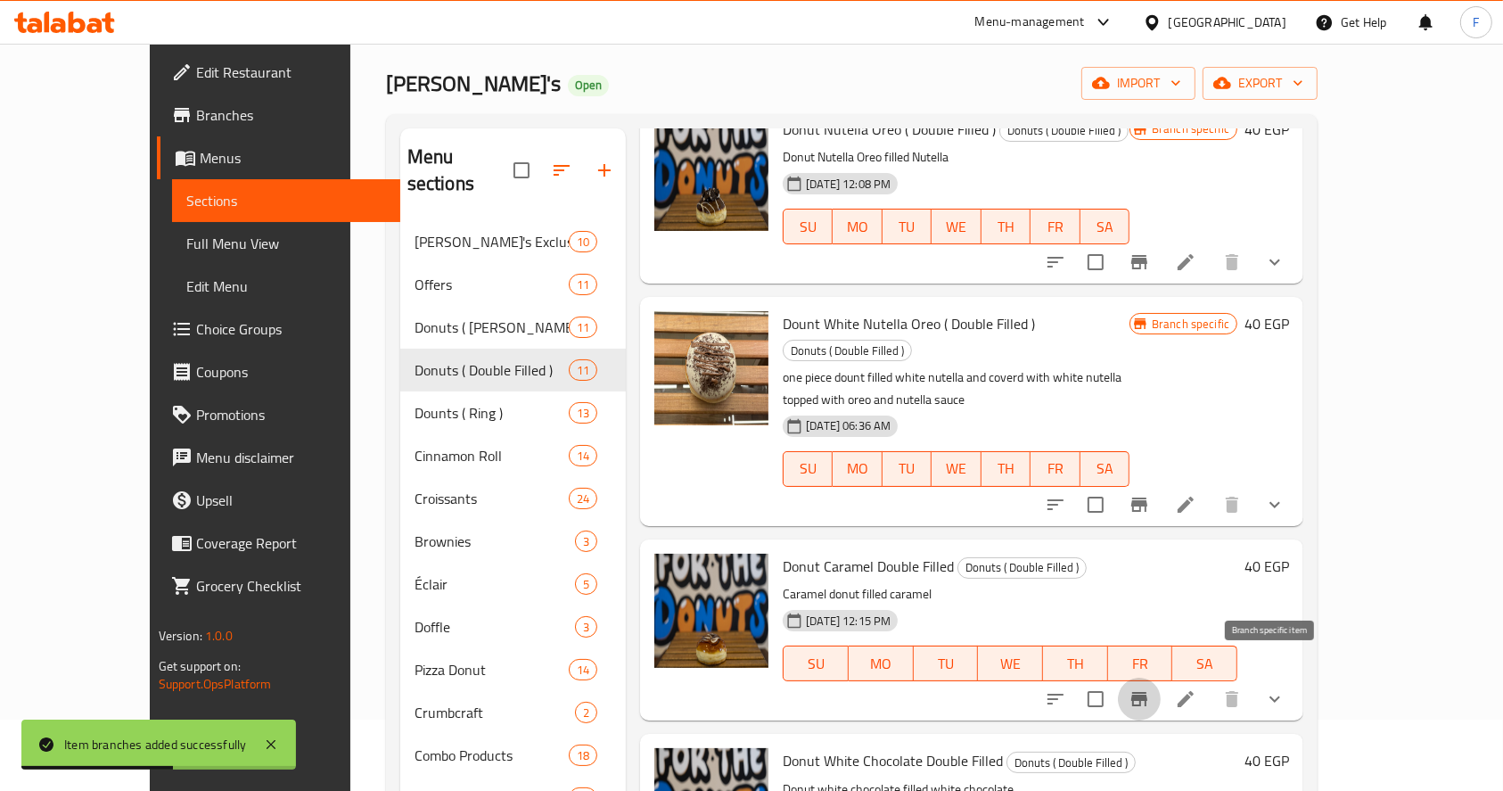
click at [1147, 692] on icon "Branch-specific-item" at bounding box center [1139, 699] width 16 height 14
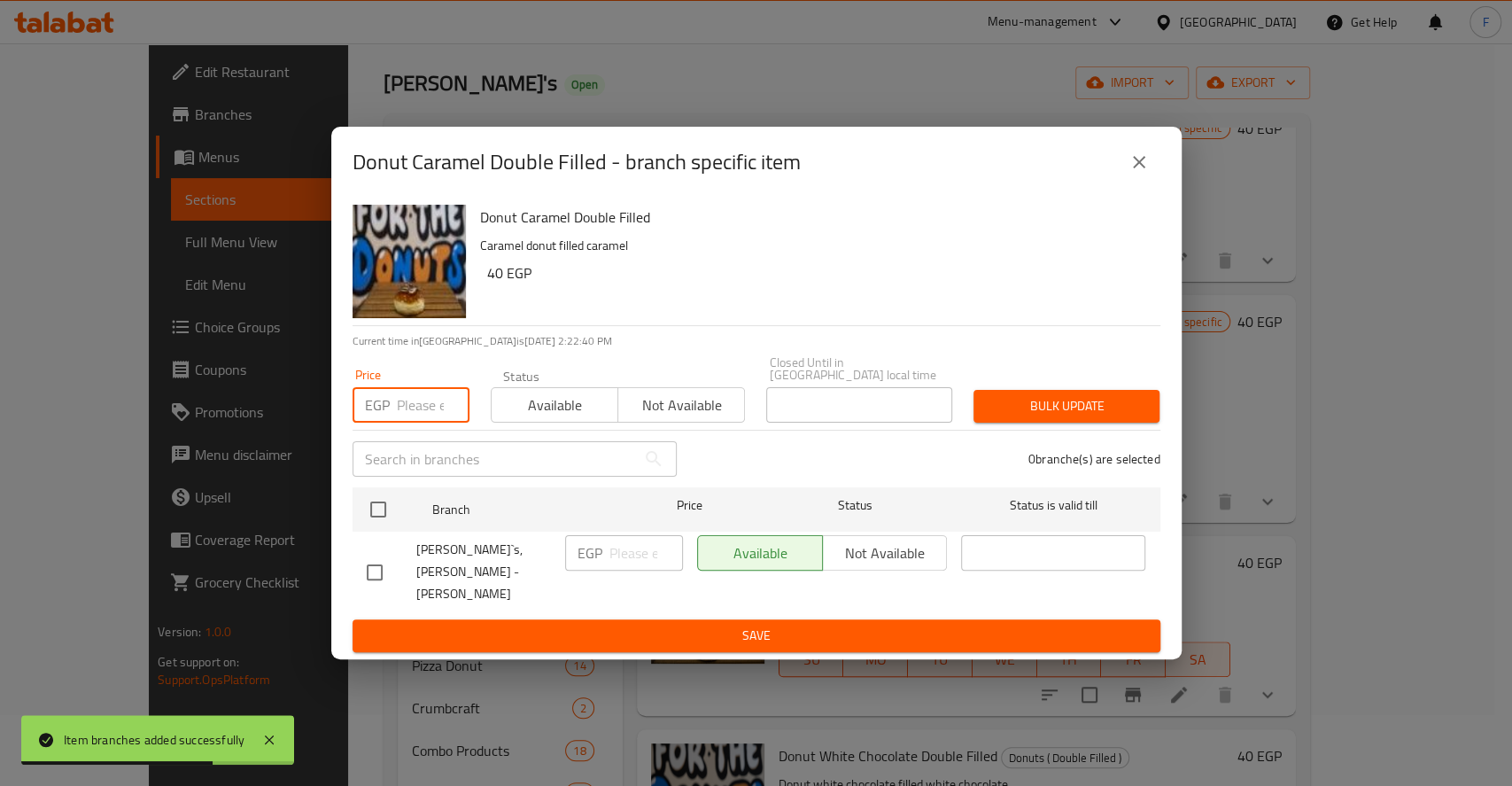
click at [437, 414] on input "number" at bounding box center [432, 405] width 73 height 36
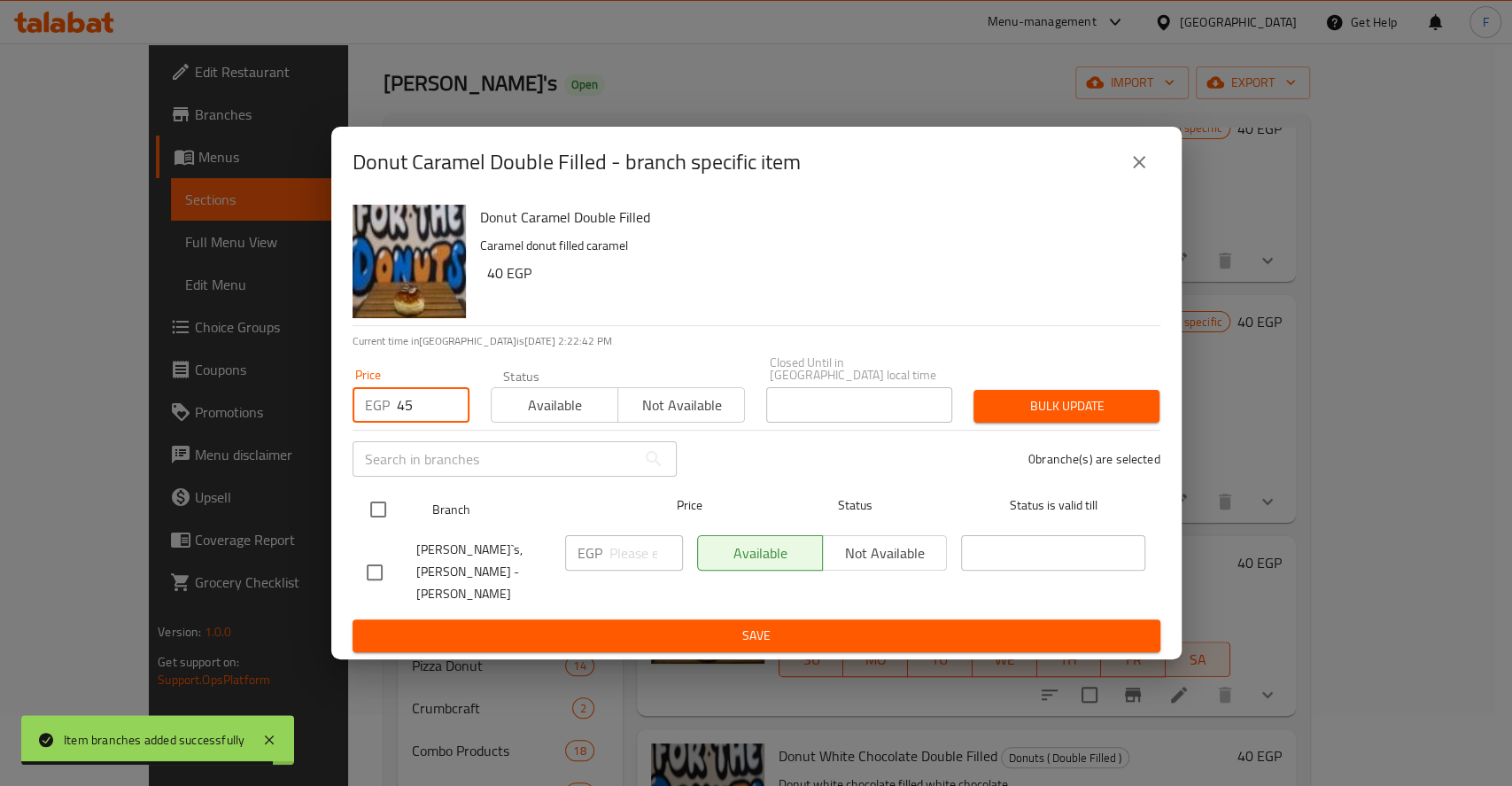
type input "45"
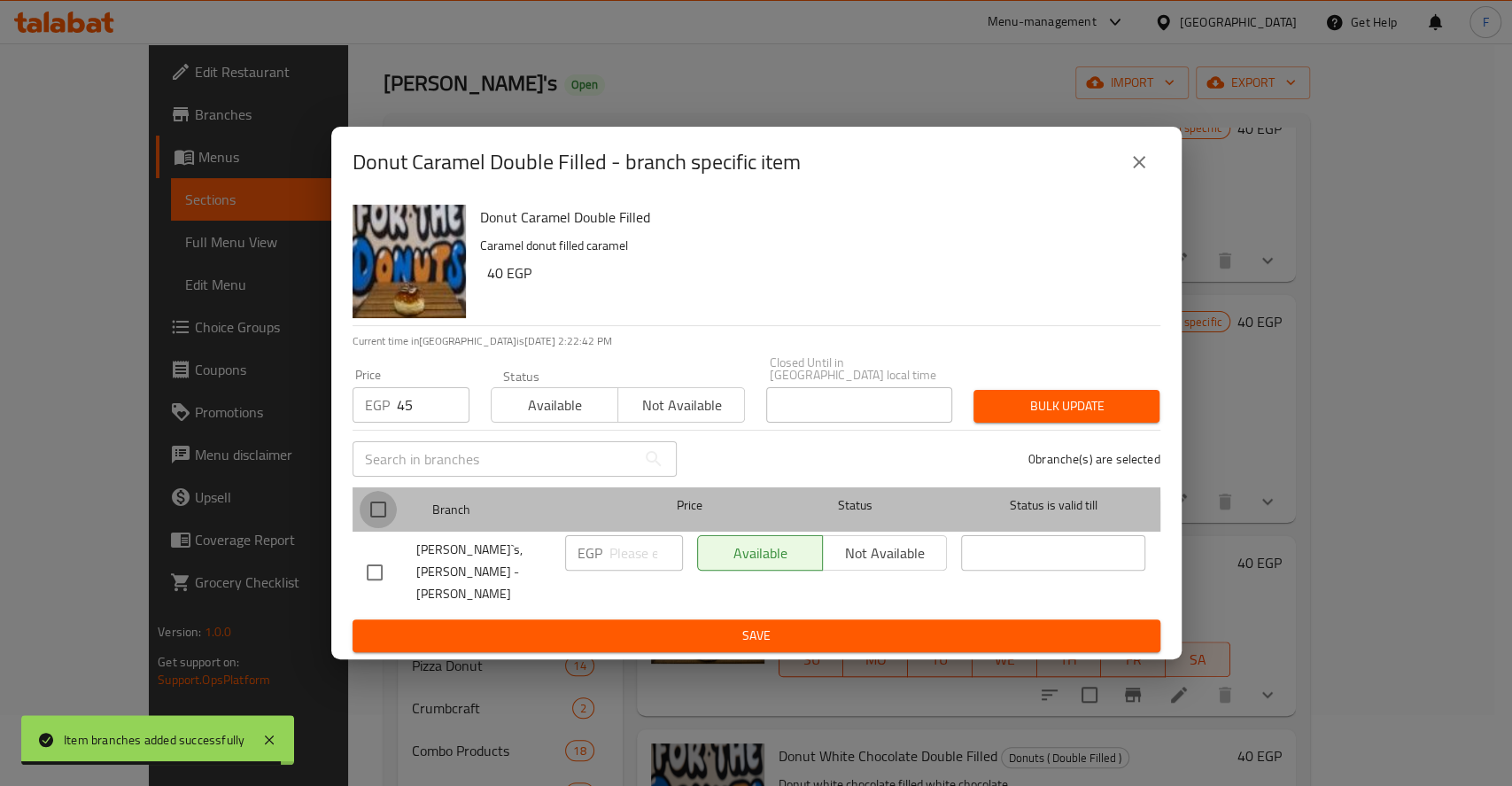
click at [389, 527] on input "checkbox" at bounding box center [378, 509] width 37 height 37
checkbox input "true"
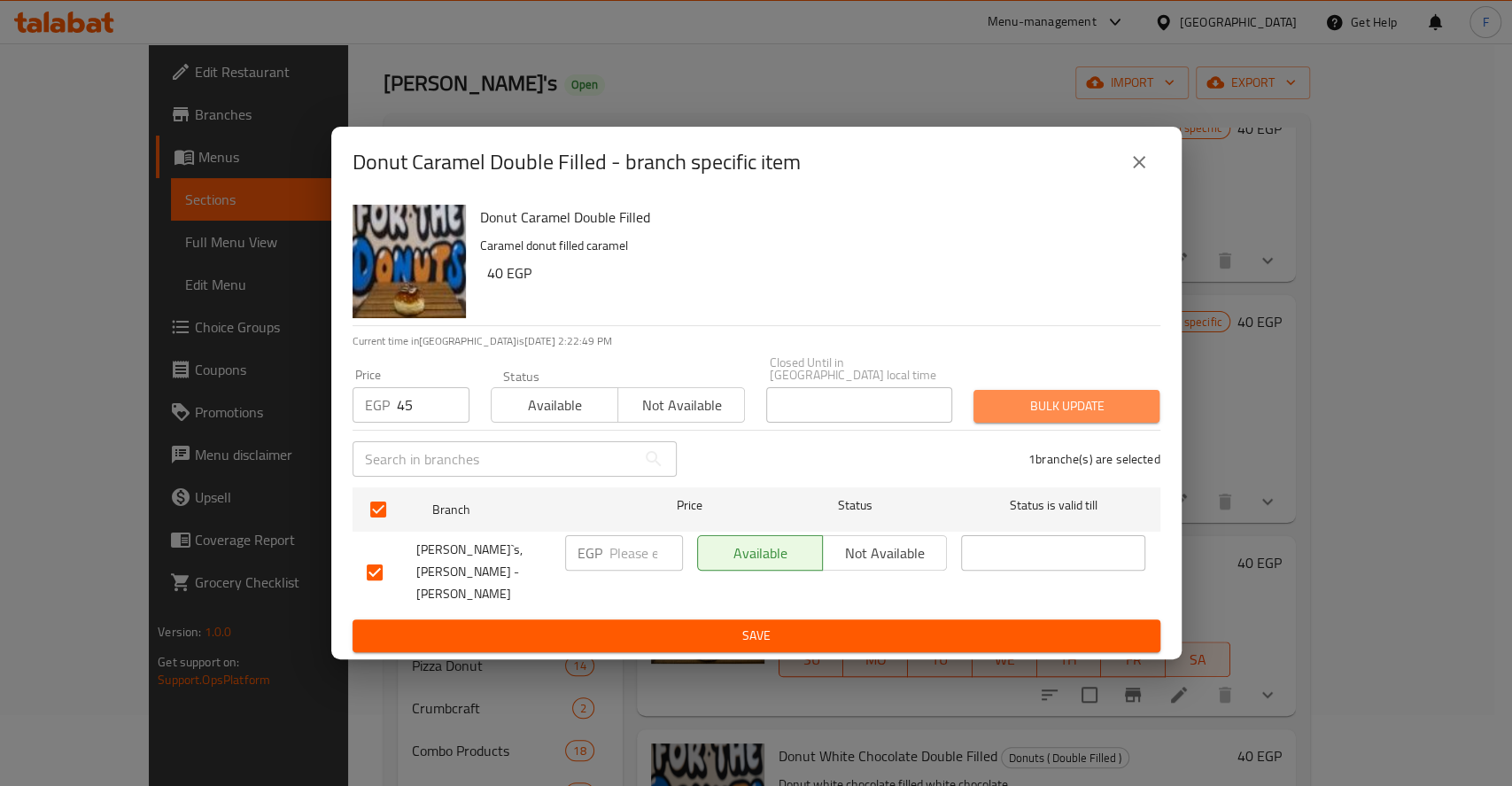
click at [1012, 412] on span "Bulk update" at bounding box center [1066, 406] width 158 height 22
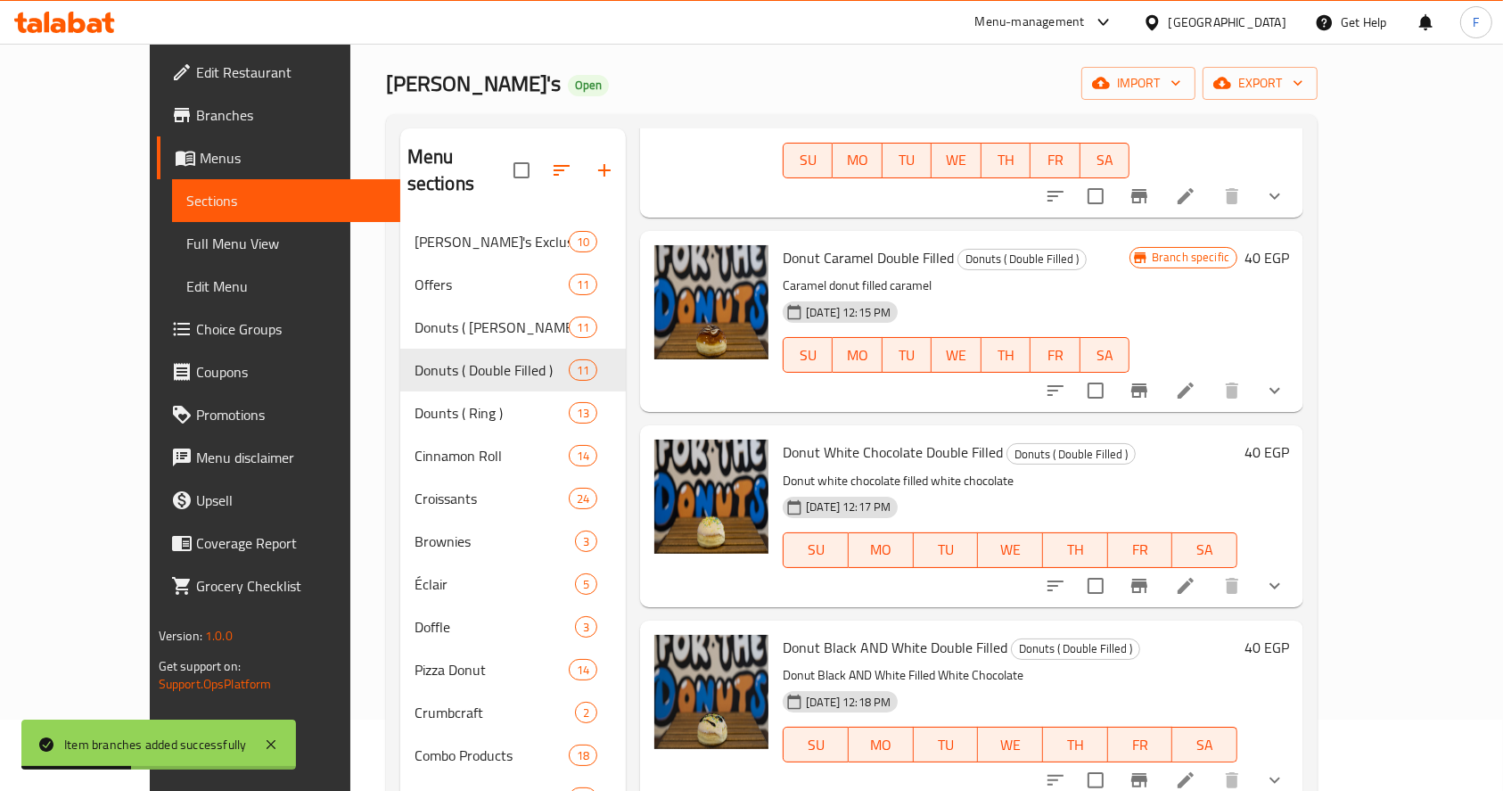
scroll to position [1176, 0]
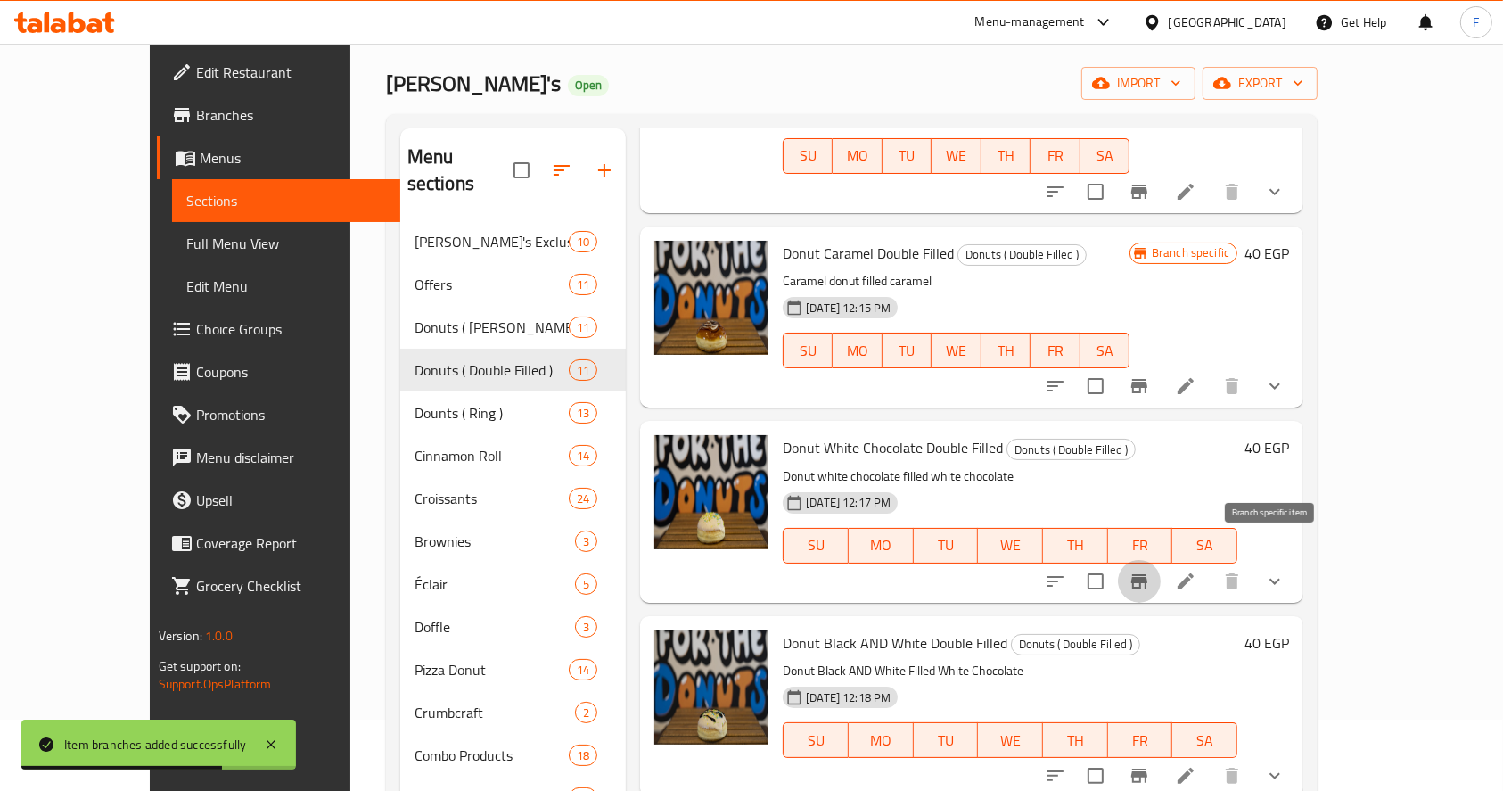
click at [1147, 574] on icon "Branch-specific-item" at bounding box center [1139, 581] width 16 height 14
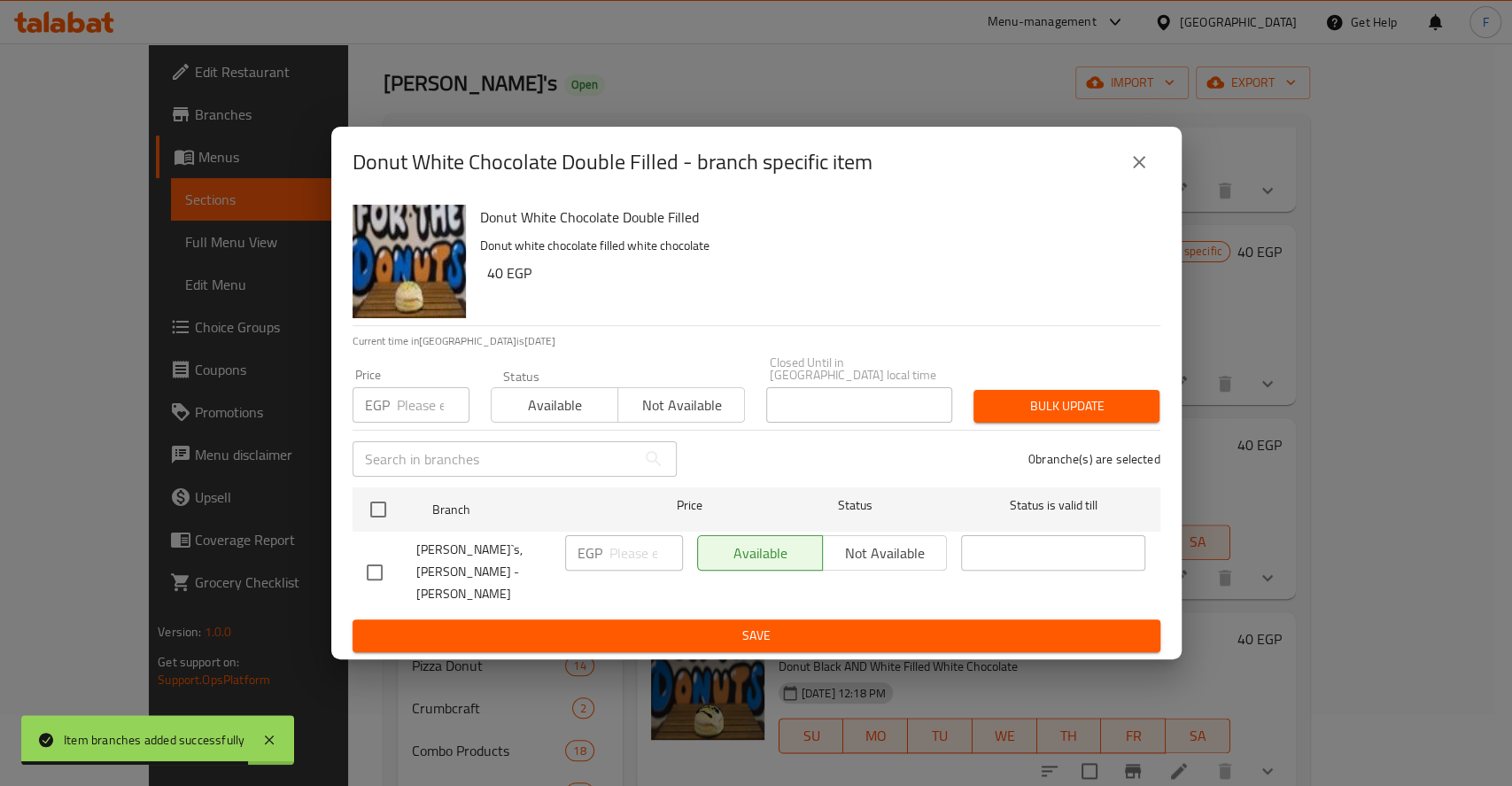
click at [417, 422] on input "number" at bounding box center [432, 405] width 73 height 36
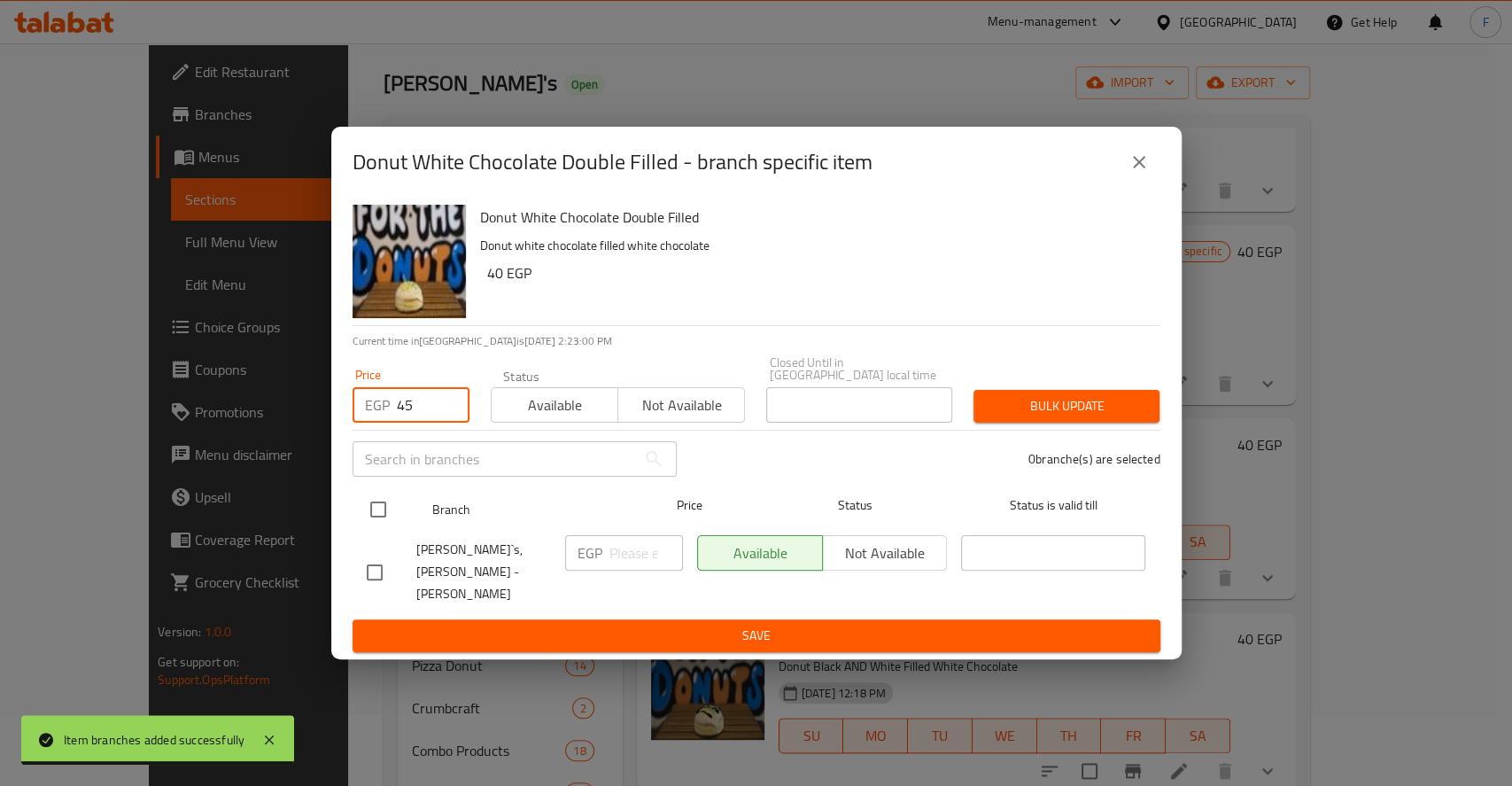
type input "45"
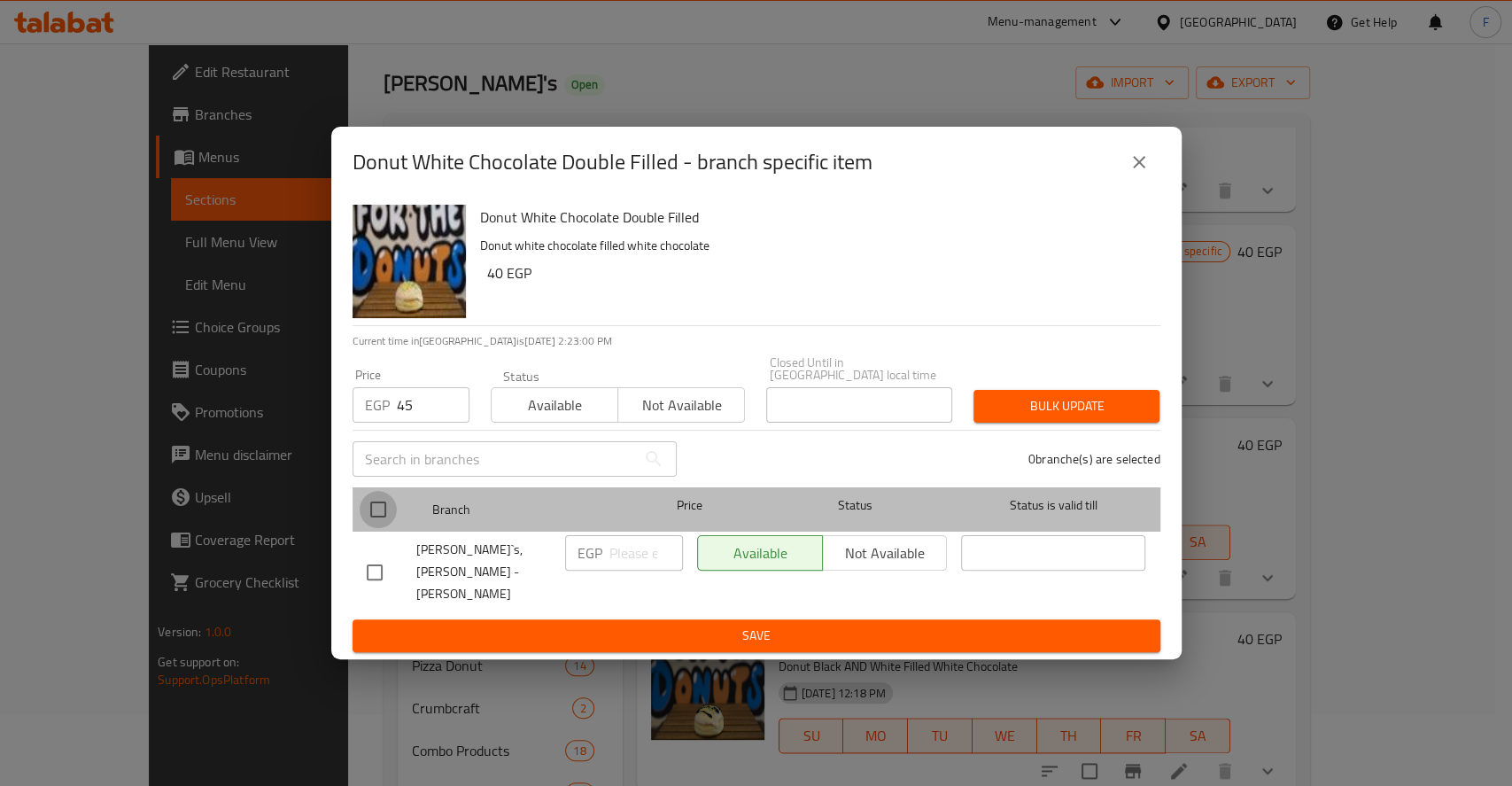
click at [388, 516] on input "checkbox" at bounding box center [378, 509] width 37 height 37
checkbox input "true"
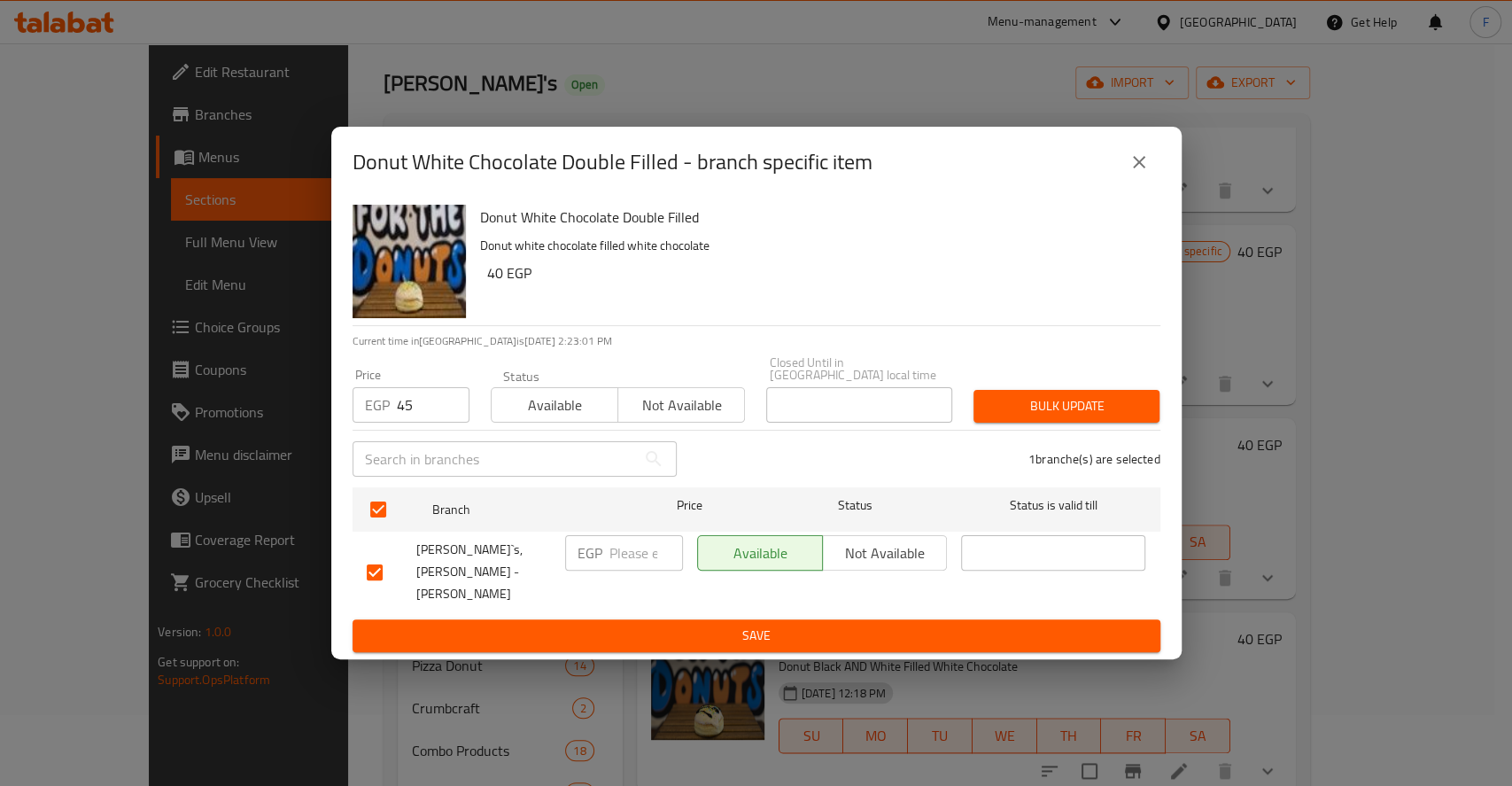
click at [1091, 409] on span "Bulk update" at bounding box center [1066, 406] width 158 height 22
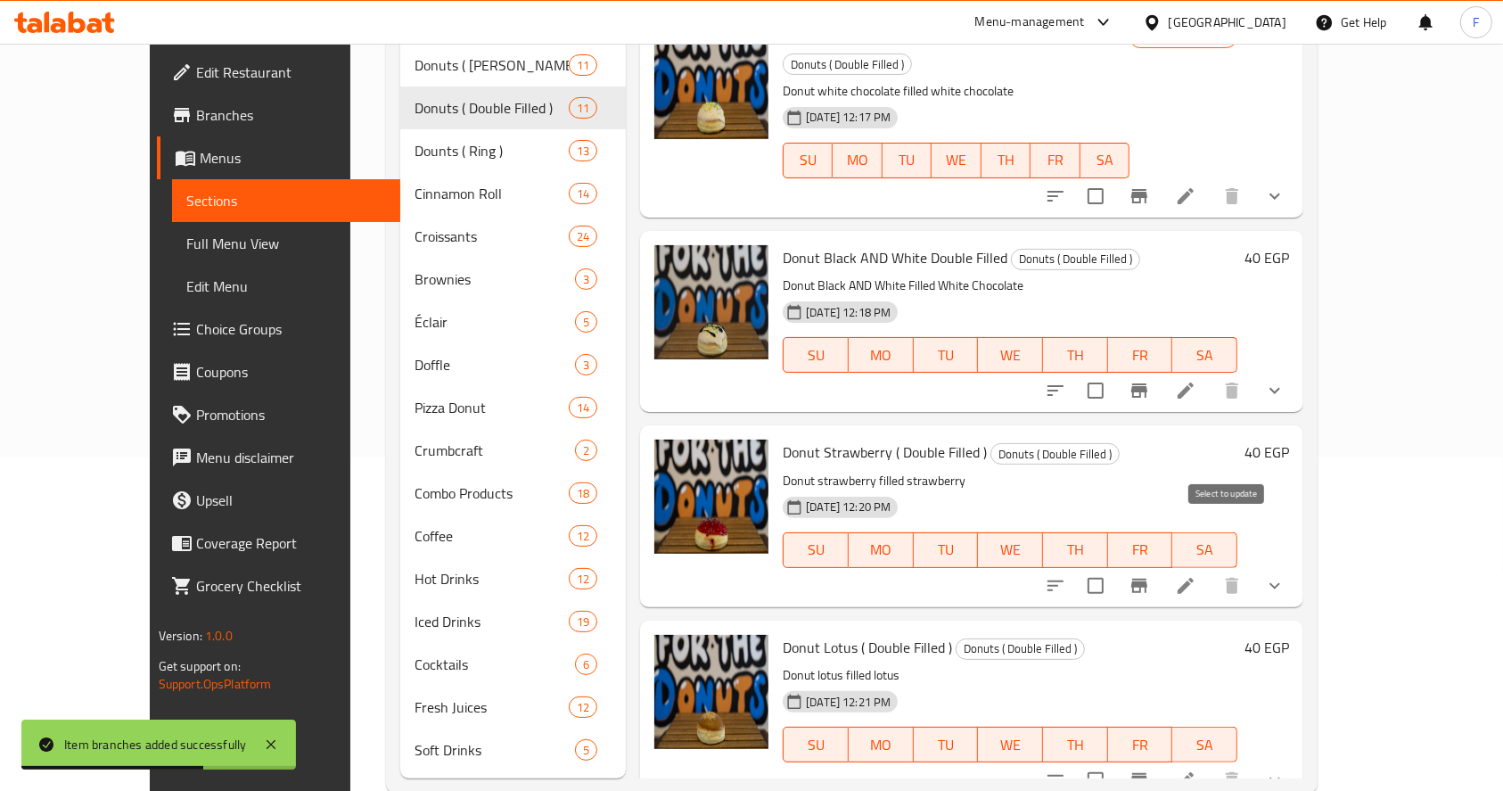
scroll to position [343, 0]
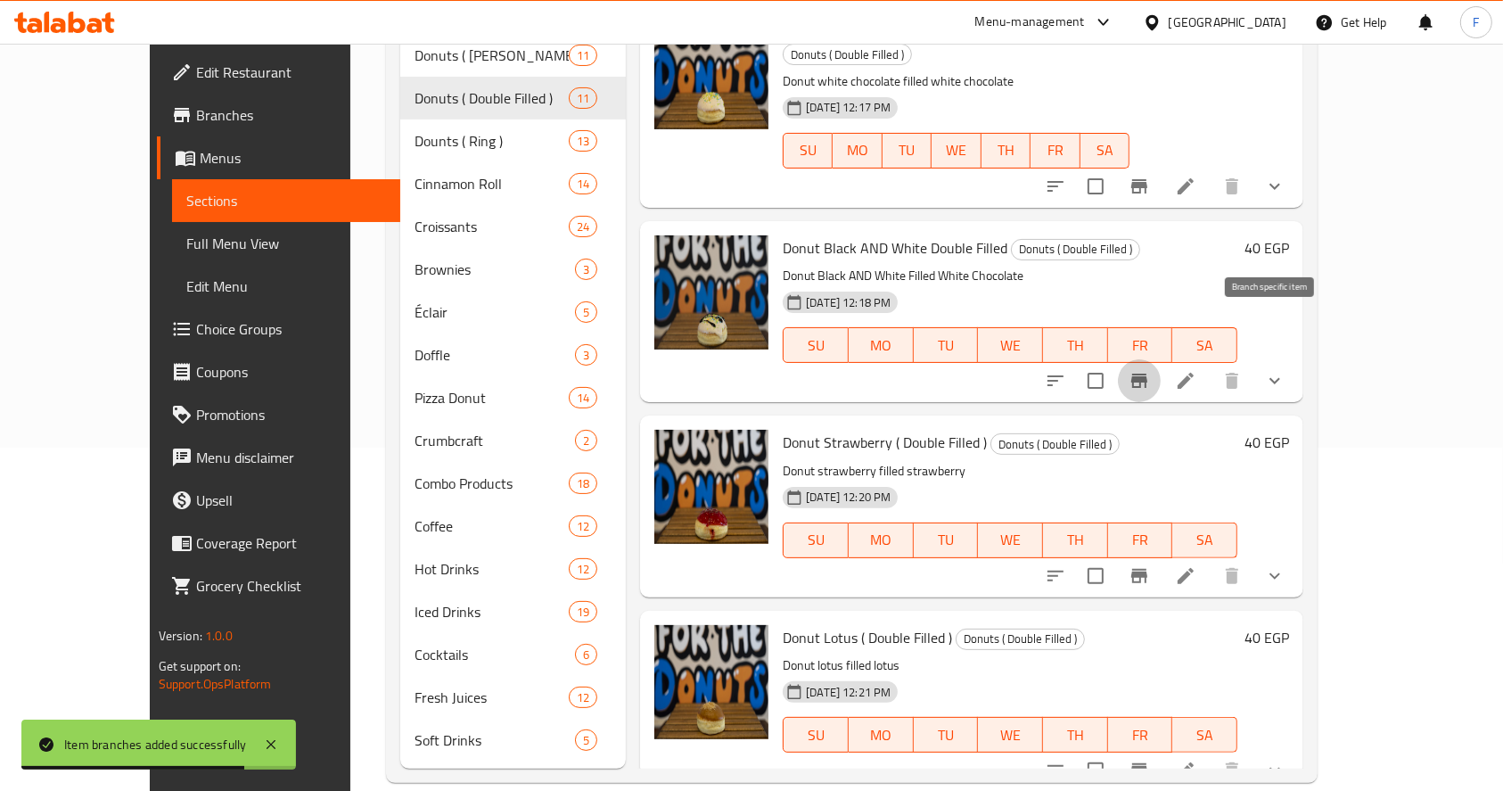
click at [1161, 359] on button "Branch-specific-item" at bounding box center [1139, 380] width 43 height 43
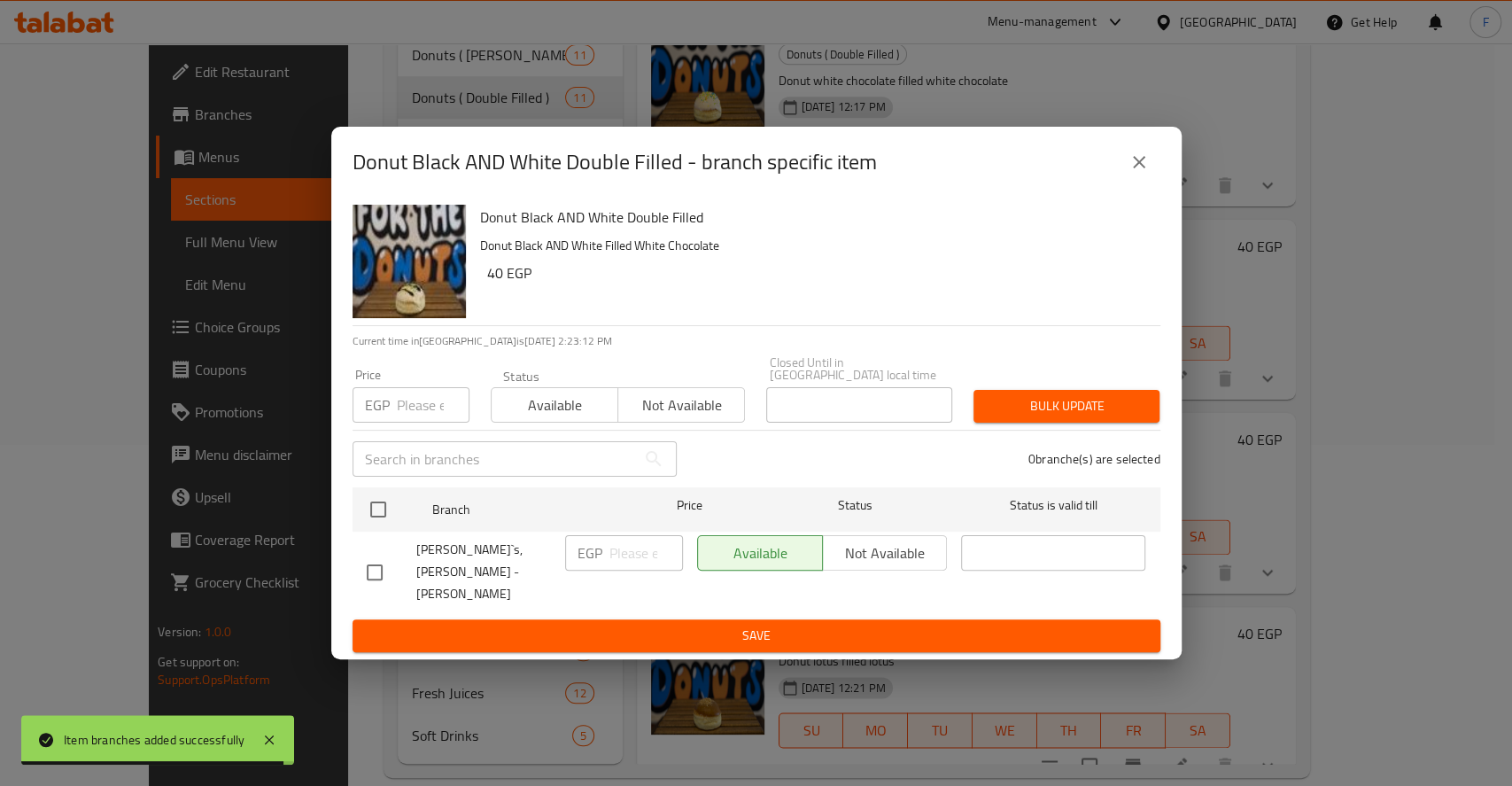
click at [427, 407] on input "number" at bounding box center [432, 405] width 73 height 36
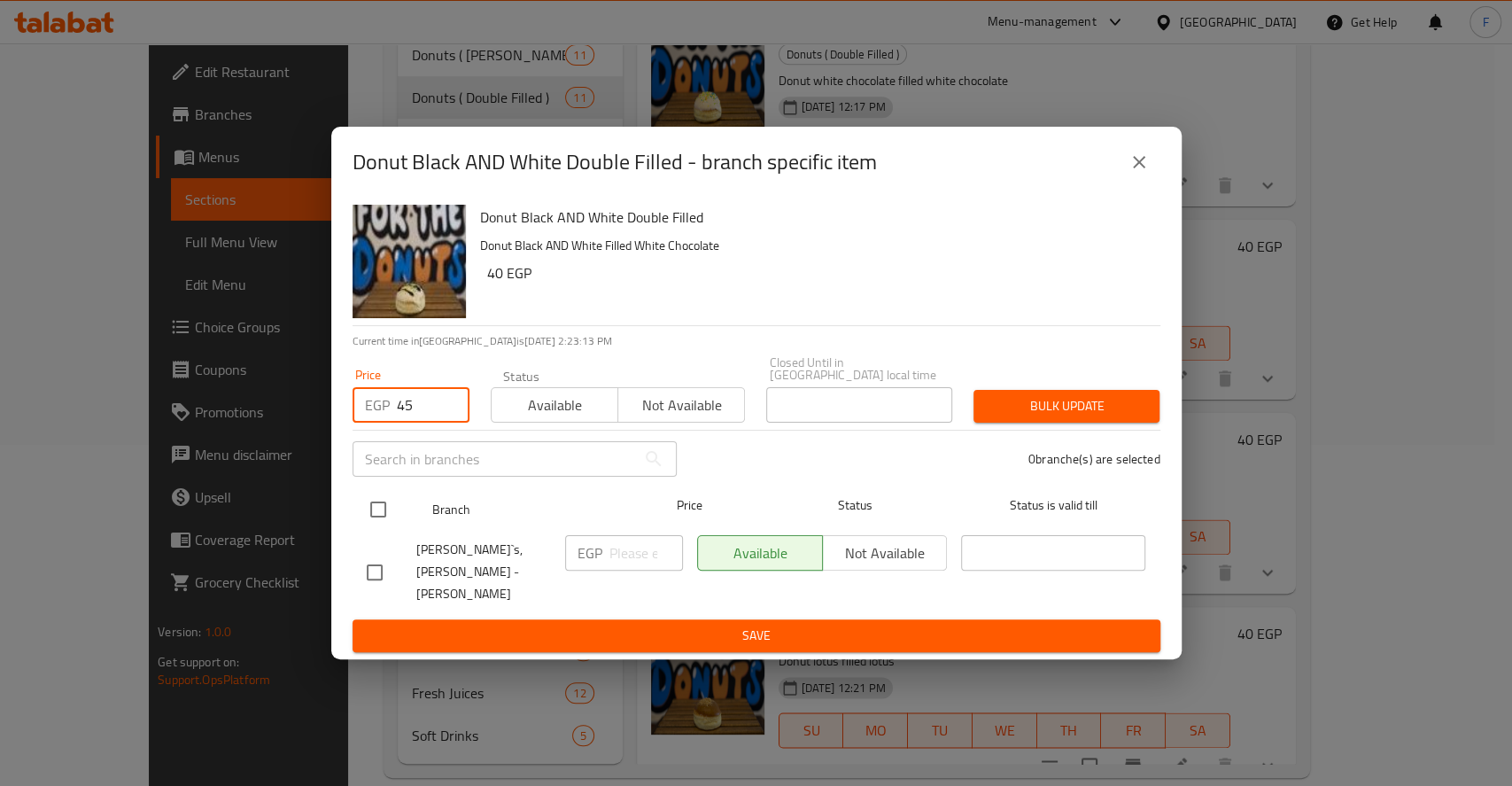
type input "45"
click at [380, 507] on input "checkbox" at bounding box center [378, 509] width 37 height 37
checkbox input "true"
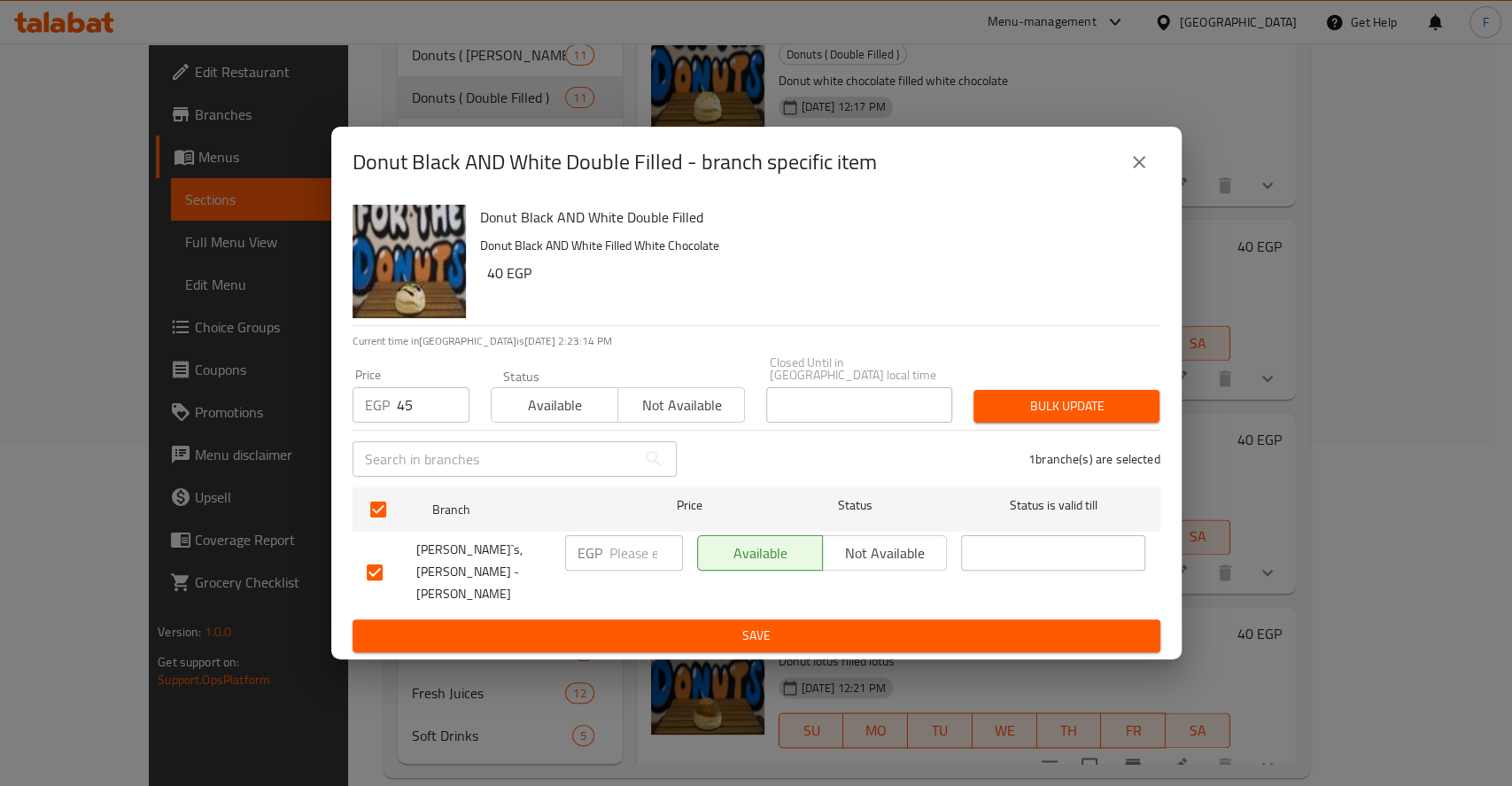
click at [1091, 414] on span "Bulk update" at bounding box center [1066, 406] width 158 height 22
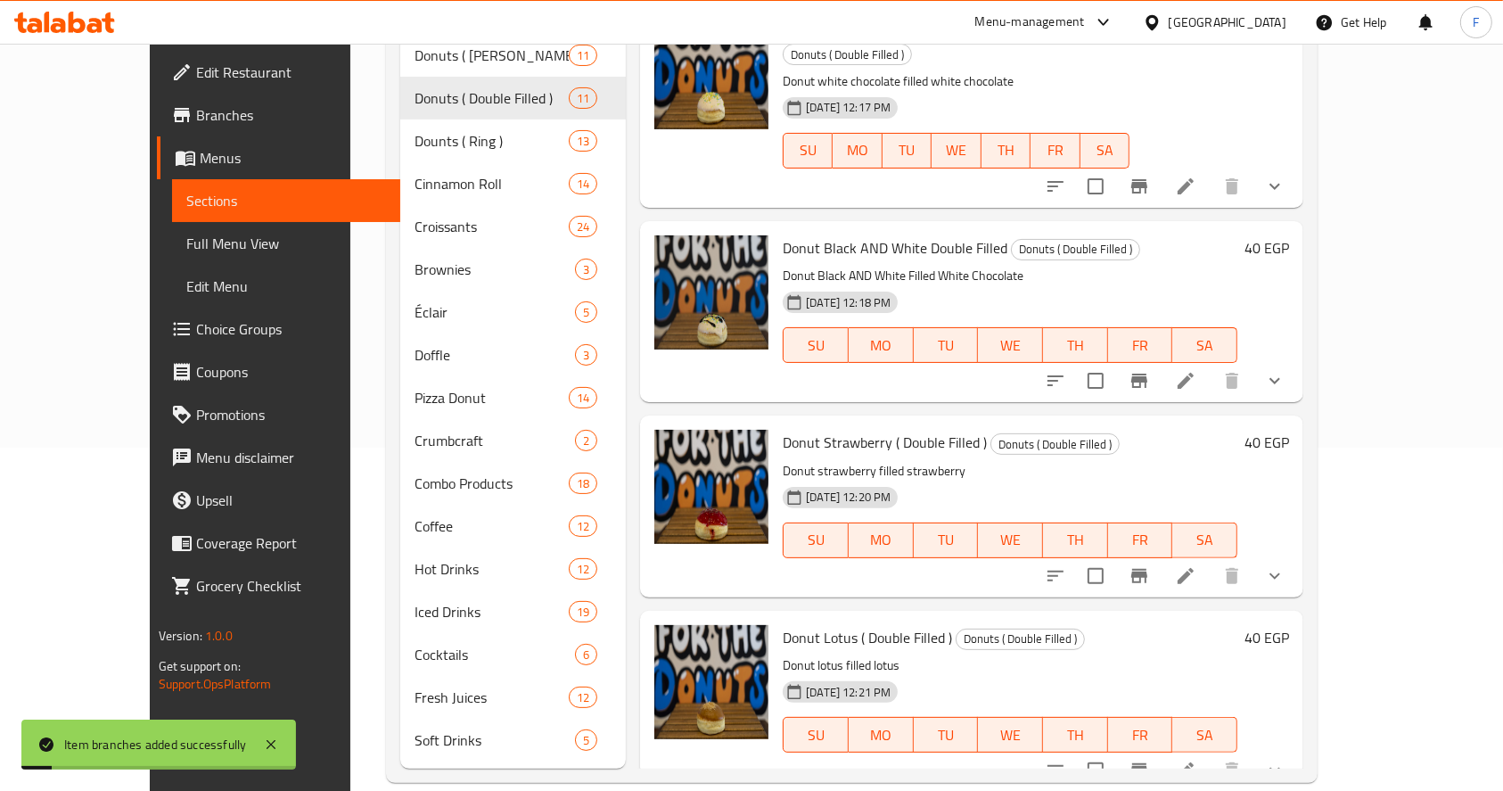
click at [1147, 569] on icon "Branch-specific-item" at bounding box center [1139, 576] width 16 height 14
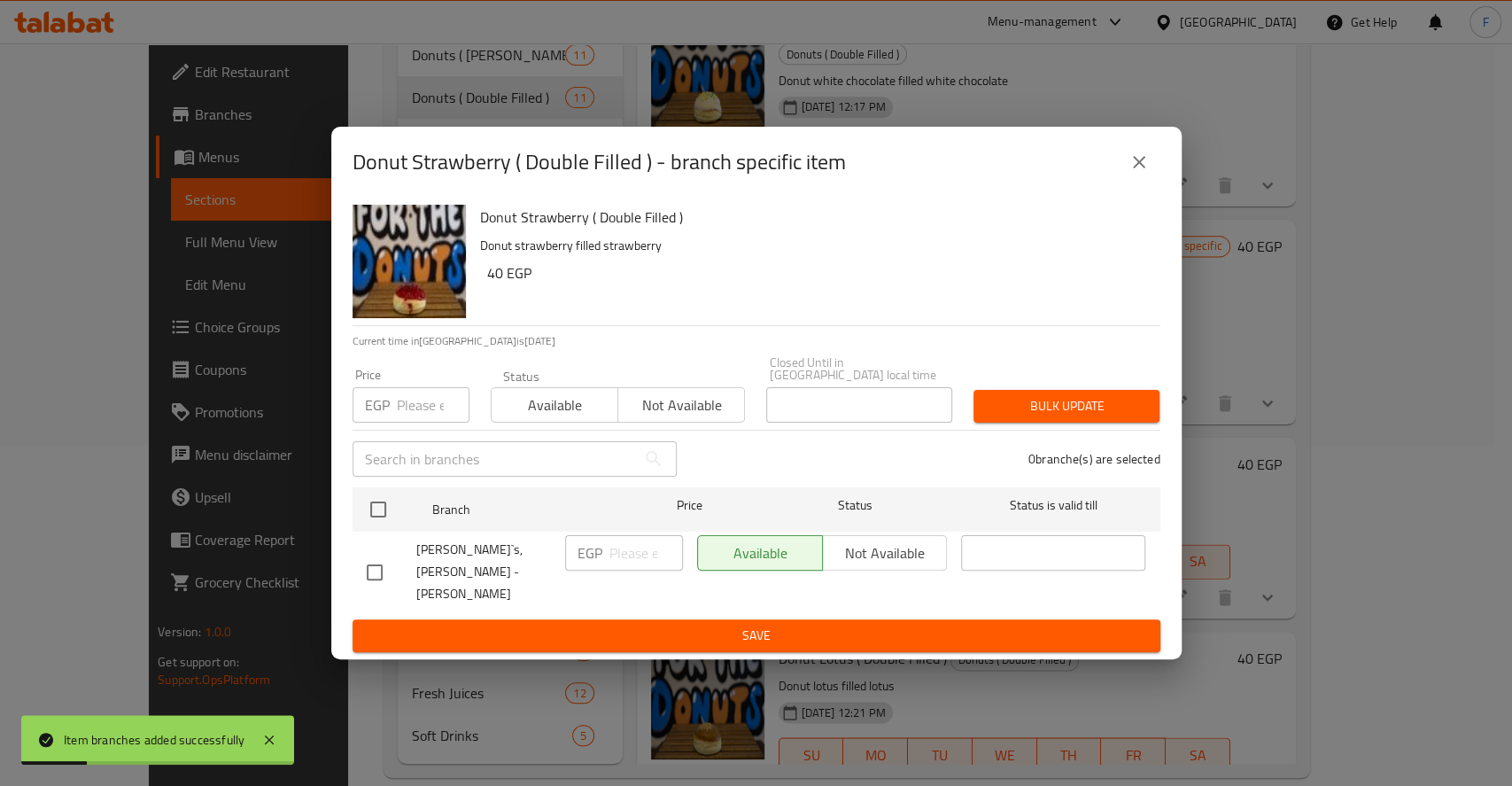
click at [419, 405] on input "number" at bounding box center [432, 405] width 73 height 36
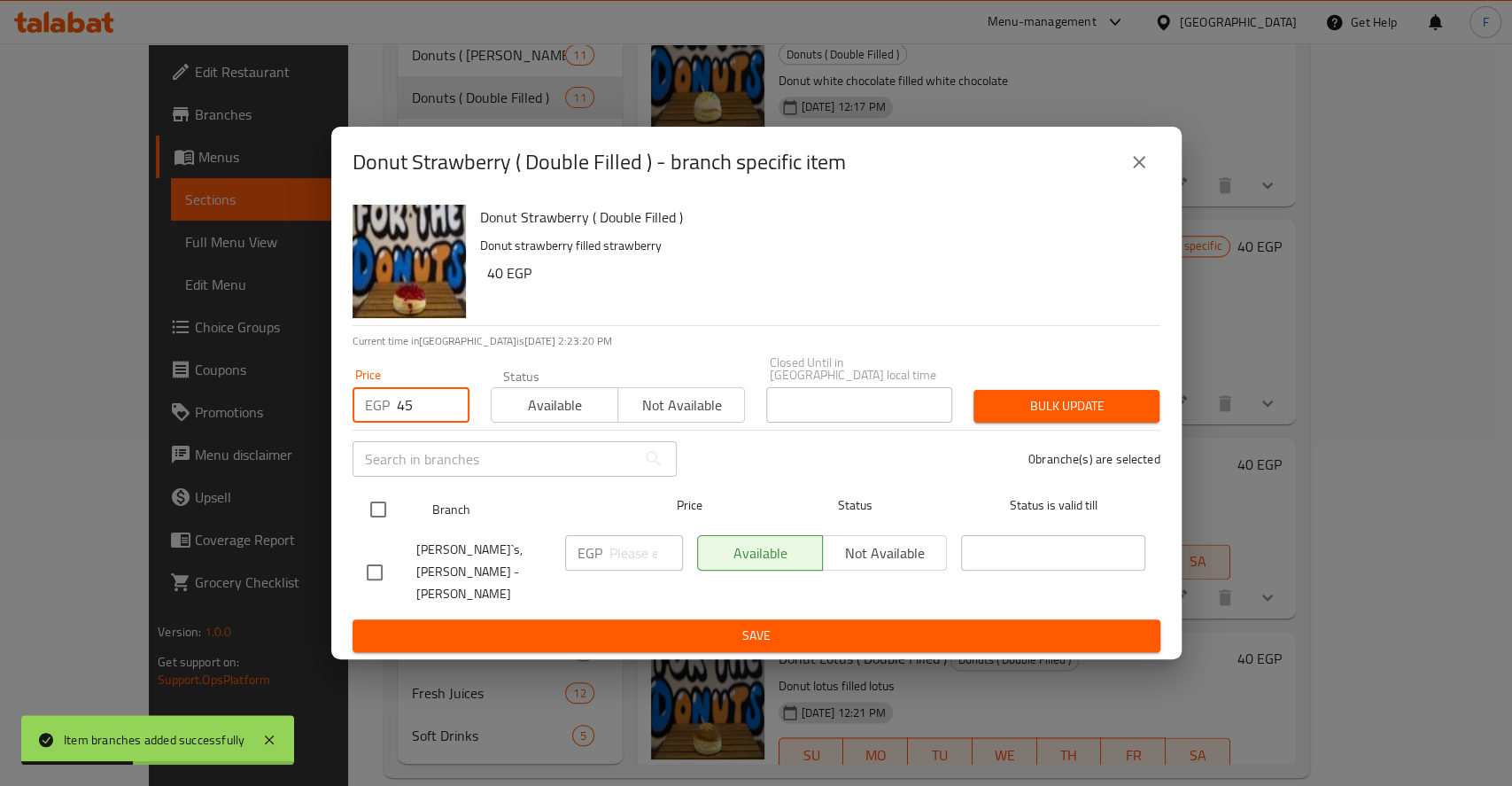
type input "45"
click at [395, 511] on input "checkbox" at bounding box center [378, 509] width 37 height 37
checkbox input "true"
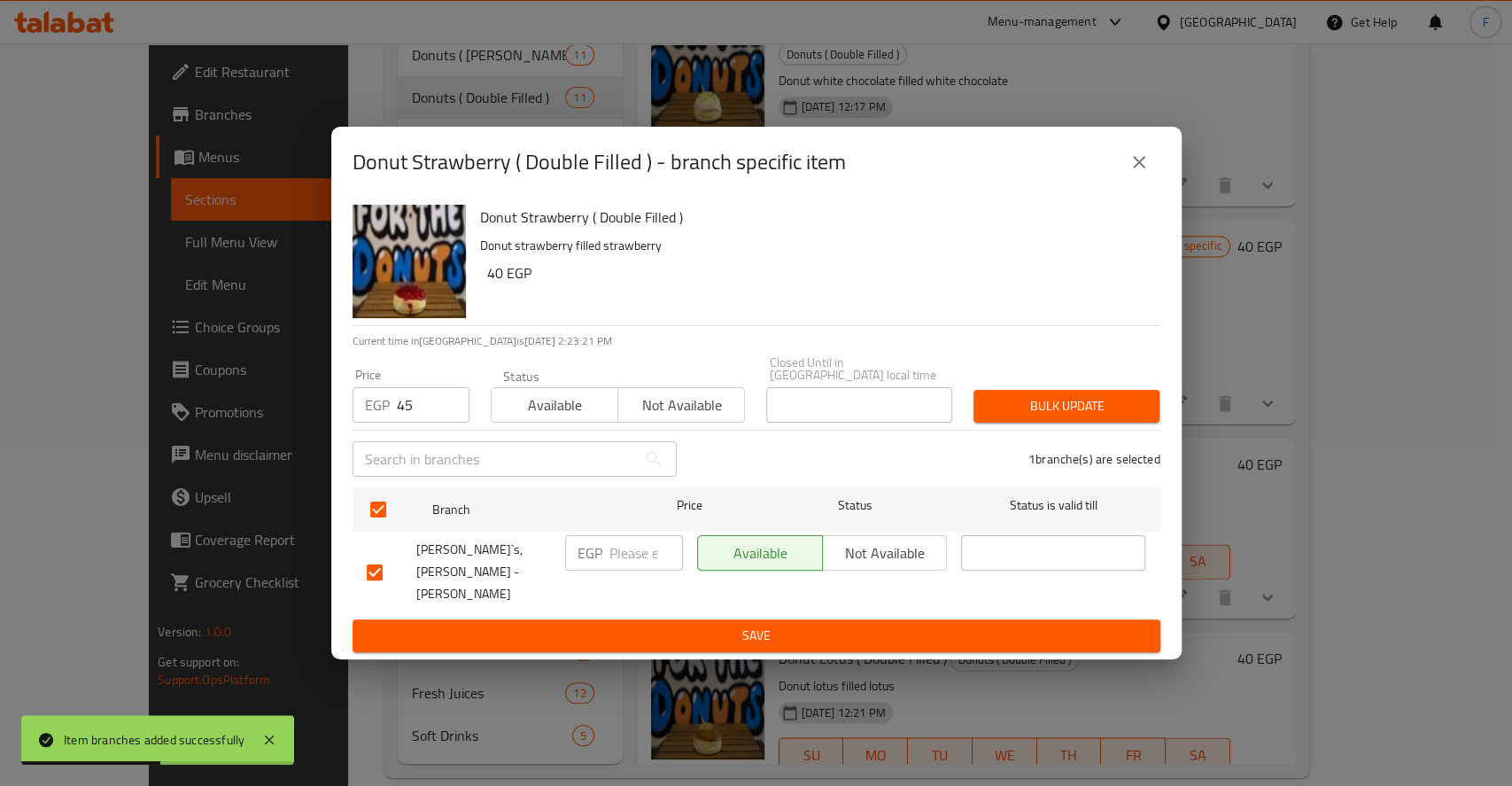
click at [1063, 404] on span "Bulk update" at bounding box center [1066, 406] width 158 height 22
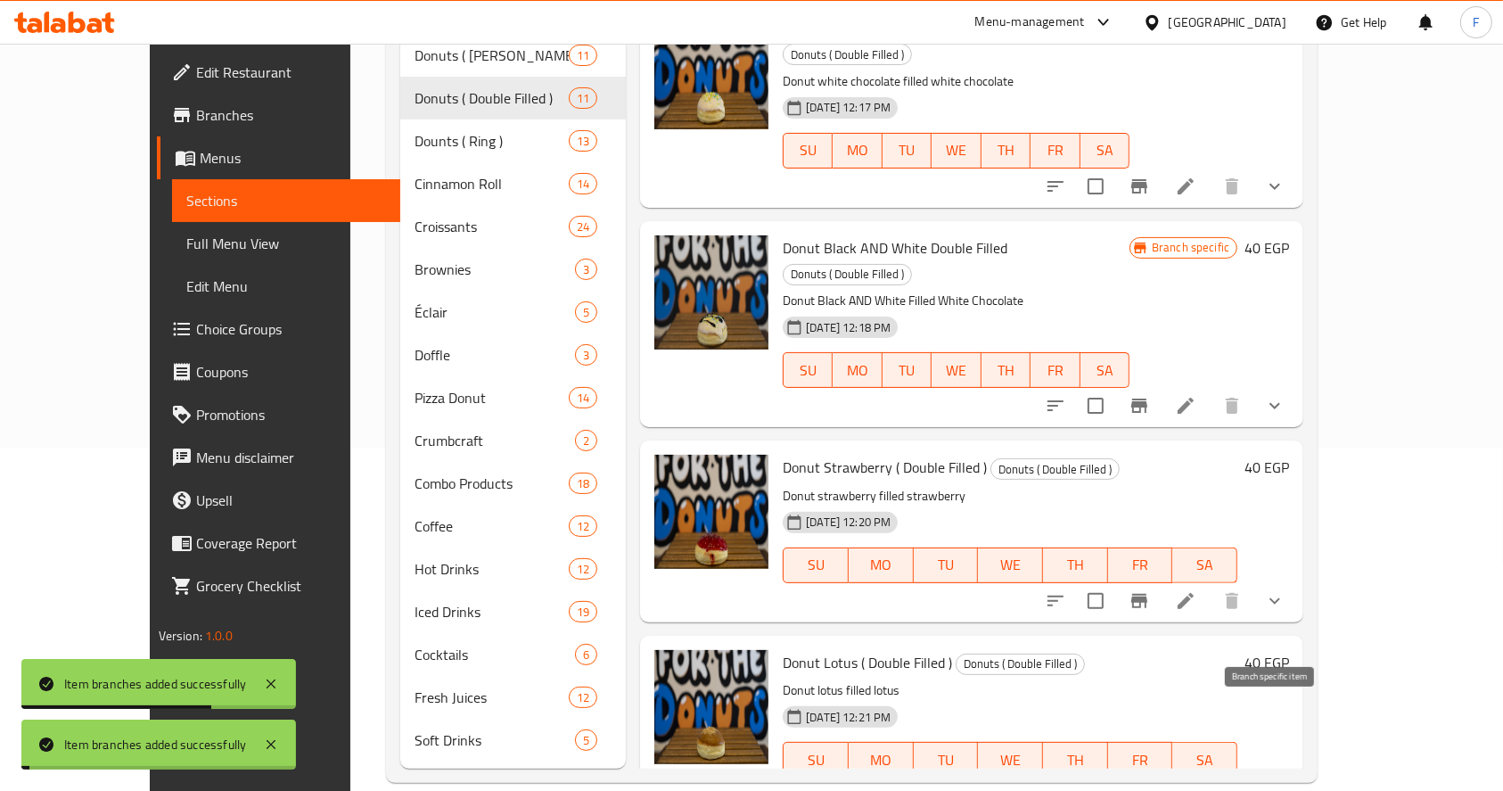
click at [1147, 788] on icon "Branch-specific-item" at bounding box center [1139, 795] width 16 height 14
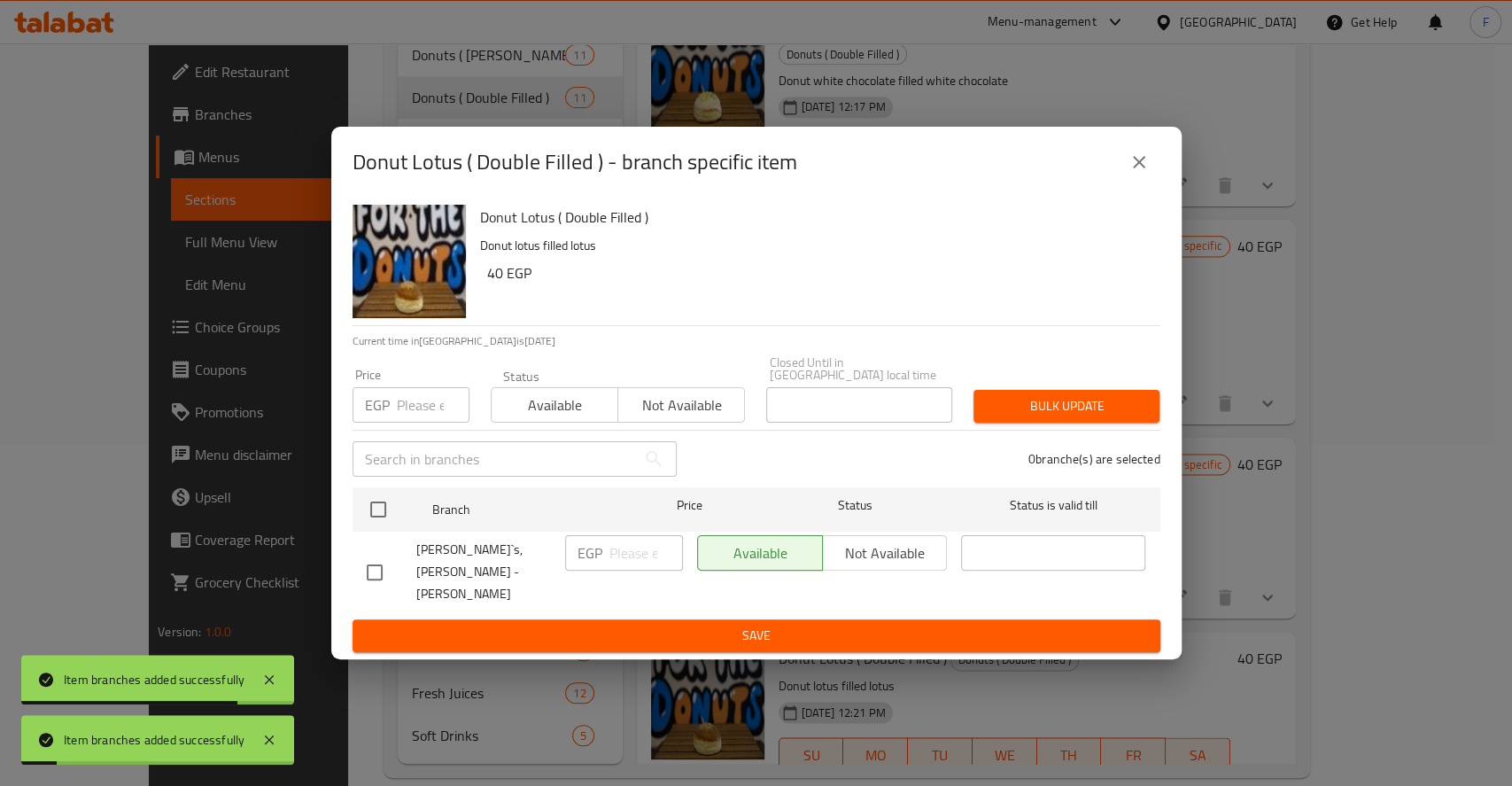
click at [410, 429] on div "Price EGP Price" at bounding box center [410, 395] width 138 height 76
click at [411, 422] on input "number" at bounding box center [432, 405] width 73 height 36
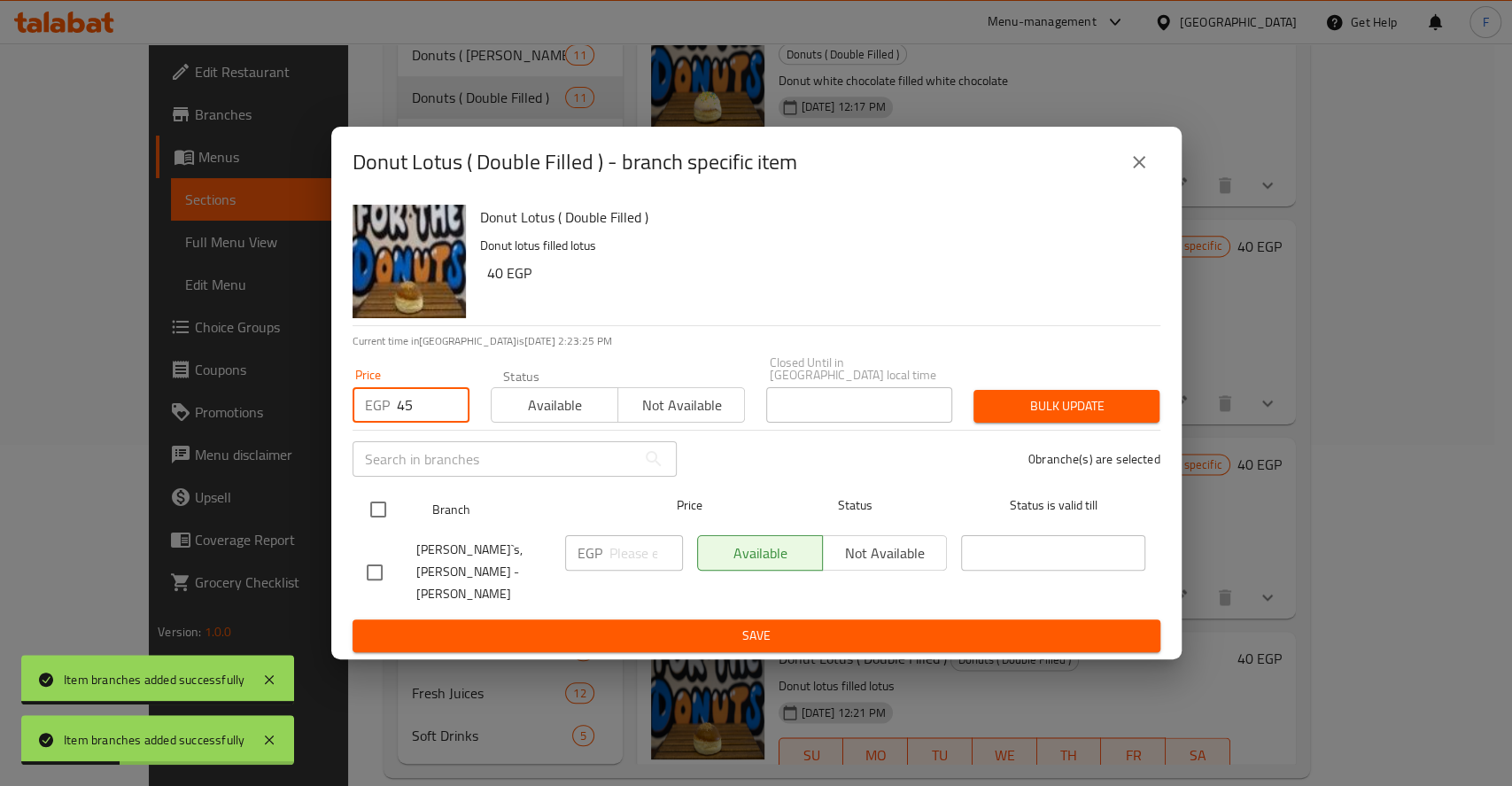
type input "45"
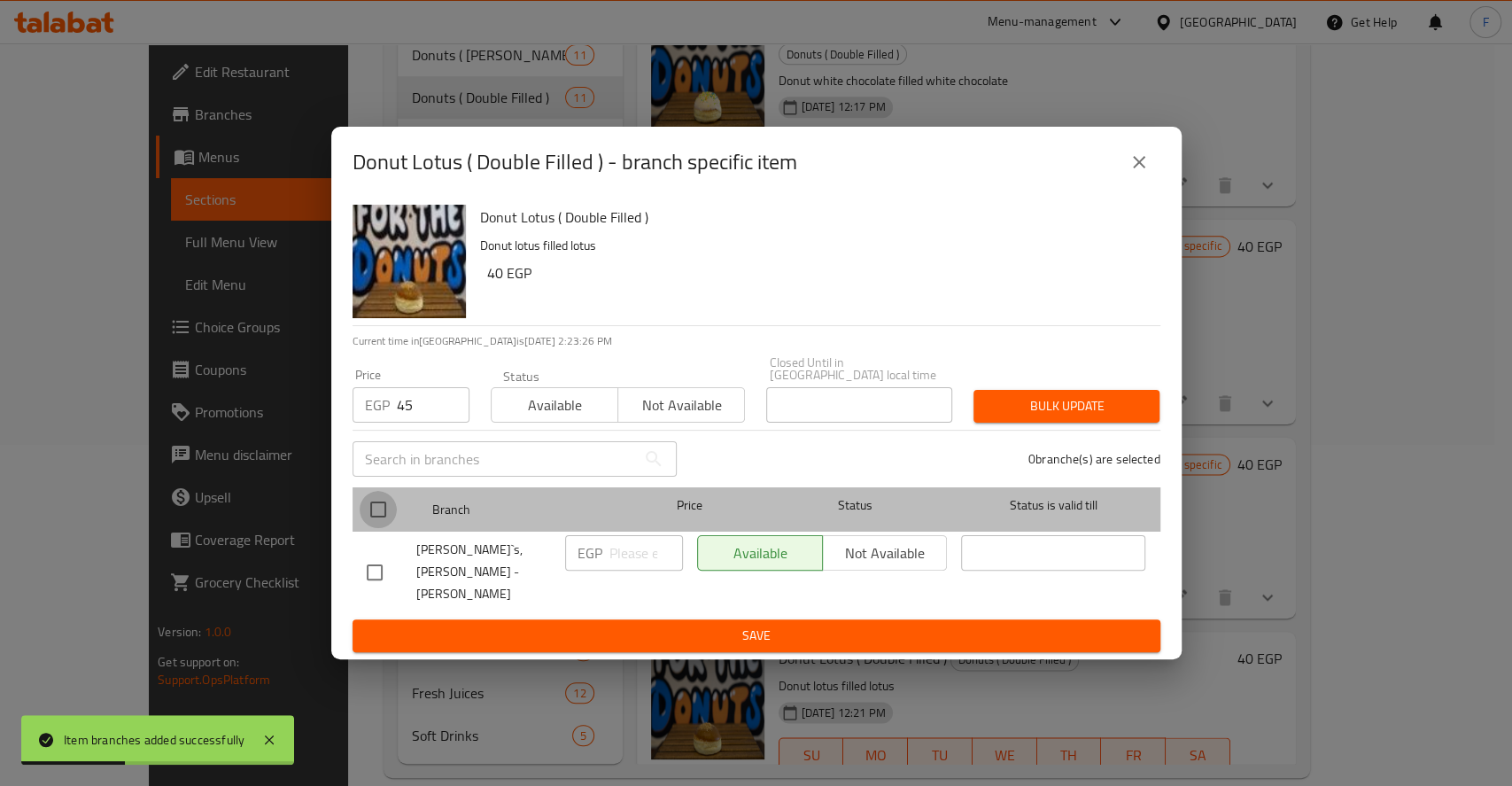
click at [388, 498] on input "checkbox" at bounding box center [378, 509] width 37 height 37
checkbox input "true"
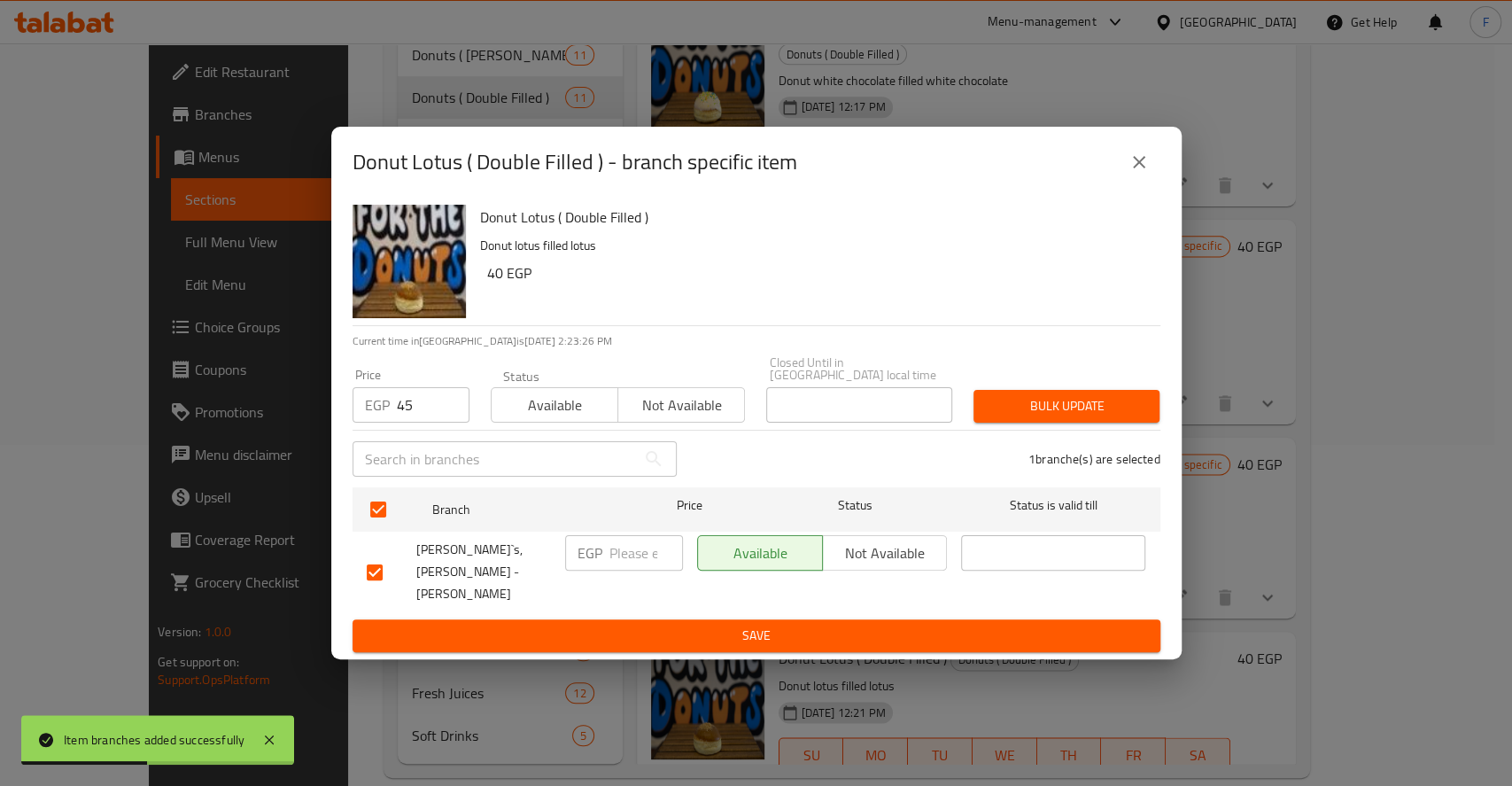
click at [1079, 412] on span "Bulk update" at bounding box center [1066, 406] width 158 height 22
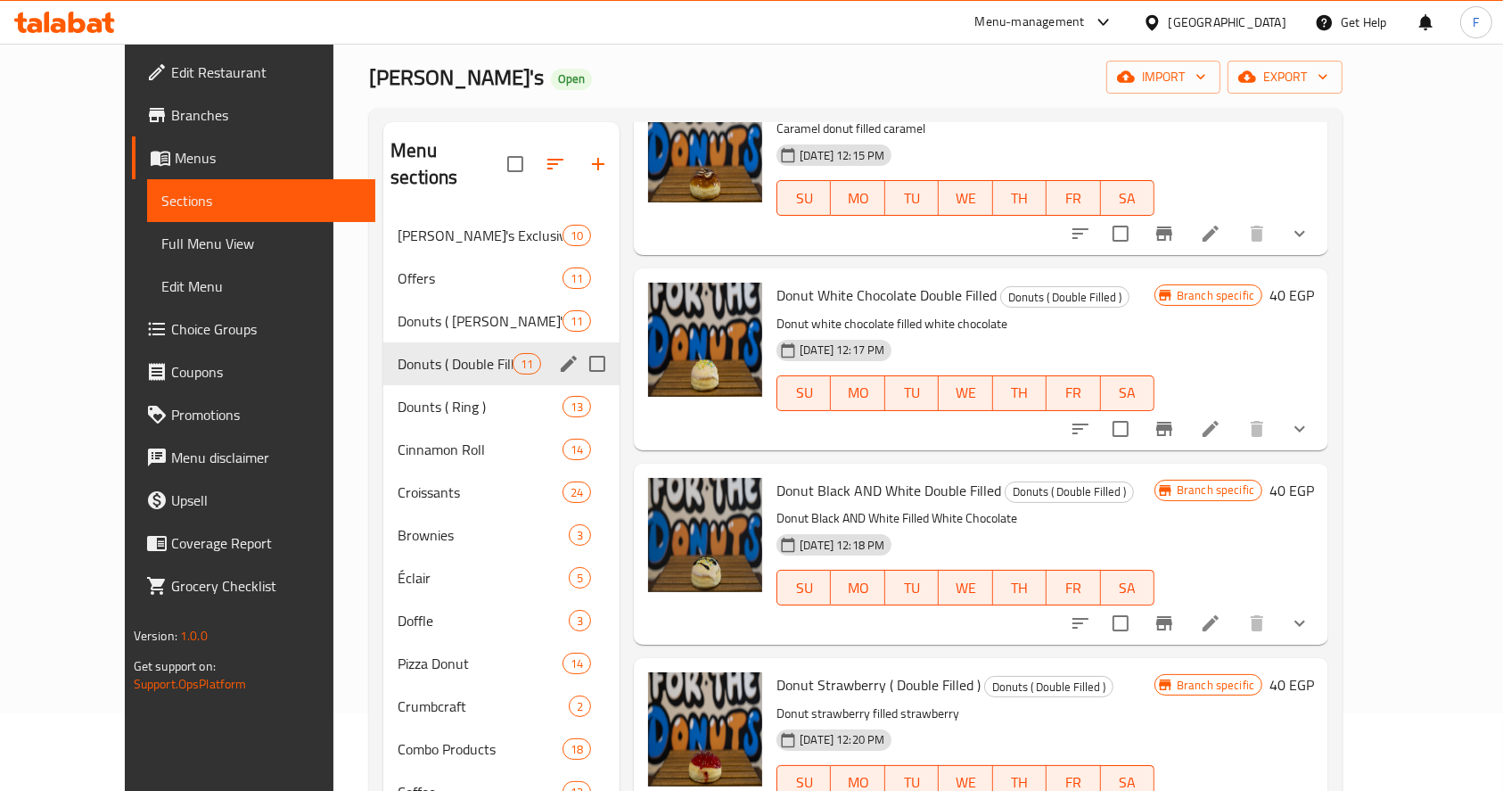
scroll to position [77, 0]
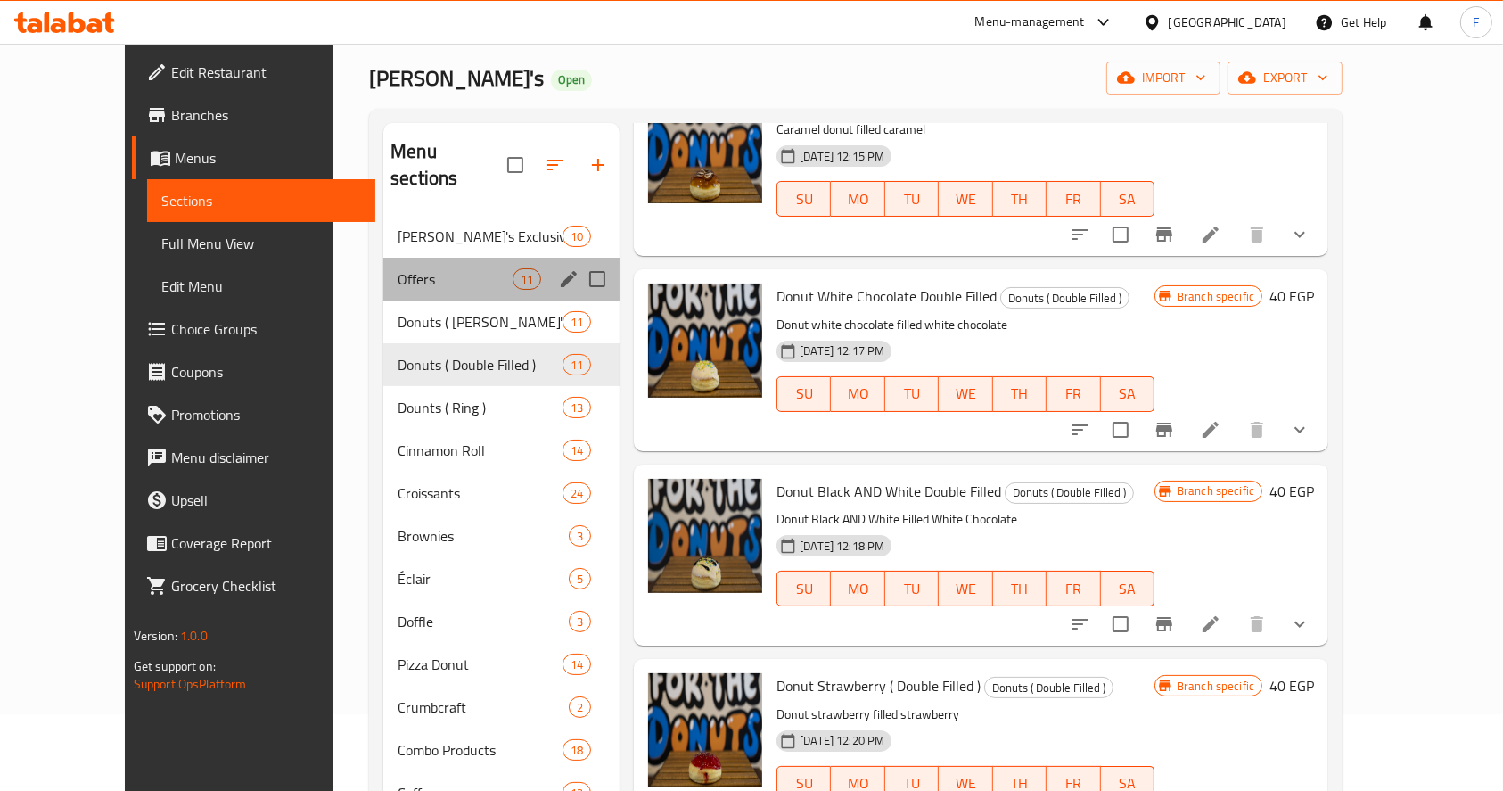
click at [407, 258] on div "Offers 11" at bounding box center [501, 279] width 236 height 43
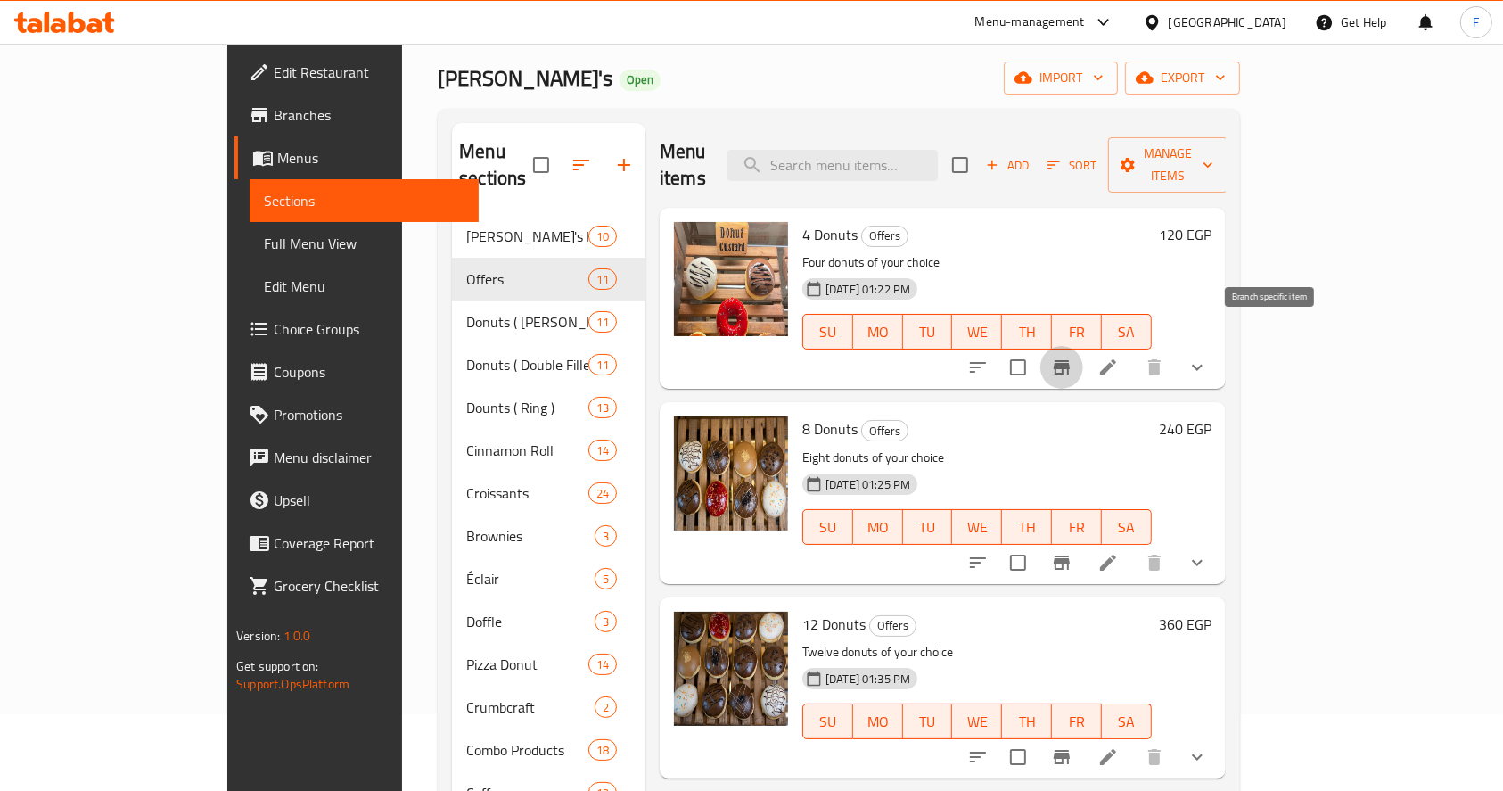
click at [1070, 360] on icon "Branch-specific-item" at bounding box center [1062, 367] width 16 height 14
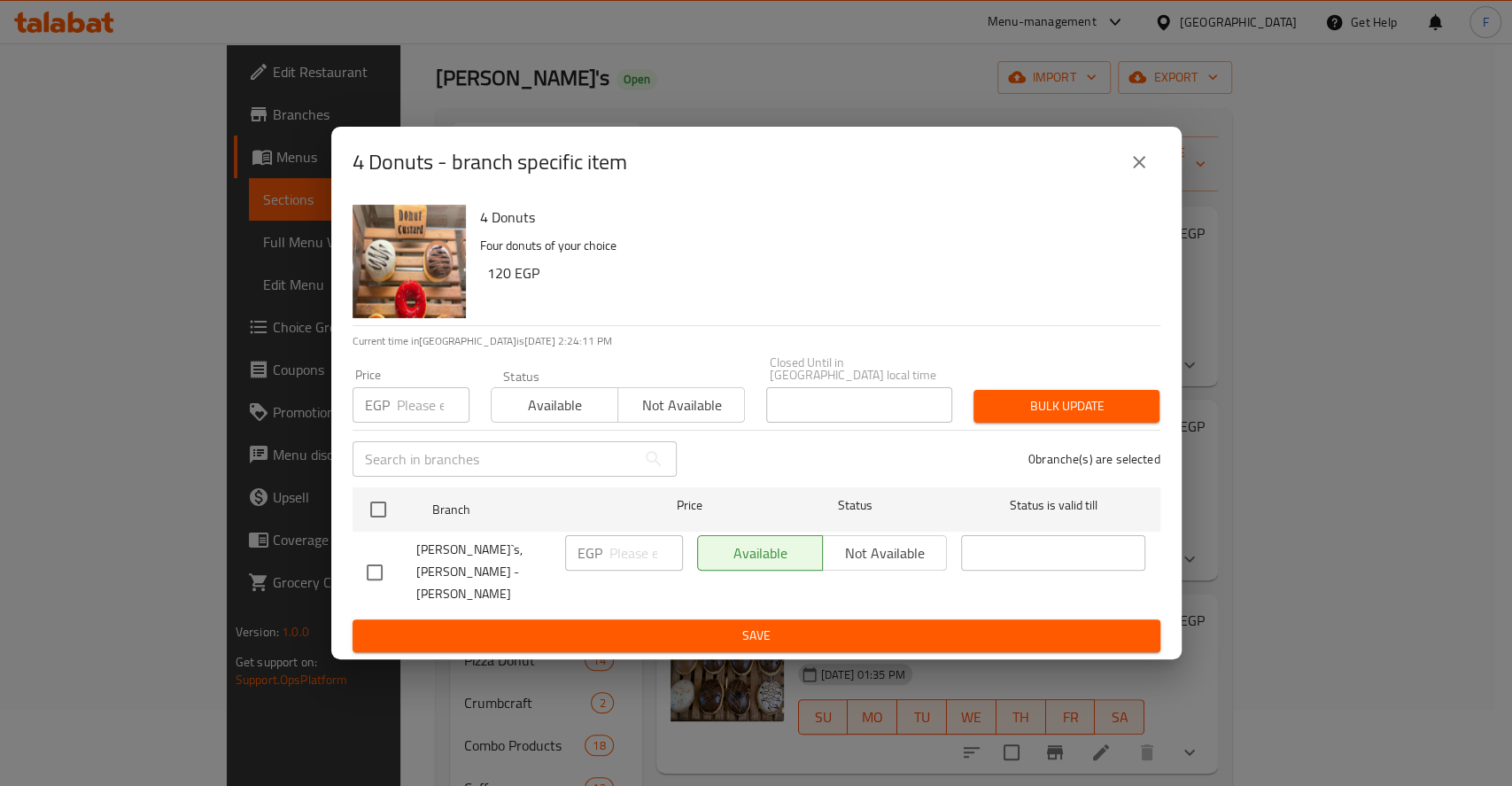
click at [1131, 173] on icon "close" at bounding box center [1138, 161] width 21 height 21
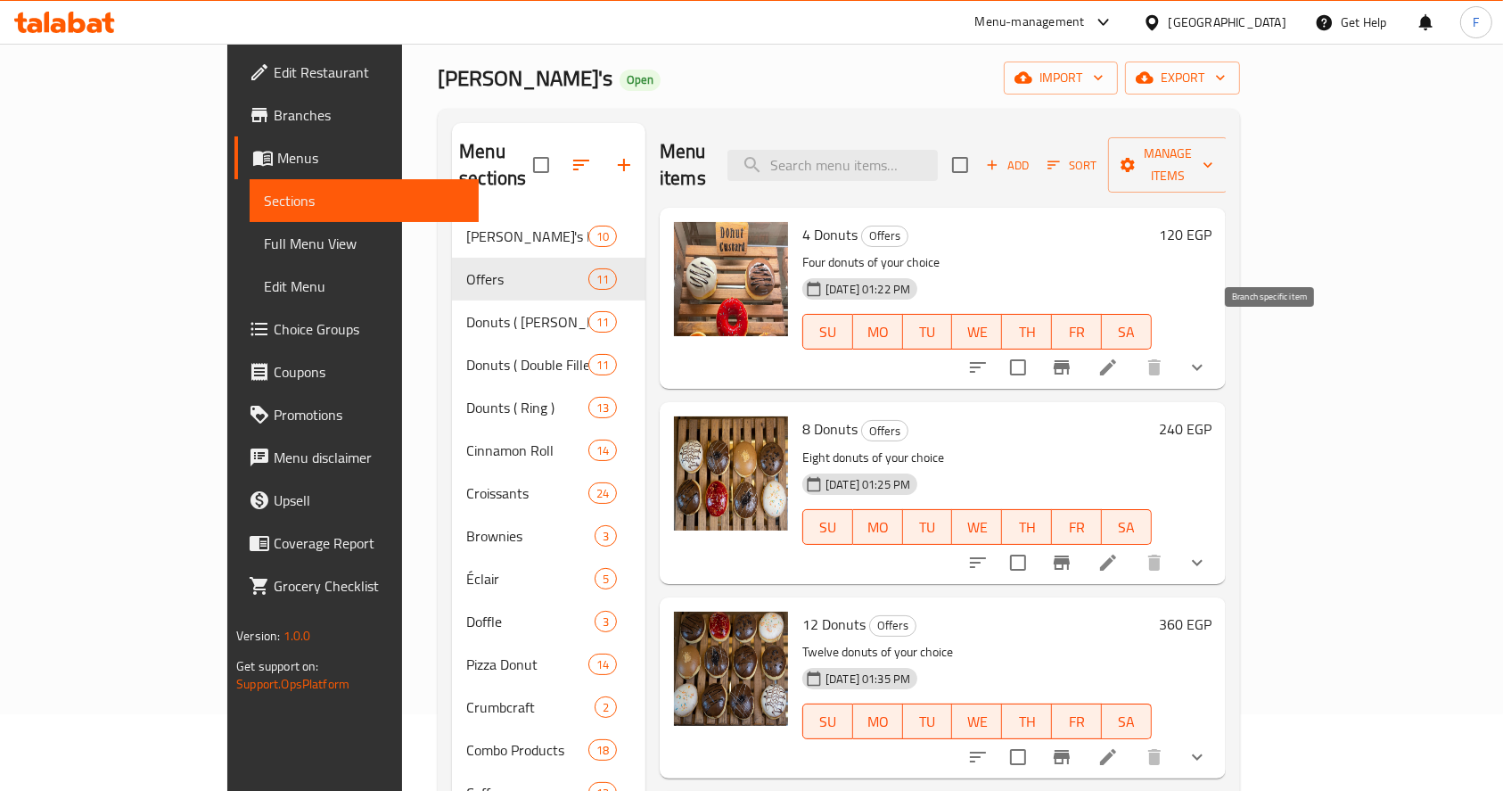
click at [1073, 357] on icon "Branch-specific-item" at bounding box center [1061, 367] width 21 height 21
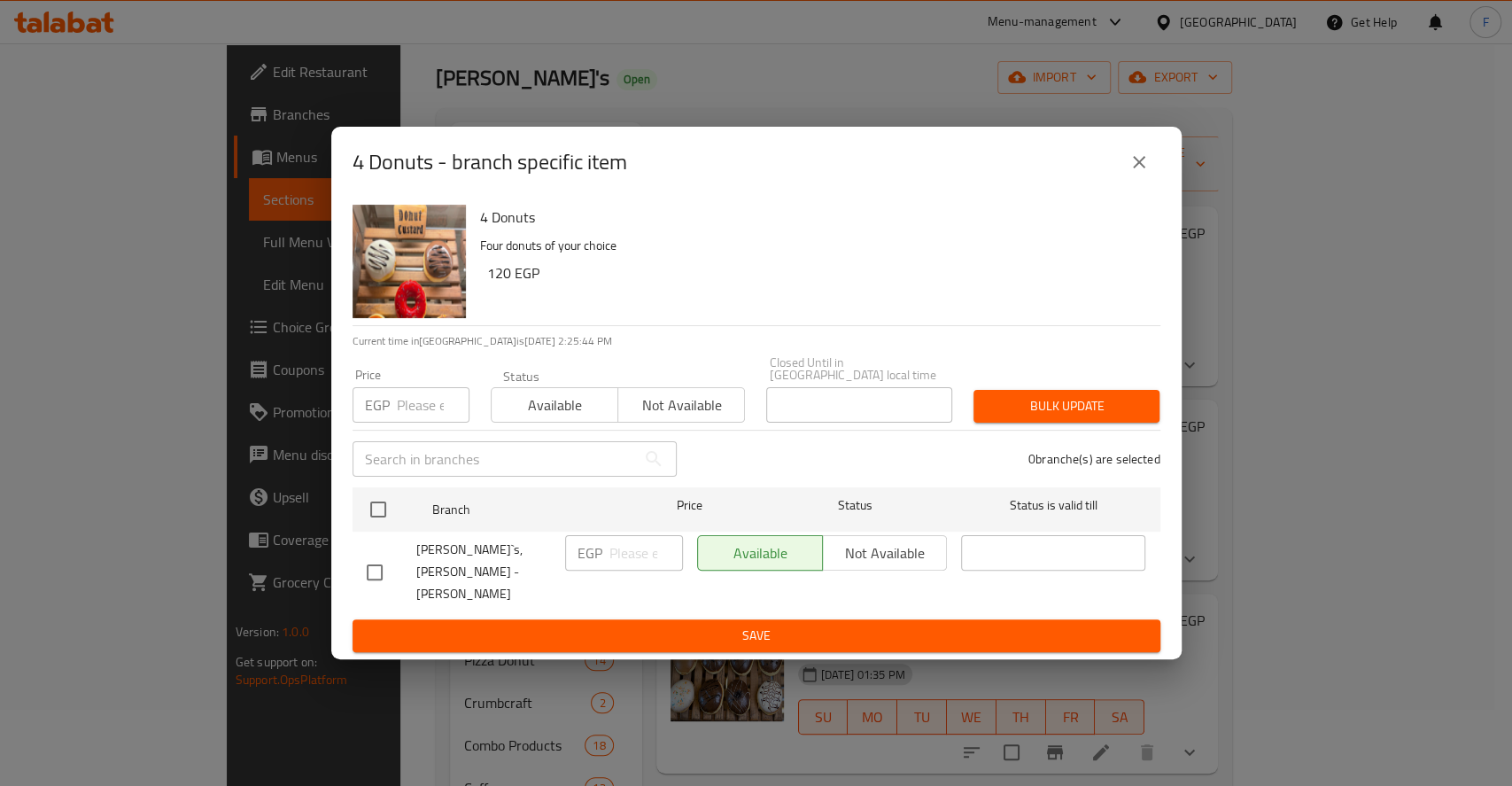
click at [421, 416] on input "number" at bounding box center [432, 405] width 73 height 36
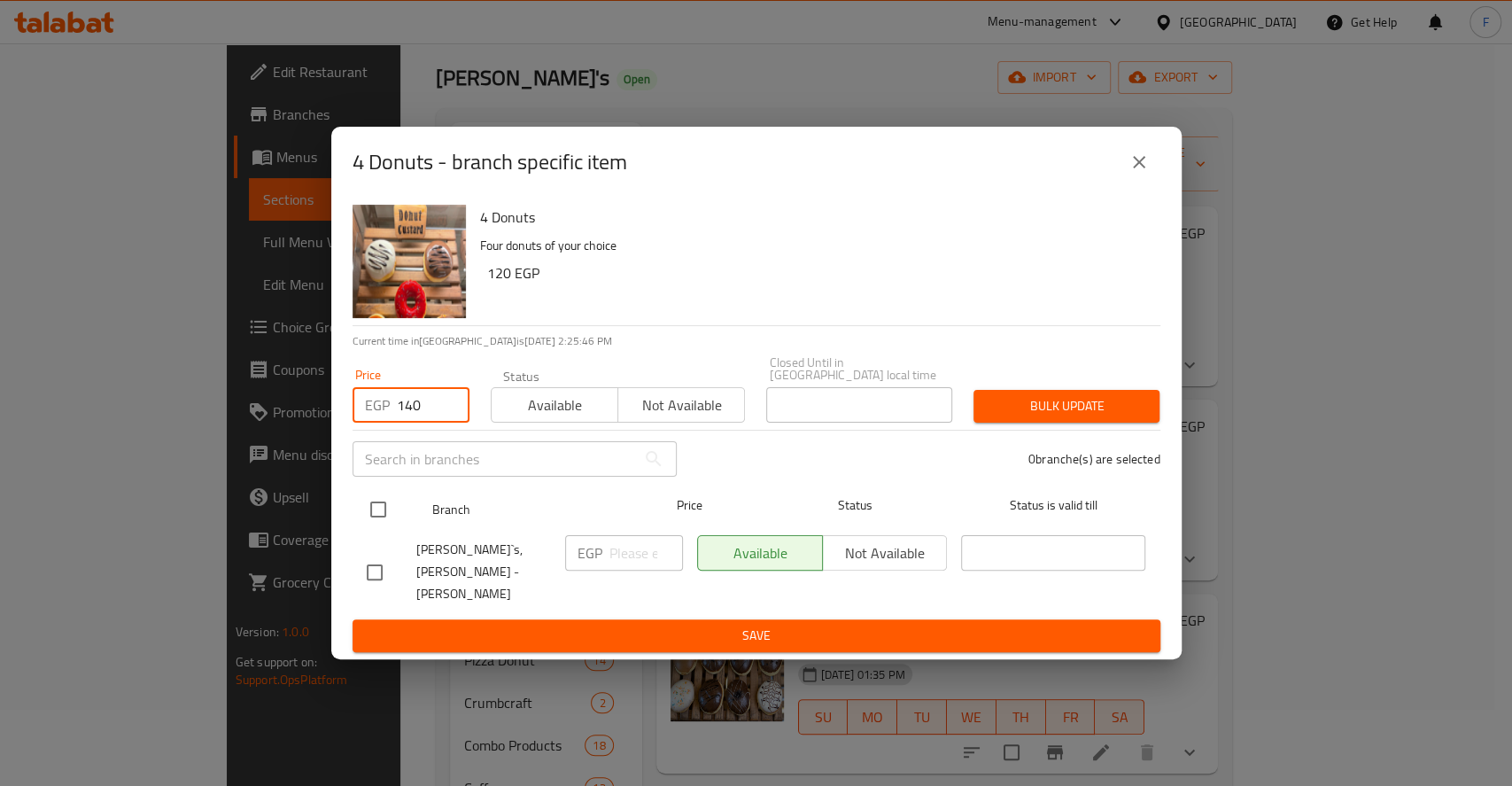
type input "140"
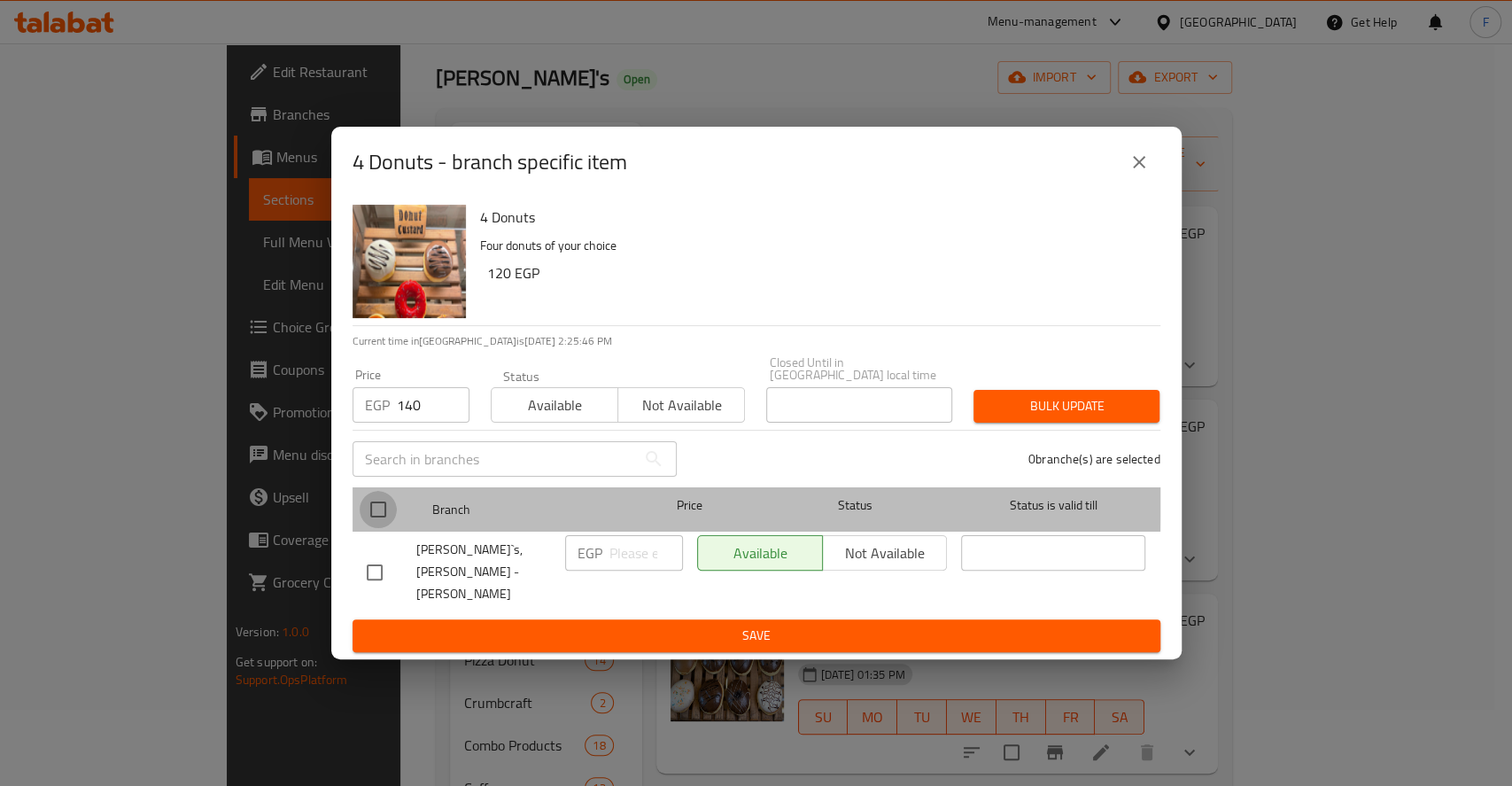
click at [371, 503] on input "checkbox" at bounding box center [378, 509] width 37 height 37
checkbox input "true"
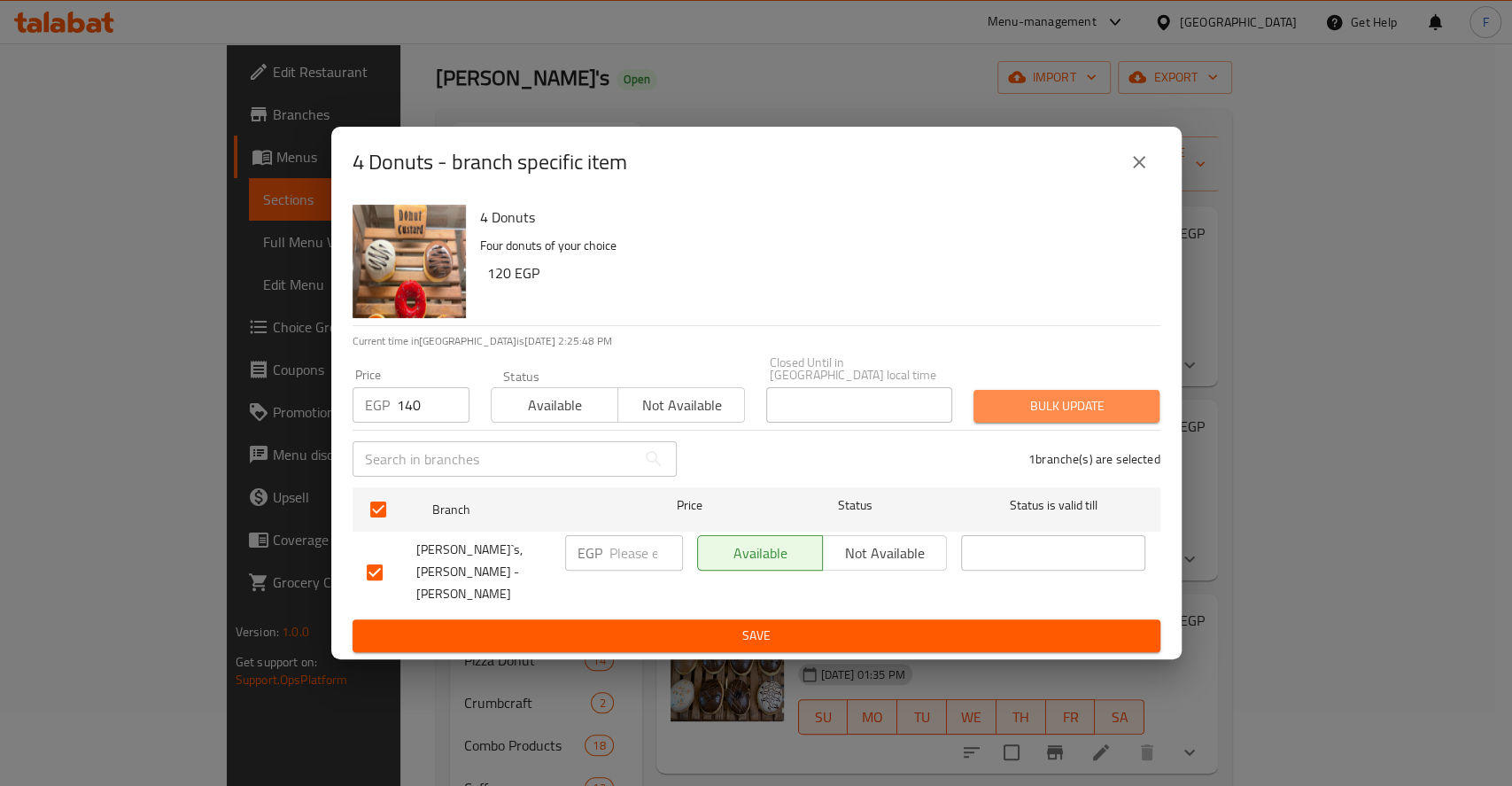
click at [1026, 407] on span "Bulk update" at bounding box center [1066, 406] width 158 height 22
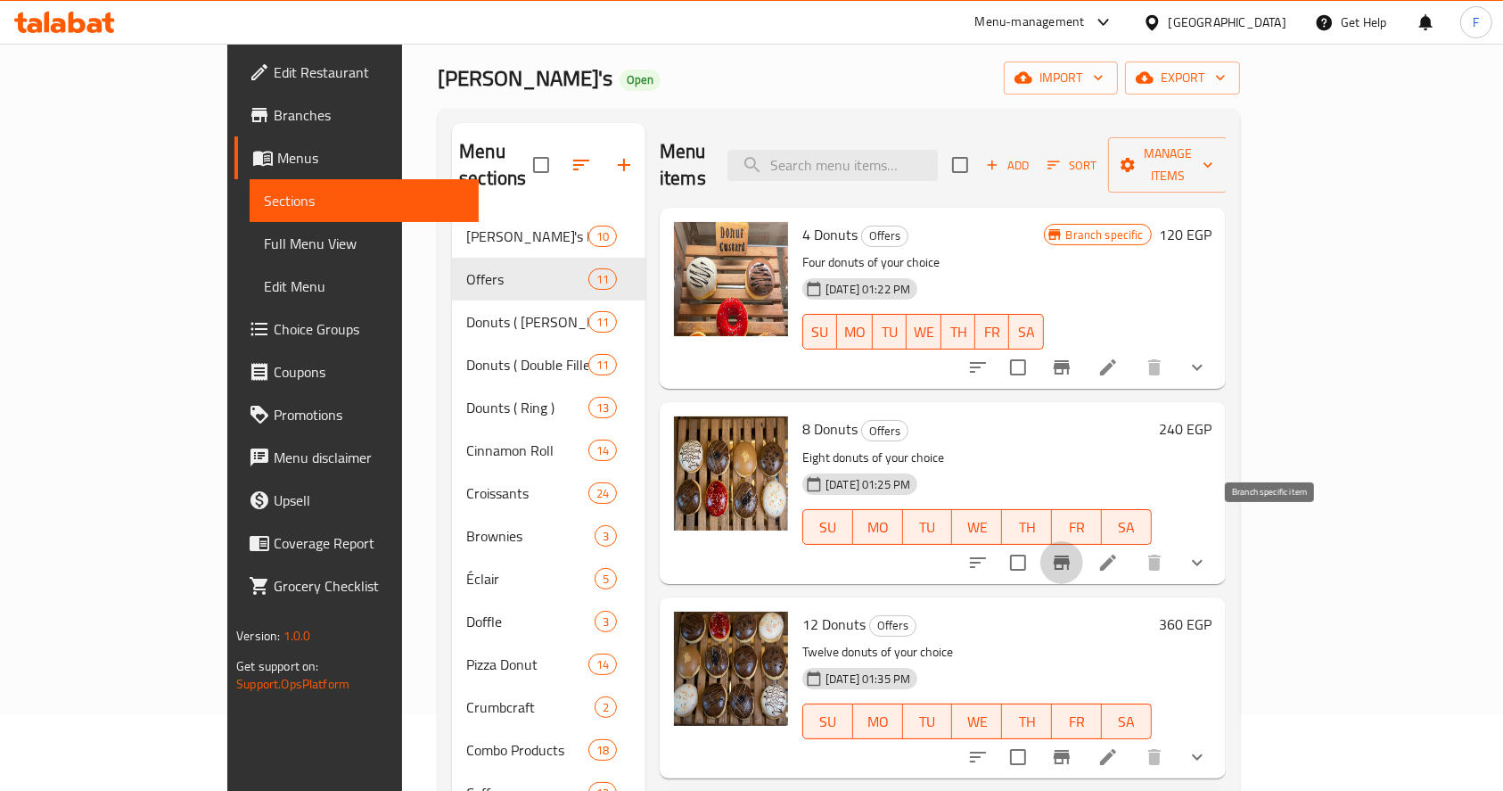
click at [1070, 555] on icon "Branch-specific-item" at bounding box center [1062, 562] width 16 height 14
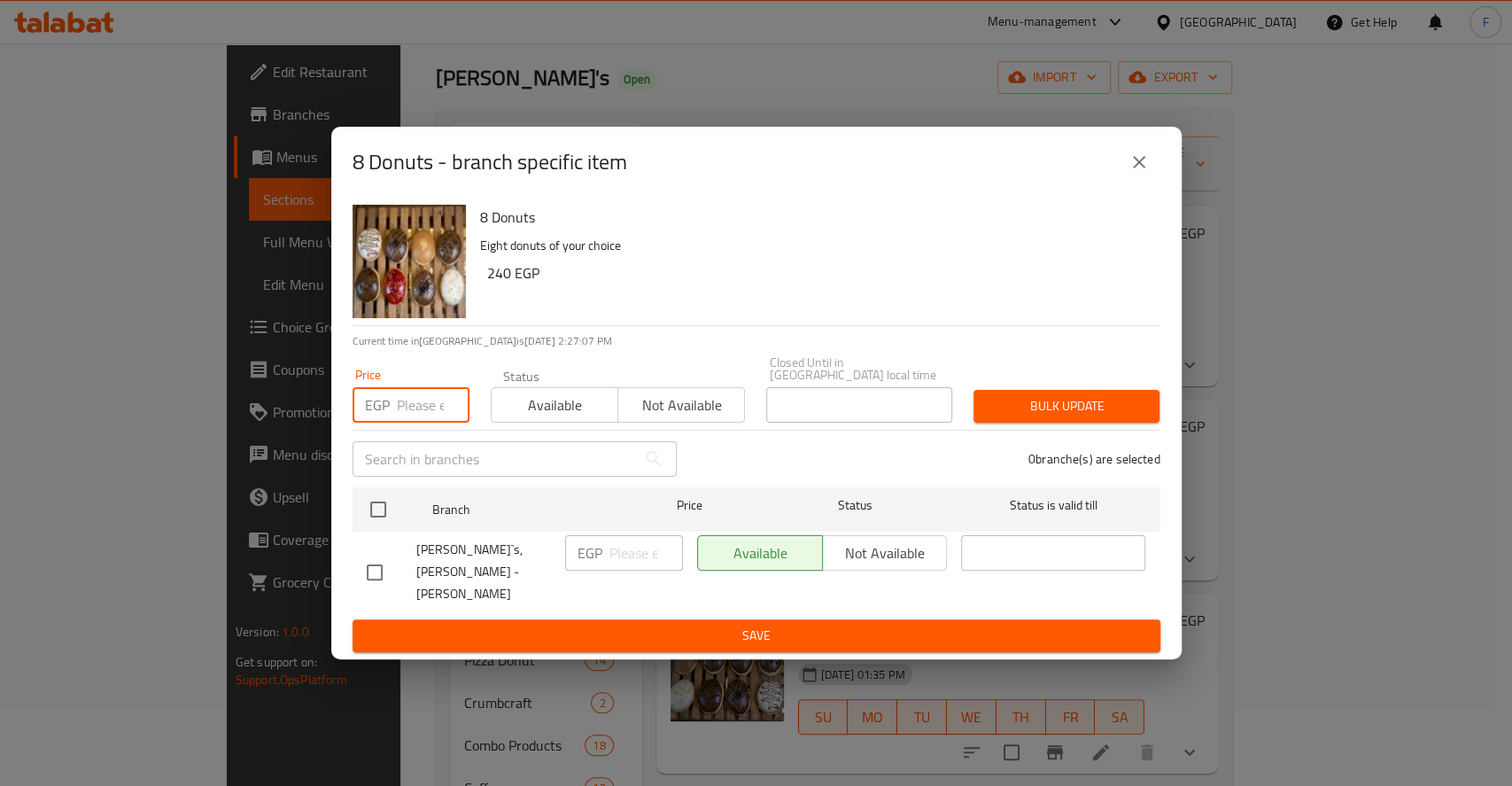
click at [418, 414] on input "number" at bounding box center [432, 405] width 73 height 36
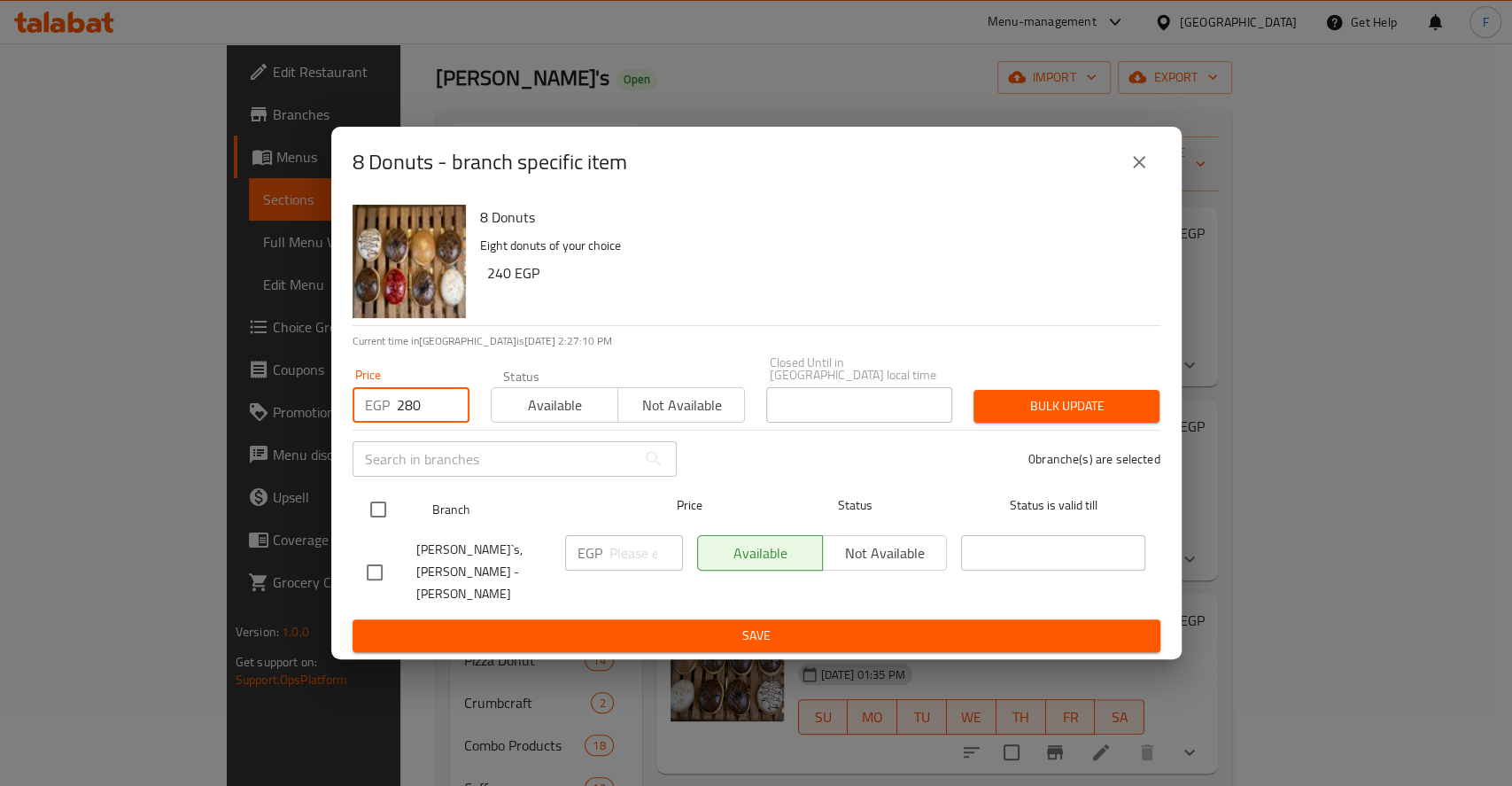
type input "280"
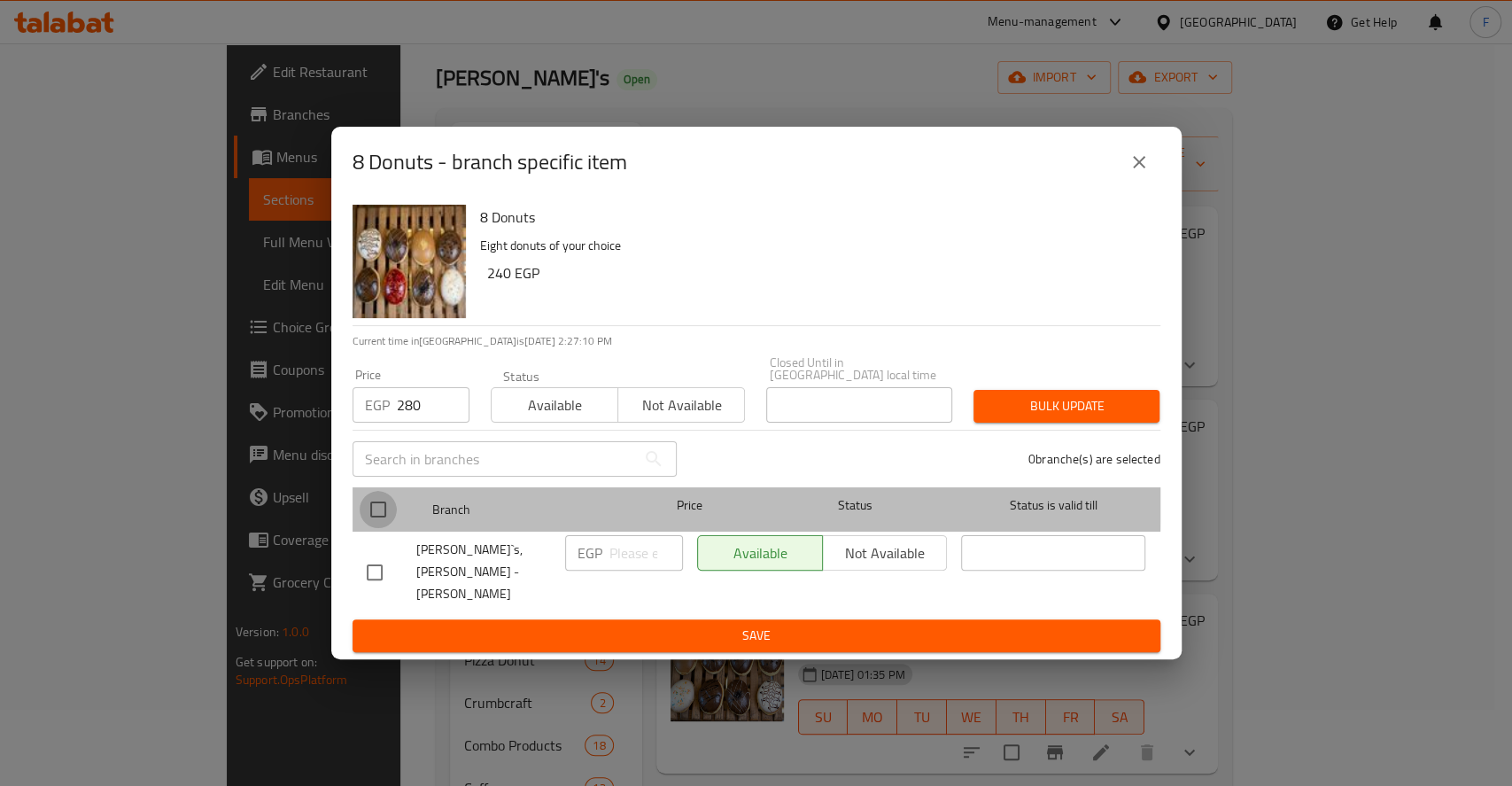
click at [376, 507] on input "checkbox" at bounding box center [378, 509] width 37 height 37
checkbox input "true"
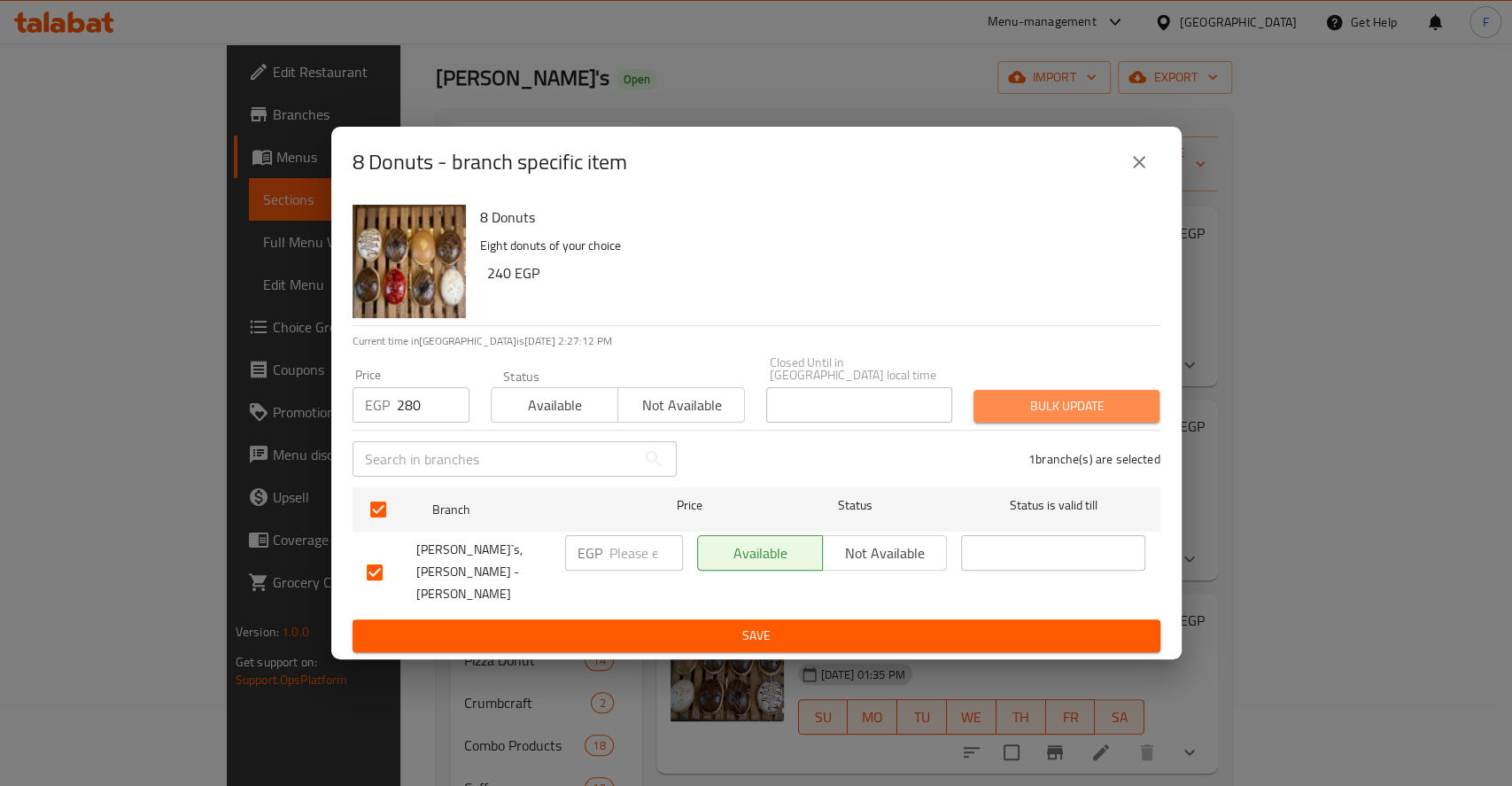
click at [1017, 417] on span "Bulk update" at bounding box center [1066, 406] width 158 height 22
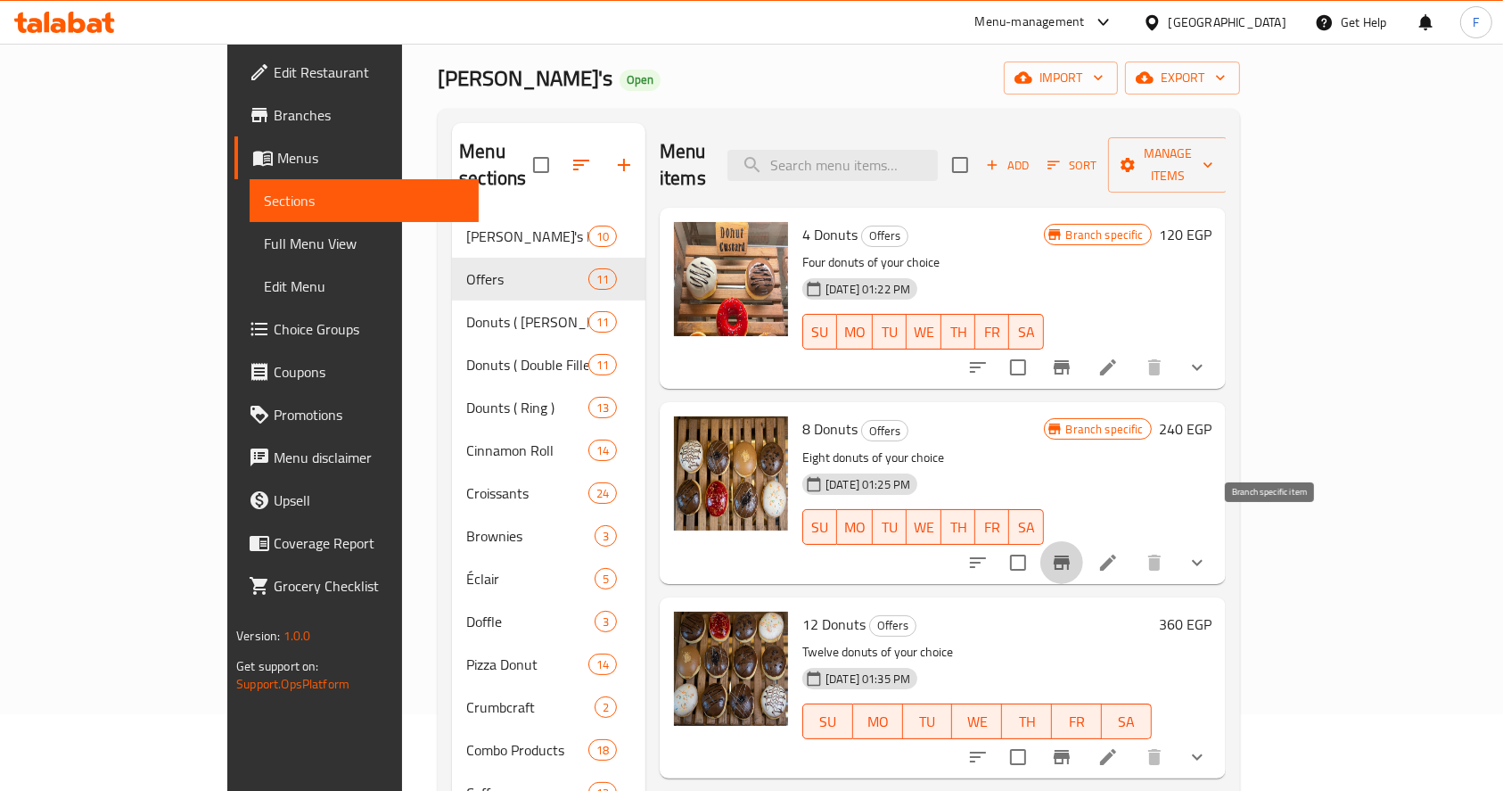
click at [1073, 552] on icon "Branch-specific-item" at bounding box center [1061, 562] width 21 height 21
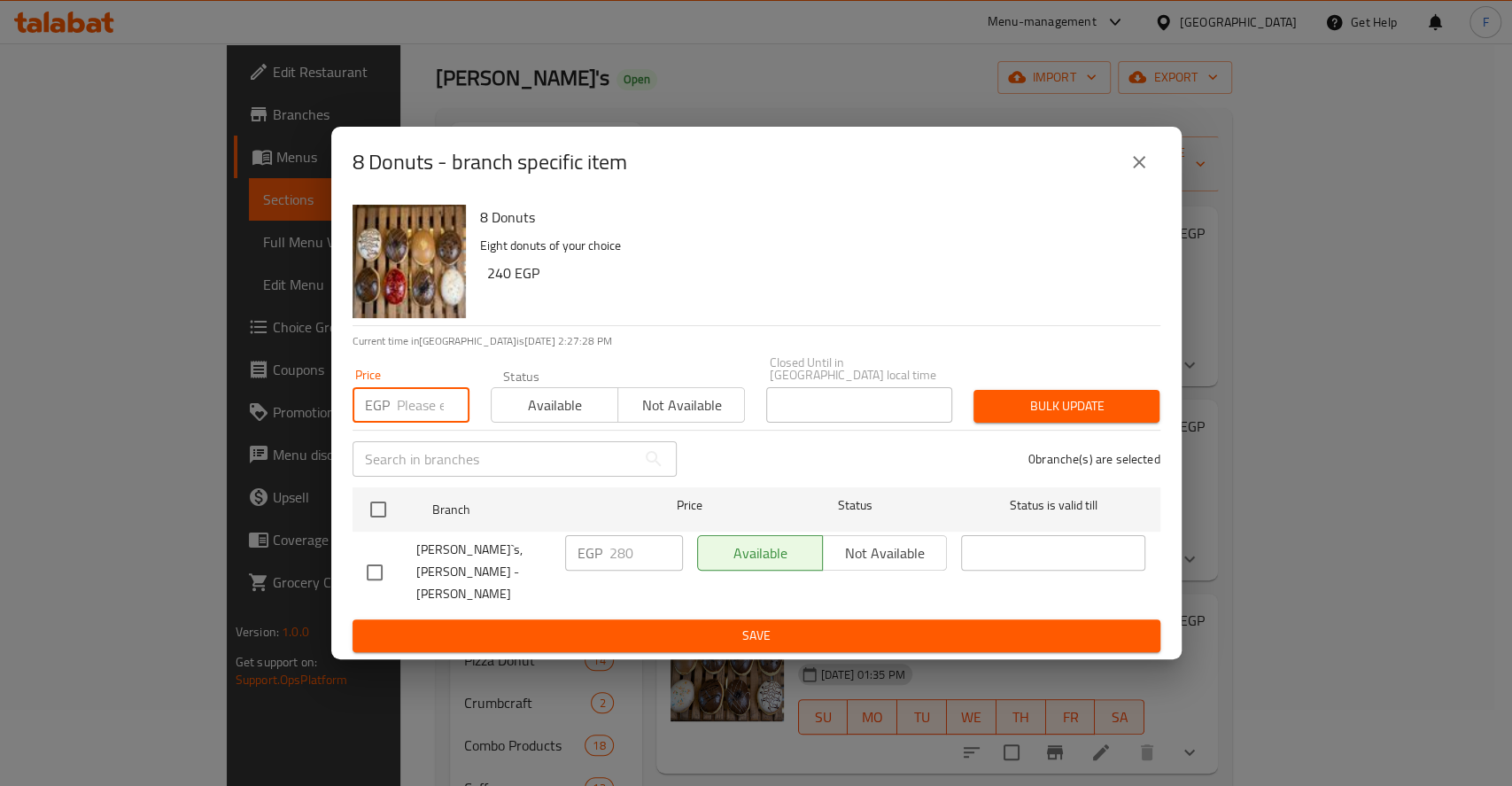
click at [397, 413] on input "number" at bounding box center [432, 405] width 73 height 36
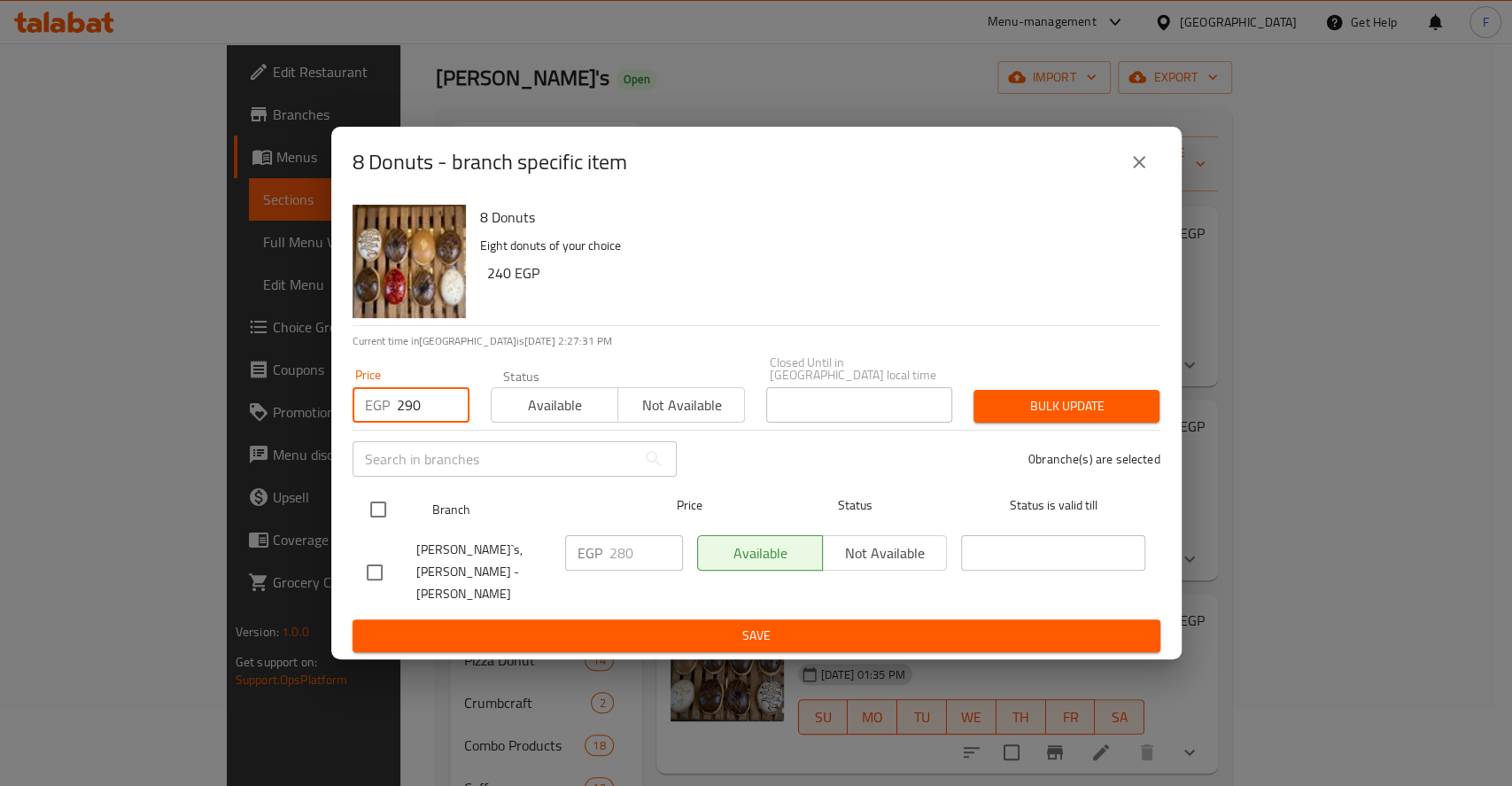
type input "290"
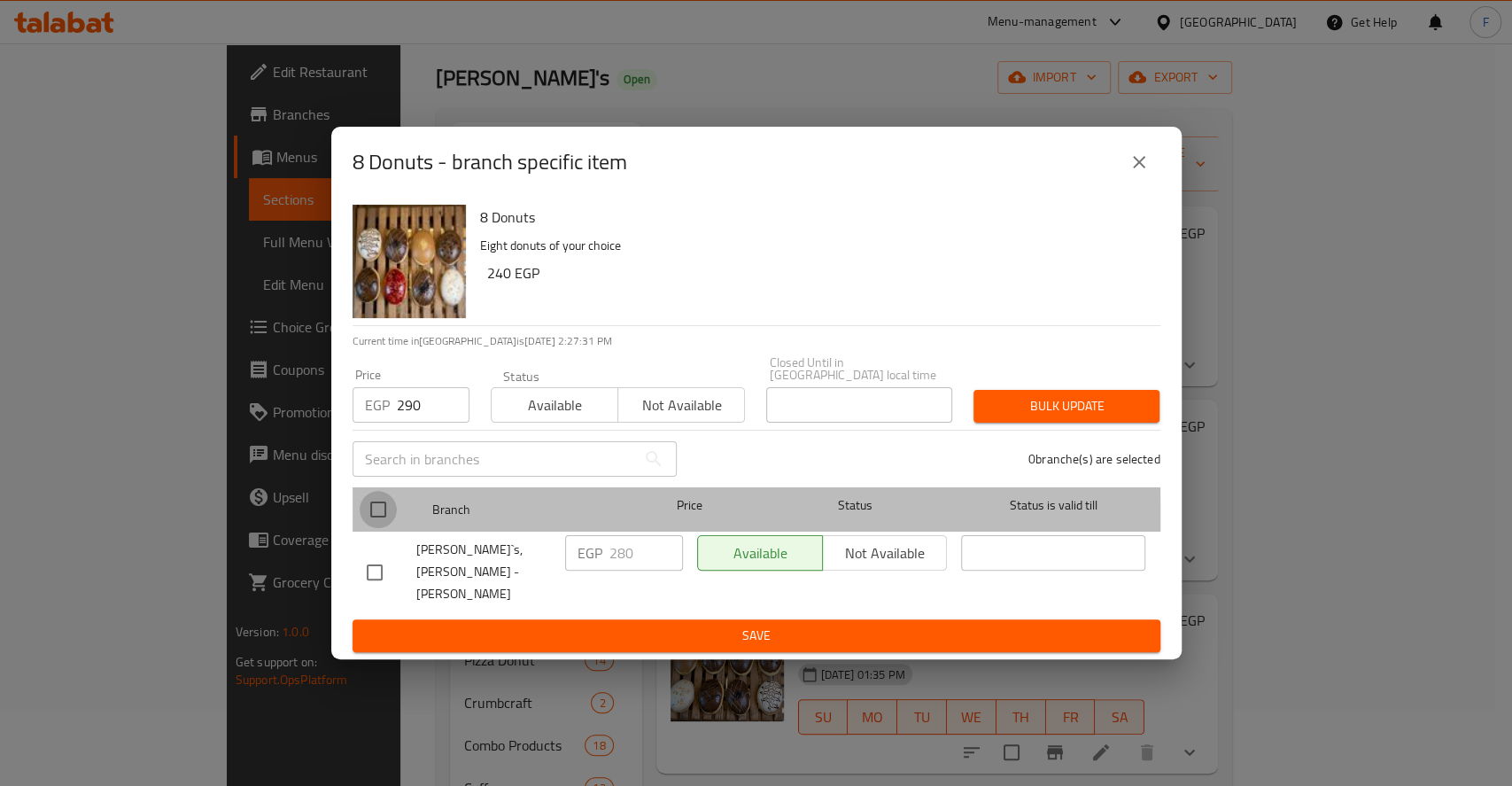
click at [388, 527] on input "checkbox" at bounding box center [378, 509] width 37 height 37
checkbox input "true"
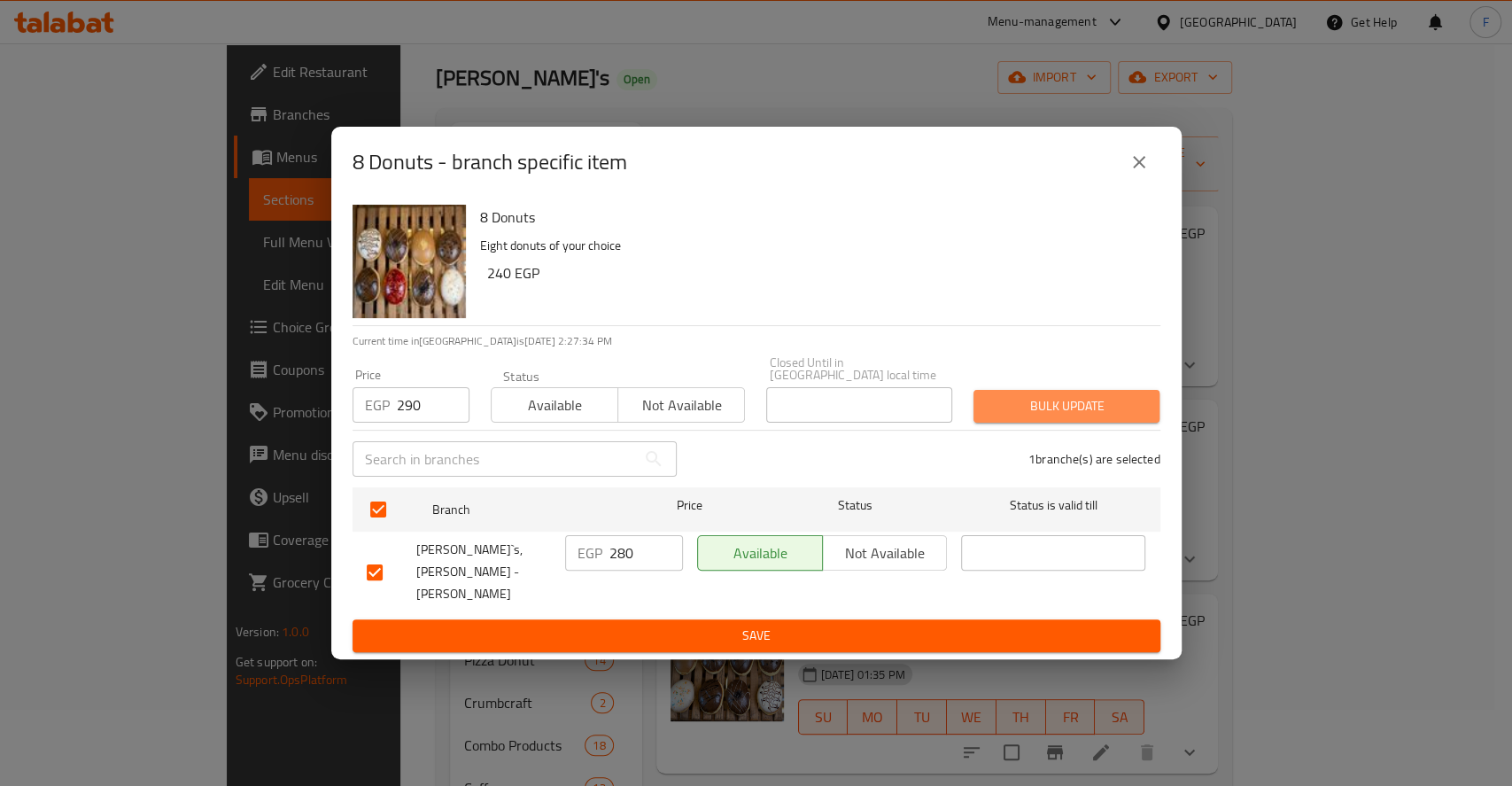
click at [1041, 400] on span "Bulk update" at bounding box center [1066, 406] width 158 height 22
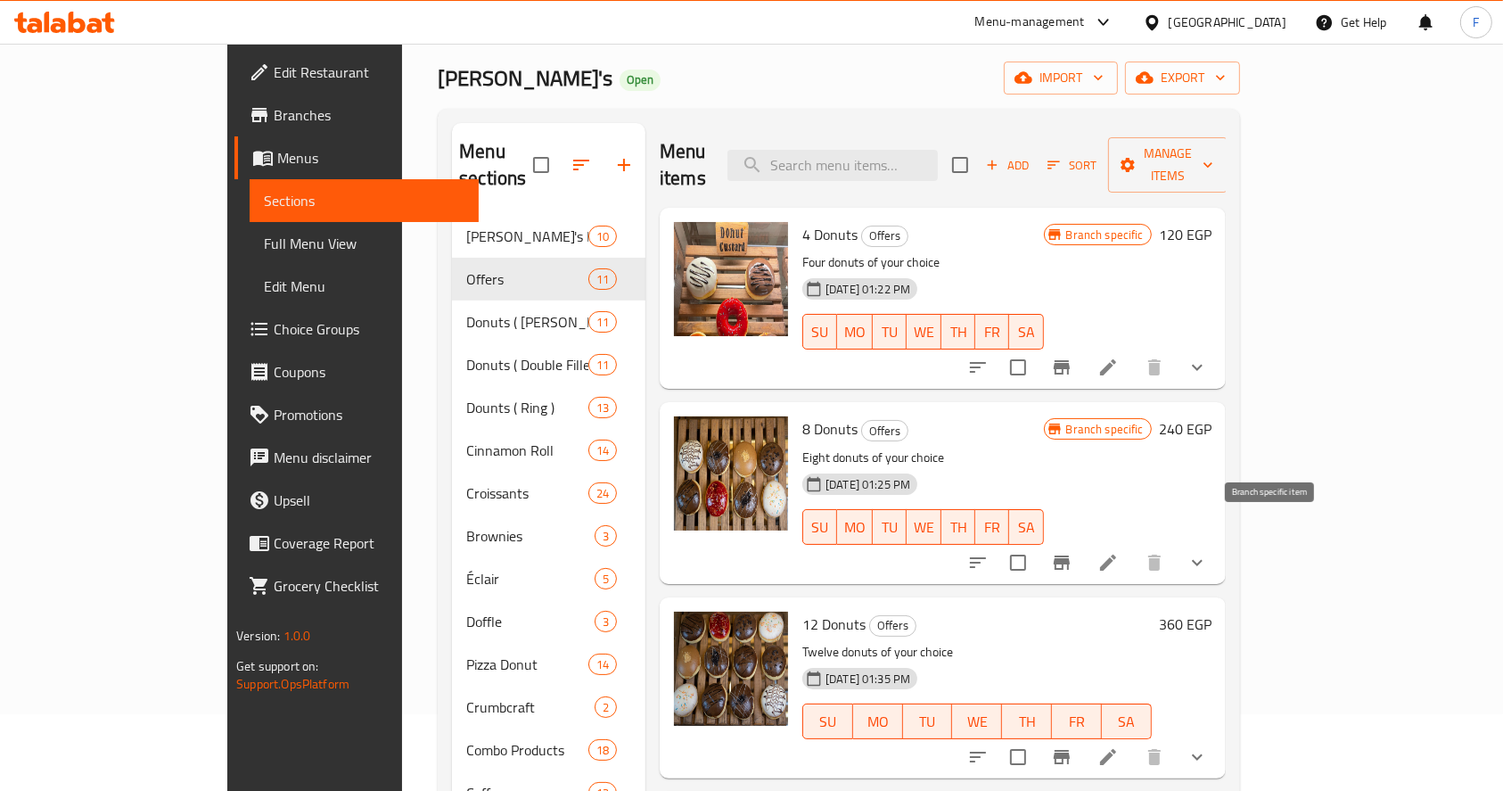
click at [1070, 555] on icon "Branch-specific-item" at bounding box center [1062, 562] width 16 height 14
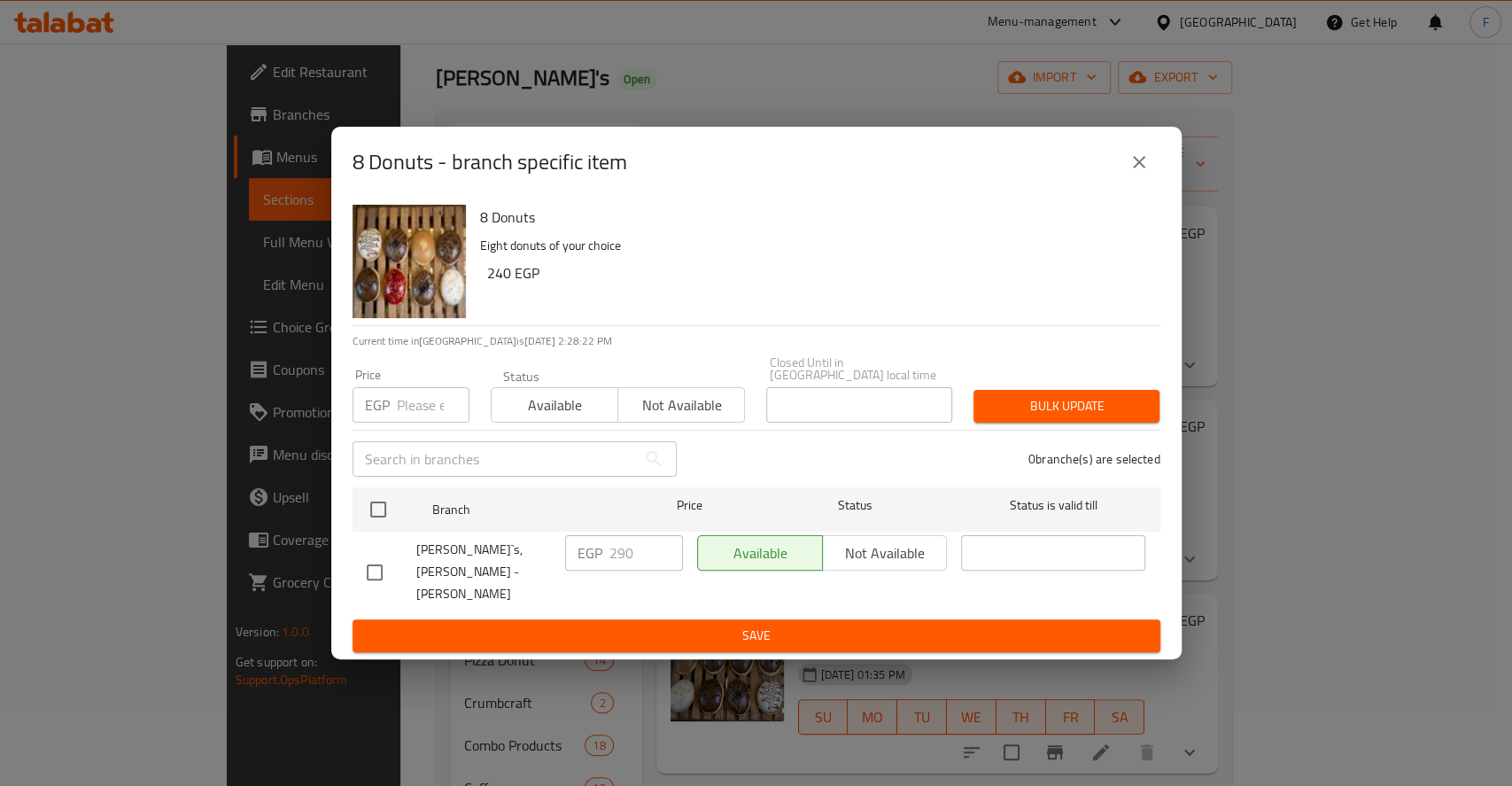
click at [418, 412] on input "number" at bounding box center [432, 405] width 73 height 36
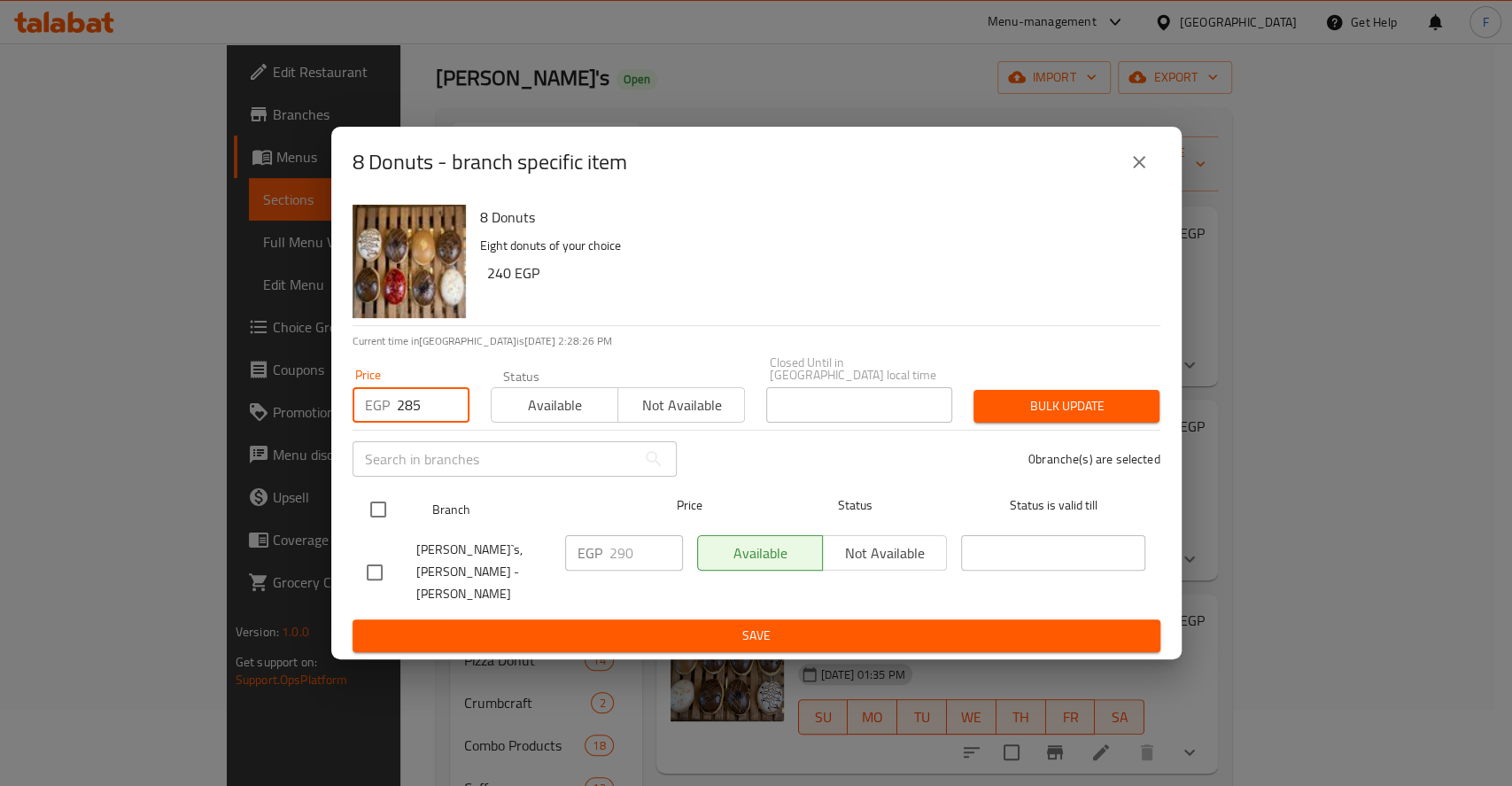
type input "285"
click at [384, 514] on input "checkbox" at bounding box center [378, 509] width 37 height 37
checkbox input "true"
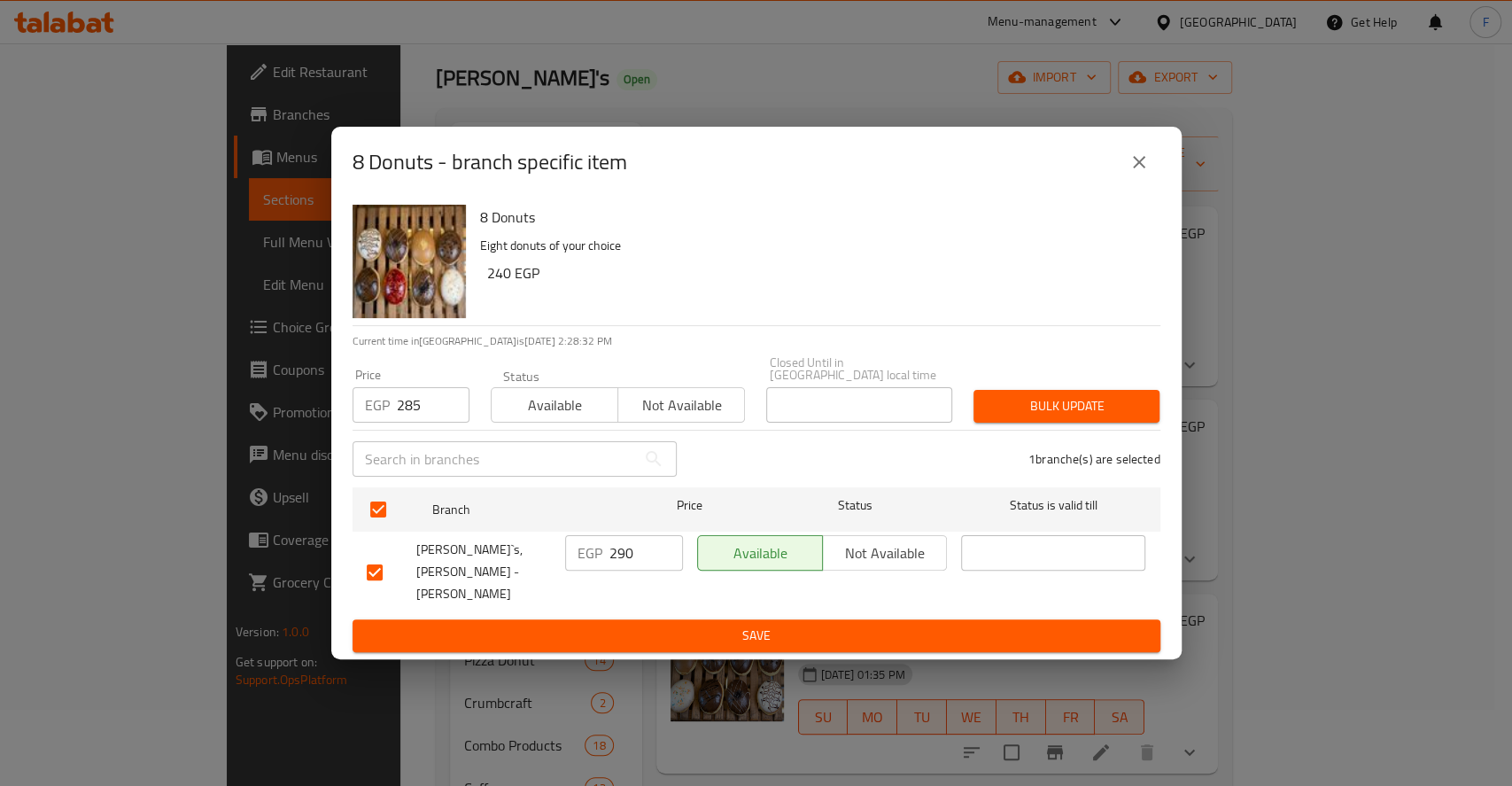
drag, startPoint x: 607, startPoint y: 608, endPoint x: 694, endPoint y: 413, distance: 213.5
click at [694, 413] on div "8 Donuts Eight donuts of your choice 240 EGP Current time in [GEOGRAPHIC_DATA] …" at bounding box center [756, 428] width 850 height 462
click at [1055, 403] on span "Bulk update" at bounding box center [1066, 406] width 158 height 22
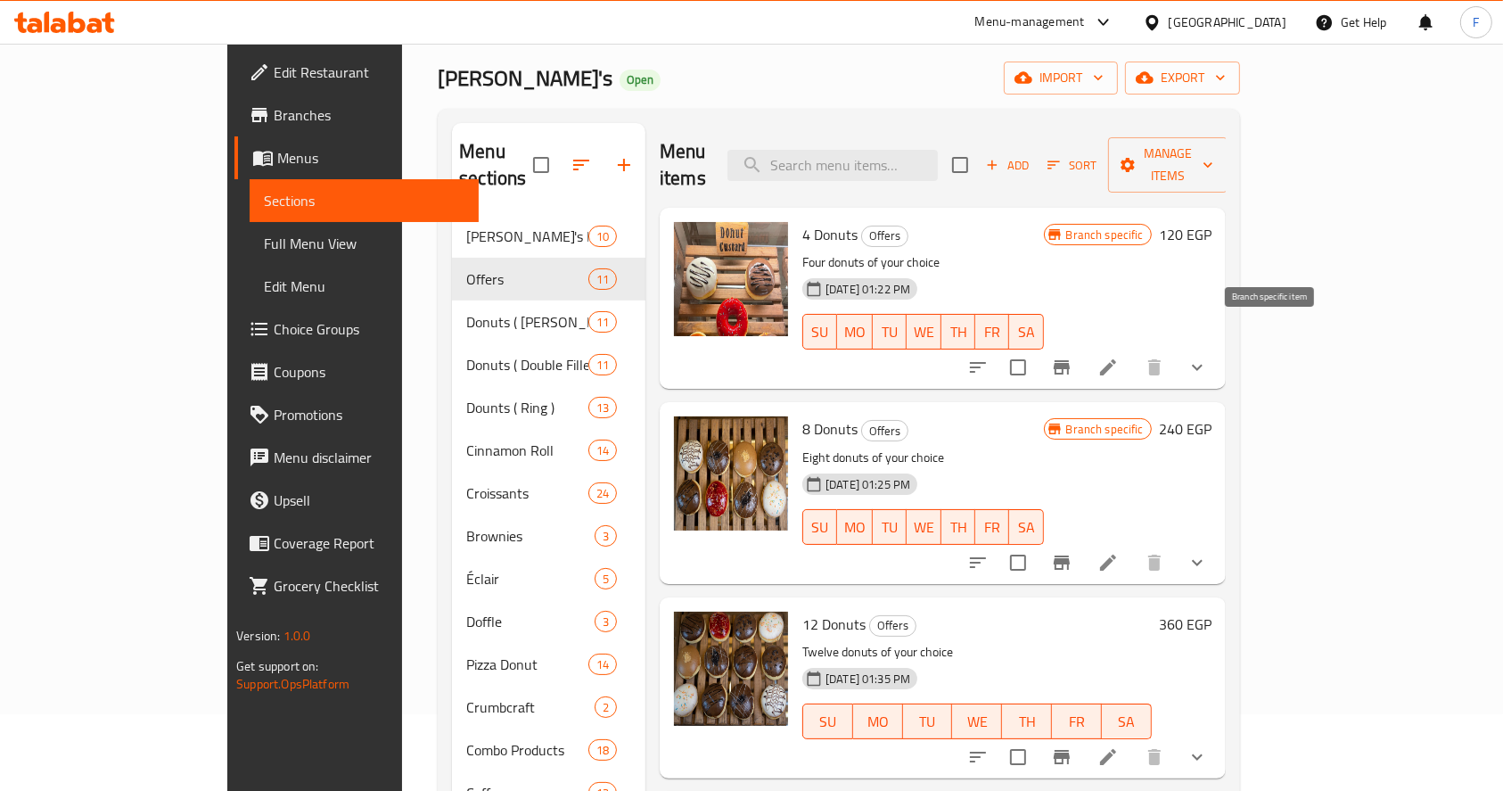
click at [1070, 360] on icon "Branch-specific-item" at bounding box center [1062, 367] width 16 height 14
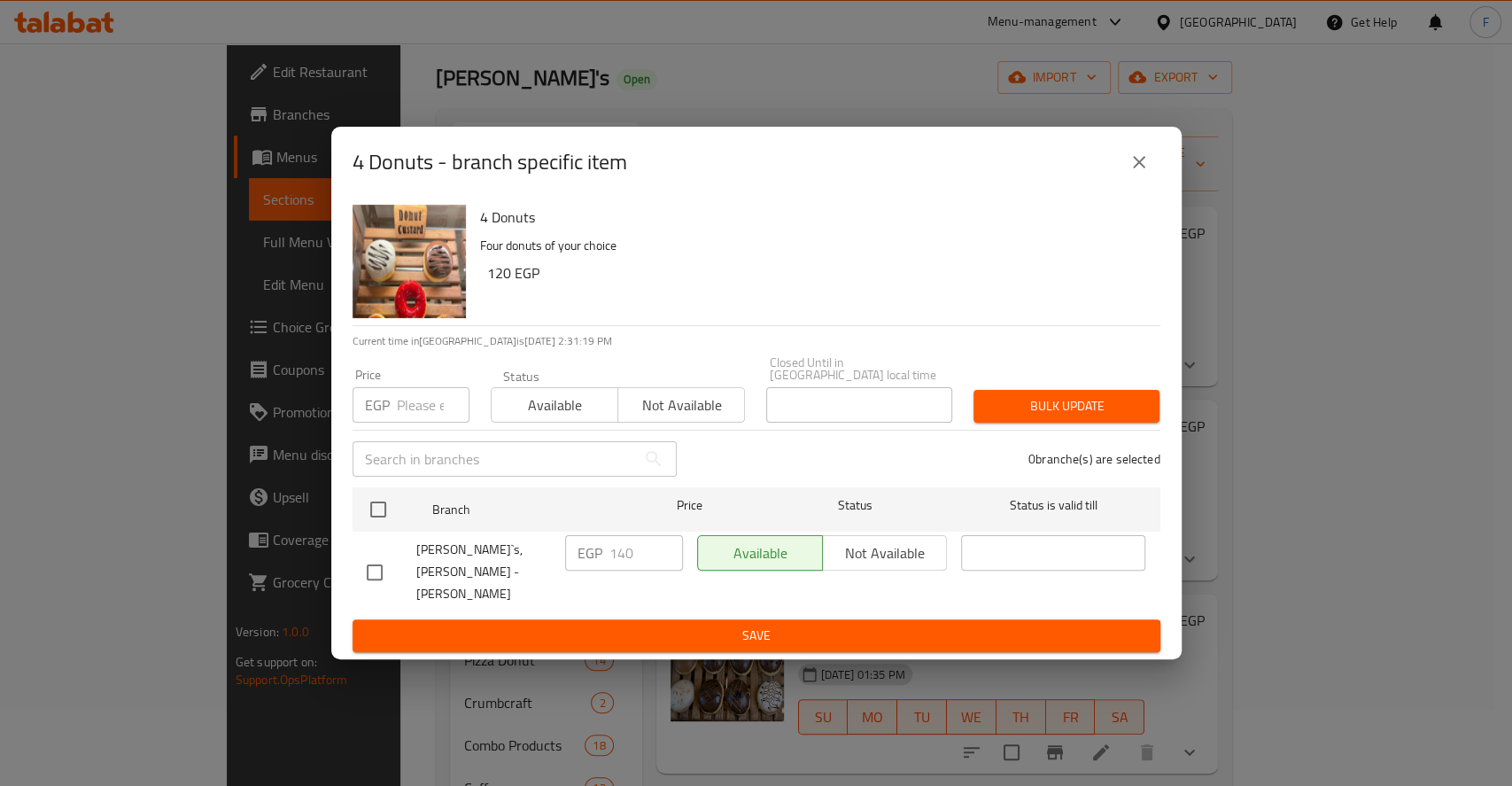
click at [1147, 173] on icon "close" at bounding box center [1138, 161] width 21 height 21
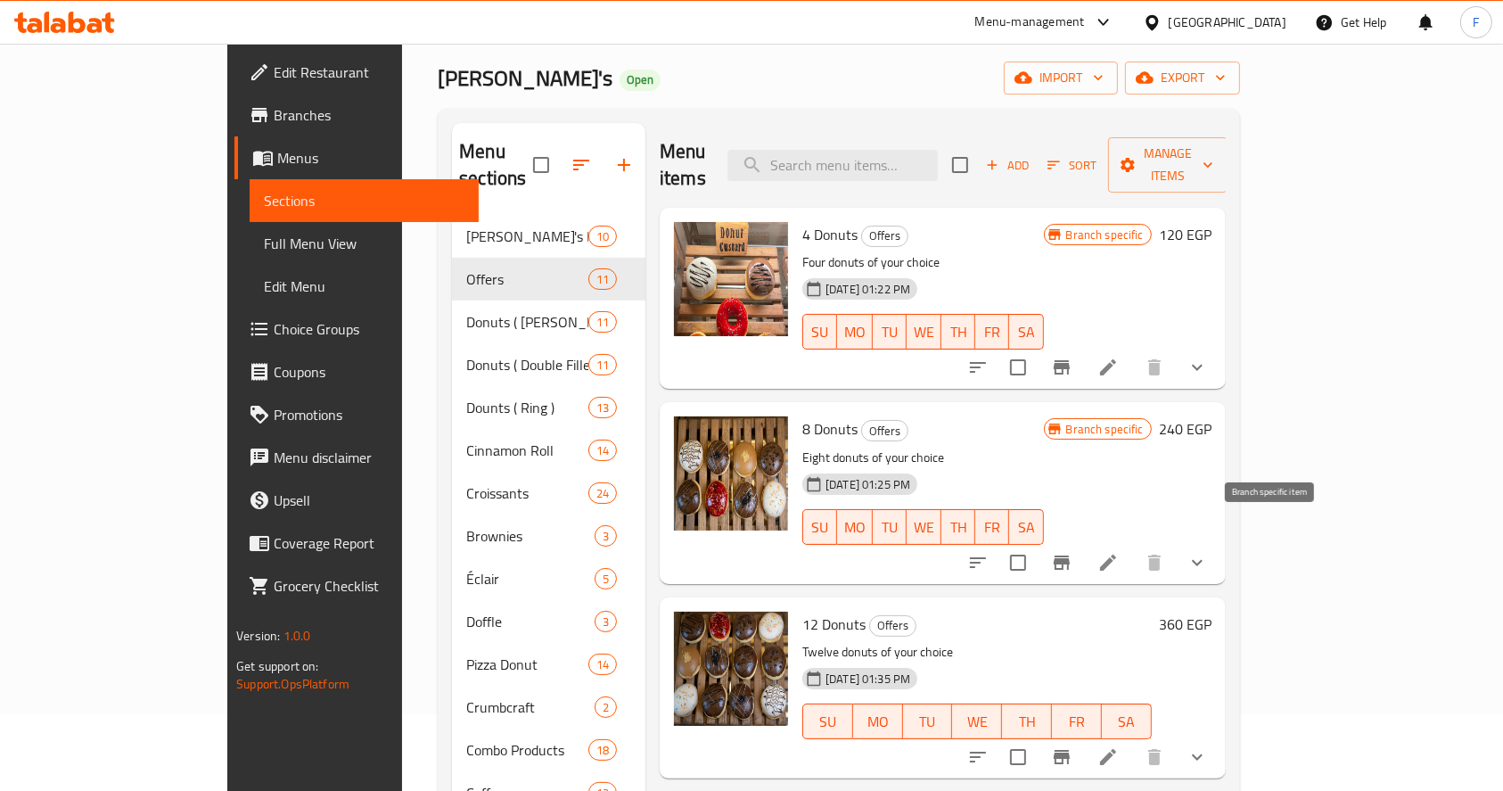
click at [1070, 555] on icon "Branch-specific-item" at bounding box center [1062, 562] width 16 height 14
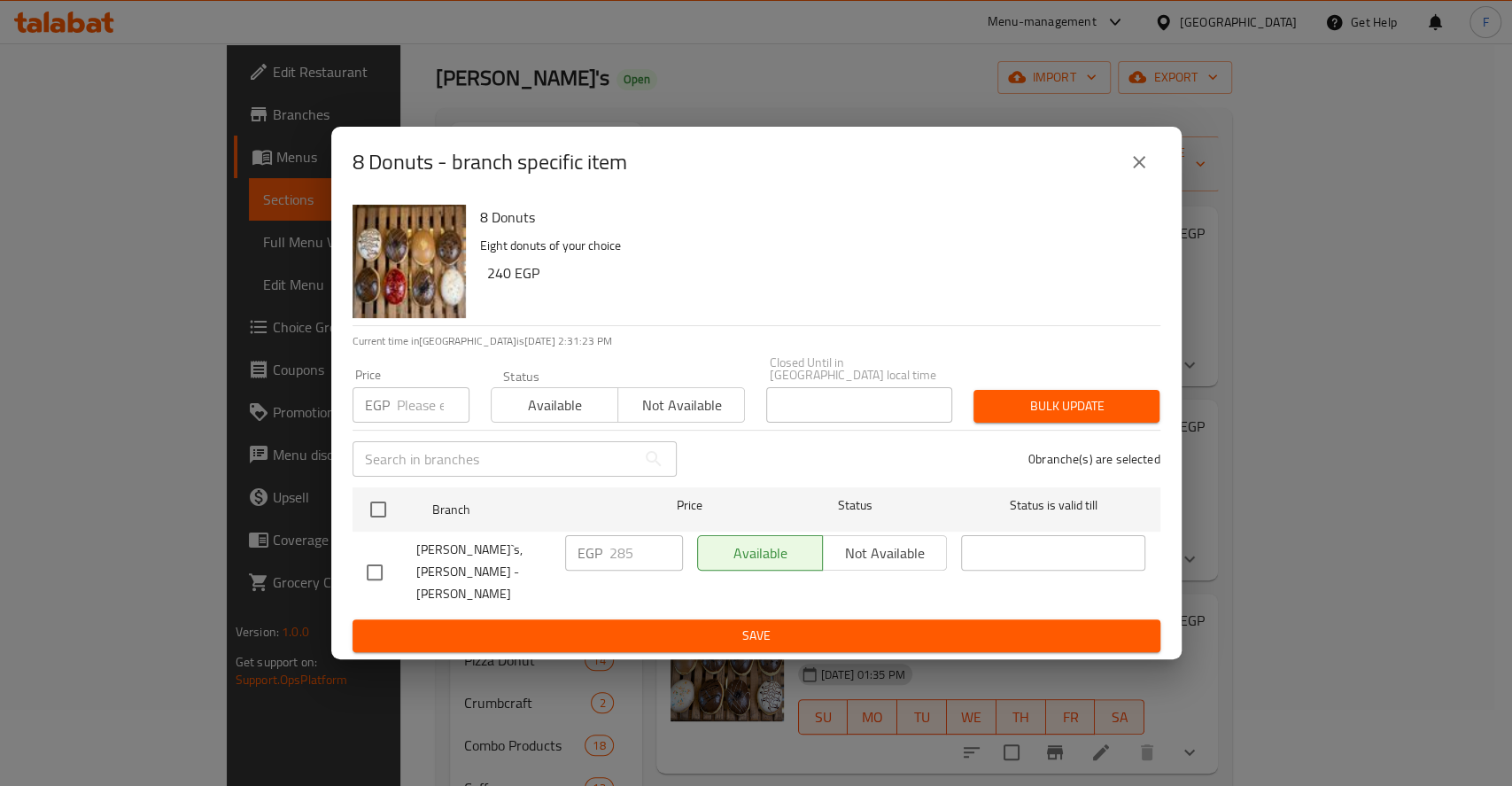
click at [432, 414] on input "number" at bounding box center [432, 405] width 73 height 36
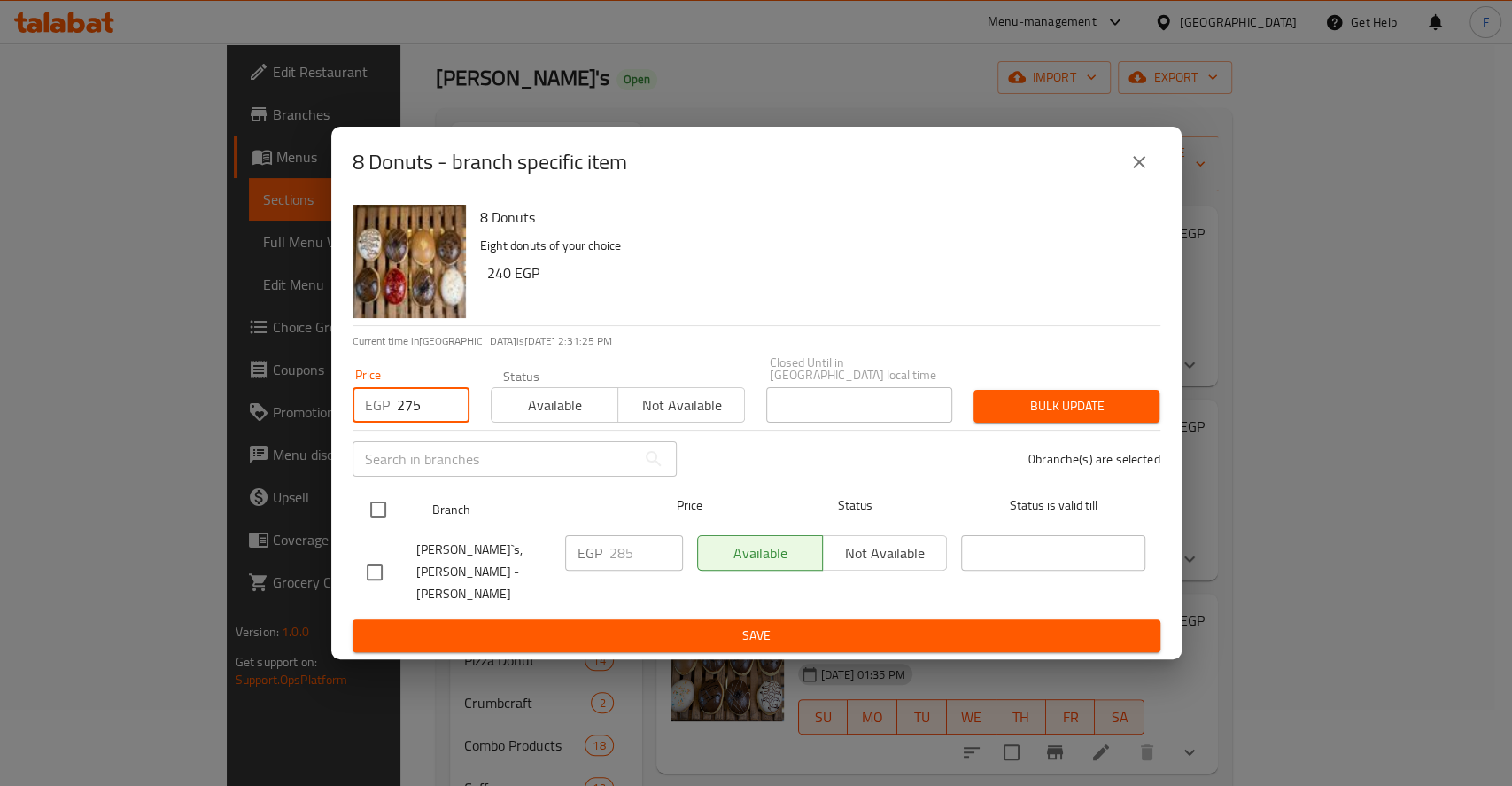
type input "275"
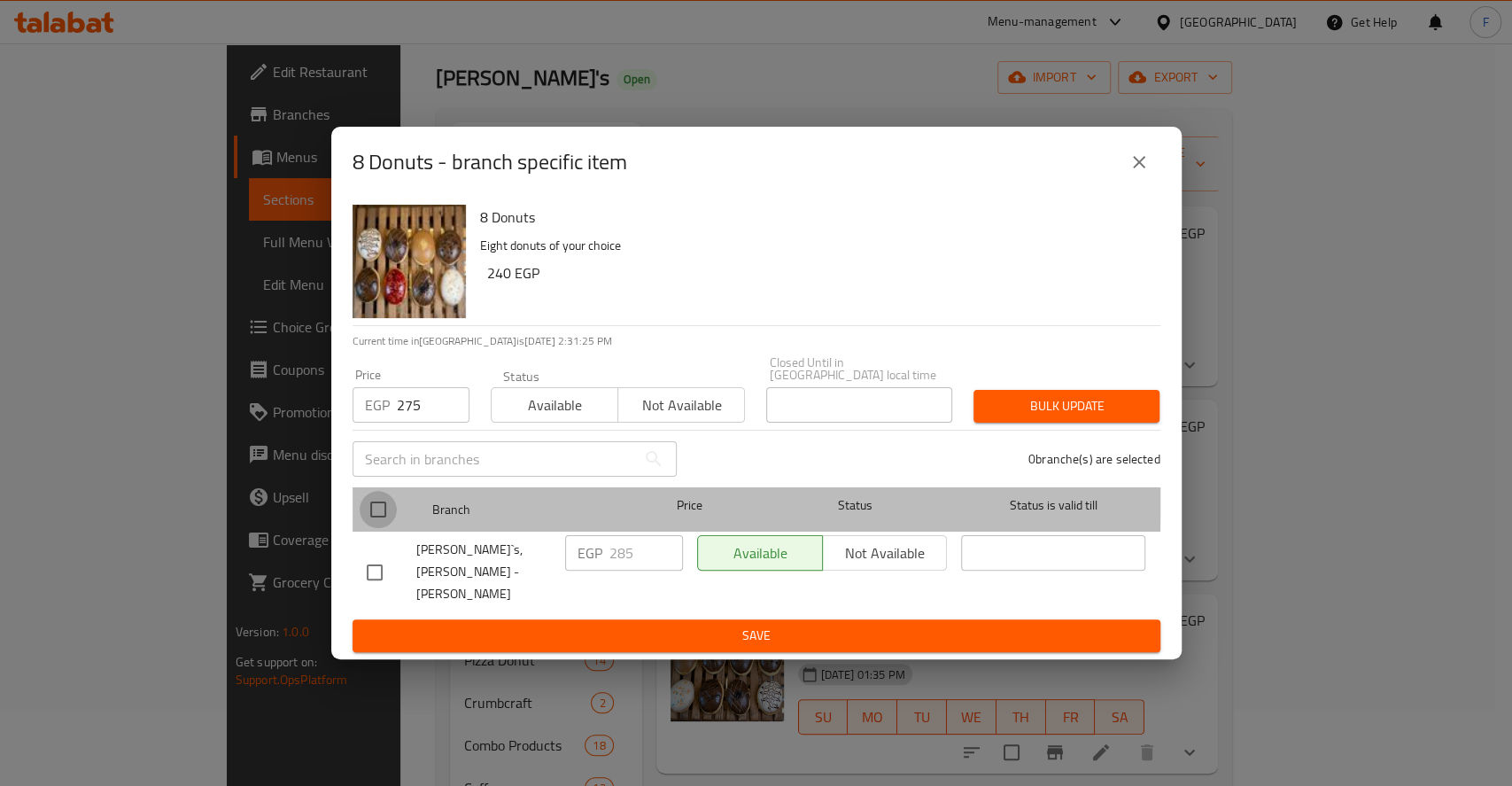
click at [384, 502] on input "checkbox" at bounding box center [378, 509] width 37 height 37
checkbox input "true"
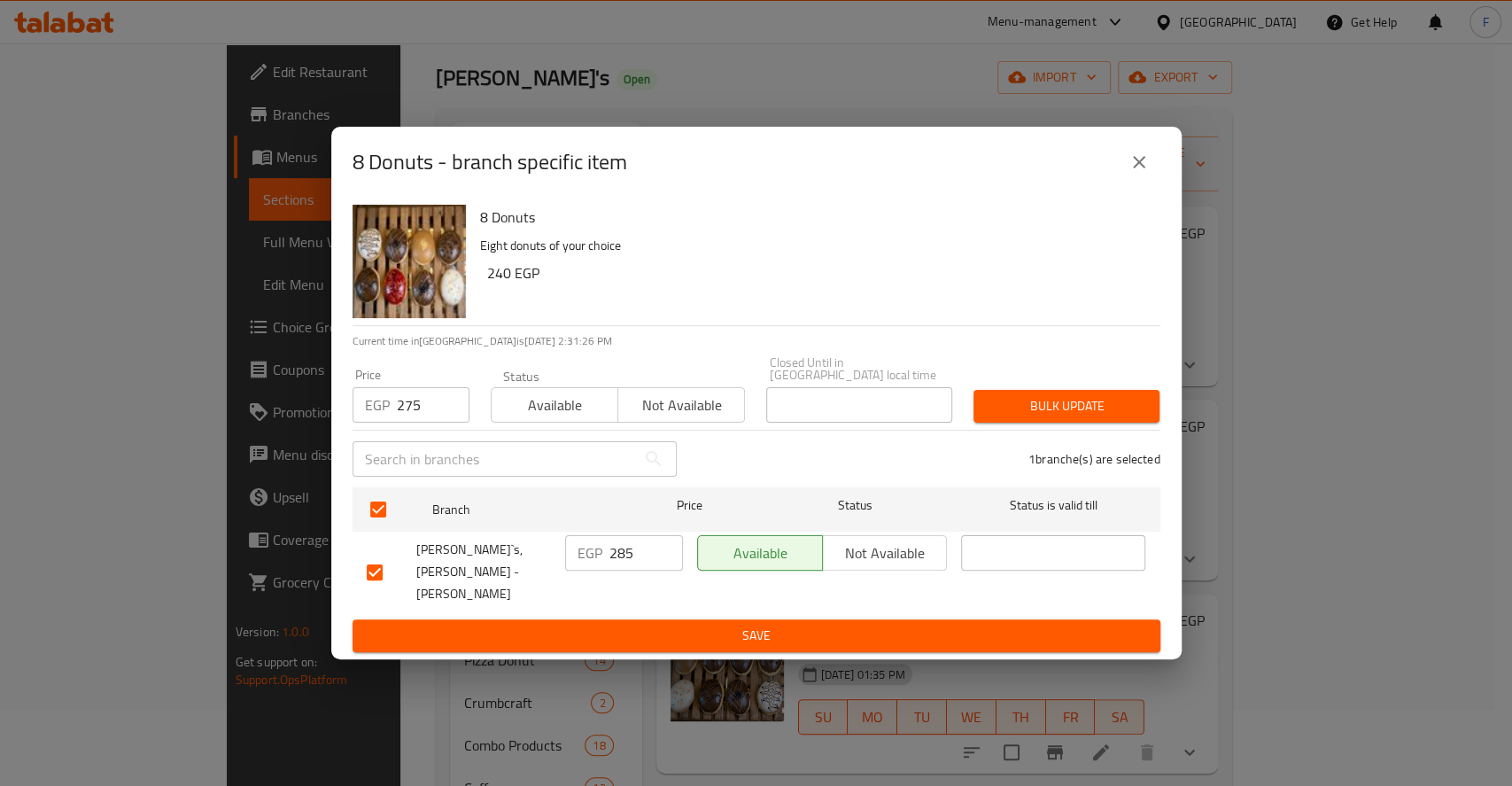
click at [1084, 411] on span "Bulk update" at bounding box center [1066, 406] width 158 height 22
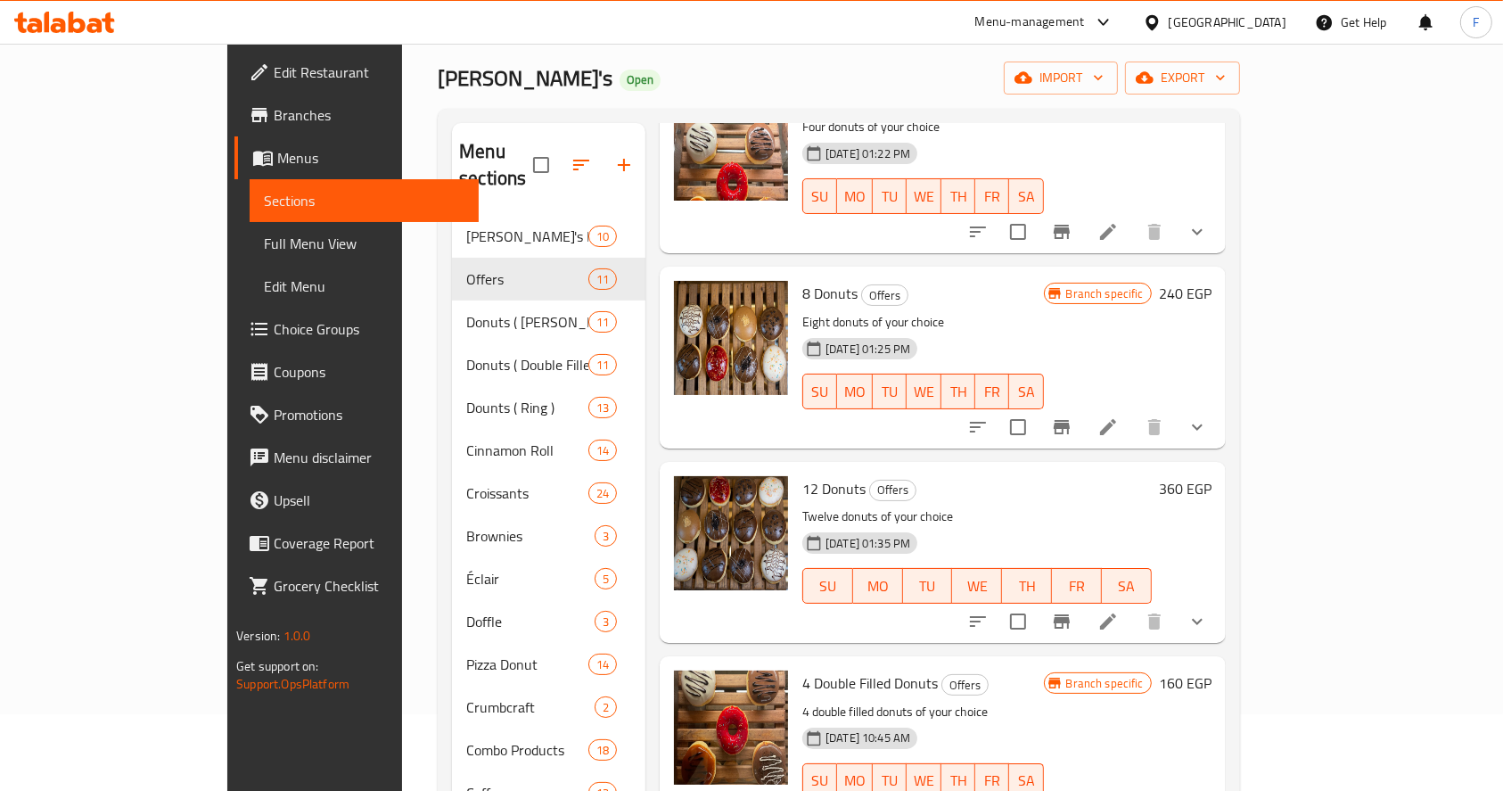
scroll to position [152, 0]
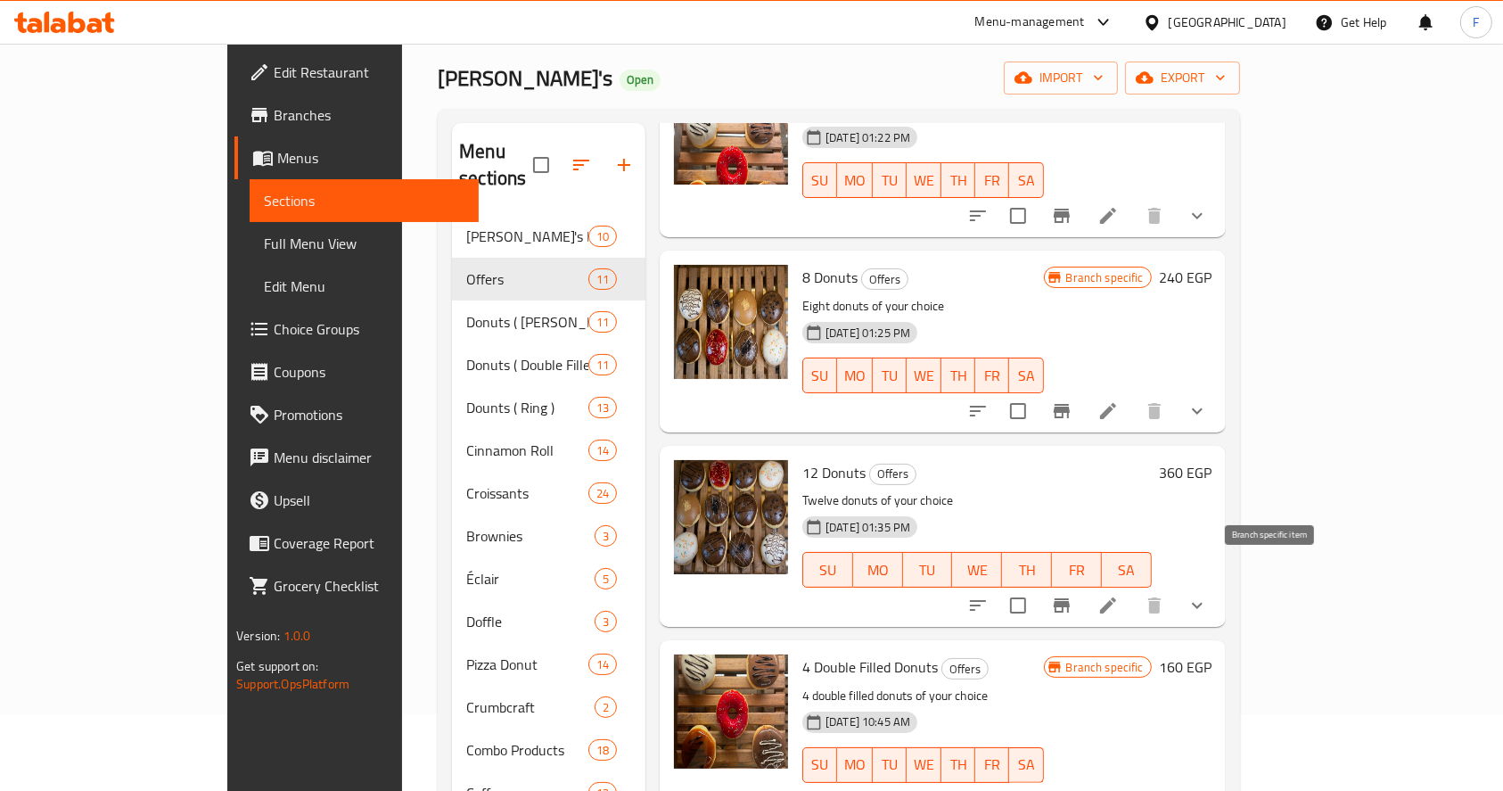
click at [1073, 595] on icon "Branch-specific-item" at bounding box center [1061, 605] width 21 height 21
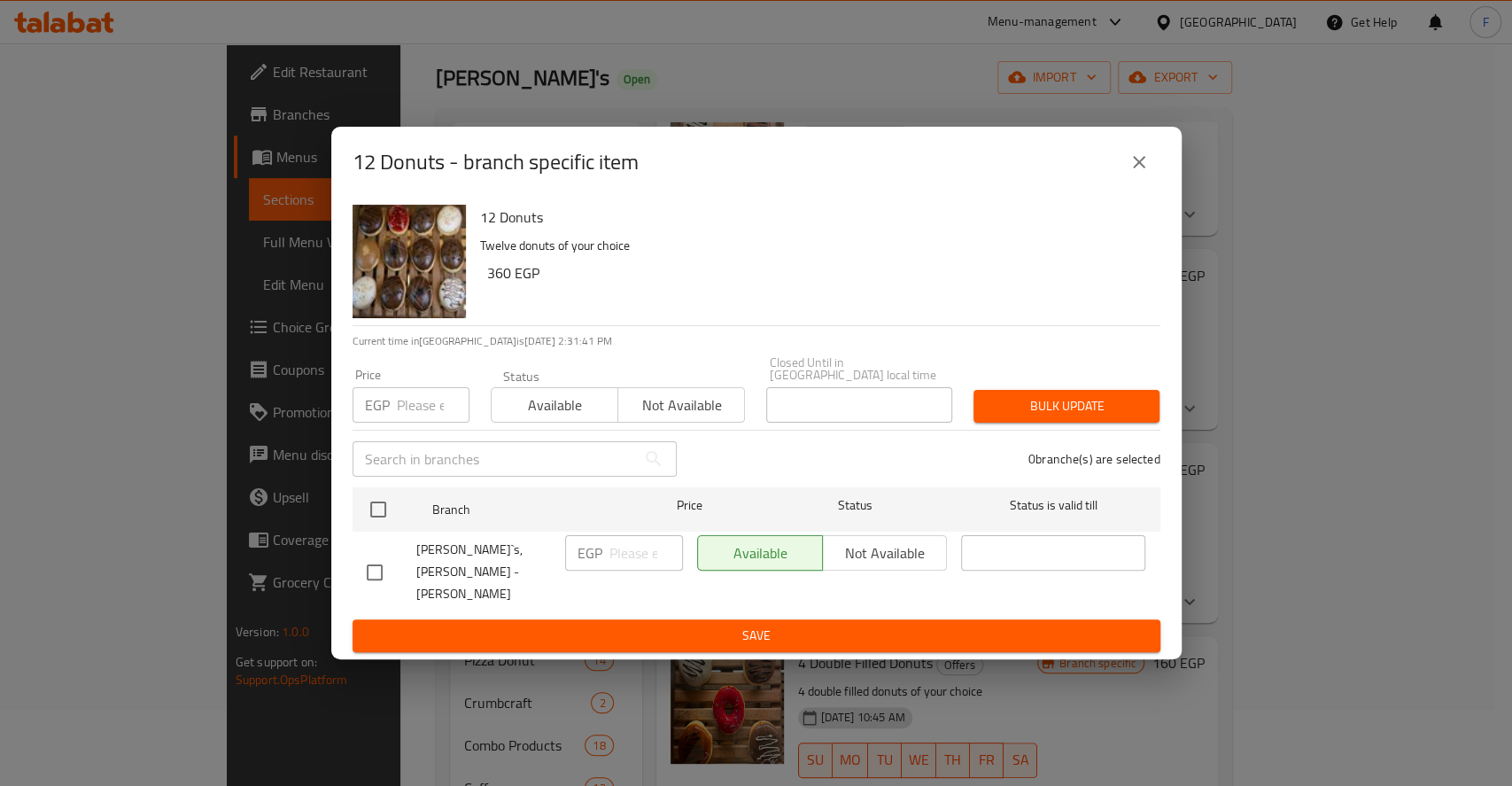
click at [406, 414] on input "number" at bounding box center [432, 405] width 73 height 36
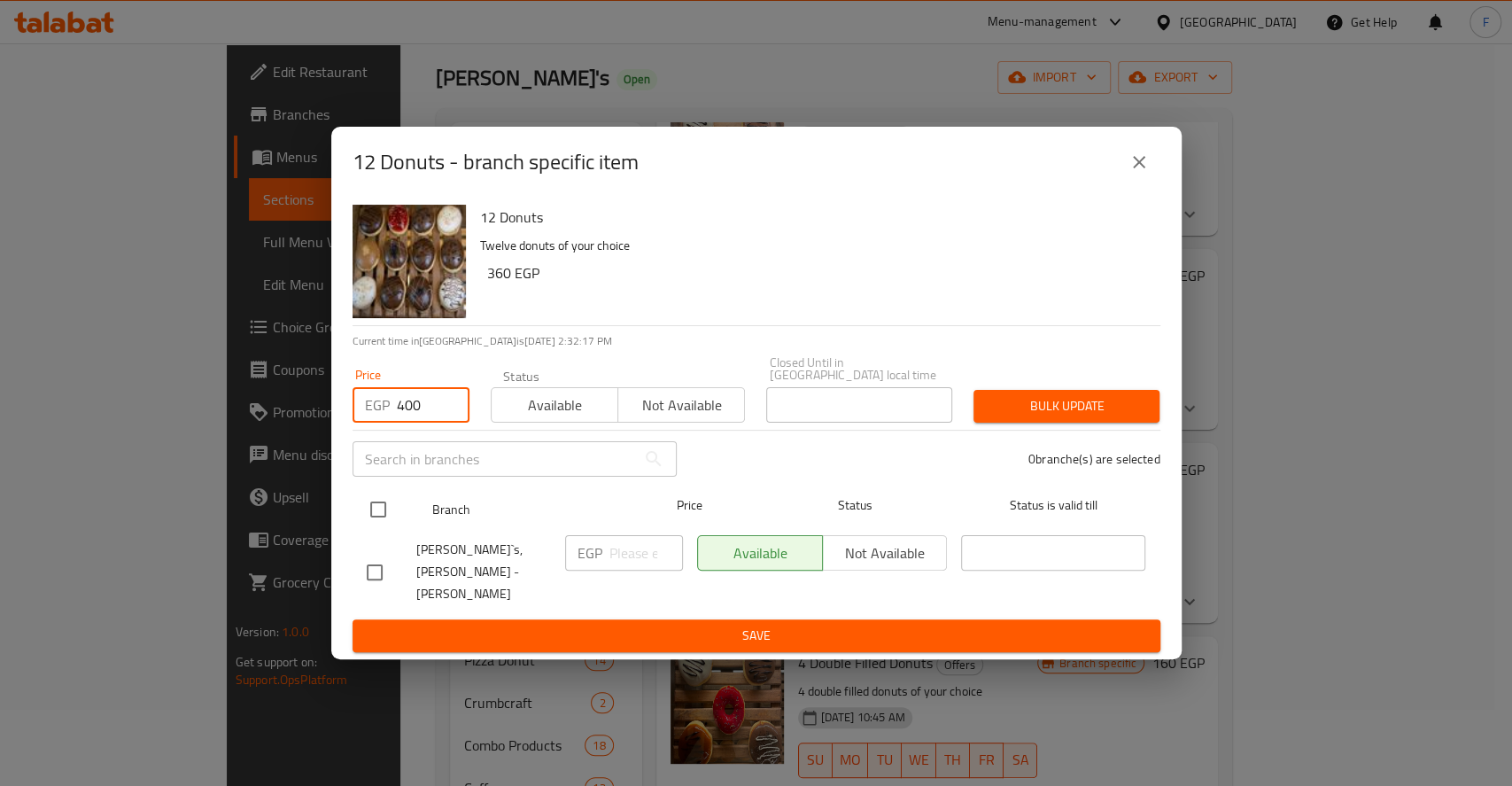
type input "400"
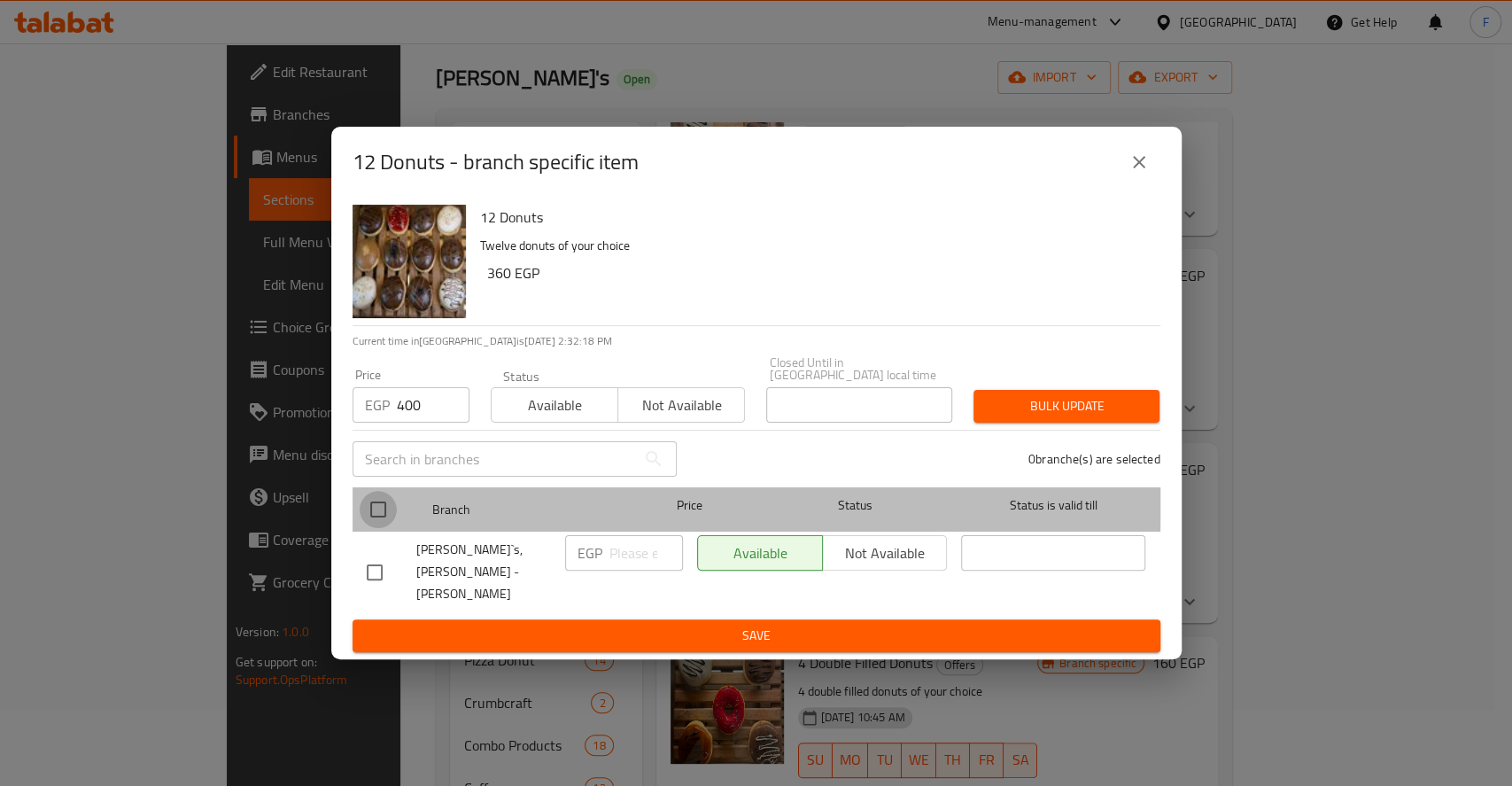
click at [376, 505] on input "checkbox" at bounding box center [378, 509] width 37 height 37
checkbox input "true"
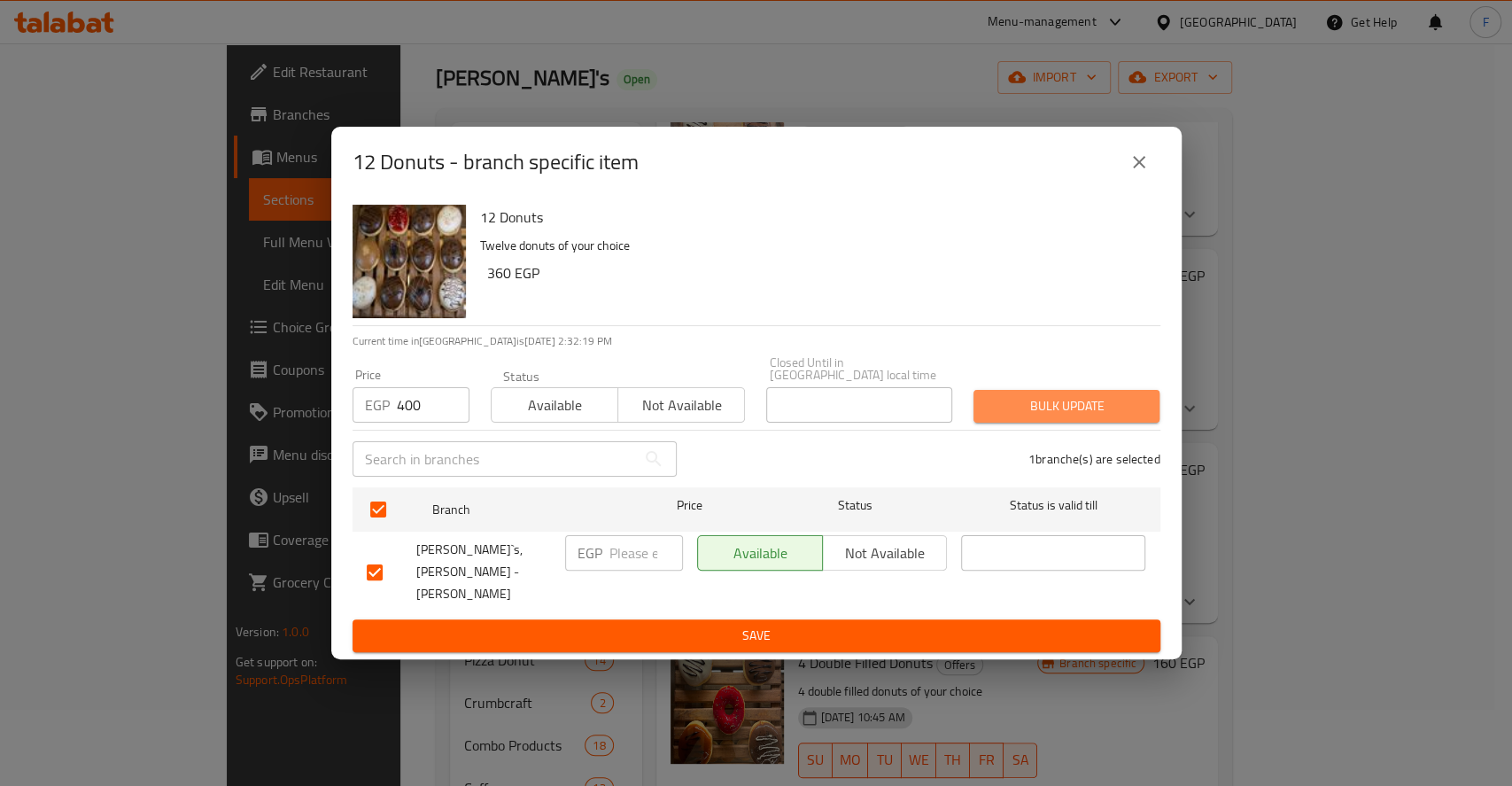
click at [1051, 417] on span "Bulk update" at bounding box center [1066, 406] width 158 height 22
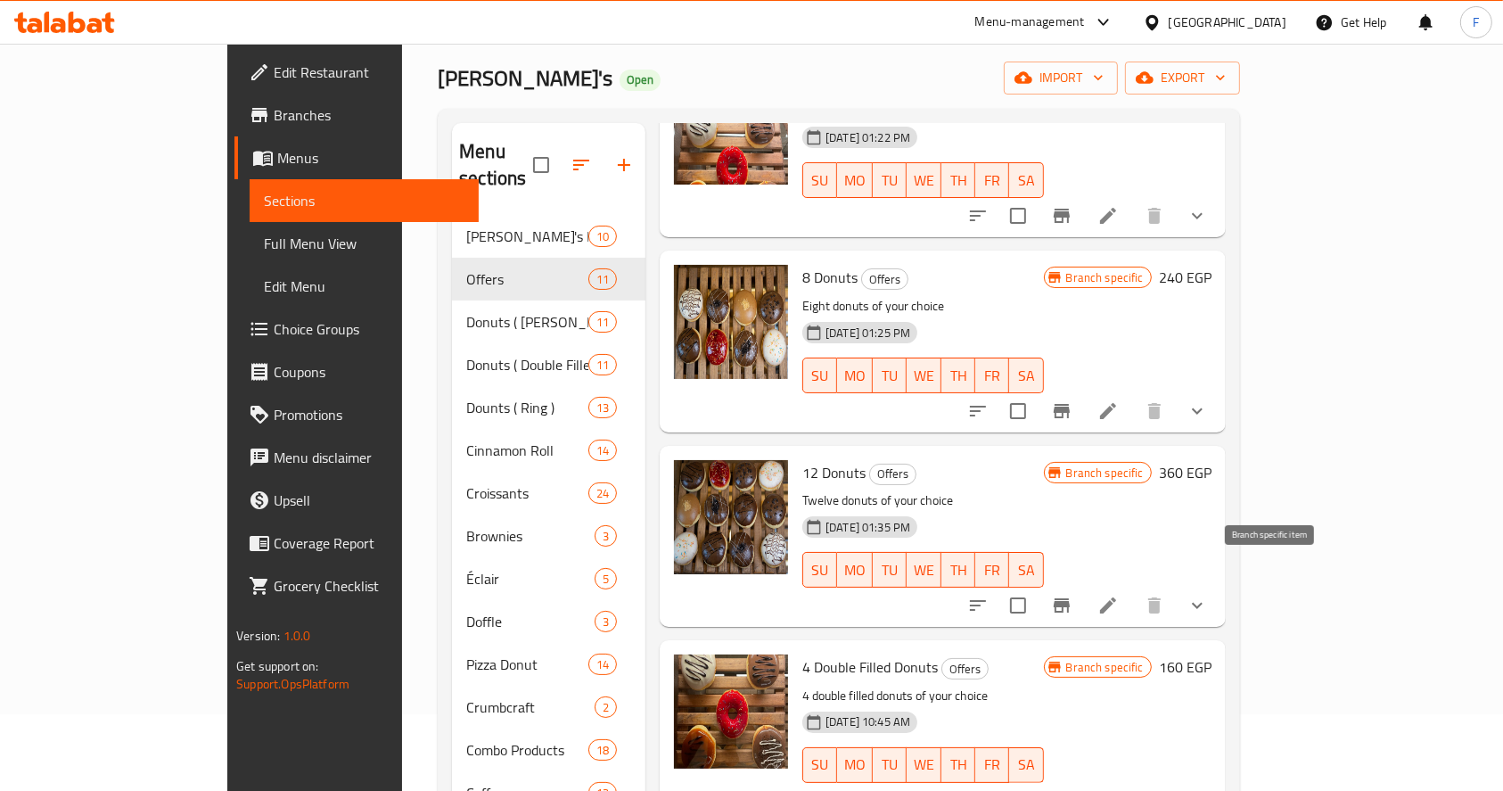
click at [1070, 598] on icon "Branch-specific-item" at bounding box center [1062, 605] width 16 height 14
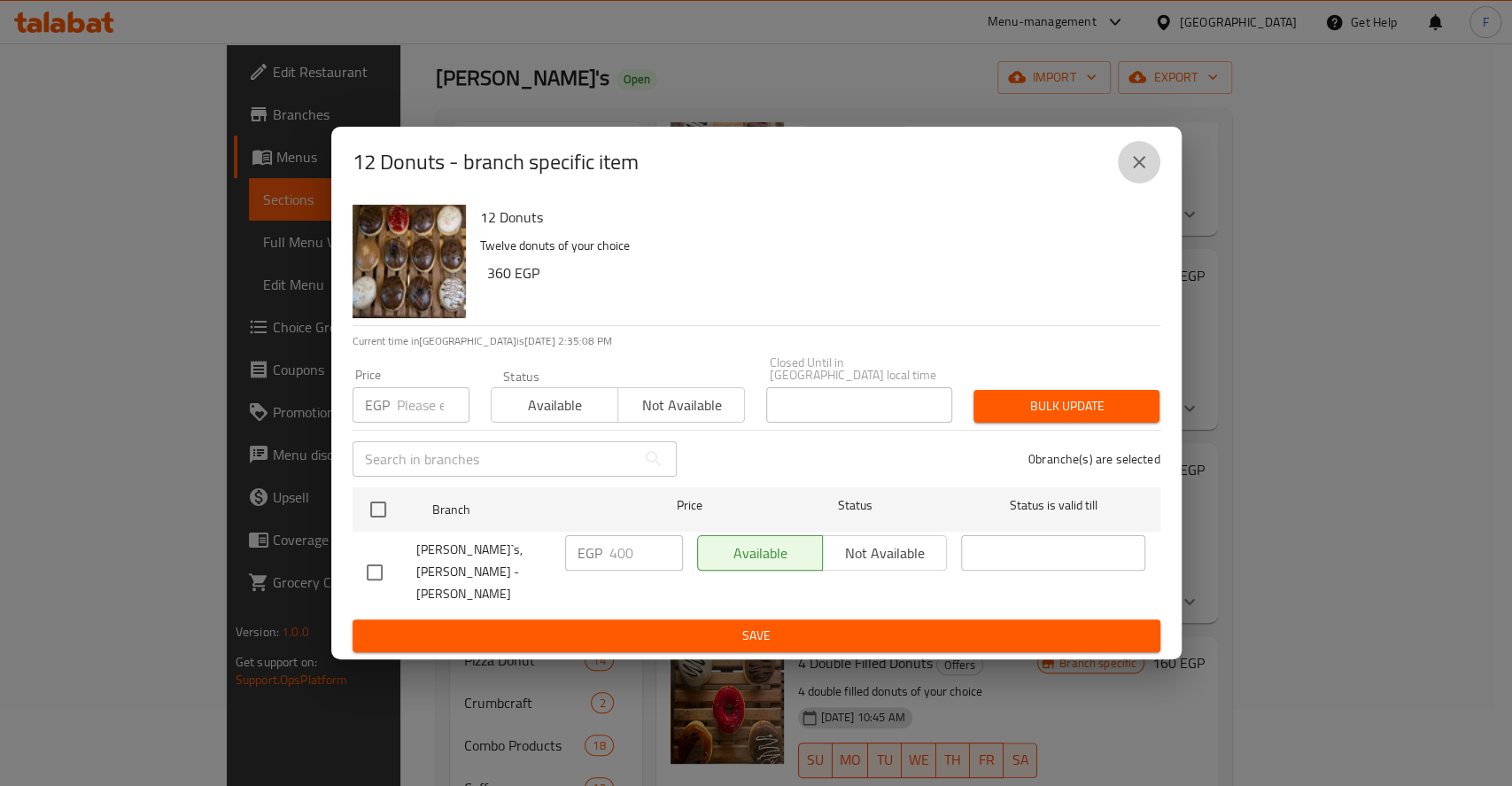
click at [1141, 173] on icon "close" at bounding box center [1138, 161] width 21 height 21
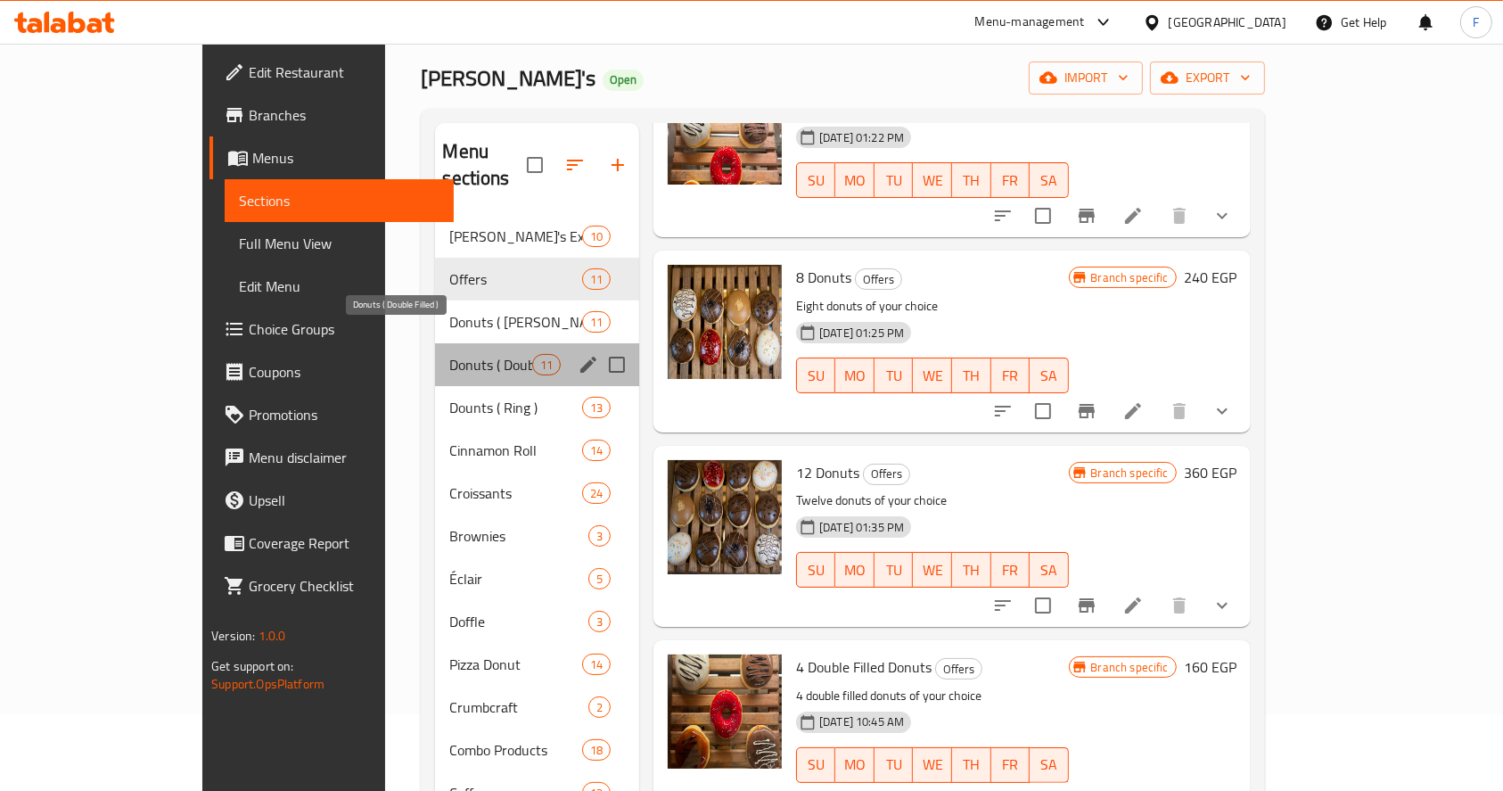
click at [449, 354] on span "Donuts ( Double Filled )" at bounding box center [490, 364] width 82 height 21
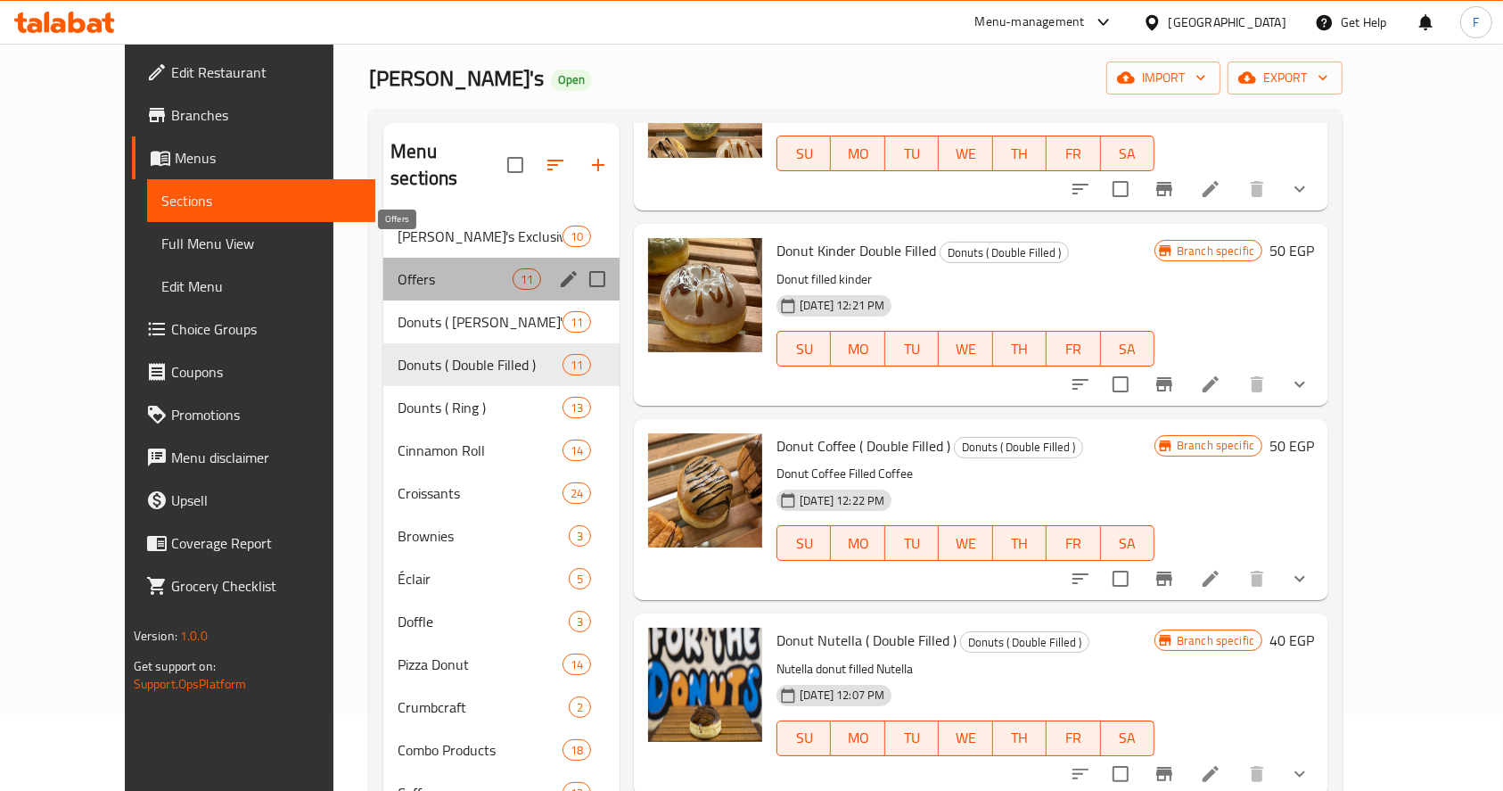
click at [407, 268] on span "Offers" at bounding box center [455, 278] width 115 height 21
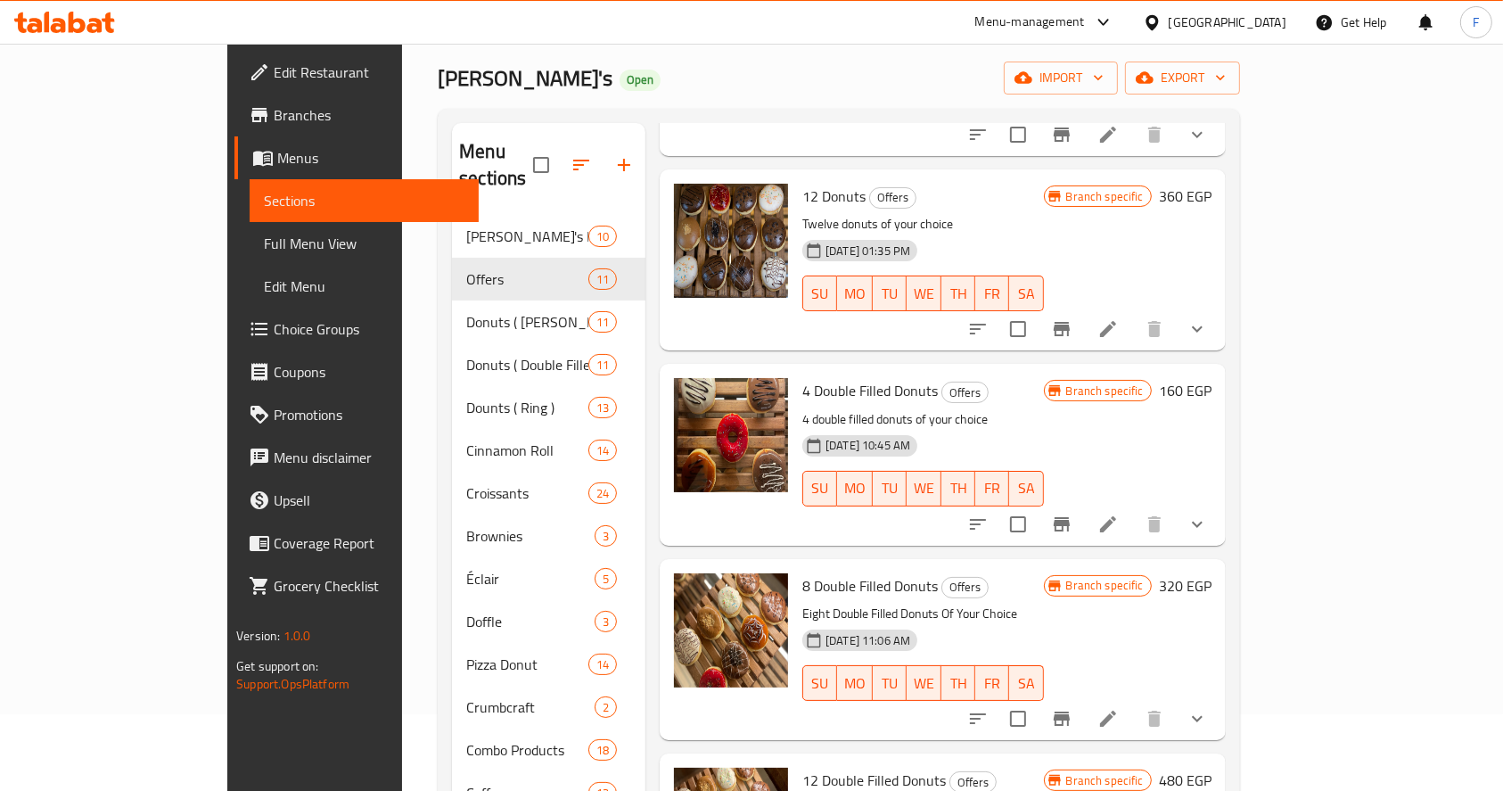
scroll to position [460, 0]
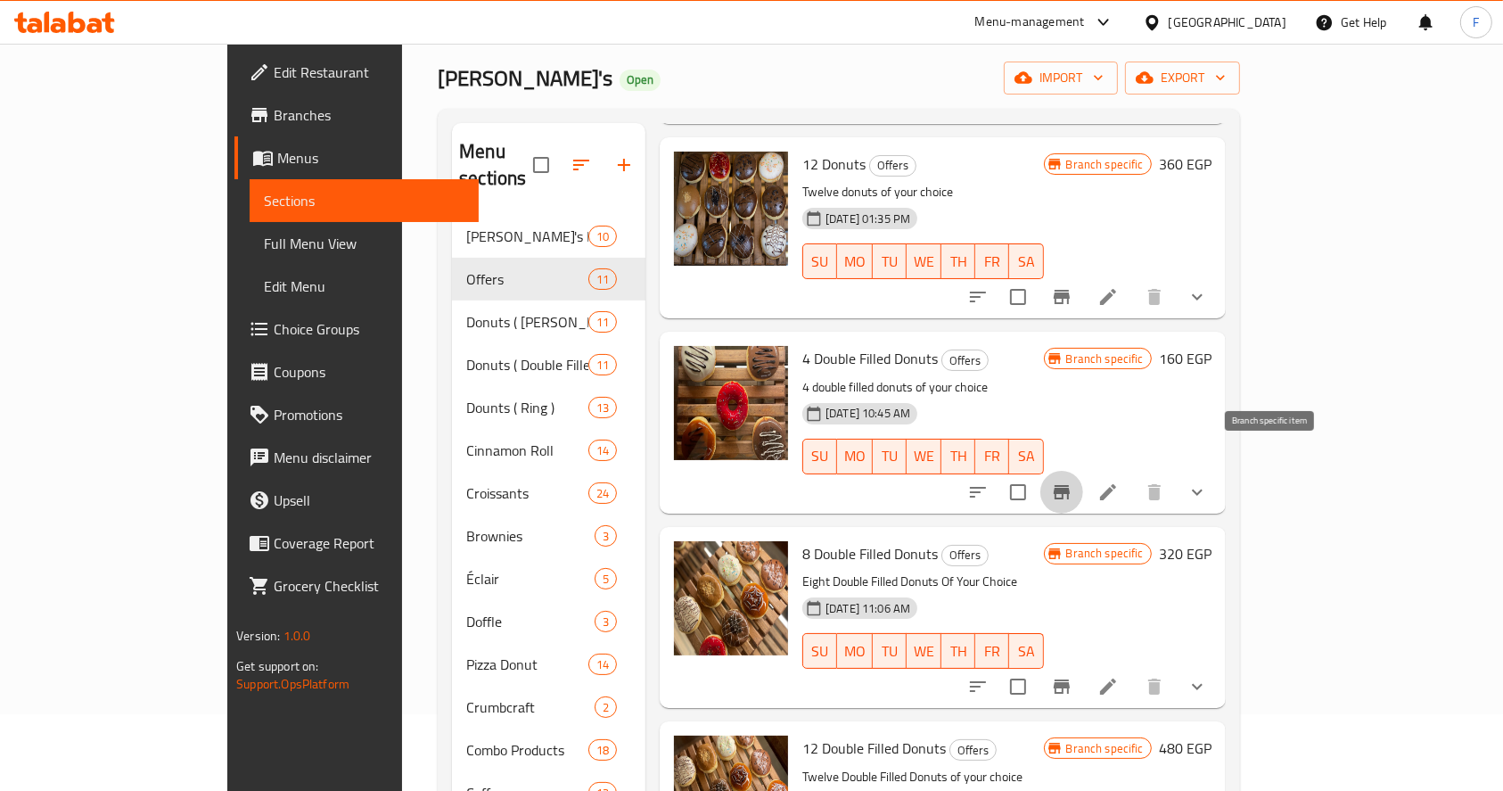
click at [1070, 485] on icon "Branch-specific-item" at bounding box center [1062, 492] width 16 height 14
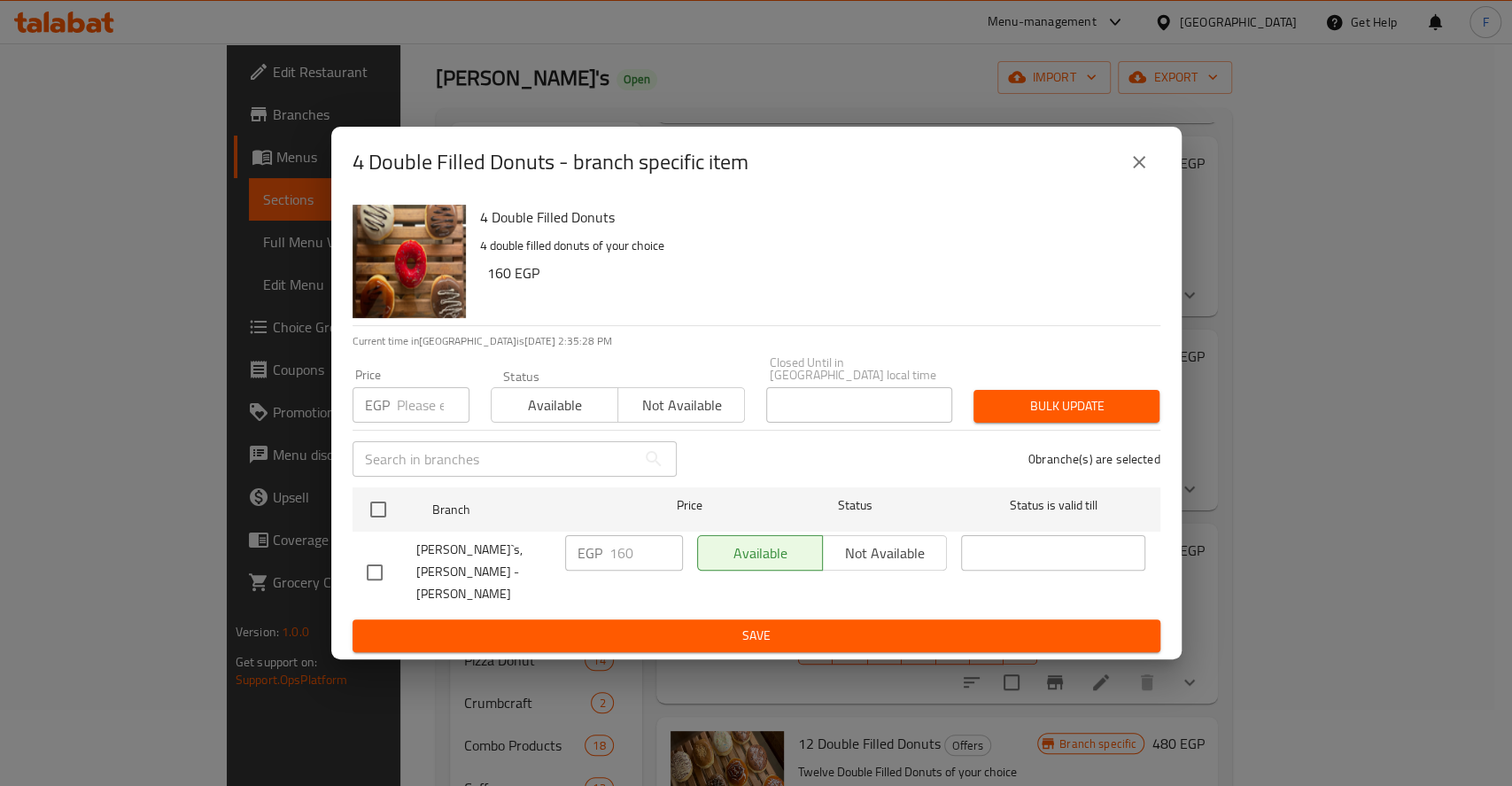
click at [415, 410] on input "number" at bounding box center [432, 405] width 73 height 36
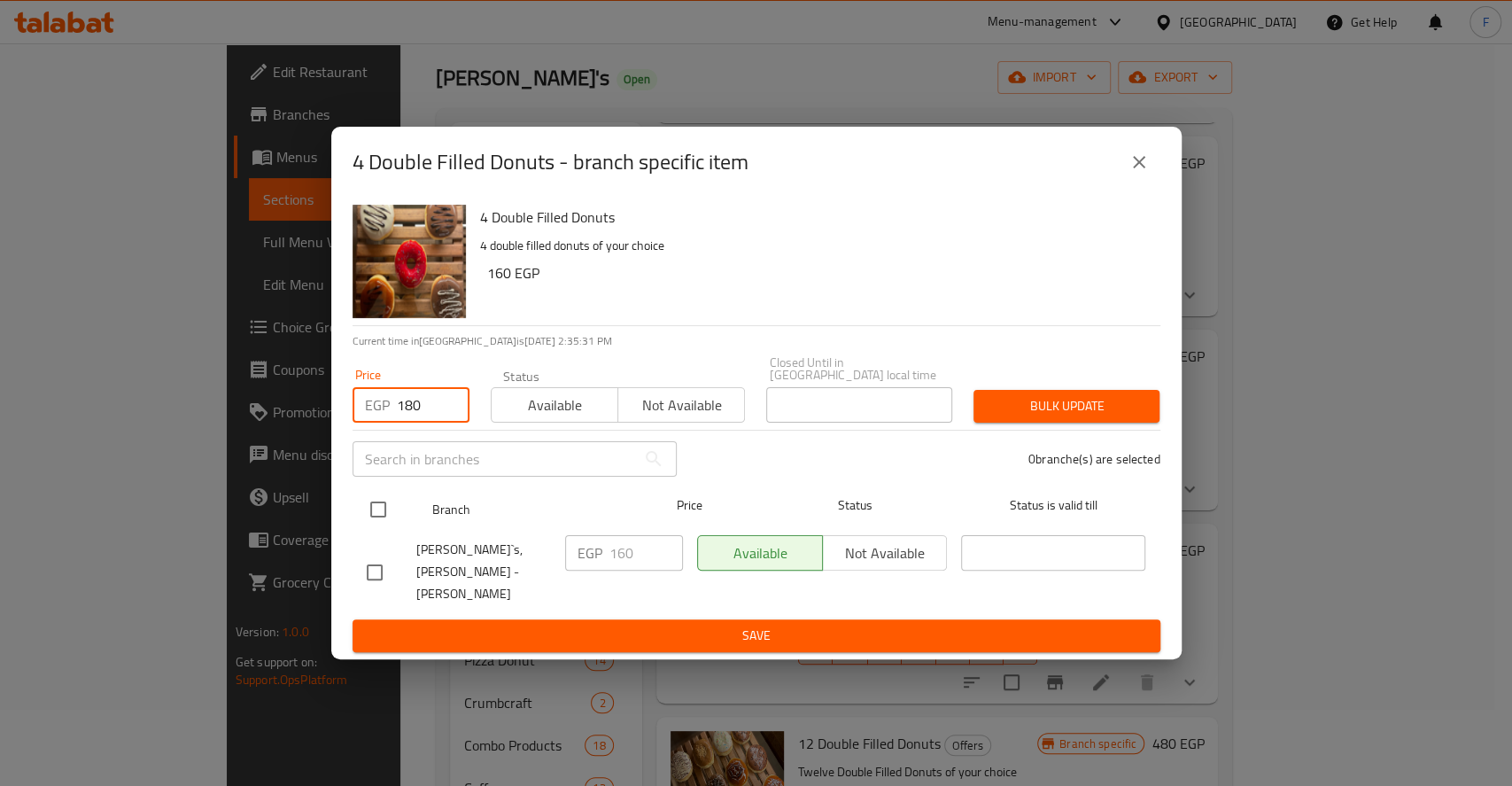
type input "180"
click at [387, 528] on input "checkbox" at bounding box center [378, 509] width 37 height 37
checkbox input "true"
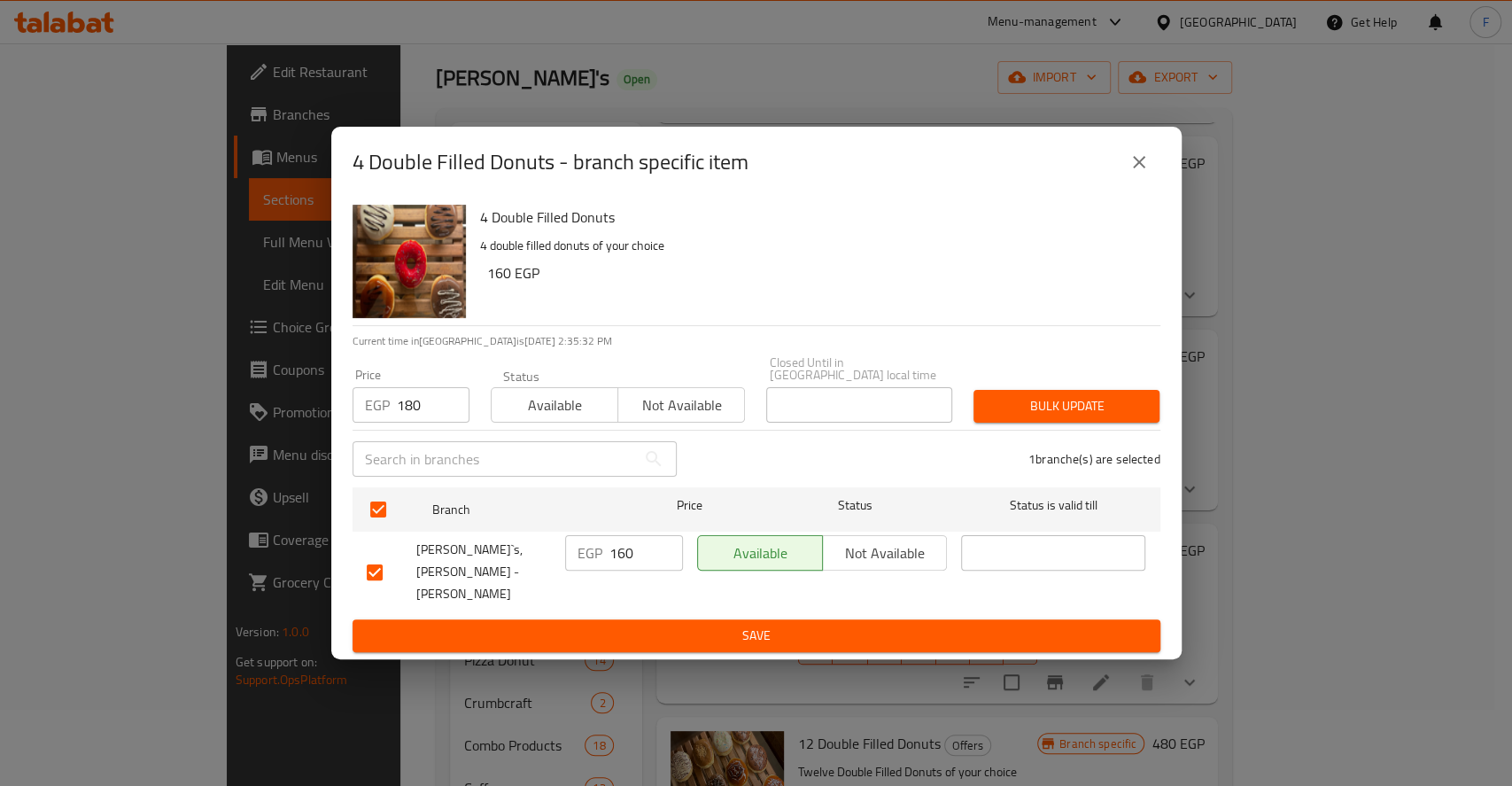
click at [1041, 393] on div "Bulk update" at bounding box center [1066, 406] width 208 height 54
click at [1041, 400] on span "Bulk update" at bounding box center [1066, 406] width 158 height 22
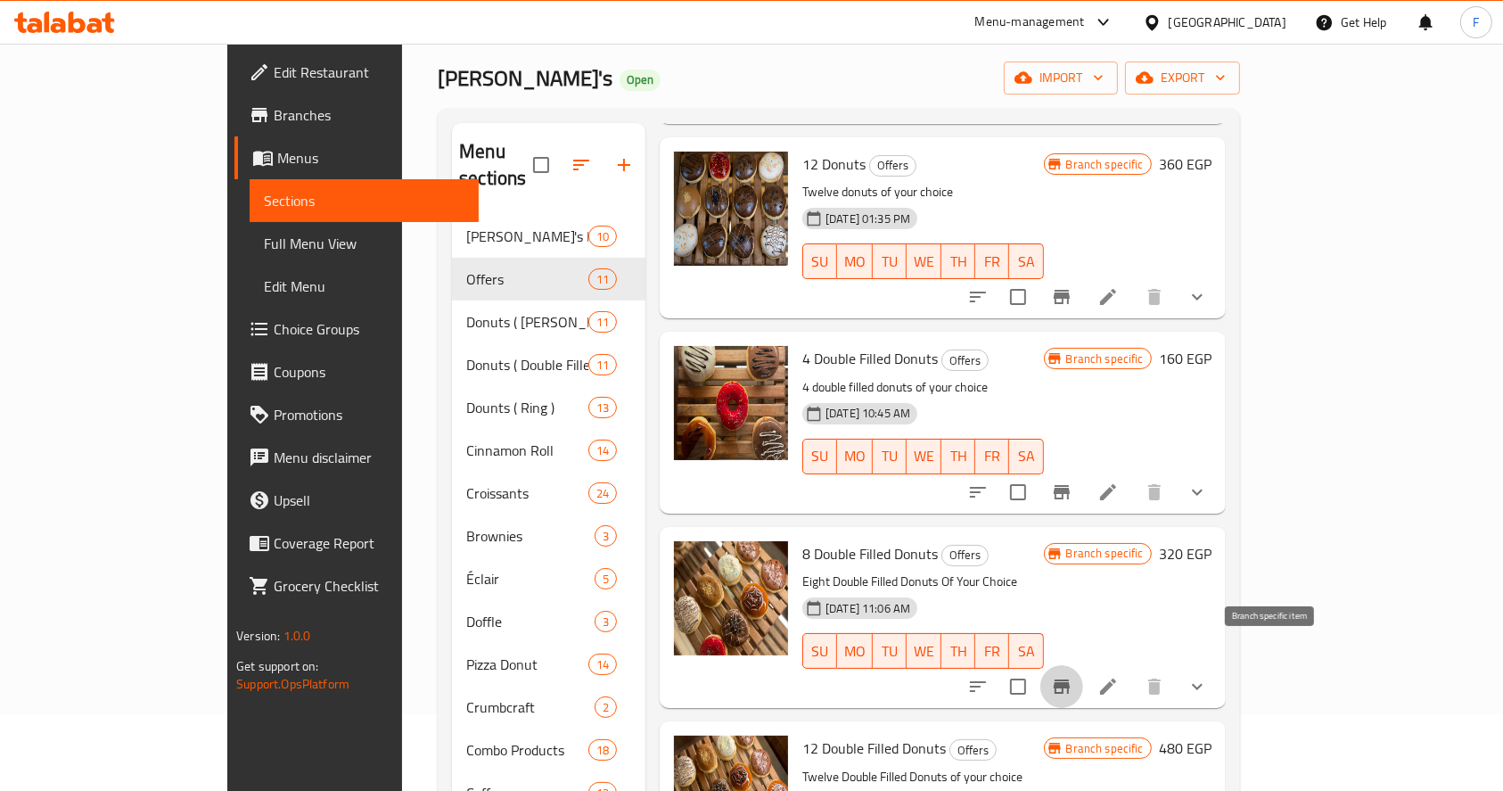
click at [1070, 679] on icon "Branch-specific-item" at bounding box center [1062, 686] width 16 height 14
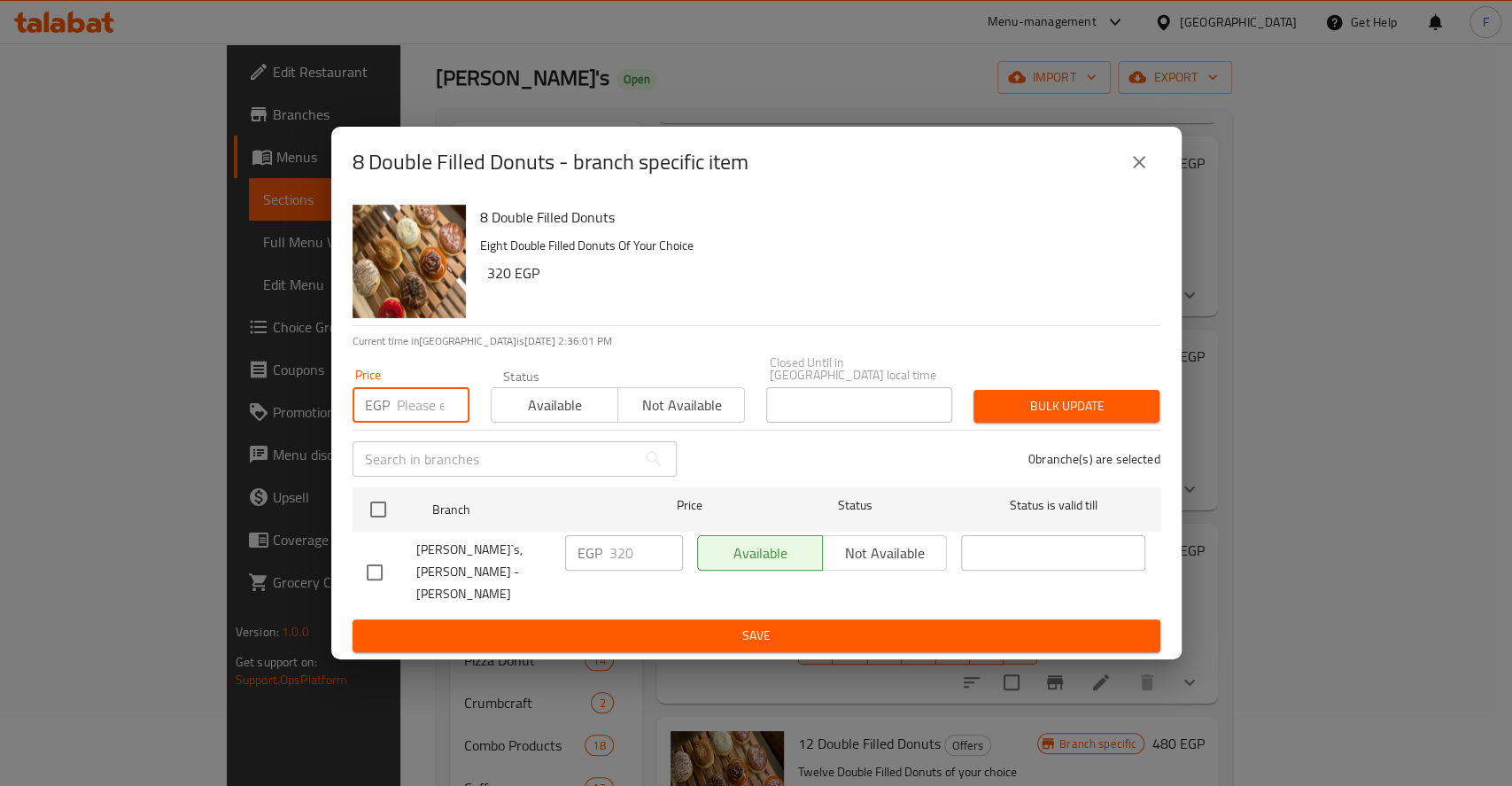
click at [404, 406] on input "number" at bounding box center [432, 405] width 73 height 36
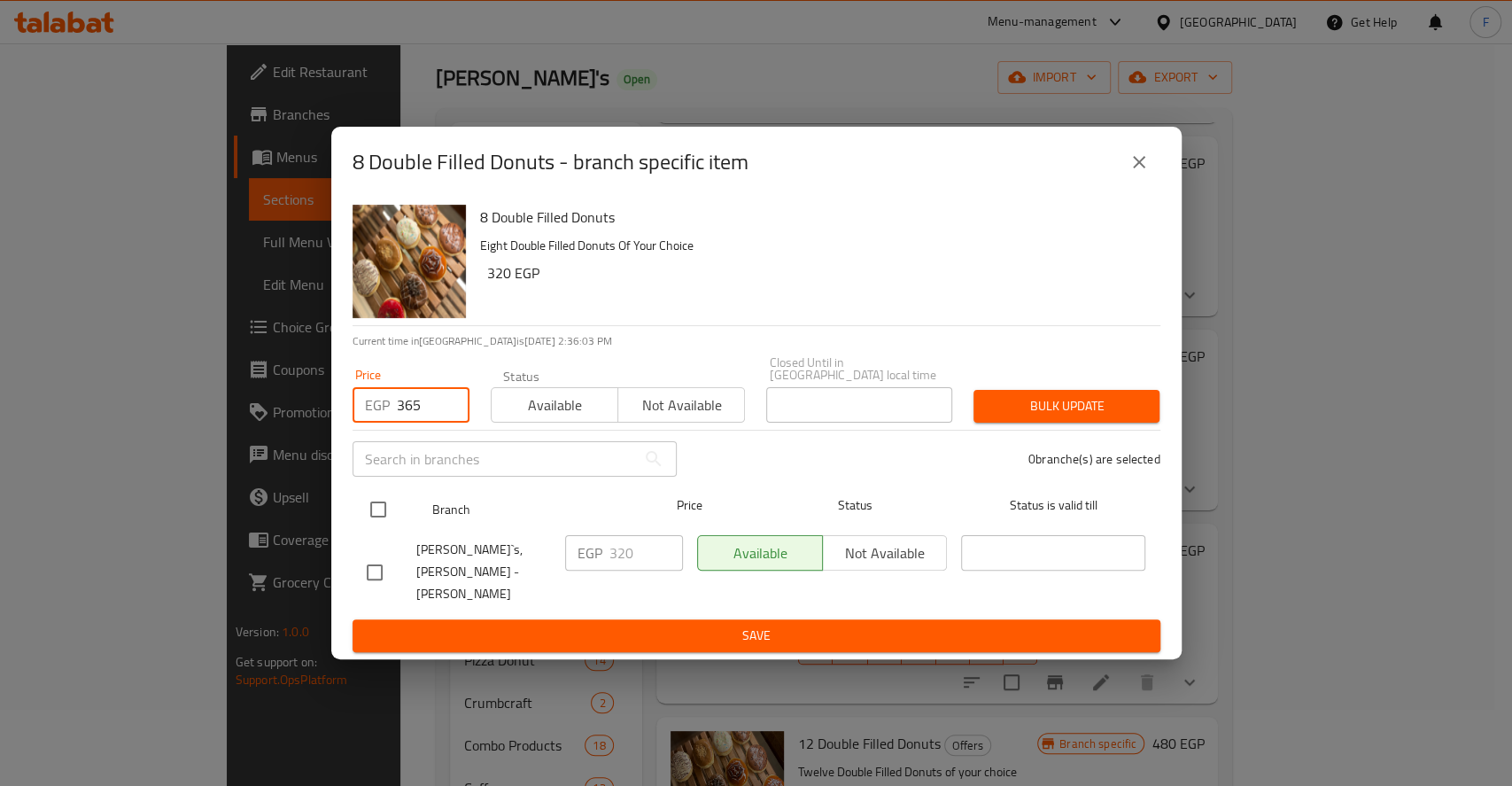
type input "365"
click at [375, 513] on input "checkbox" at bounding box center [378, 509] width 37 height 37
checkbox input "true"
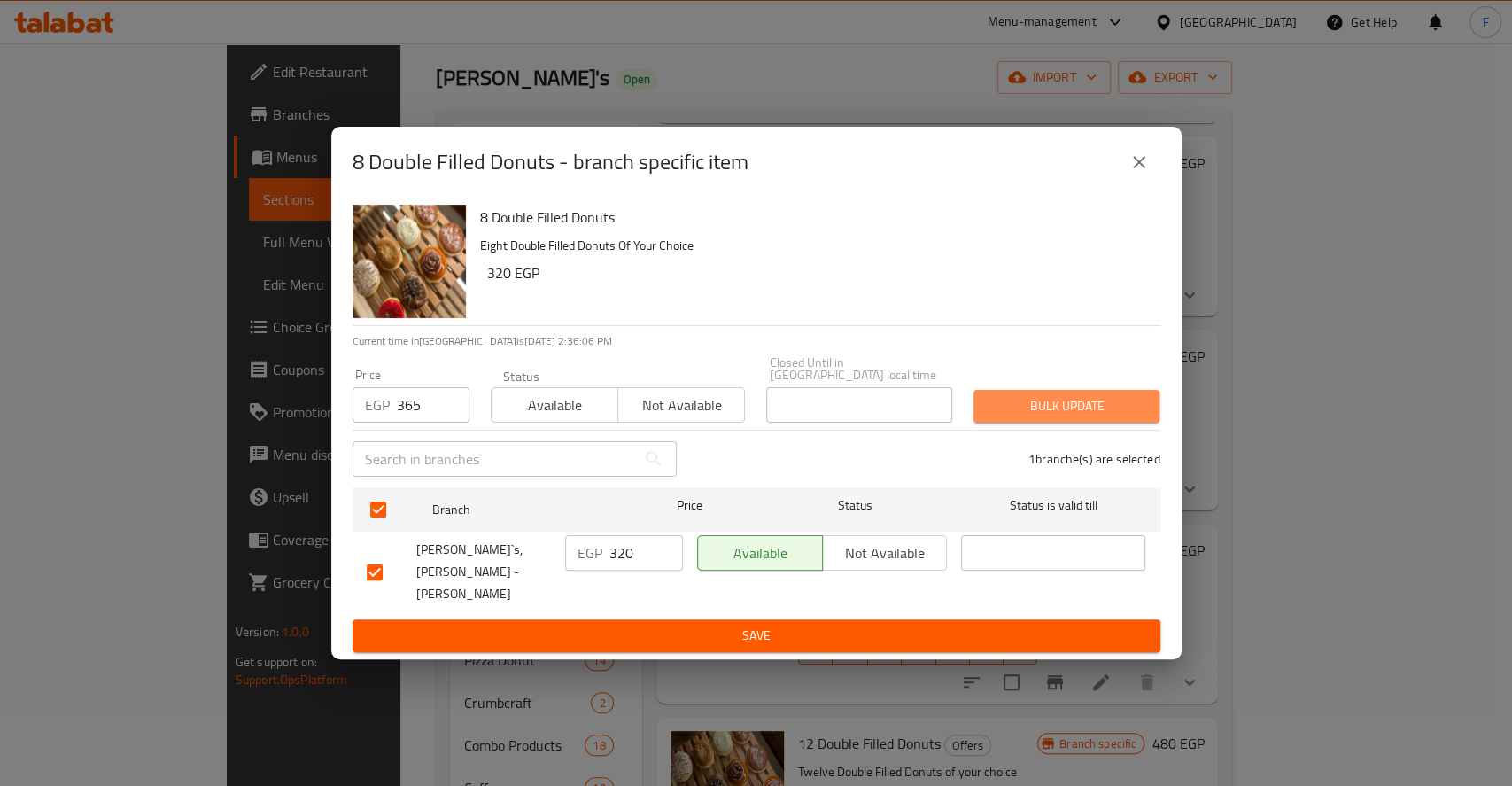
click at [1032, 422] on button "Bulk update" at bounding box center [1066, 405] width 186 height 33
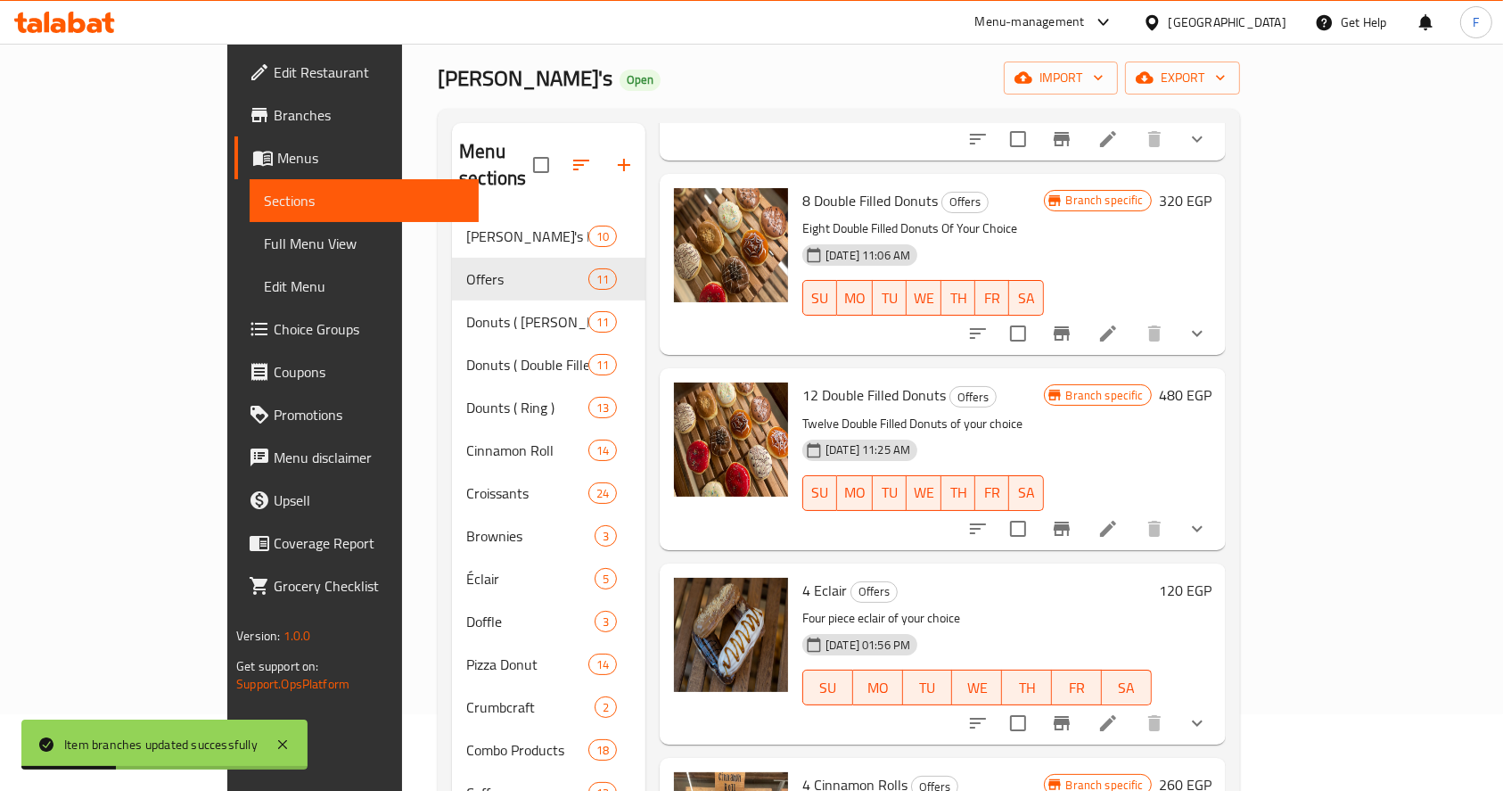
scroll to position [808, 0]
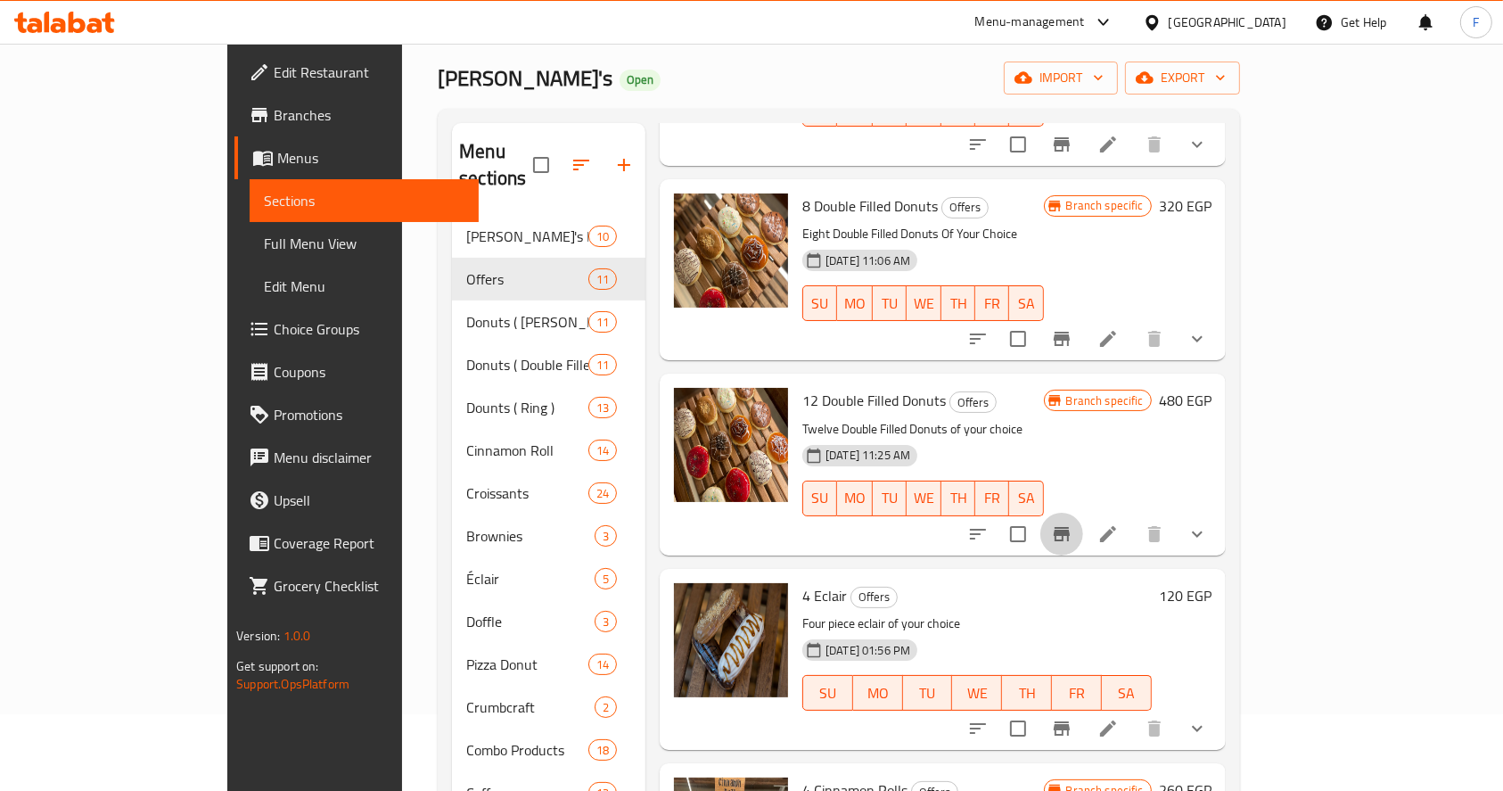
click at [1073, 523] on icon "Branch-specific-item" at bounding box center [1061, 533] width 21 height 21
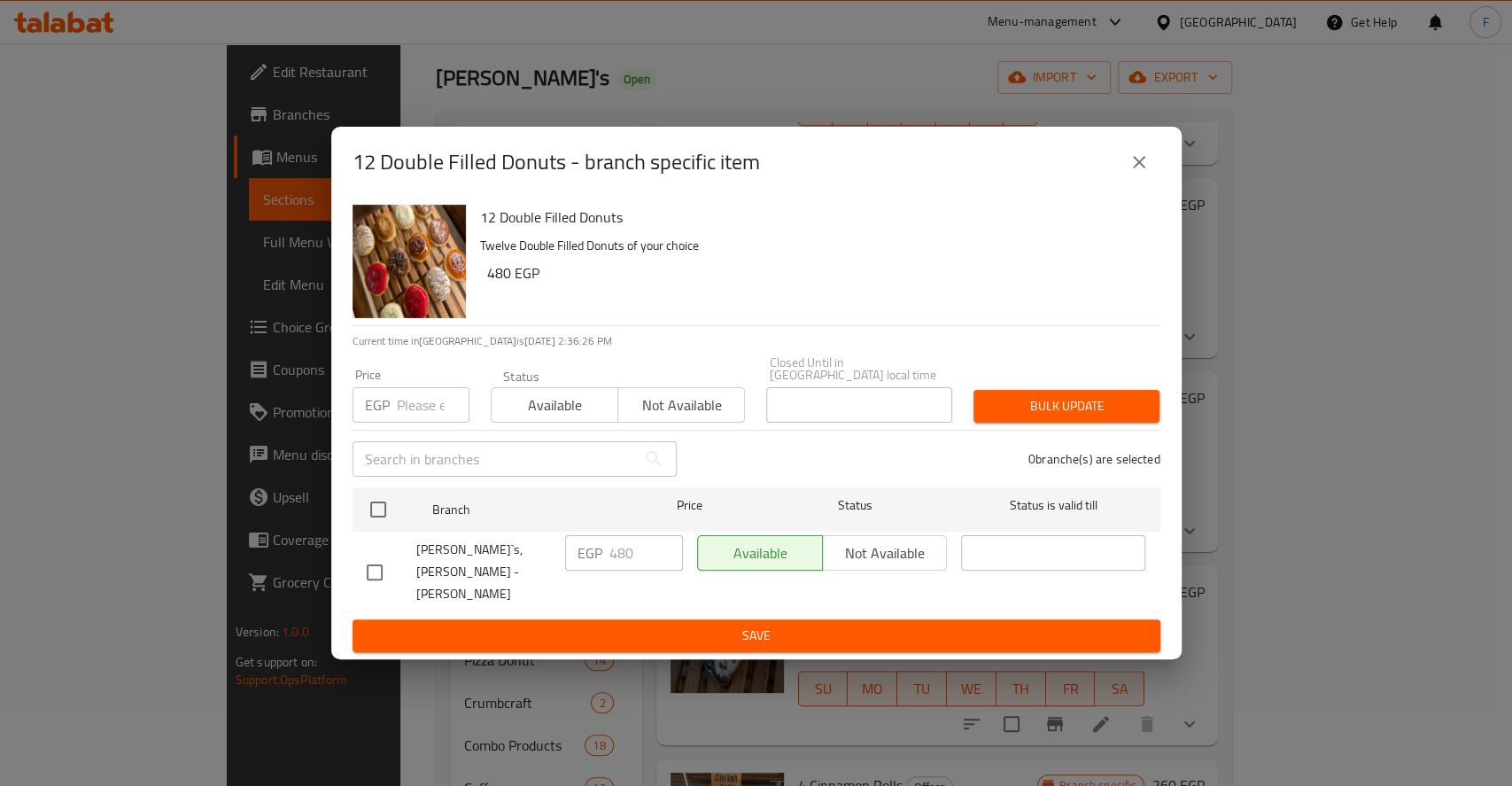
click at [432, 412] on input "number" at bounding box center [432, 405] width 73 height 36
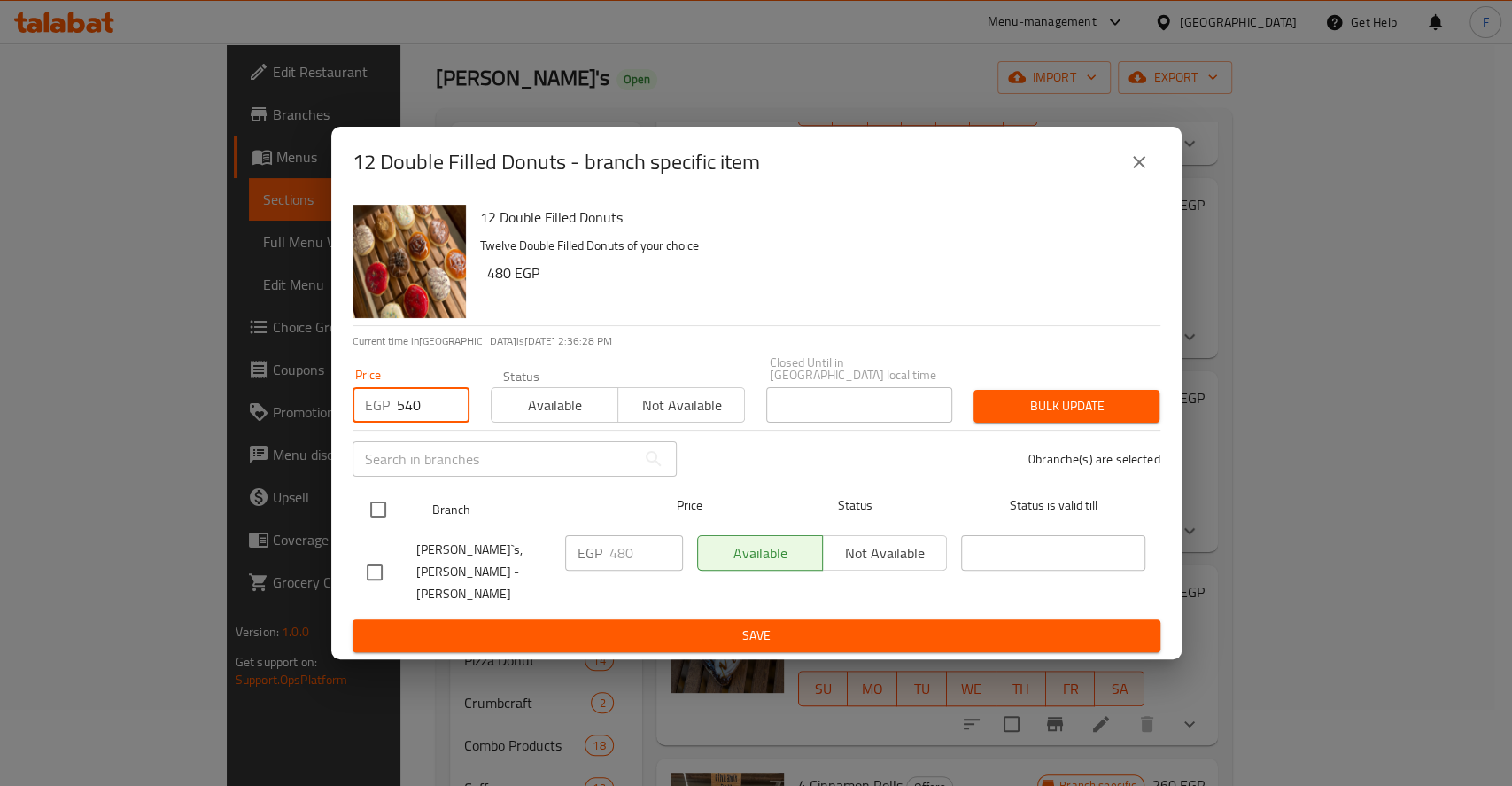
type input "540"
click at [384, 521] on input "checkbox" at bounding box center [378, 509] width 37 height 37
checkbox input "true"
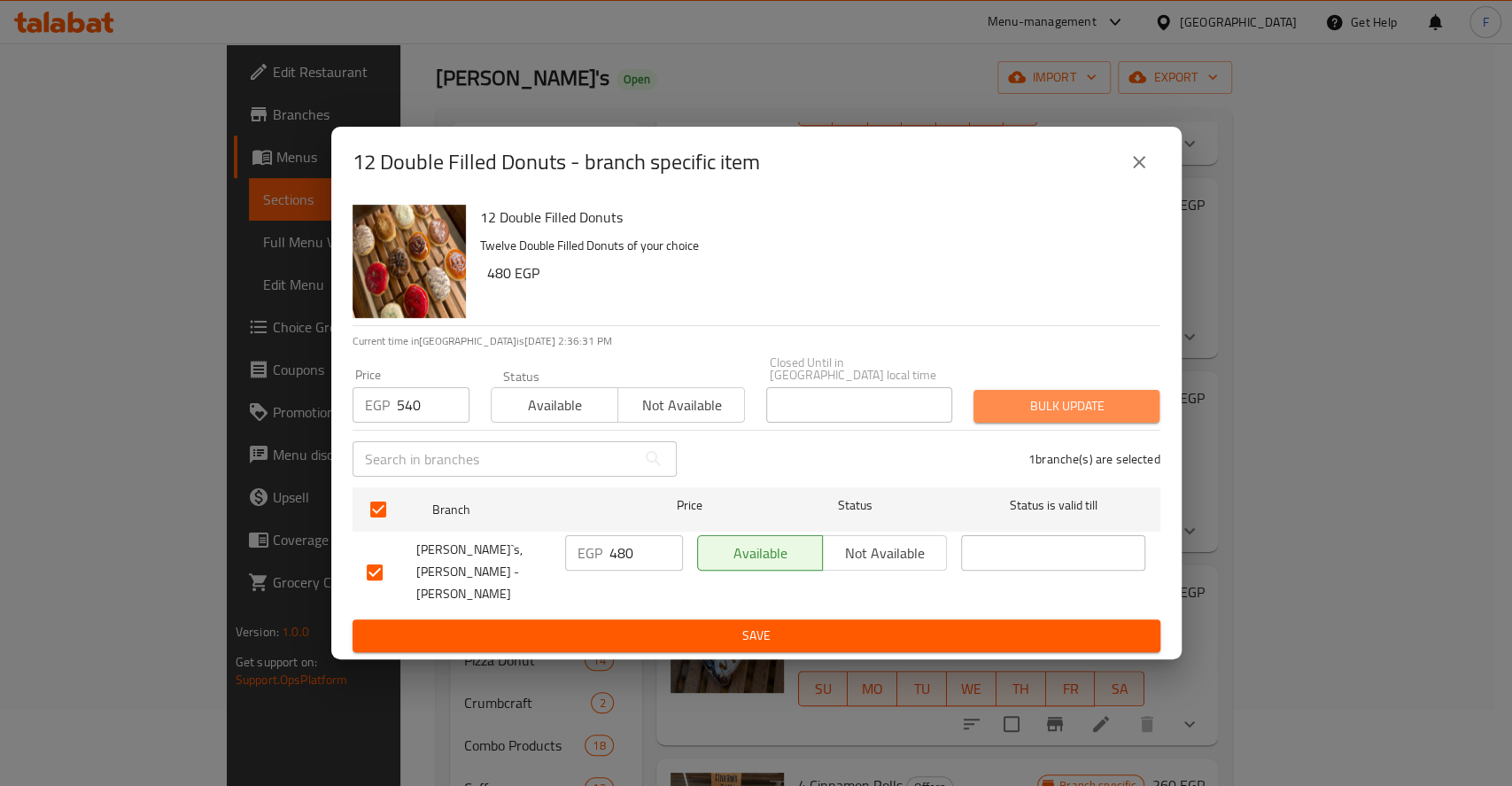
click at [1032, 402] on span "Bulk update" at bounding box center [1066, 406] width 158 height 22
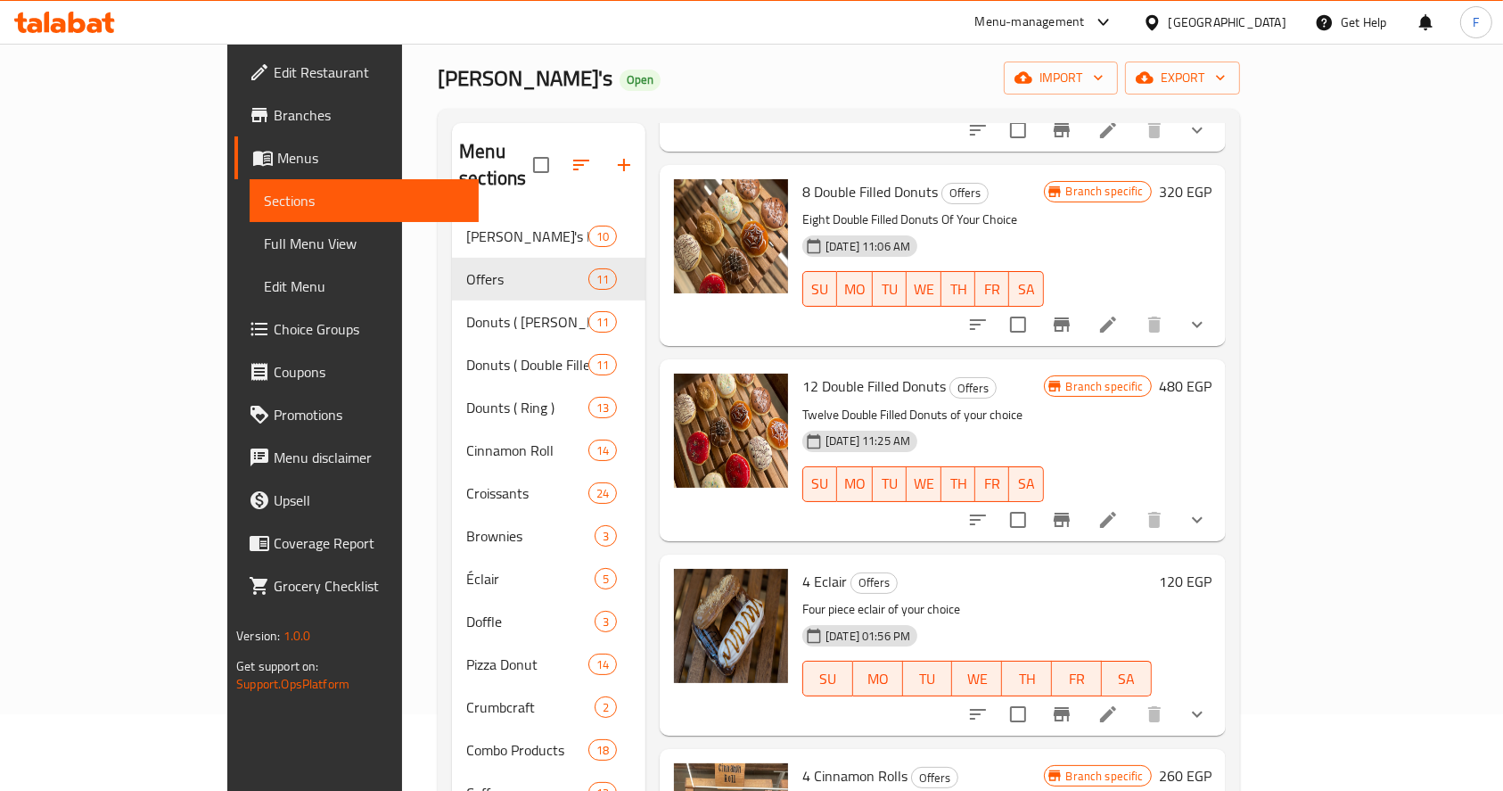
scroll to position [821, 0]
click at [1073, 510] on icon "Branch-specific-item" at bounding box center [1061, 520] width 21 height 21
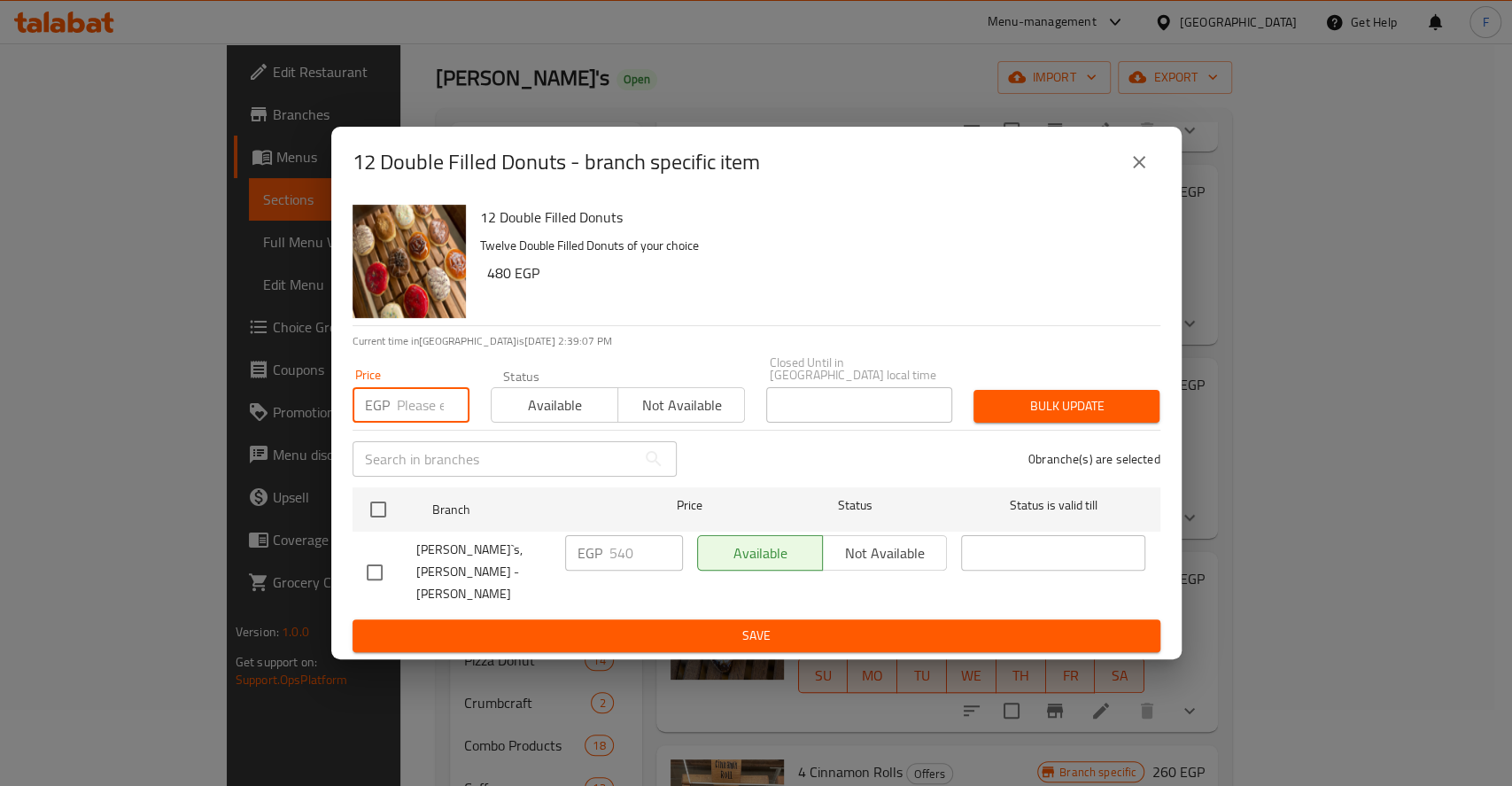
click at [427, 412] on input "number" at bounding box center [432, 405] width 73 height 36
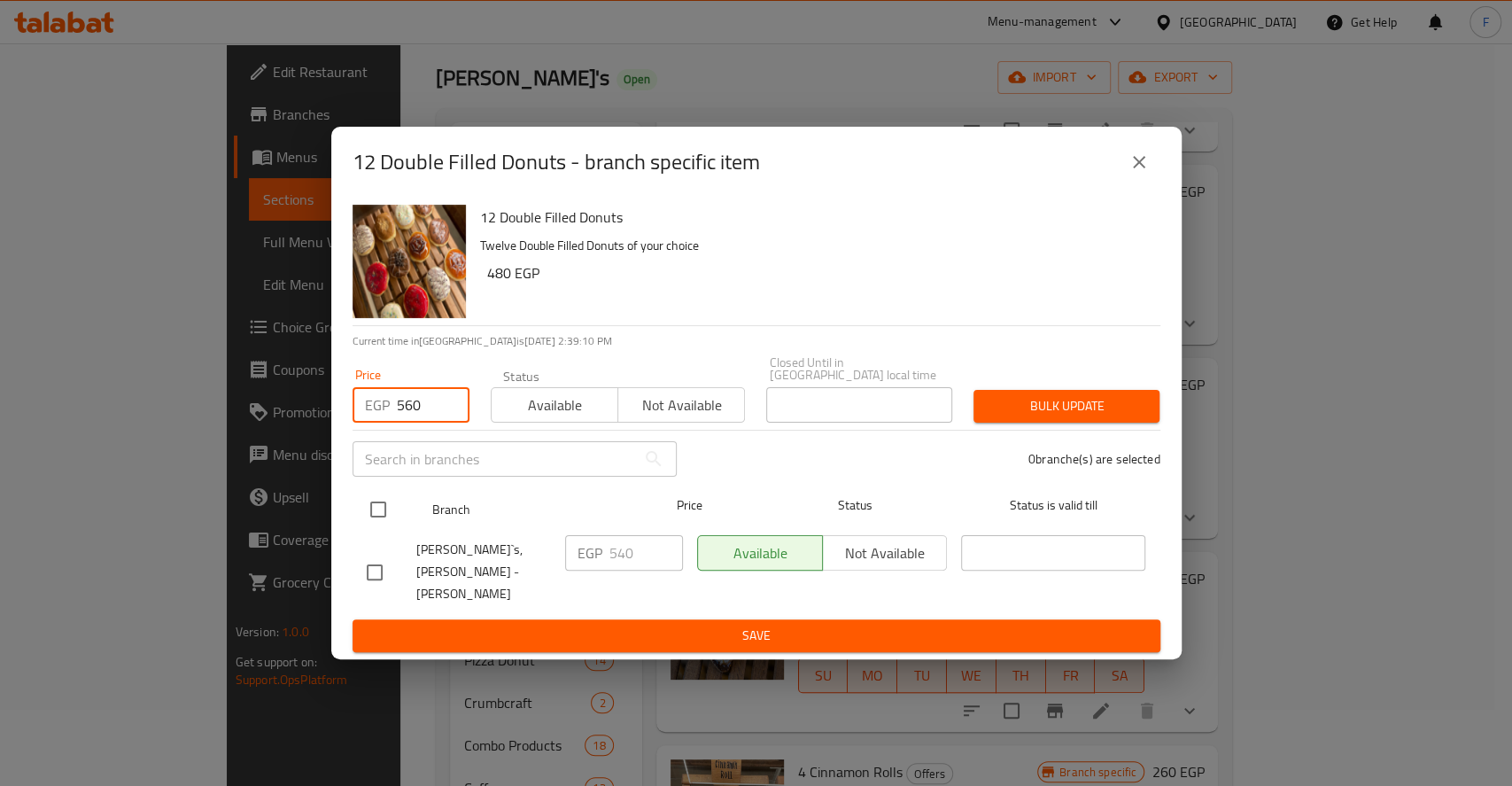
type input "560"
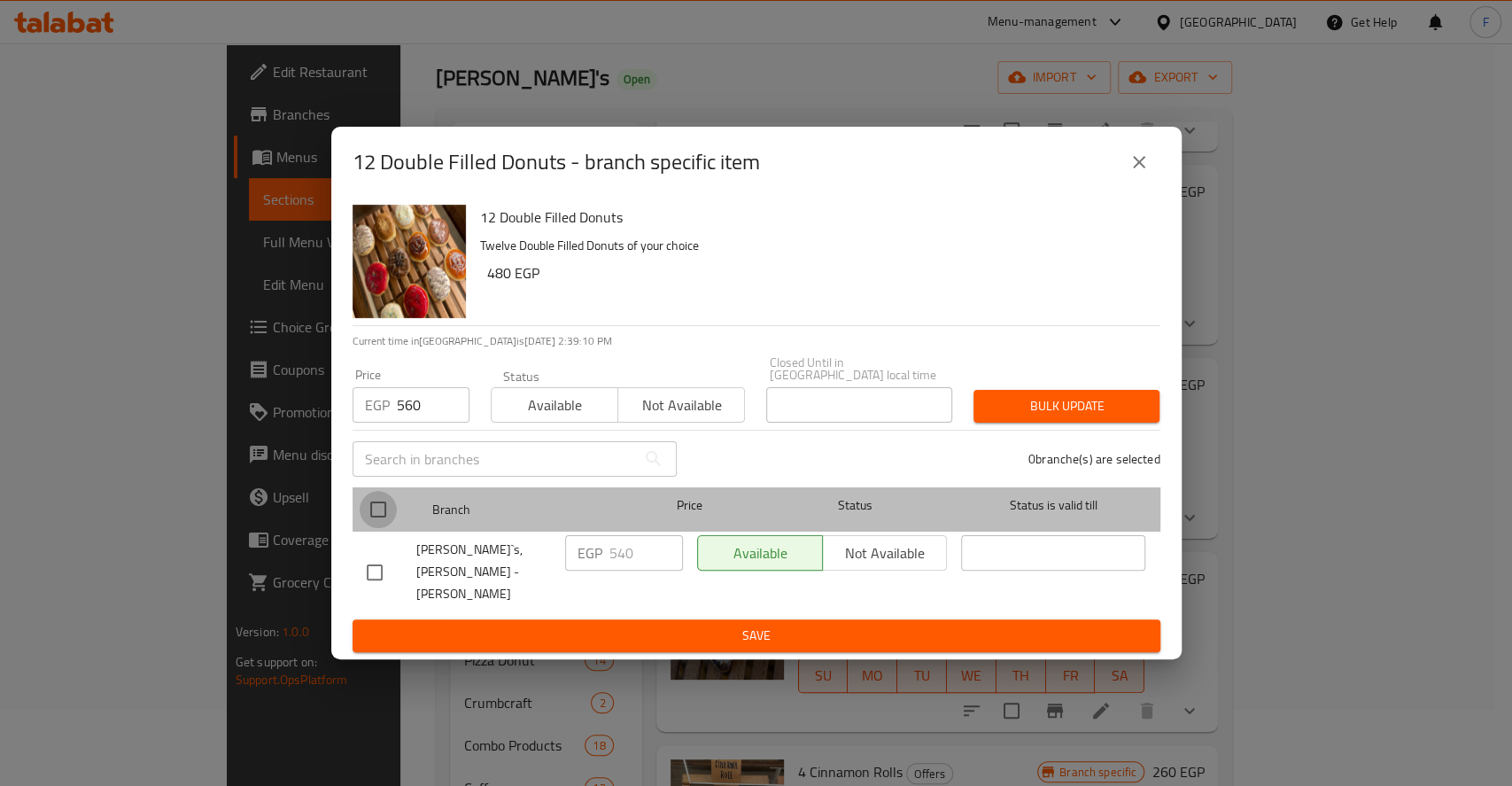
click at [367, 505] on input "checkbox" at bounding box center [378, 509] width 37 height 37
checkbox input "true"
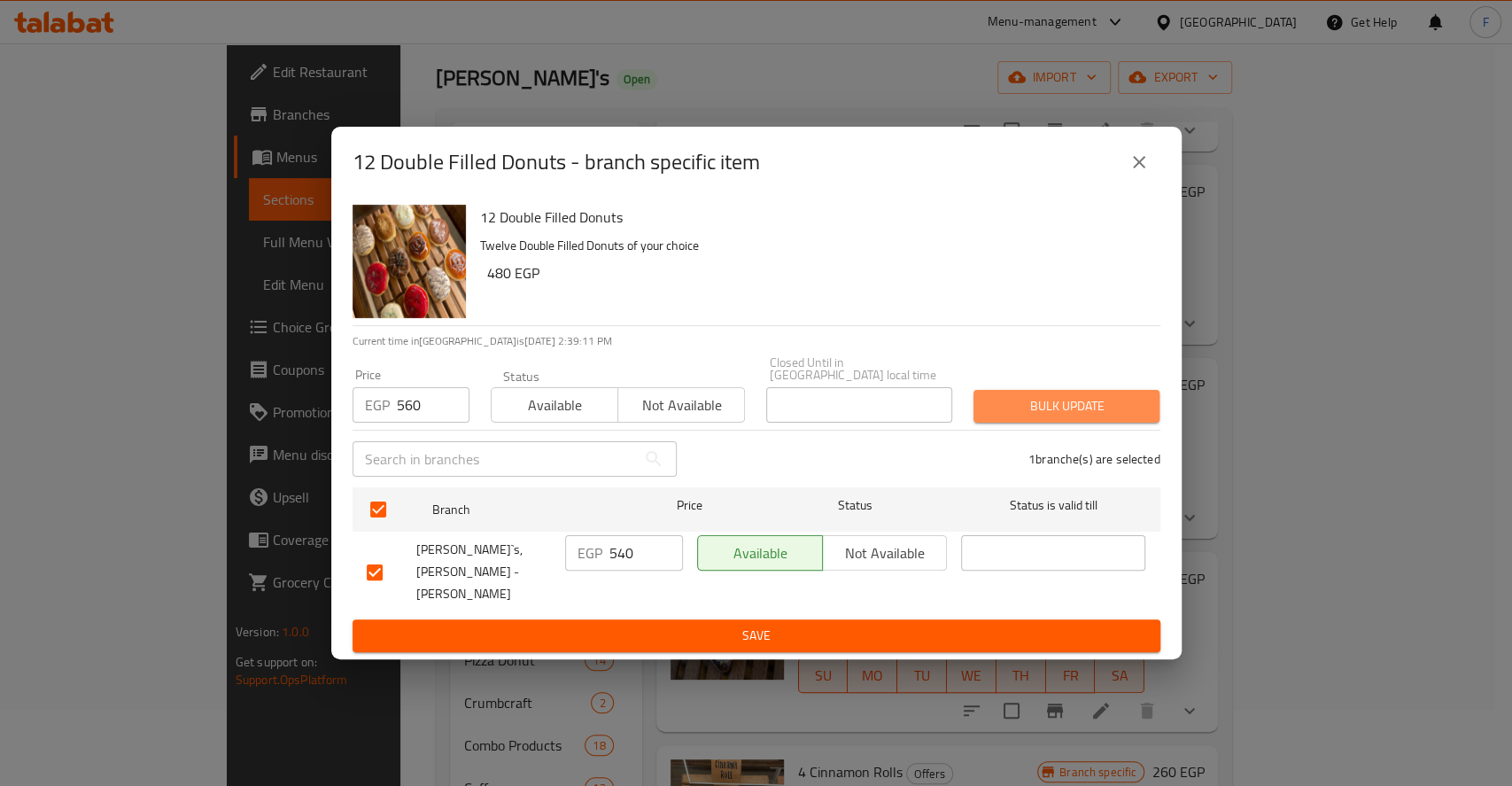
click at [1040, 412] on span "Bulk update" at bounding box center [1066, 406] width 158 height 22
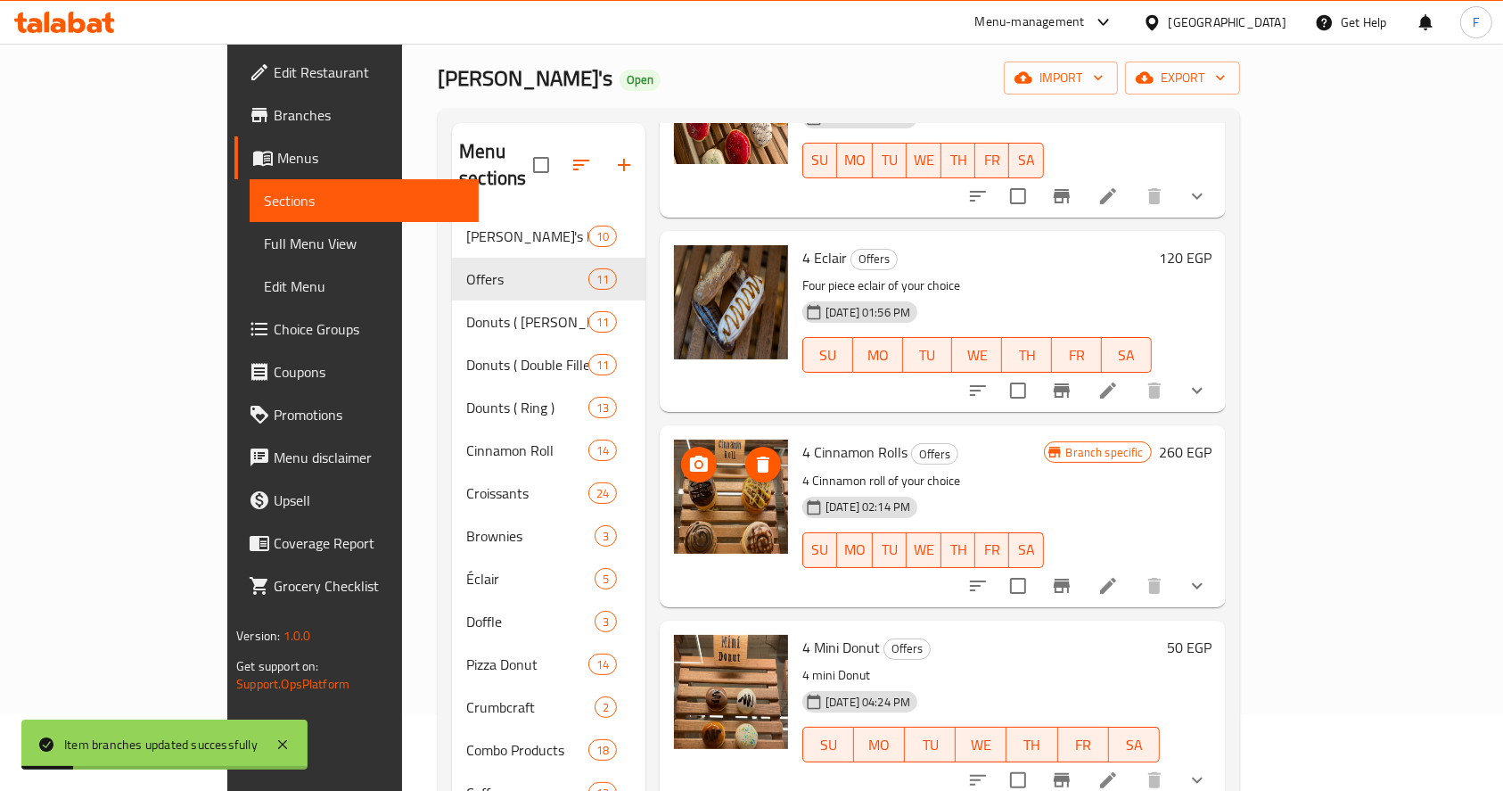
scroll to position [1302, 0]
